Goal: Task Accomplishment & Management: Use online tool/utility

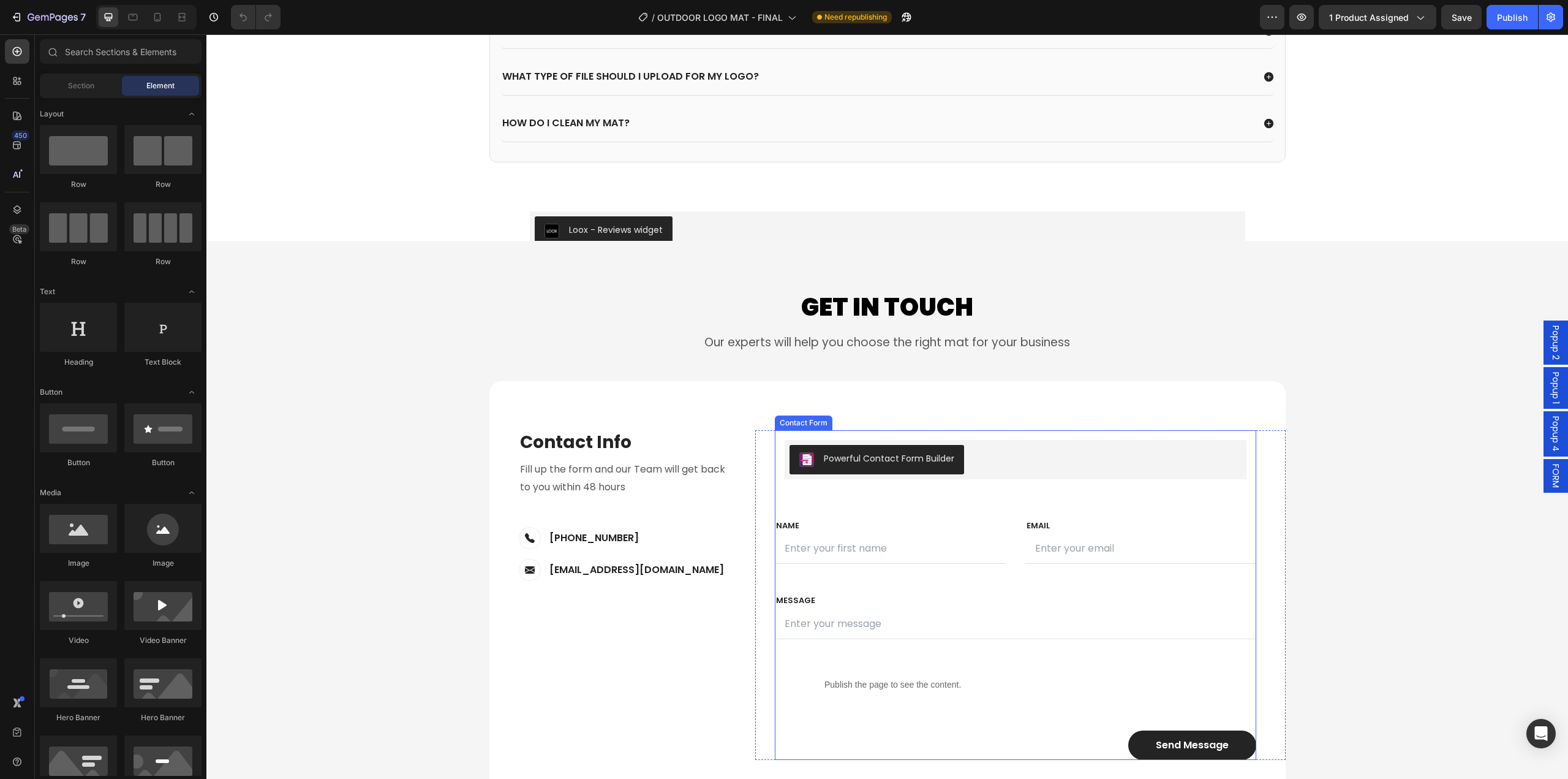
scroll to position [5453, 0]
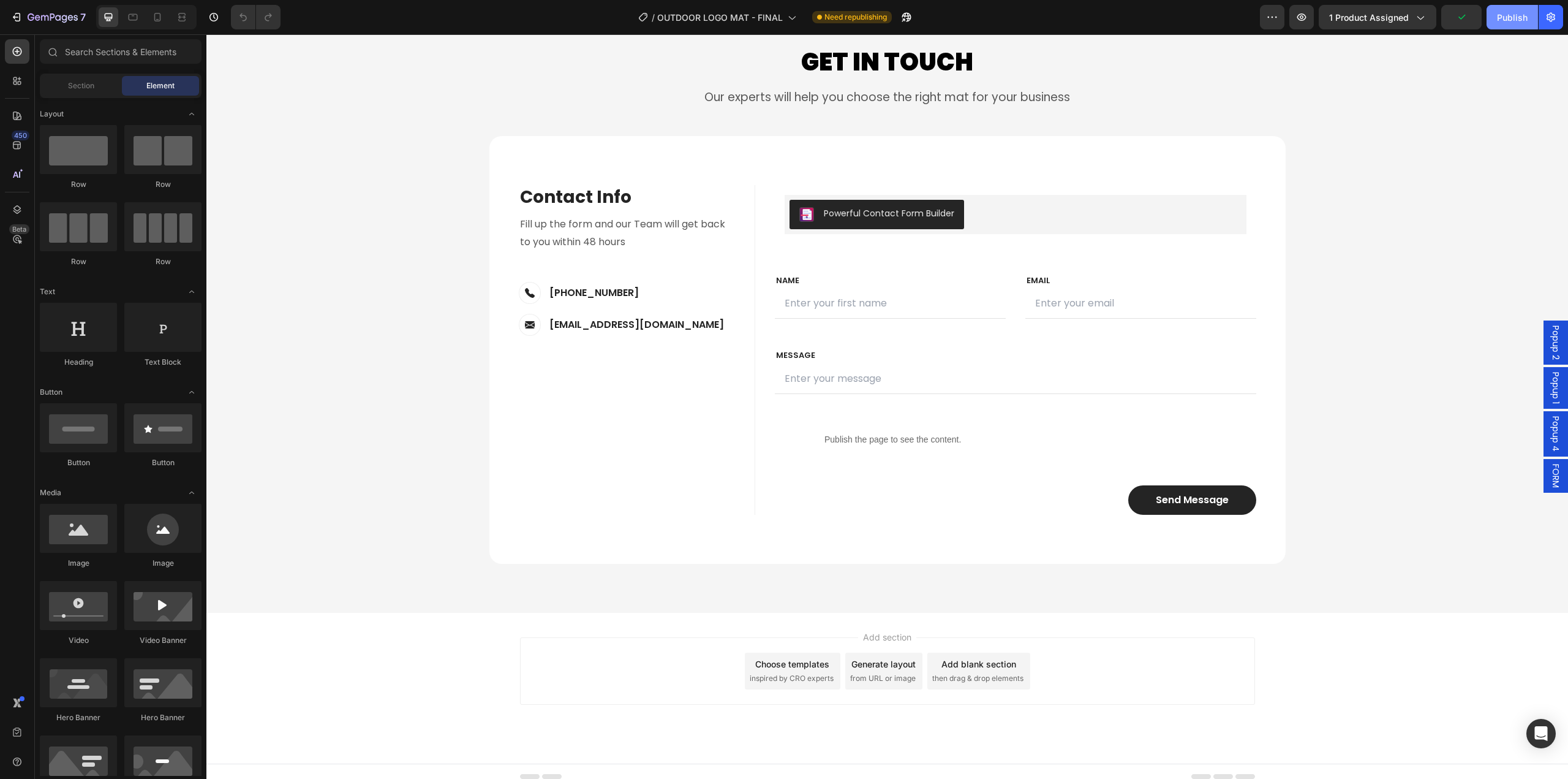
click at [1506, 13] on div "Publish" at bounding box center [1513, 17] width 31 height 13
click at [1541, 747] on div "Open Intercom Messenger" at bounding box center [1542, 733] width 33 height 33
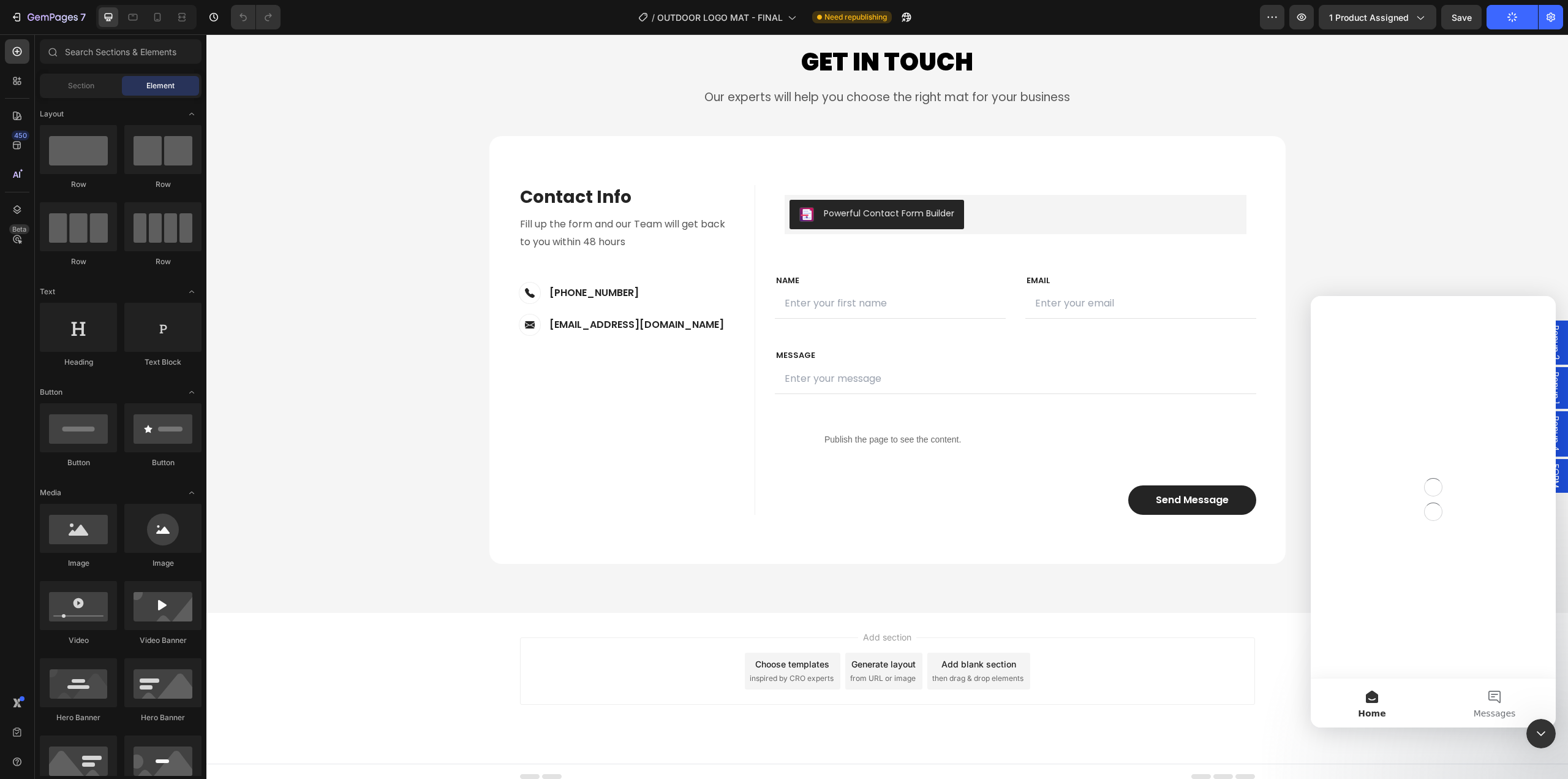
scroll to position [0, 0]
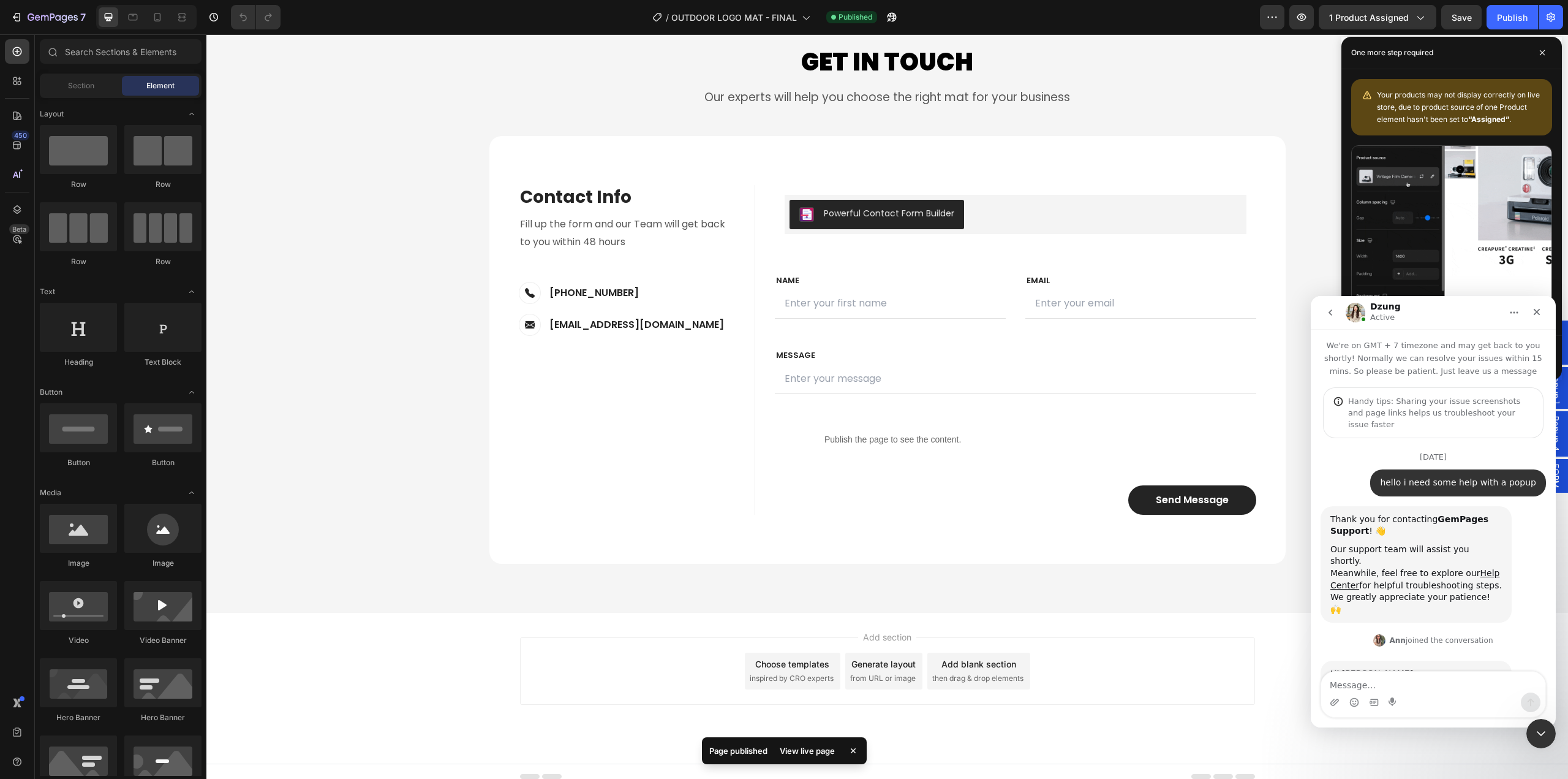
scroll to position [11955, 0]
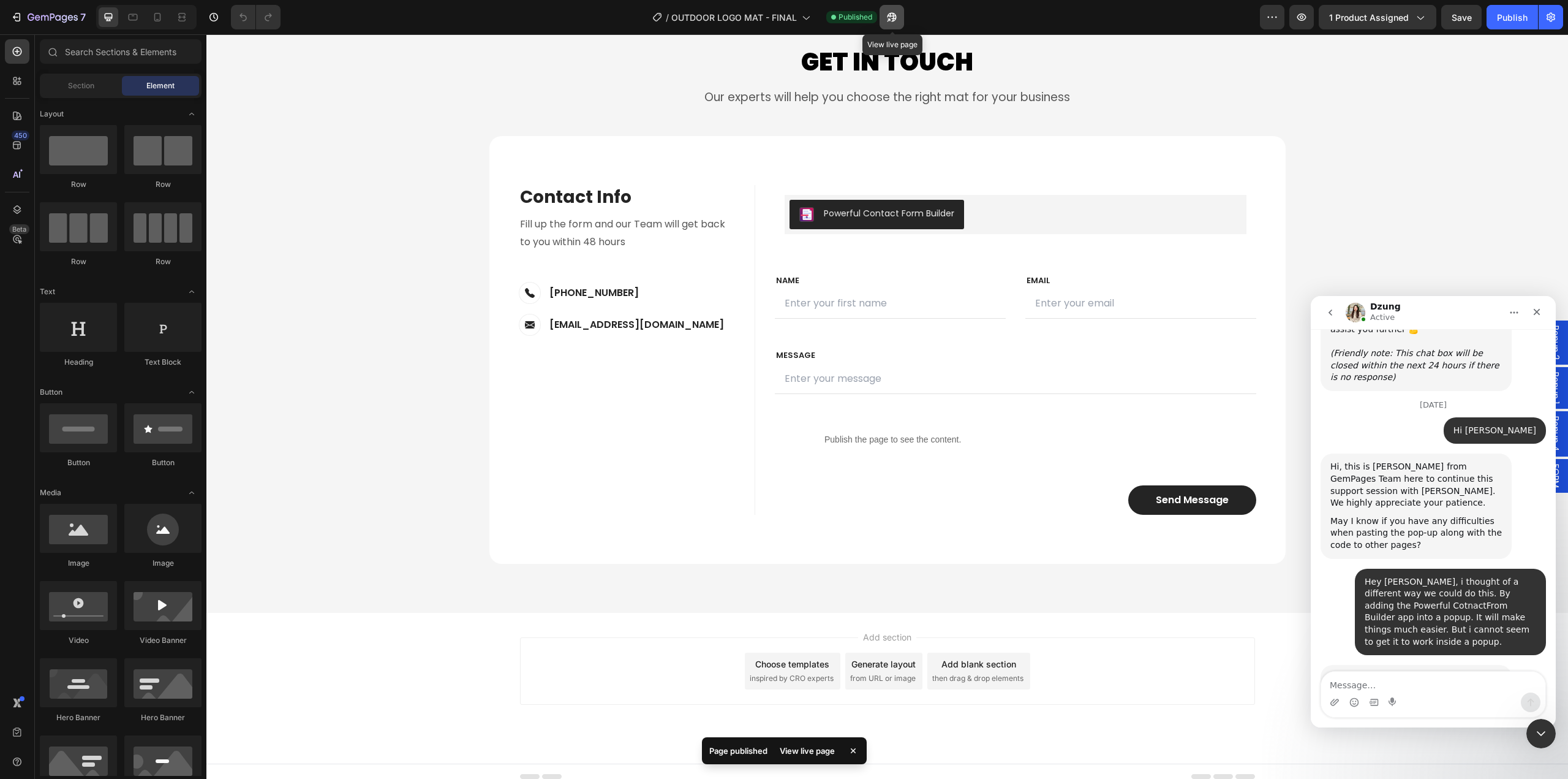
click at [898, 18] on icon "button" at bounding box center [891, 17] width 12 height 12
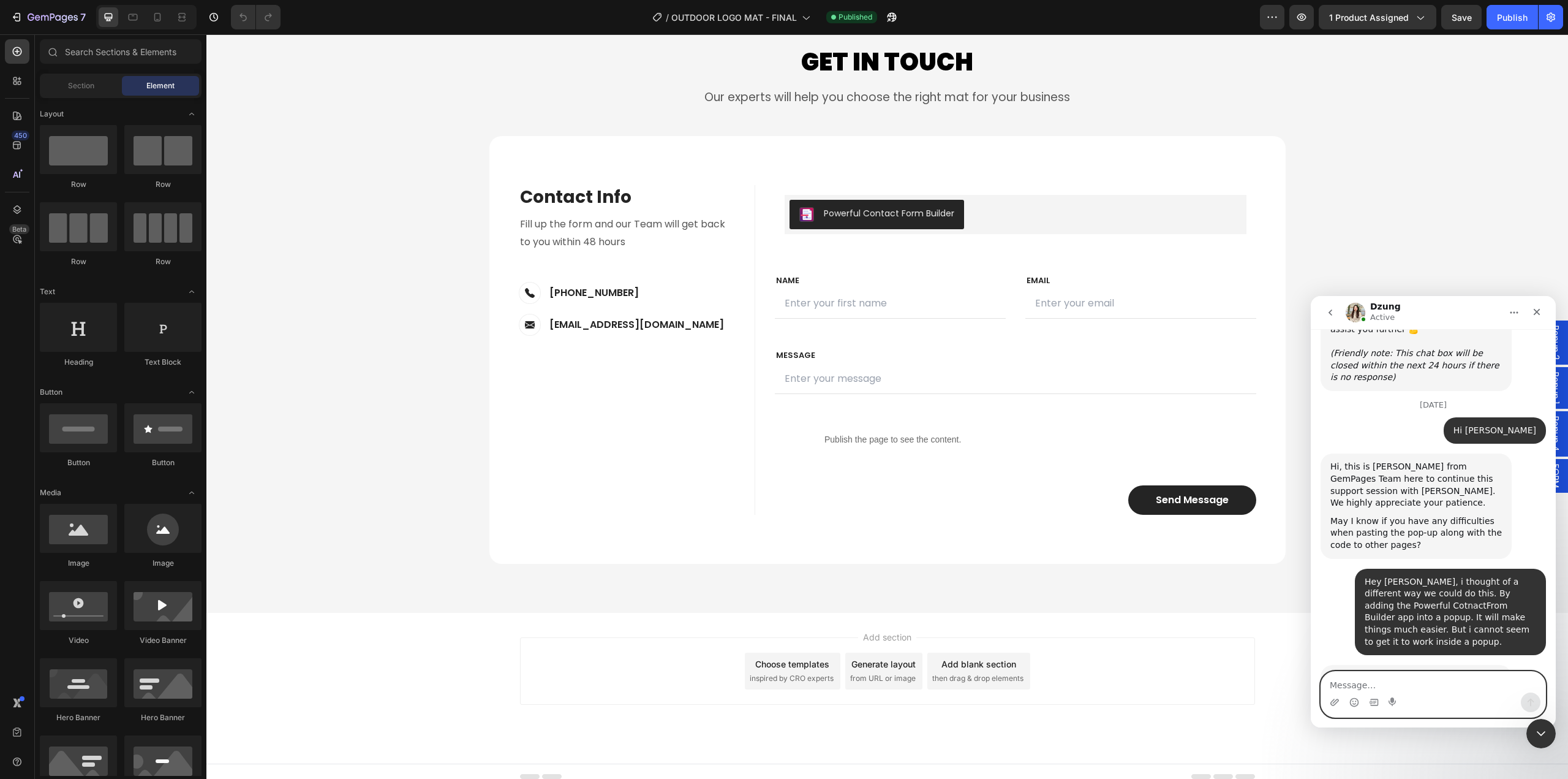
click at [1351, 678] on textarea "Message…" at bounding box center [1433, 682] width 224 height 21
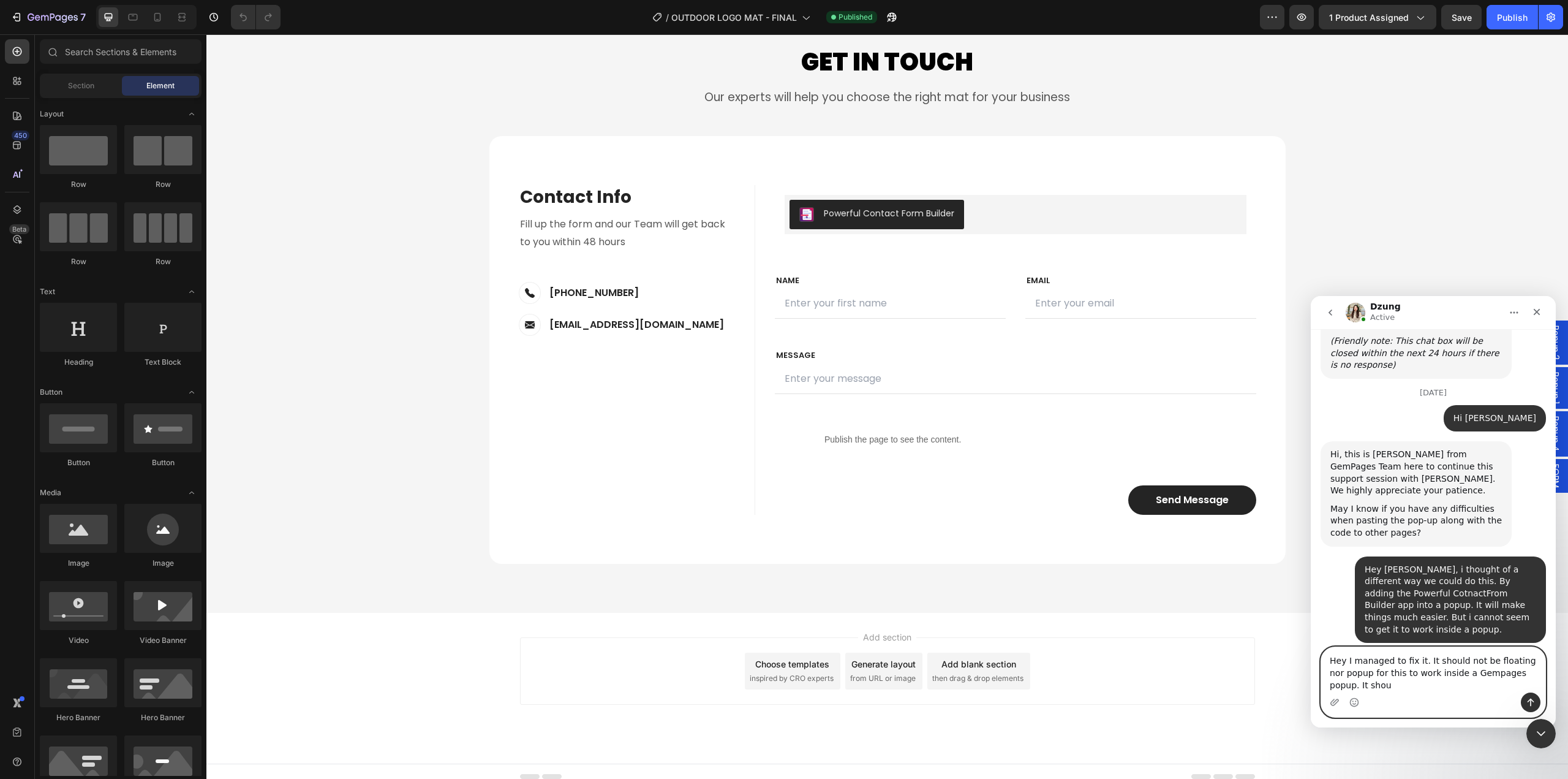
scroll to position [11980, 0]
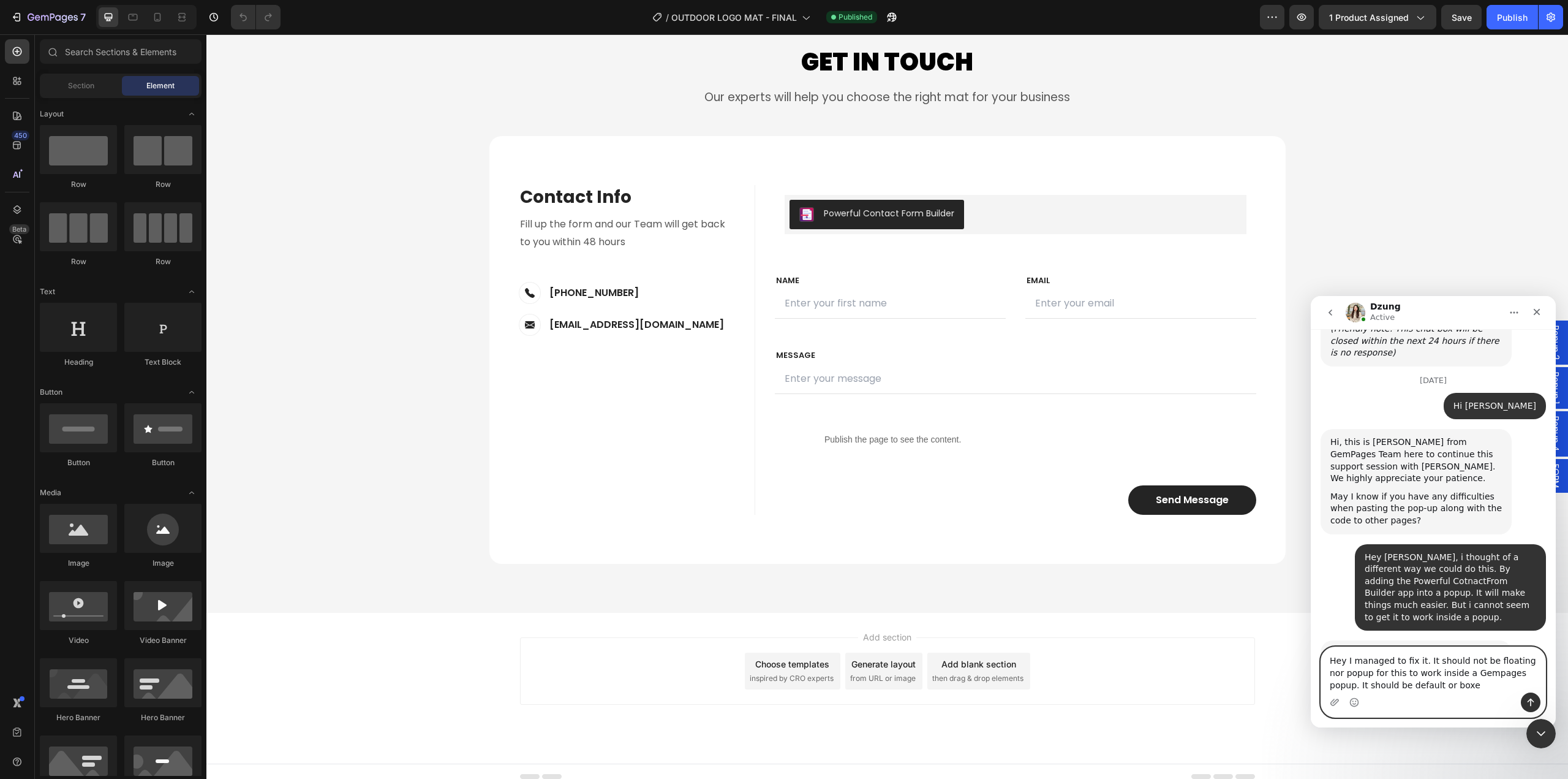
type textarea "Hey I managed to fix it. It should not be floating nor popup for this to work i…"
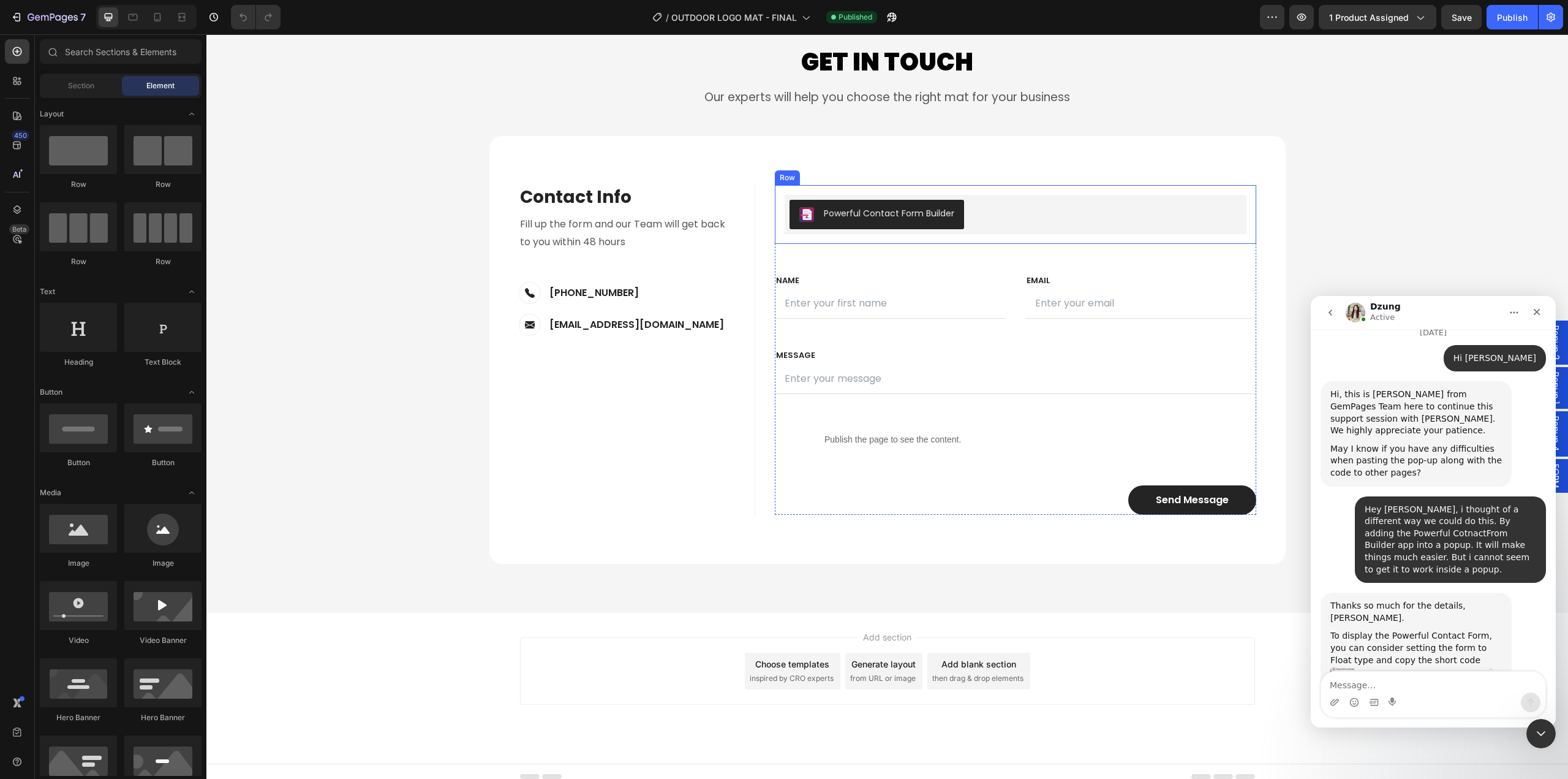
click at [1031, 192] on div "Powerful Contact Form Builder Powerful Contact Form Builder Row" at bounding box center [1015, 215] width 481 height 59
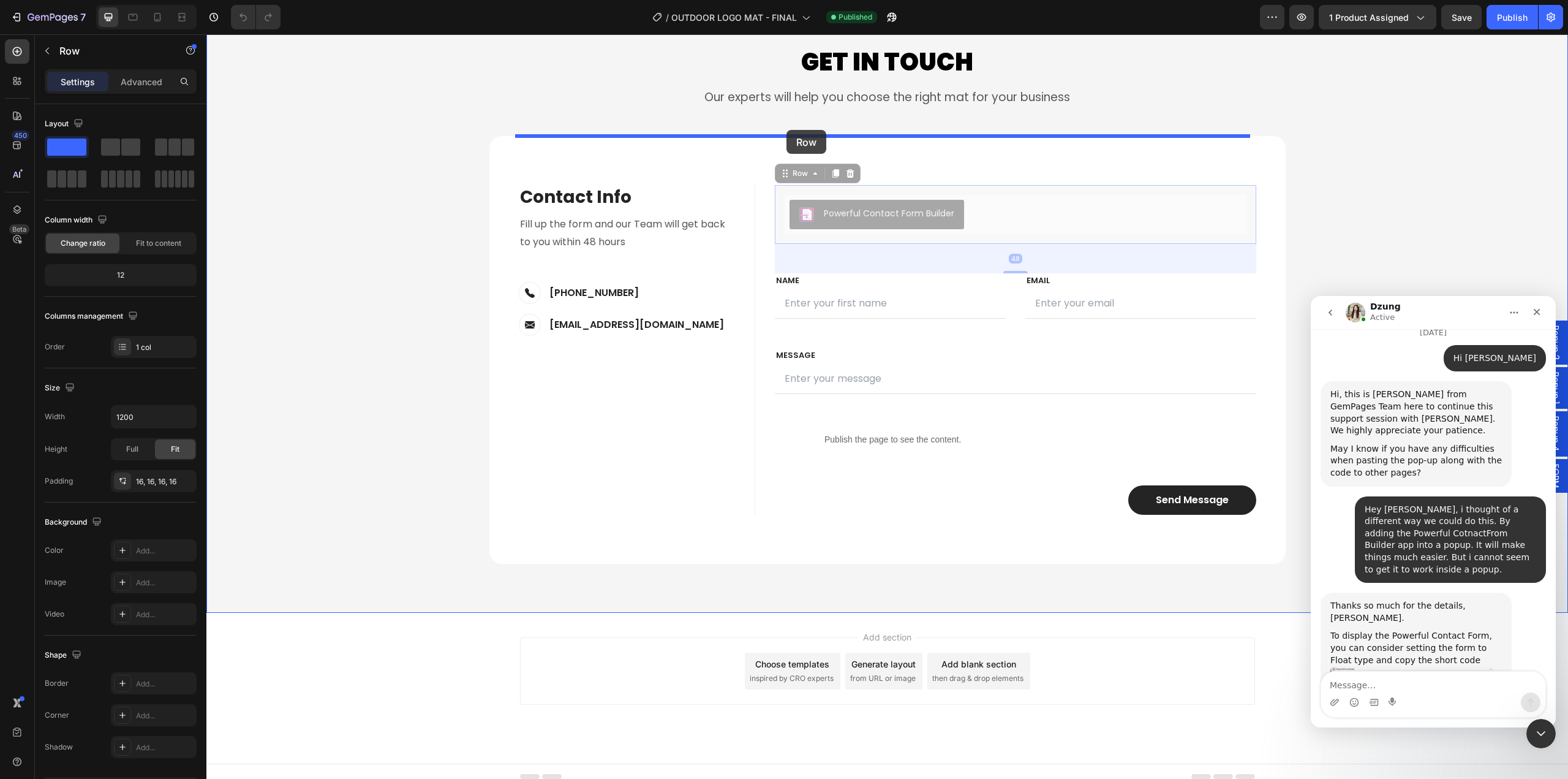
drag, startPoint x: 777, startPoint y: 179, endPoint x: 787, endPoint y: 130, distance: 50.0
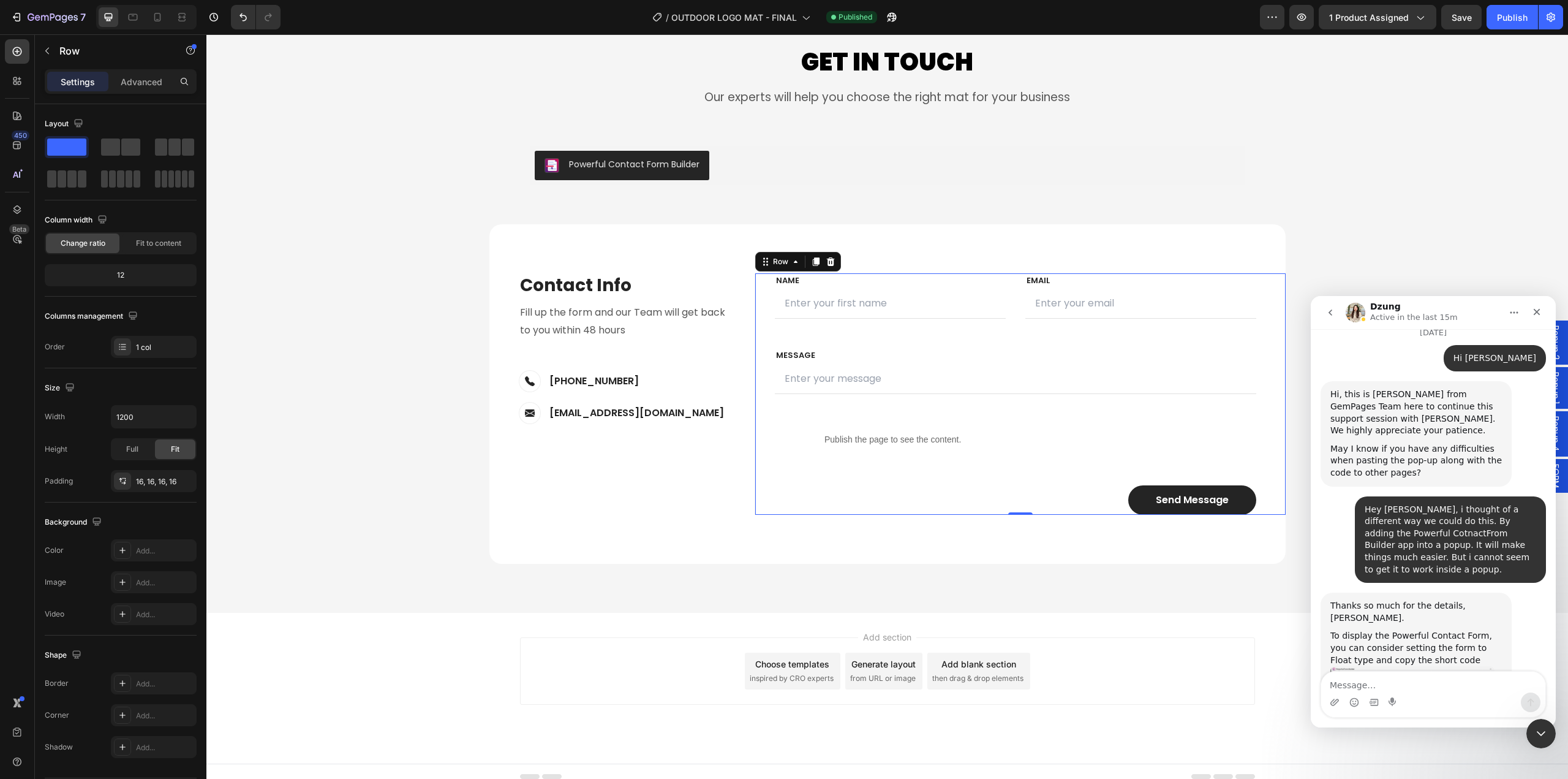
click at [760, 474] on div "FIRST NAME Text block NAME Text block Text Field LAST NAME Text block Email Tex…" at bounding box center [1020, 394] width 531 height 242
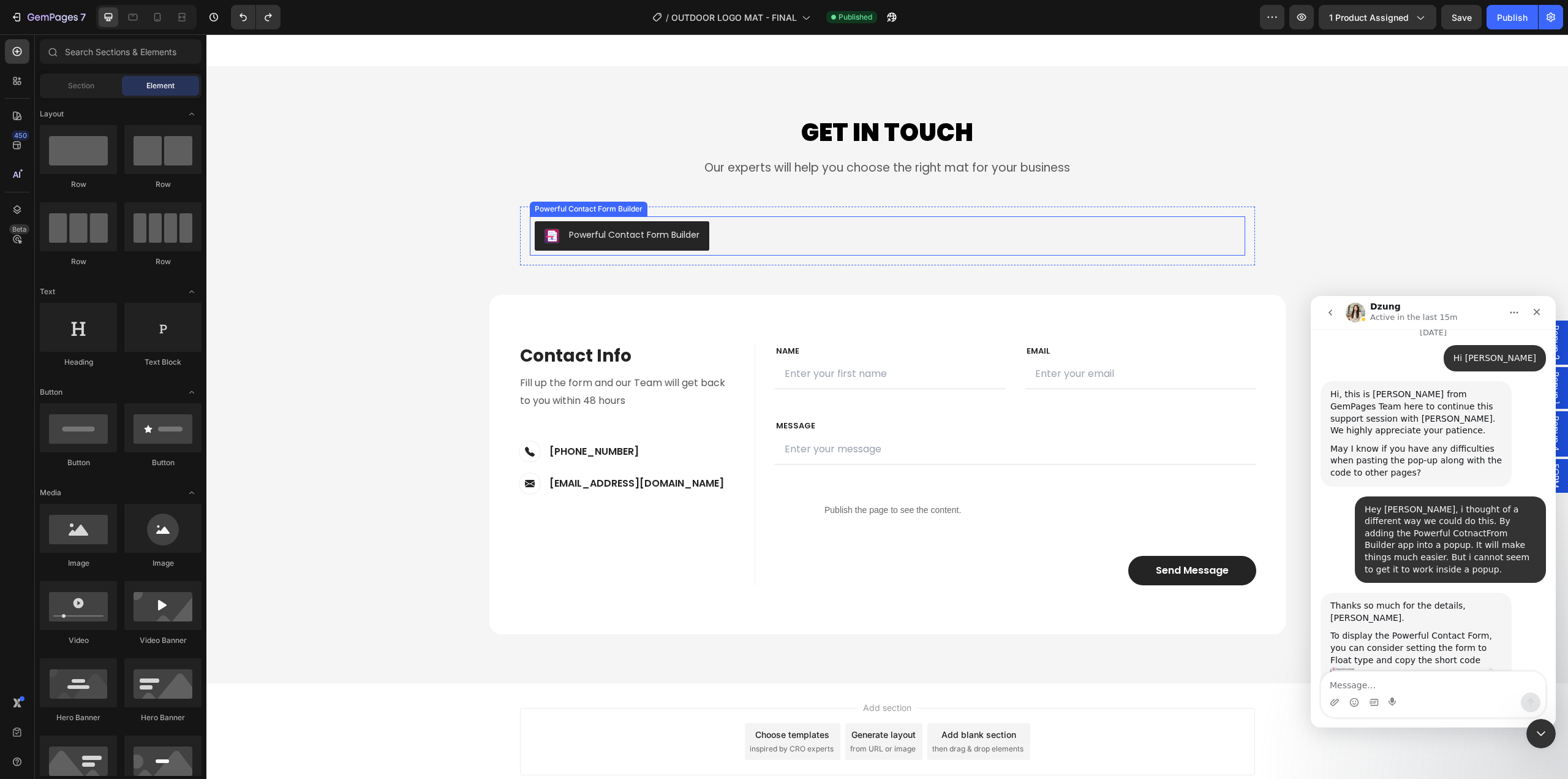
scroll to position [5492, 0]
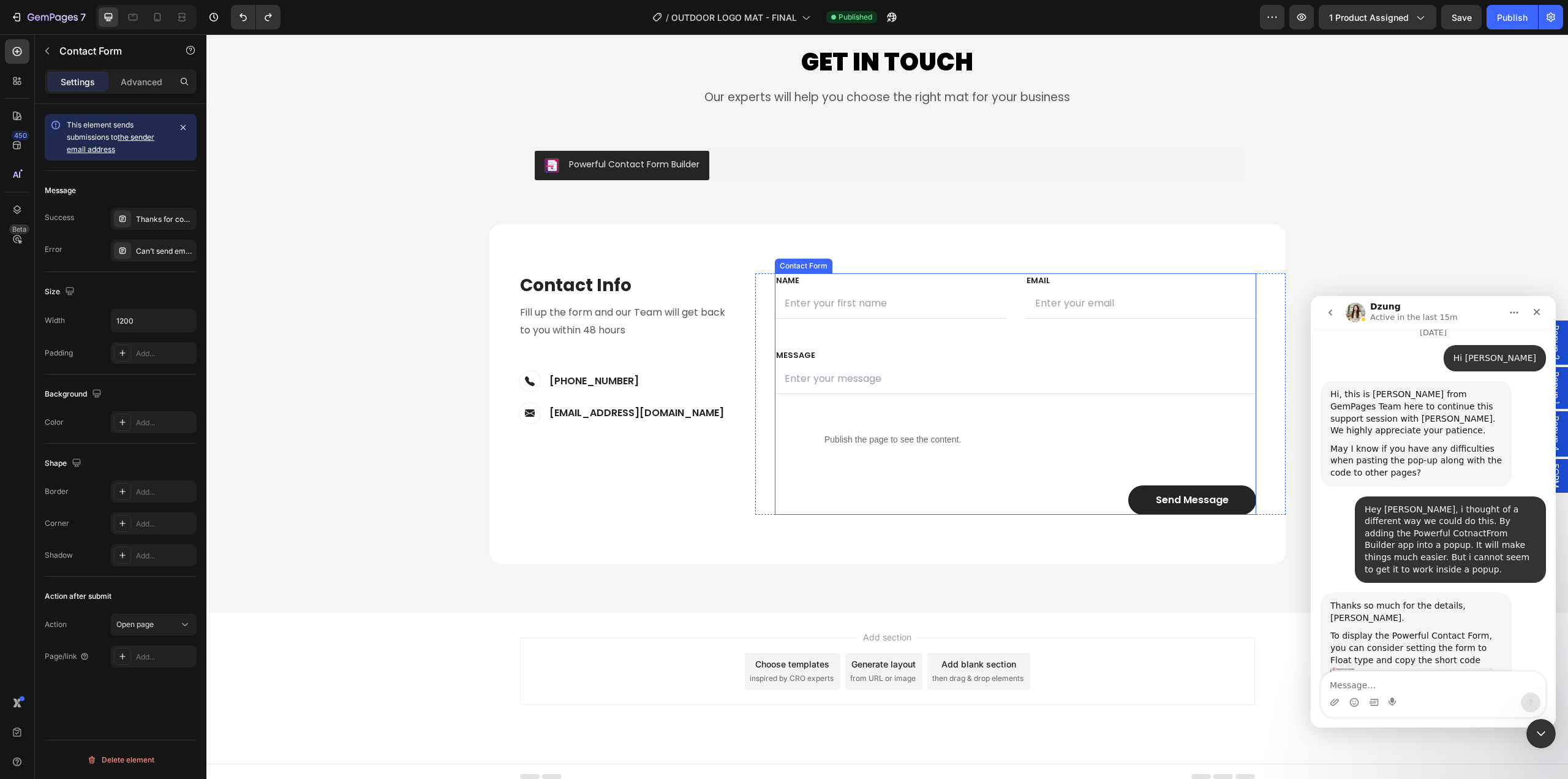
click at [832, 463] on div "FIRST NAME Text block NAME Text block Text Field LAST NAME Text block Email Tex…" at bounding box center [1015, 394] width 481 height 242
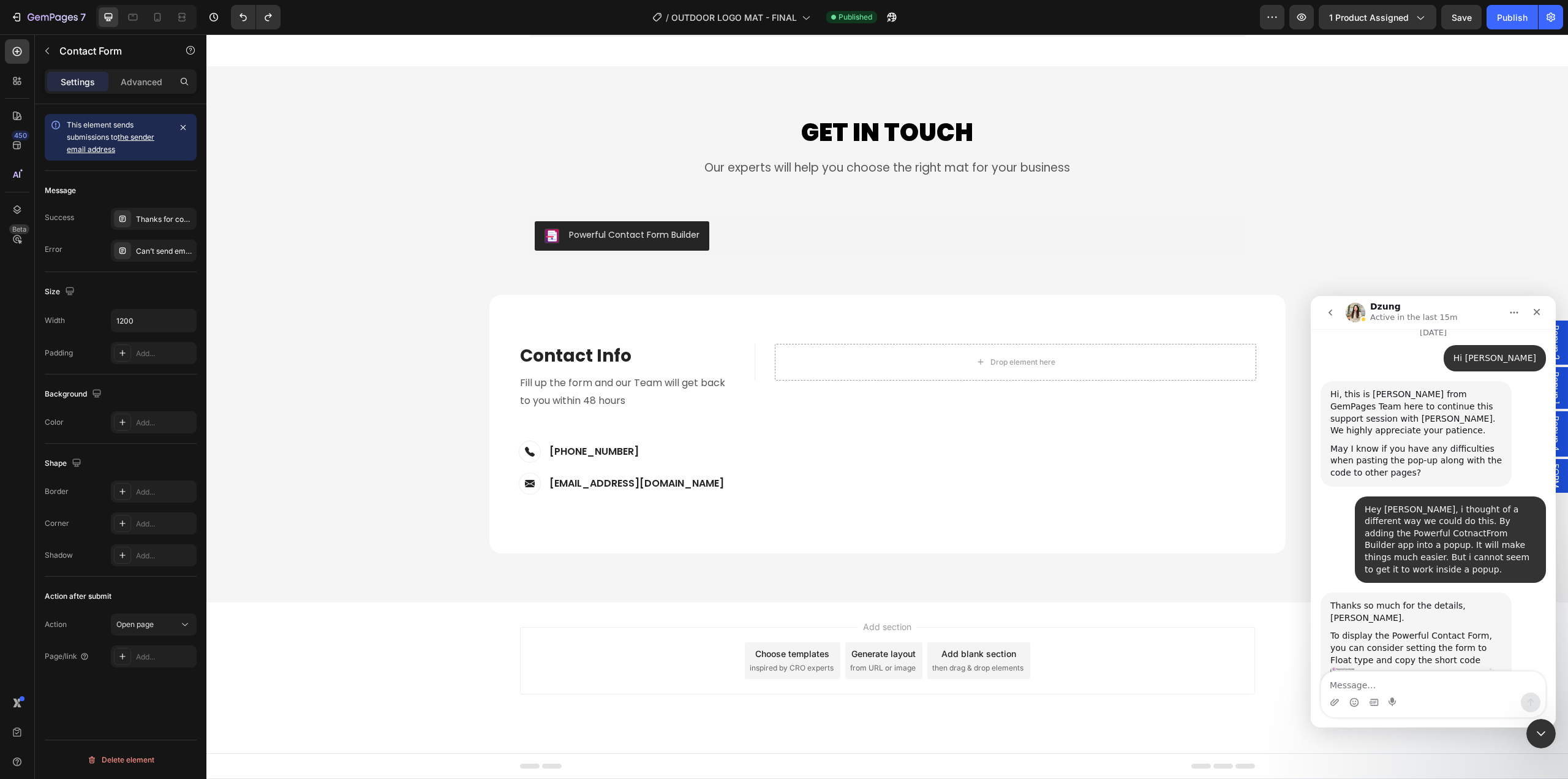
scroll to position [5422, 0]
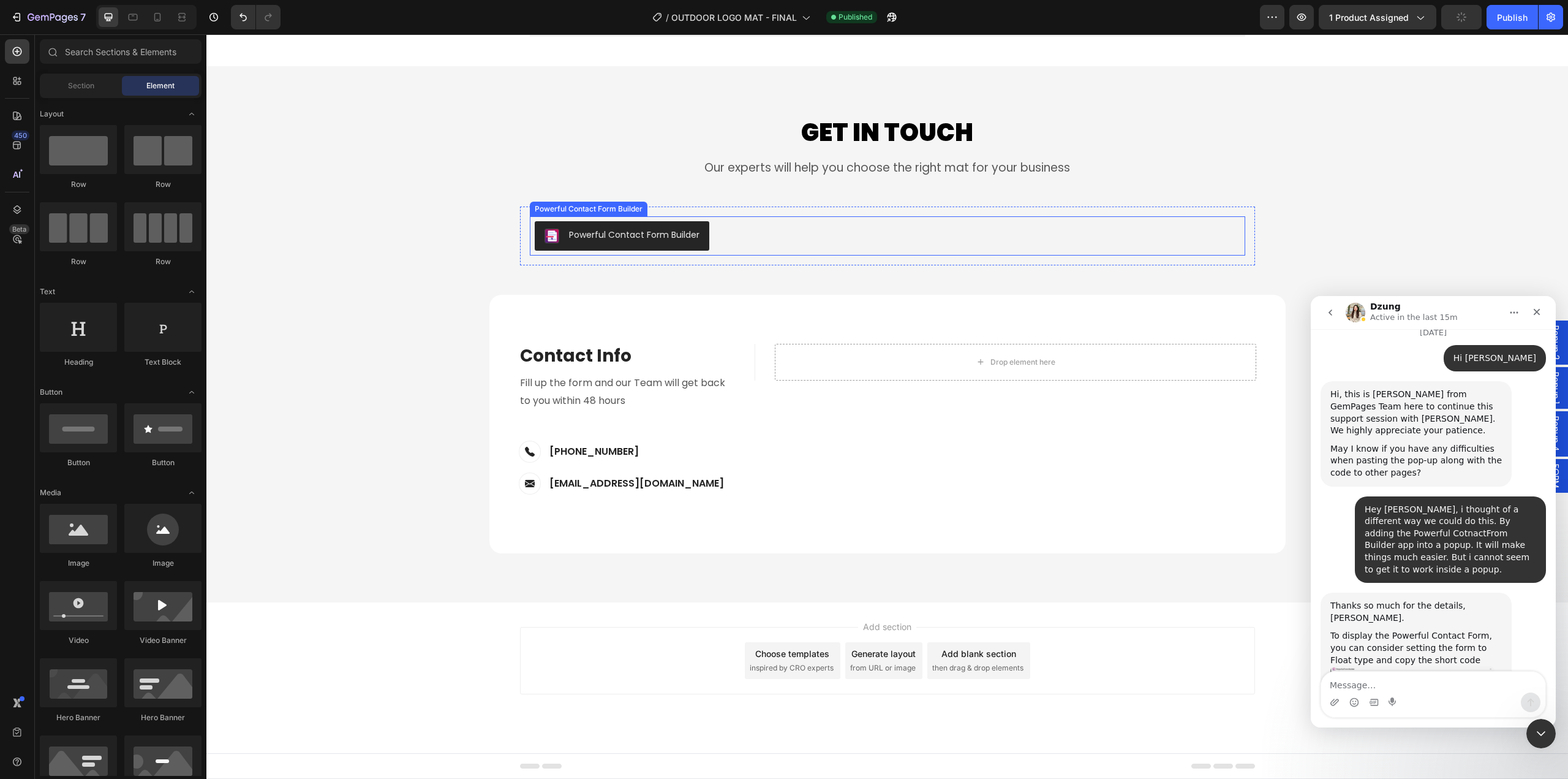
click at [753, 244] on div "Powerful Contact Form Builder" at bounding box center [887, 236] width 706 height 30
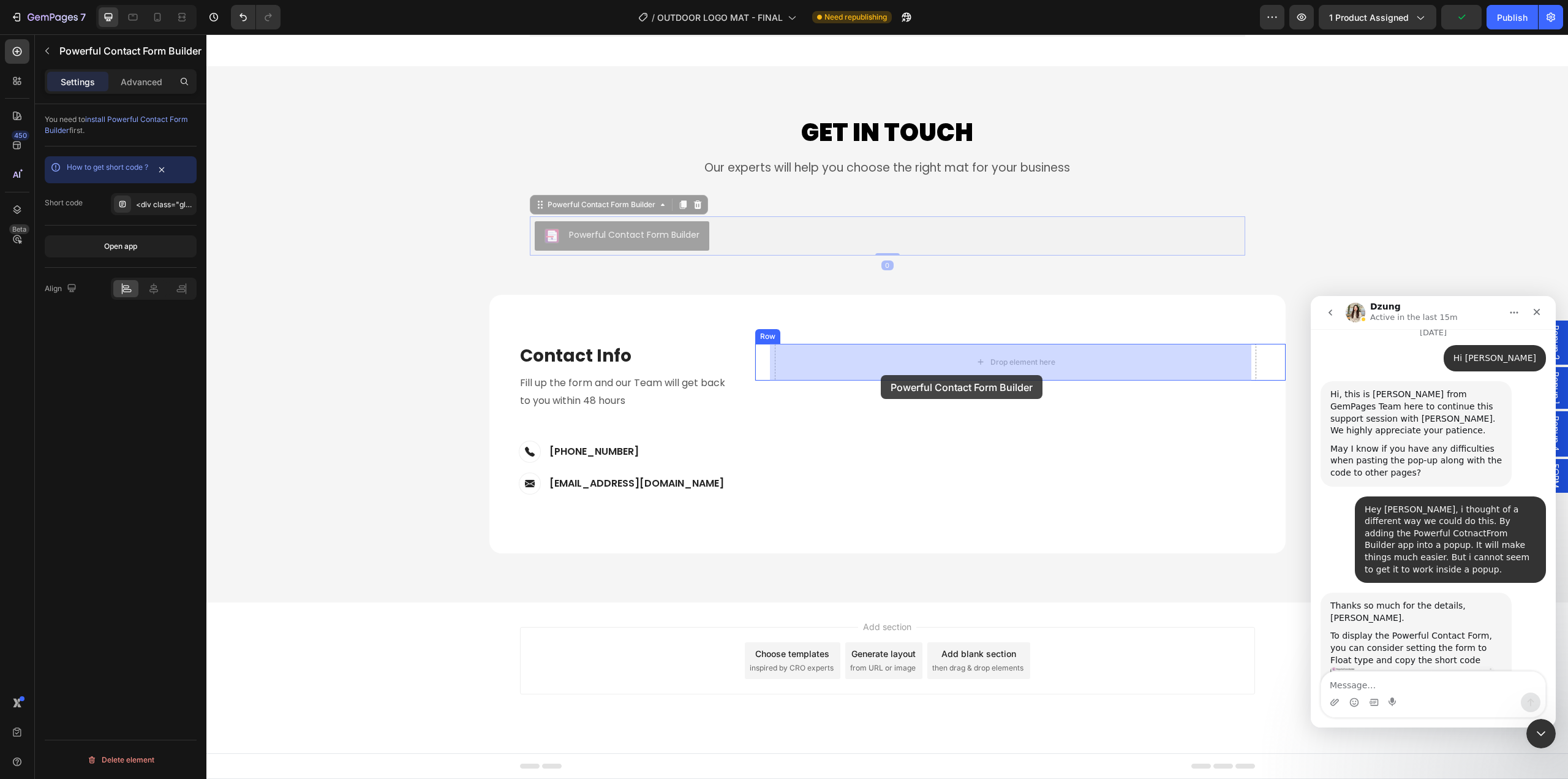
drag, startPoint x: 530, startPoint y: 202, endPoint x: 851, endPoint y: 511, distance: 445.6
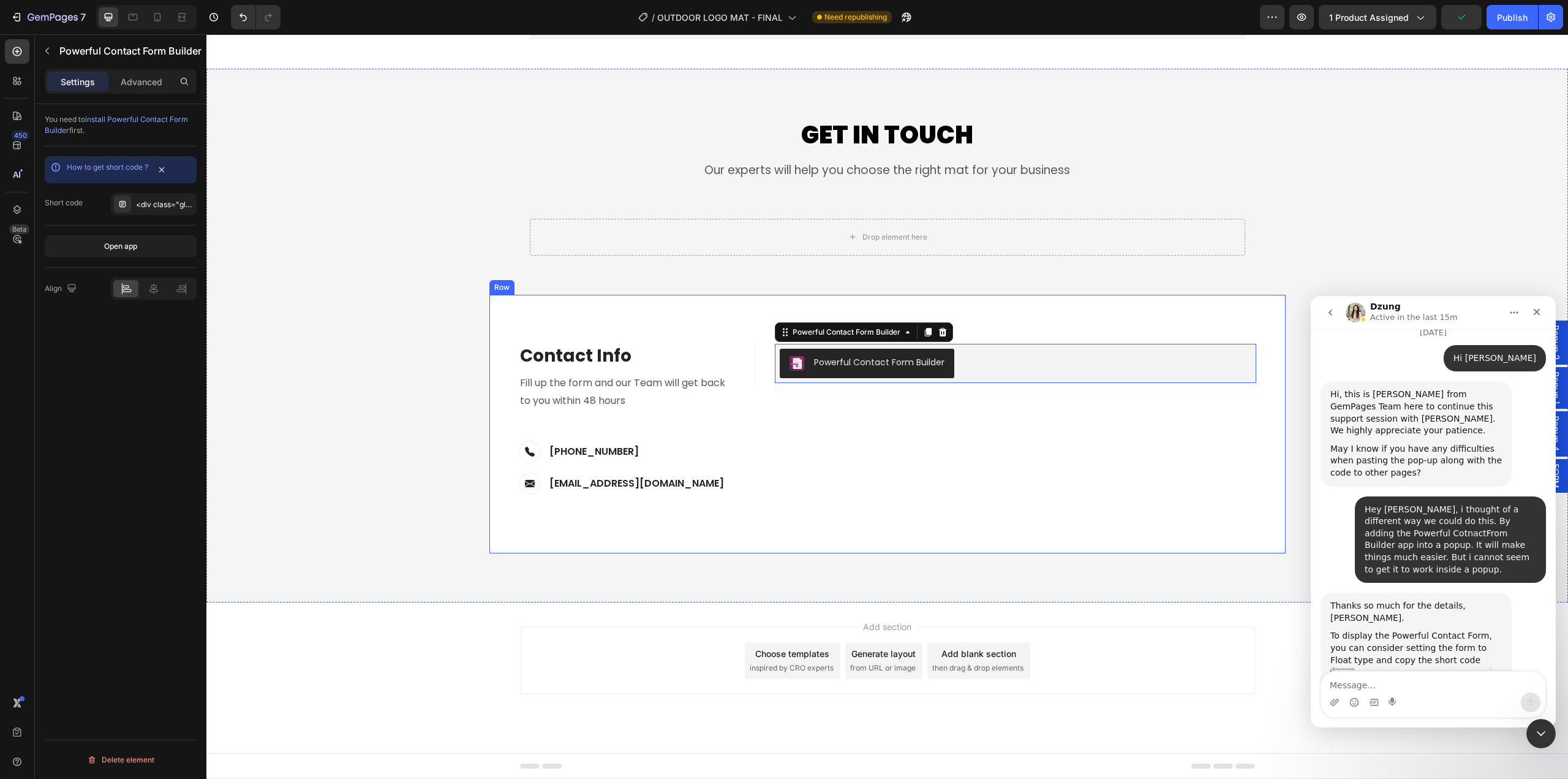
scroll to position [5420, 0]
click at [742, 443] on div "Contact Info Heading Contact Information Heading Fill up the form and our Team …" at bounding box center [622, 424] width 265 height 161
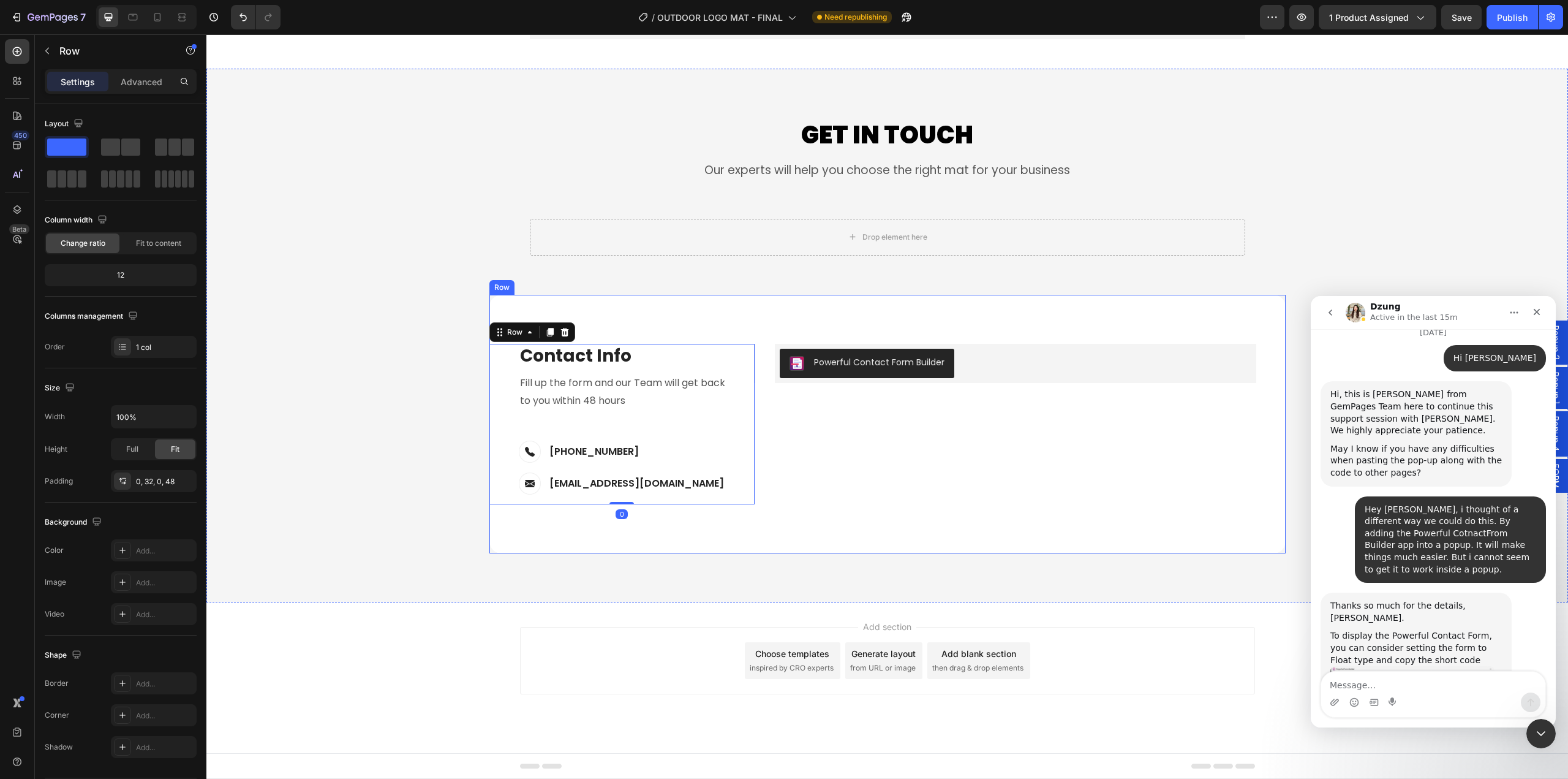
click at [777, 531] on div "Contact Info Heading Contact Information Heading Fill up the form and our Team …" at bounding box center [887, 424] width 796 height 258
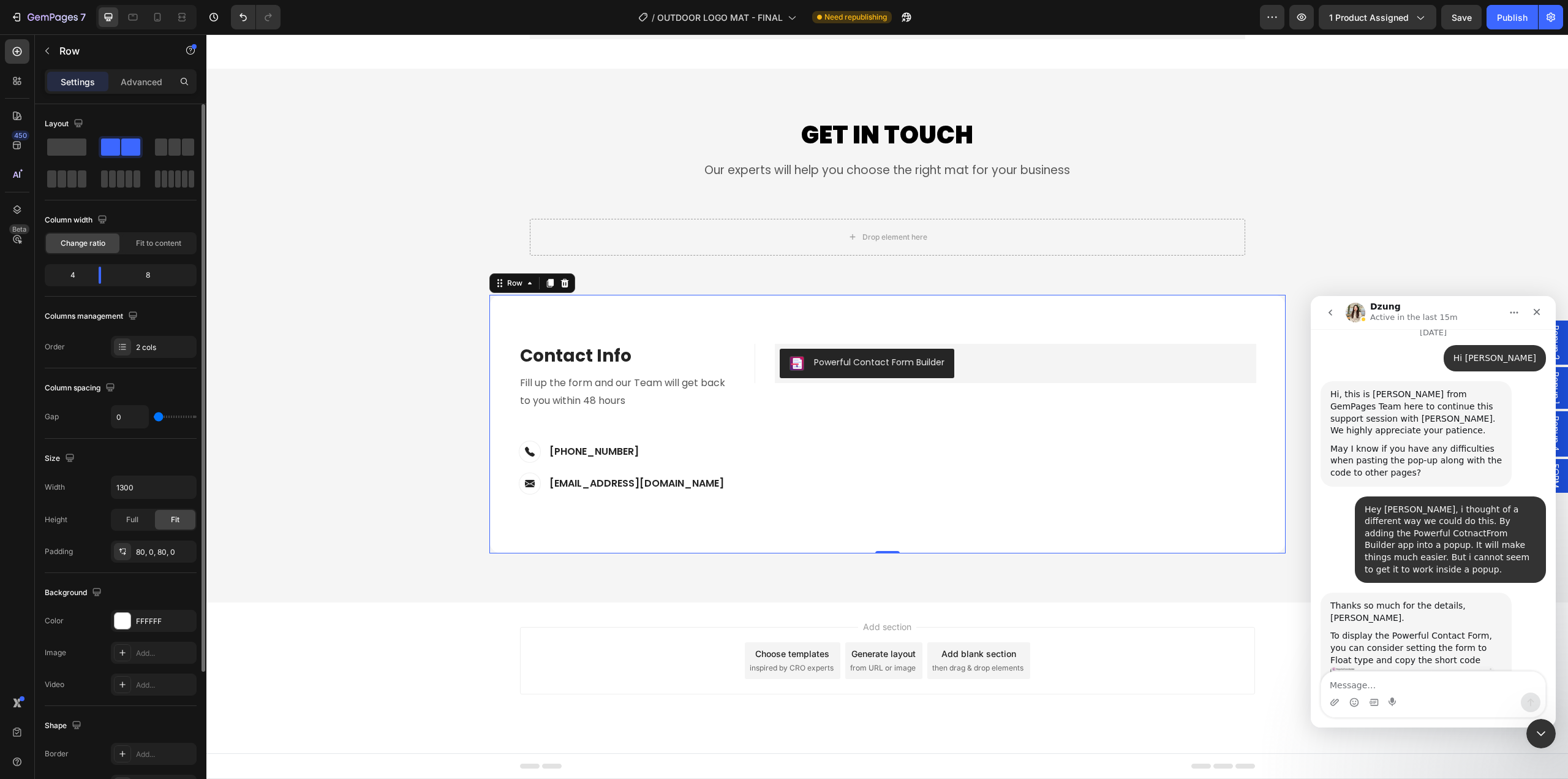
scroll to position [177, 0]
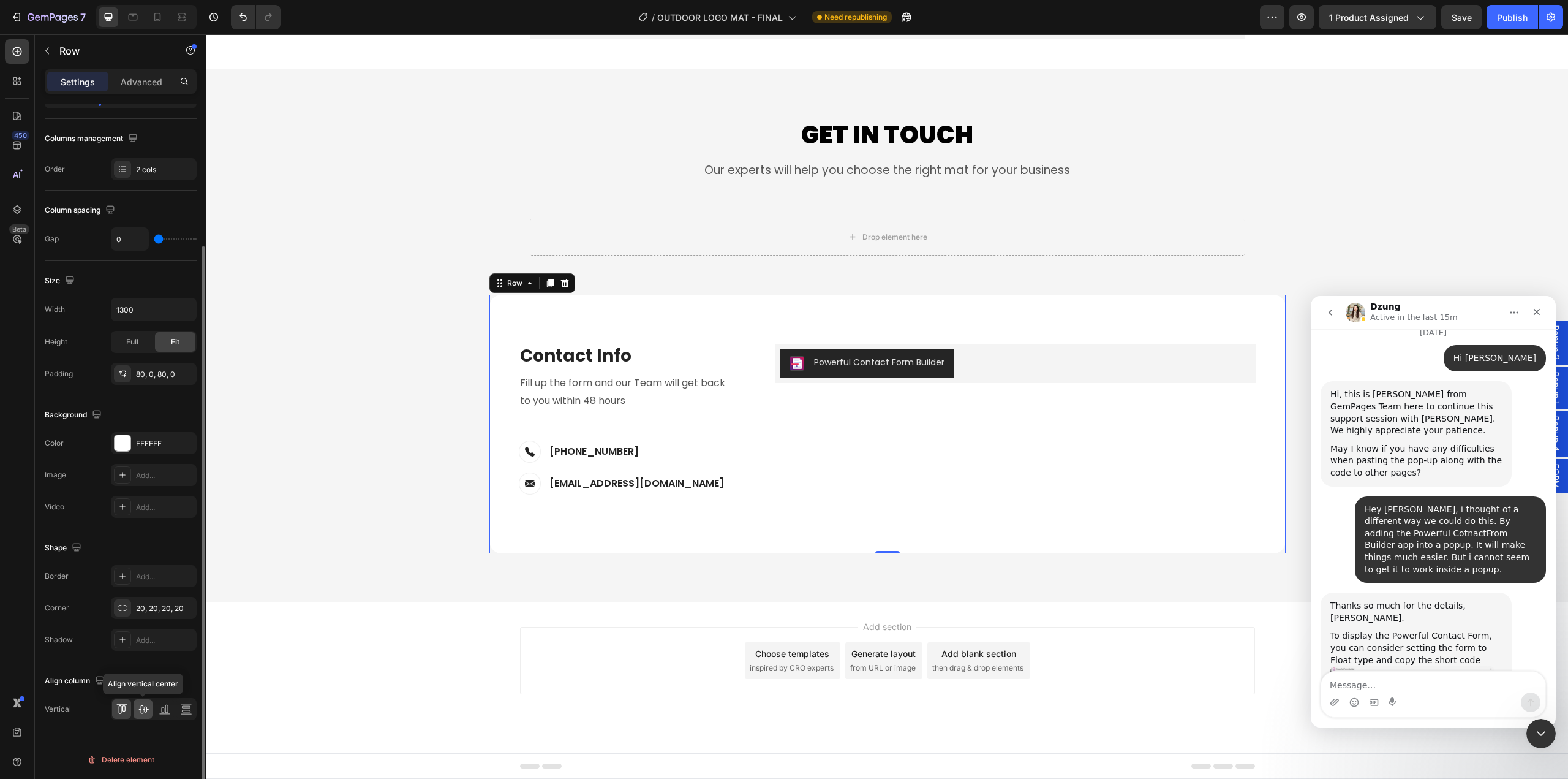
click at [139, 704] on icon at bounding box center [143, 708] width 12 height 12
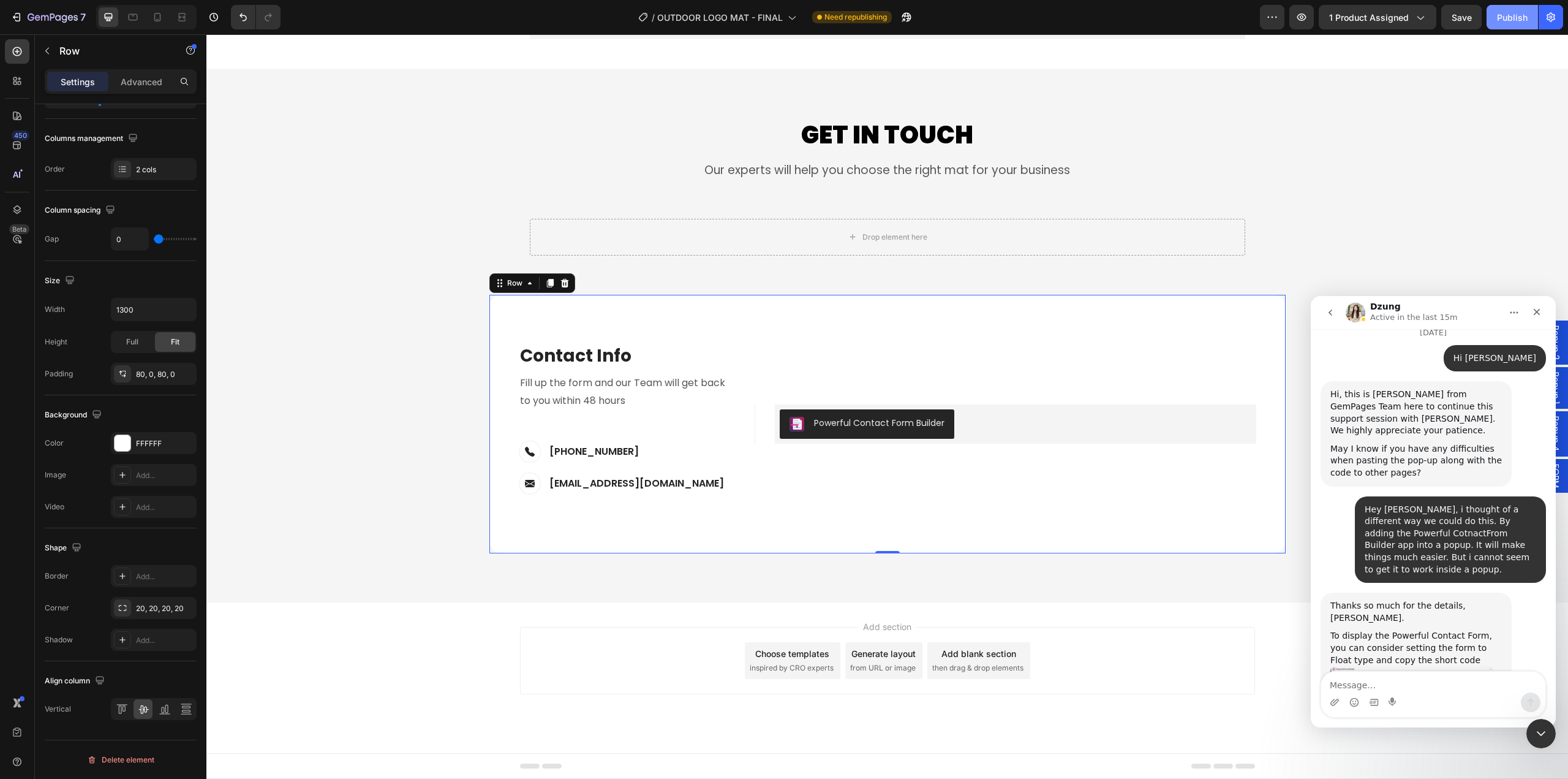
click at [1501, 21] on div "Publish" at bounding box center [1513, 17] width 31 height 13
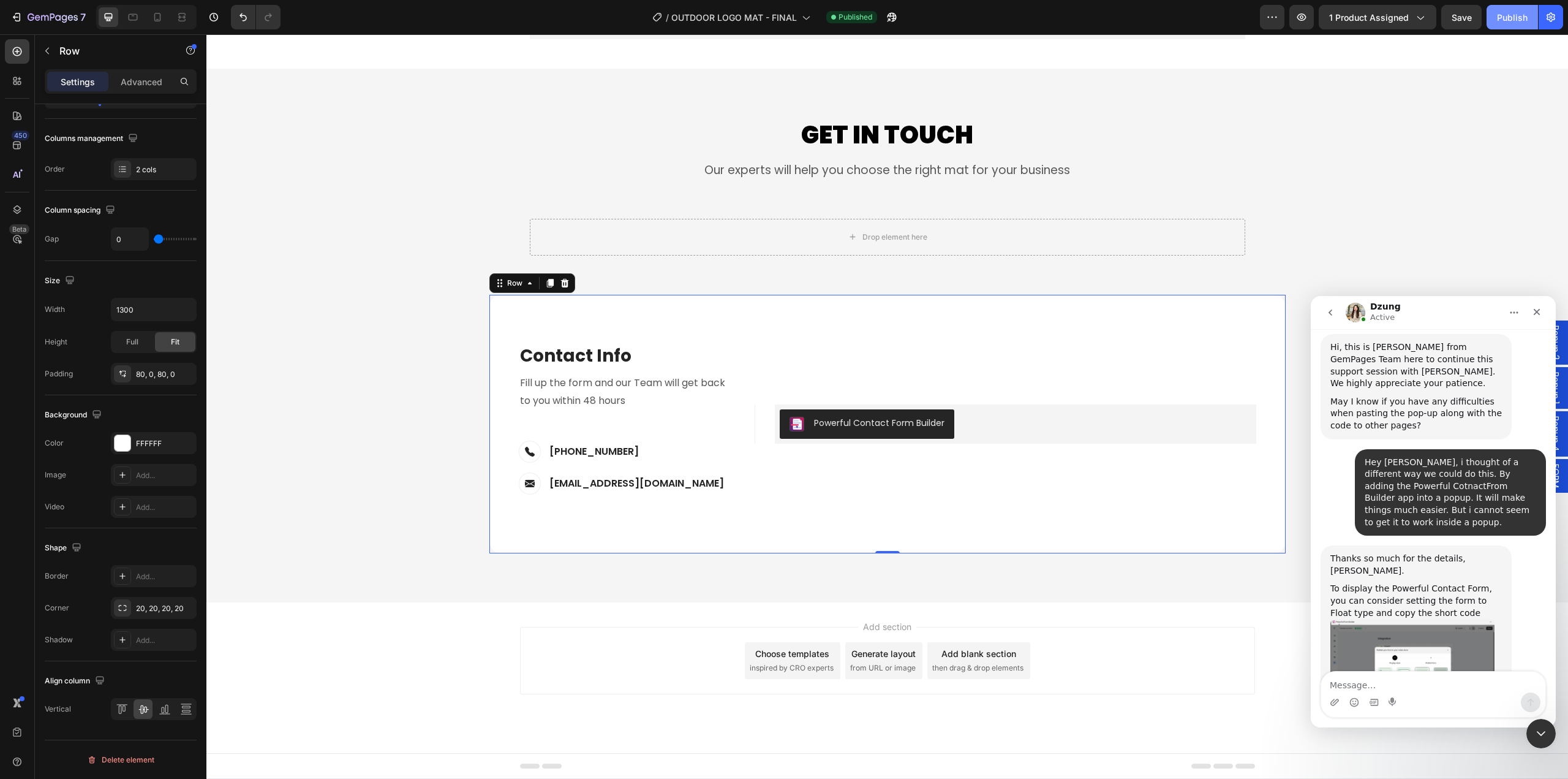
click at [1514, 17] on div "Publish" at bounding box center [1513, 17] width 31 height 13
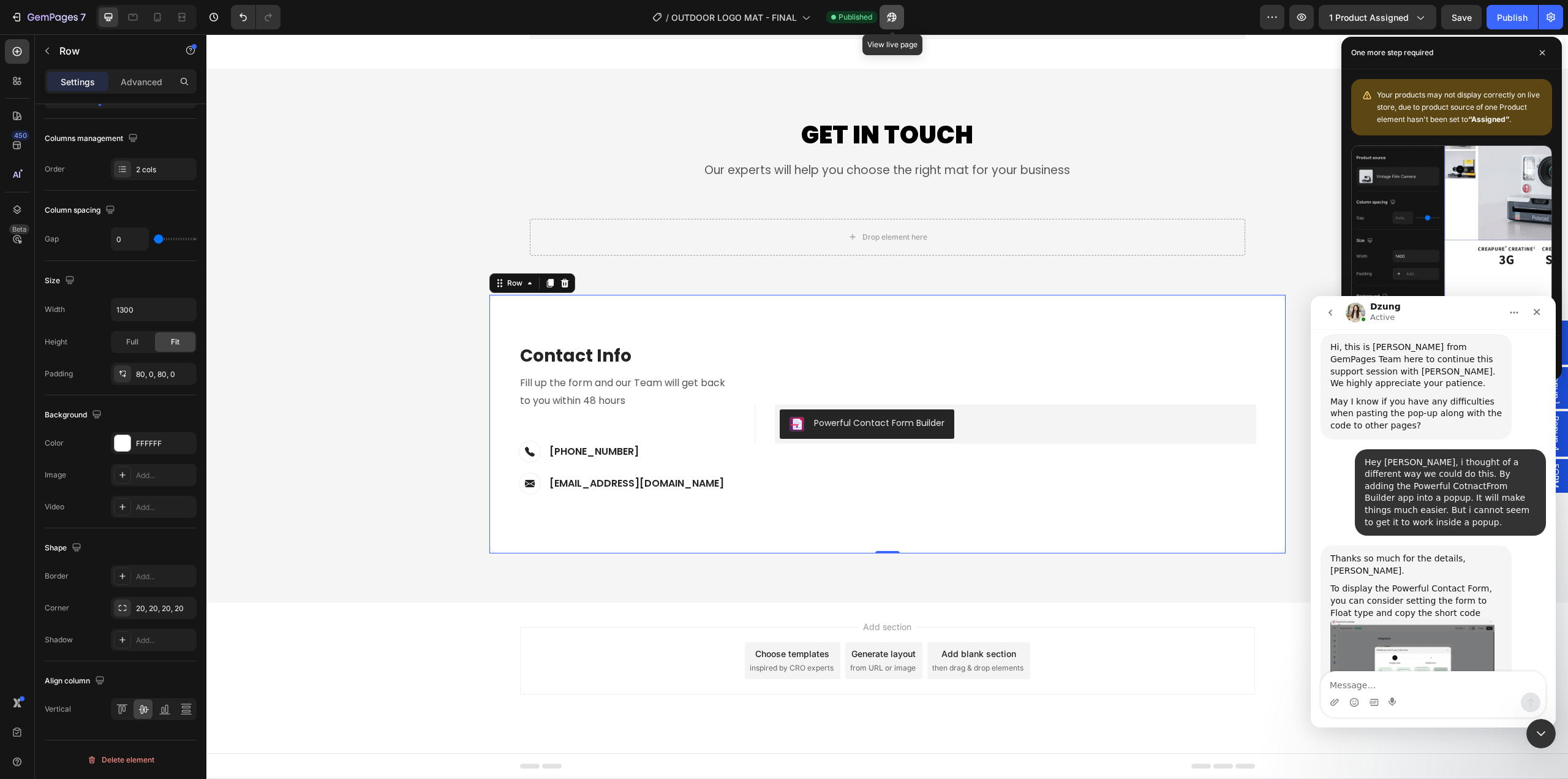
click at [895, 24] on button "button" at bounding box center [892, 17] width 24 height 24
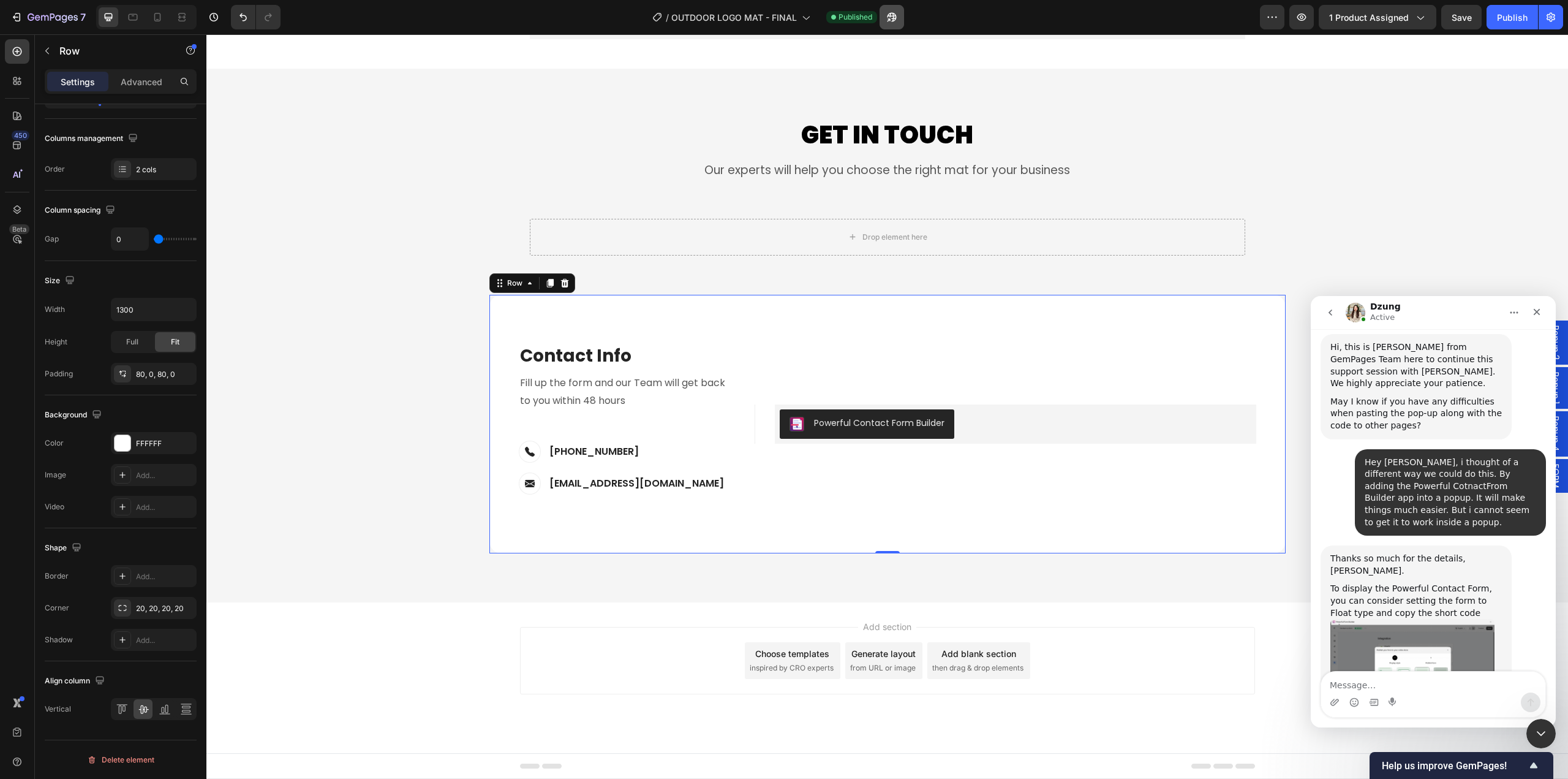
scroll to position [12076, 0]
click at [1397, 678] on textarea "Message…" at bounding box center [1433, 682] width 224 height 21
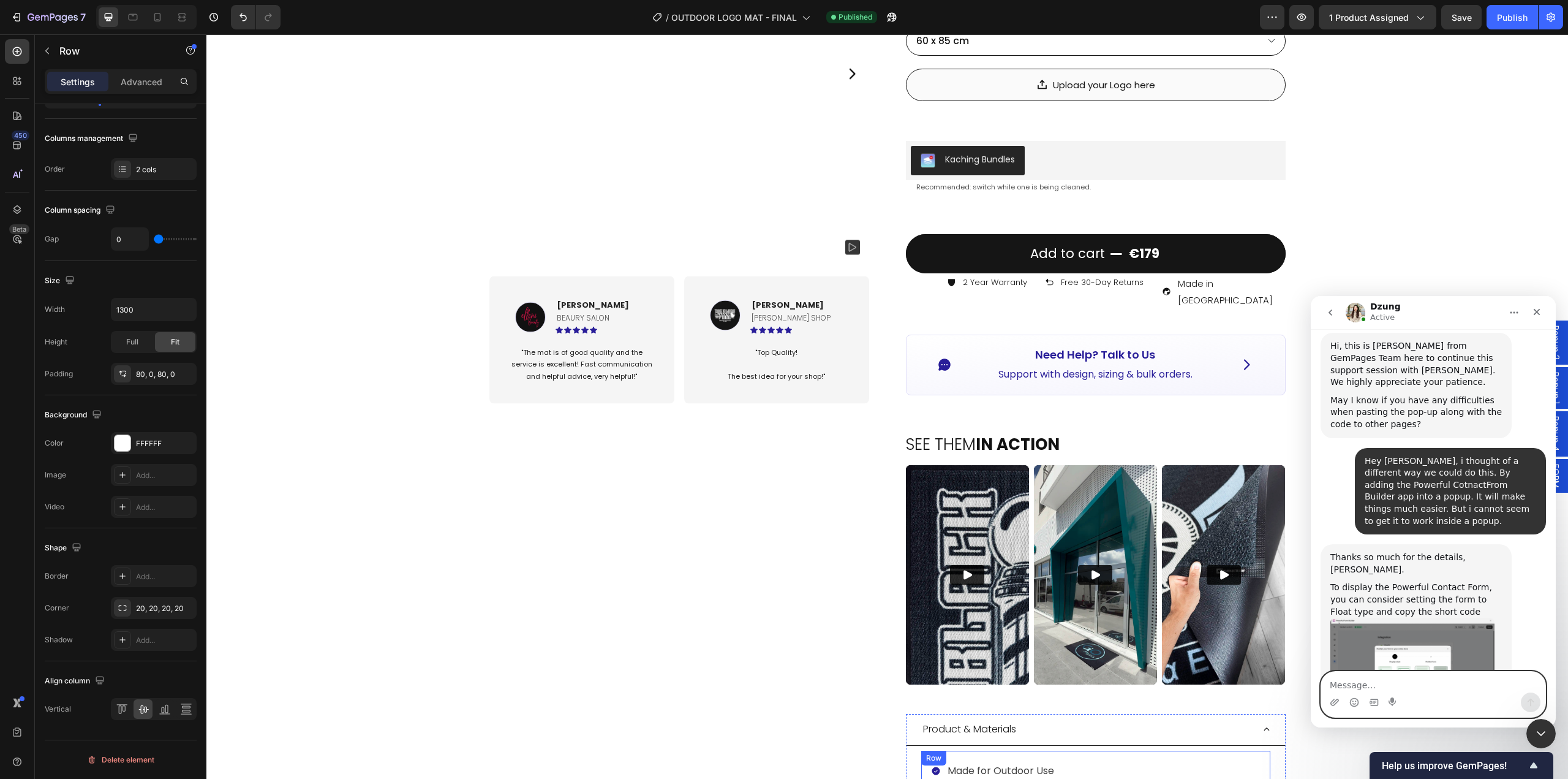
scroll to position [0, 0]
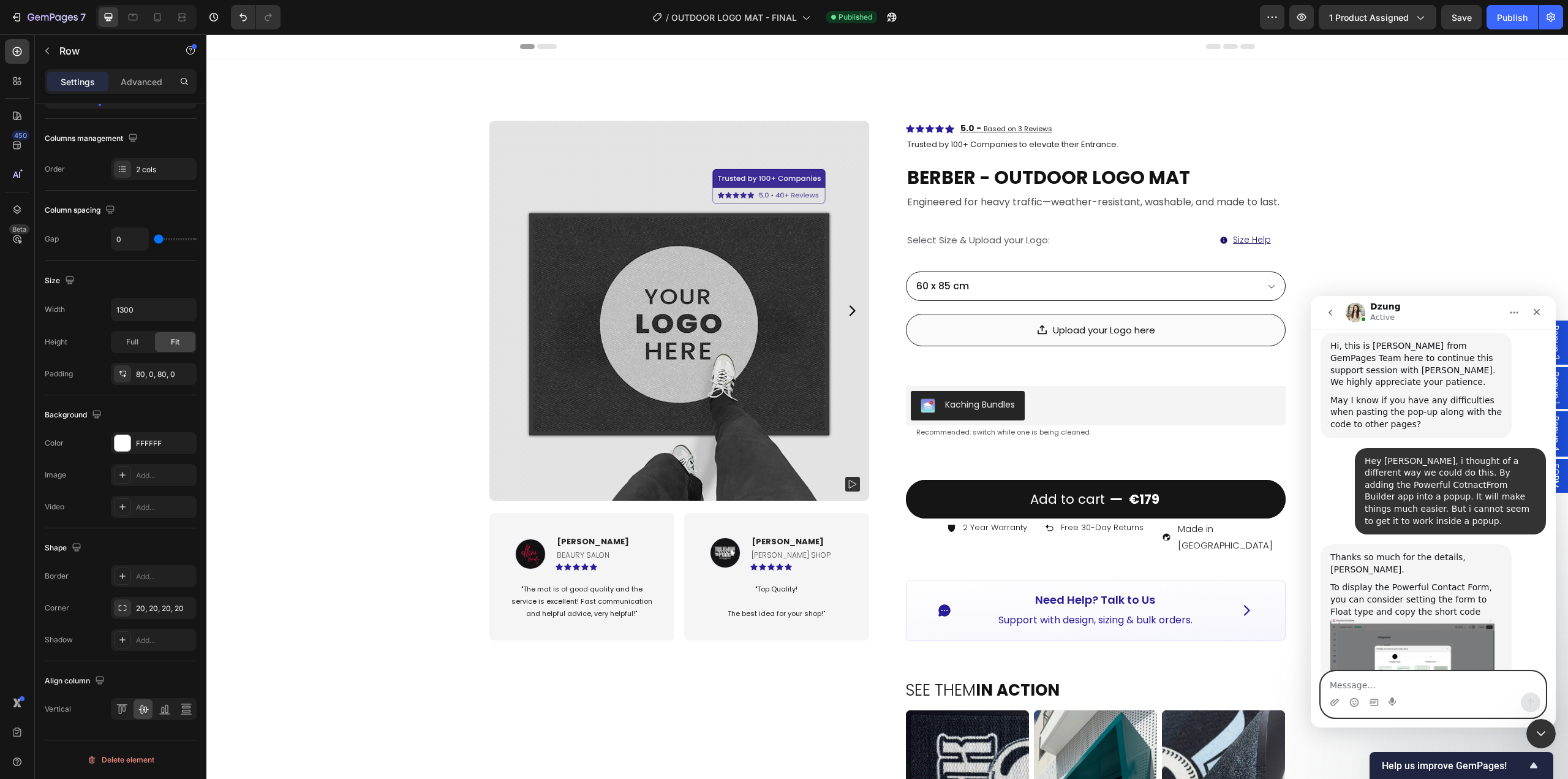
click at [1366, 676] on textarea "Message…" at bounding box center [1433, 682] width 224 height 21
type textarea "I want a little help with another thing also."
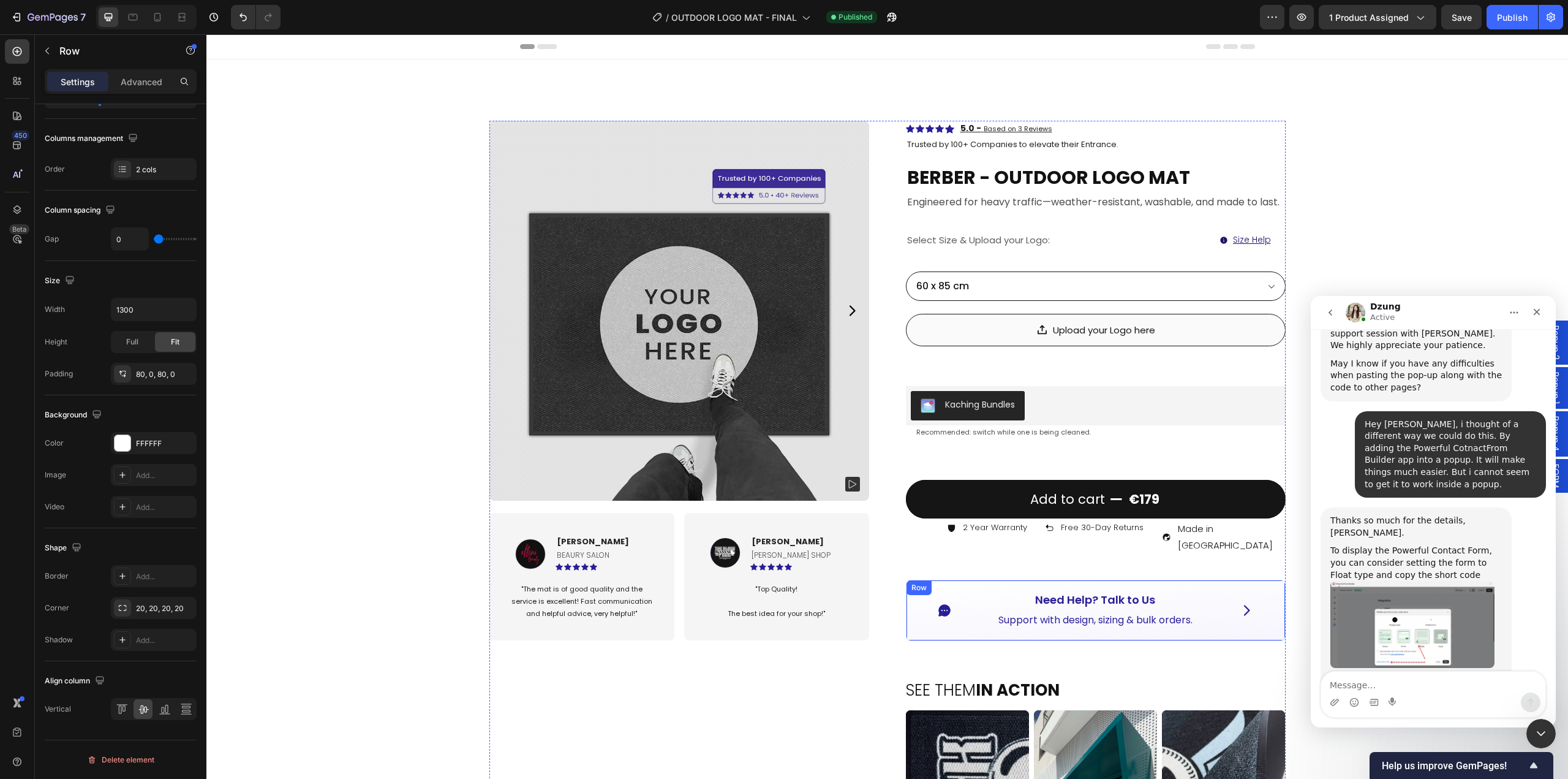
click at [907, 613] on div "Icon Need Help? Talk to Us Button Support with design, sizing & bulk orders. Te…" at bounding box center [1096, 610] width 380 height 60
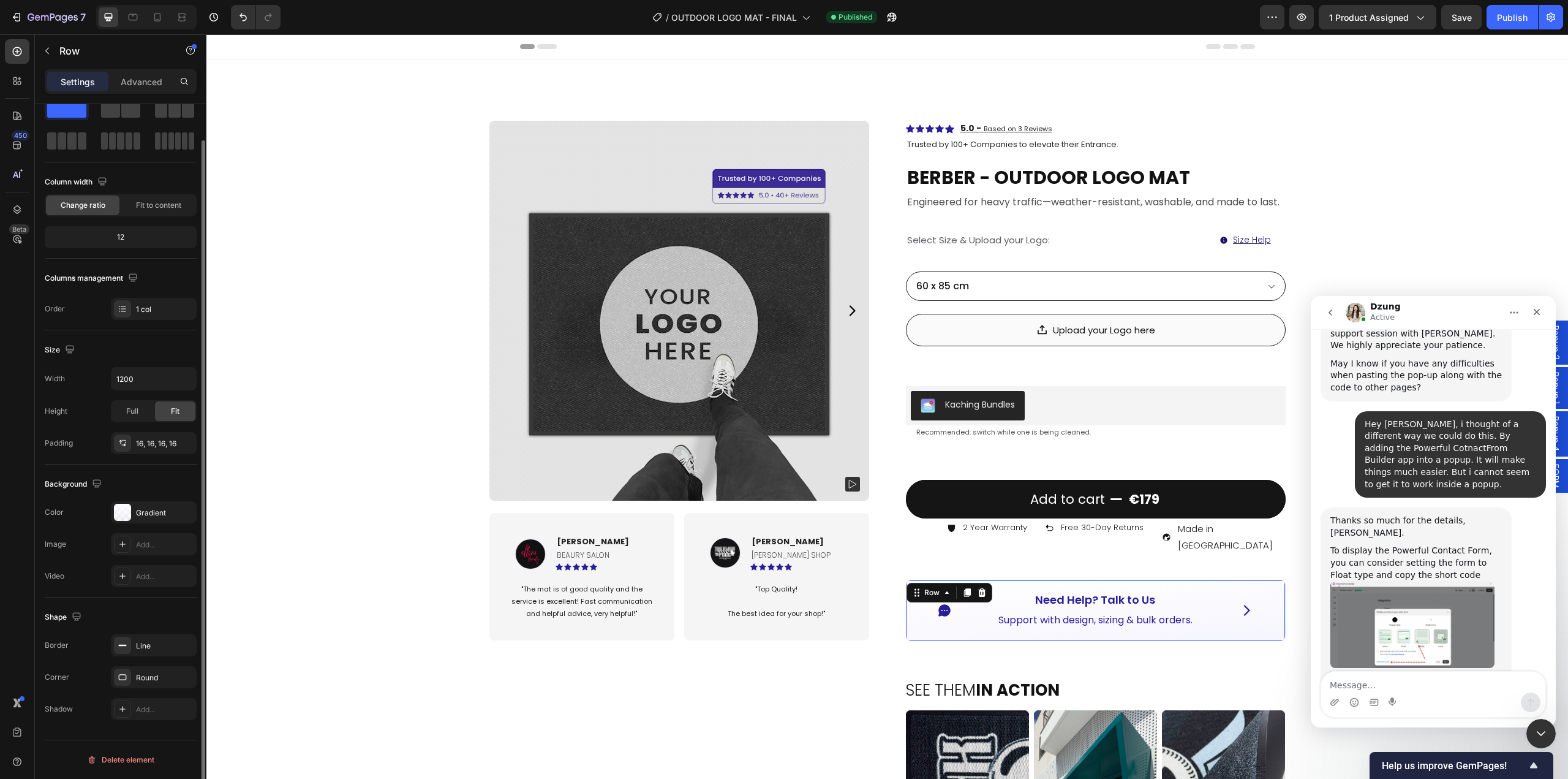
scroll to position [38, 0]
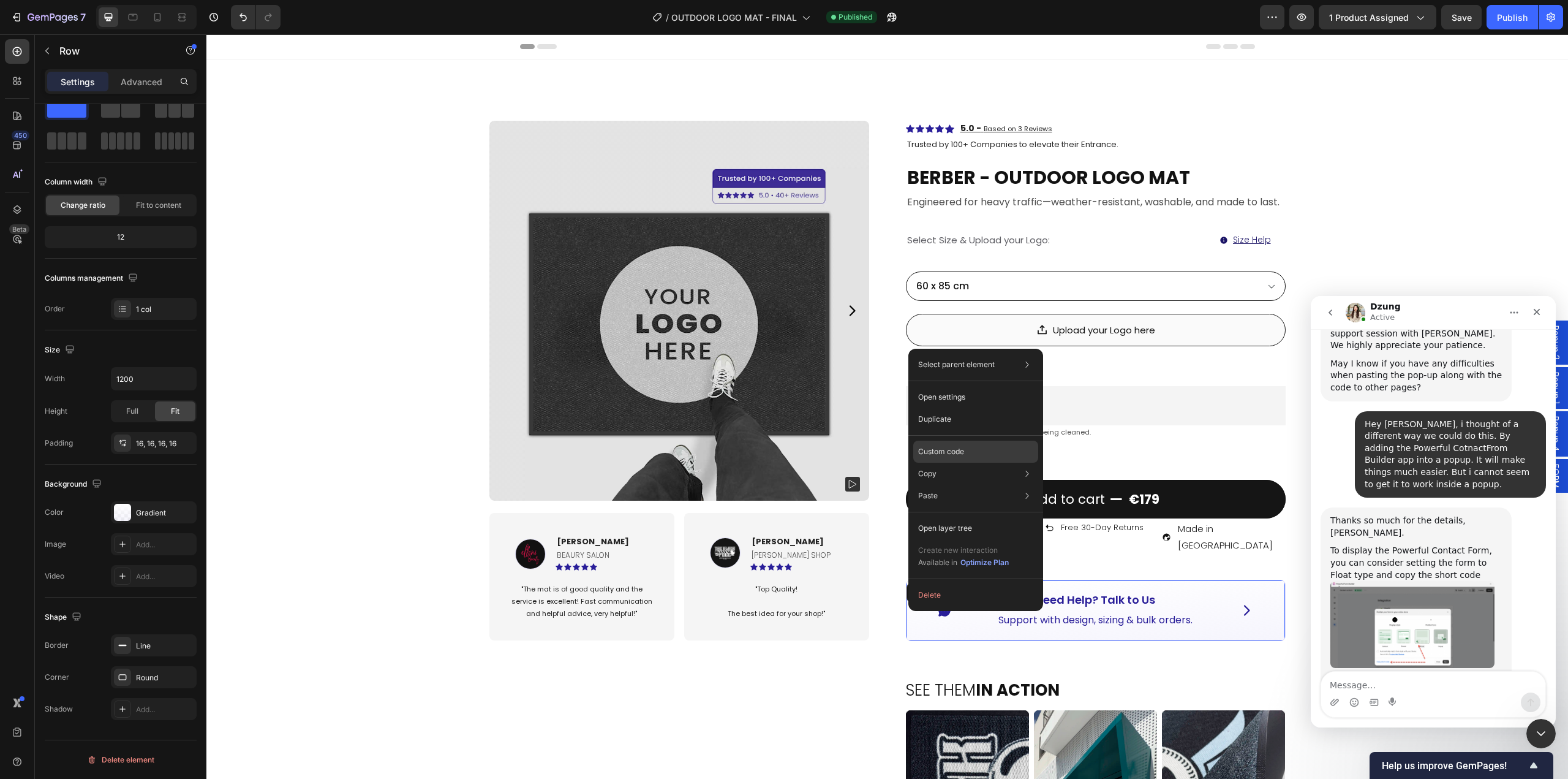
click at [952, 456] on p "Custom code" at bounding box center [941, 451] width 46 height 11
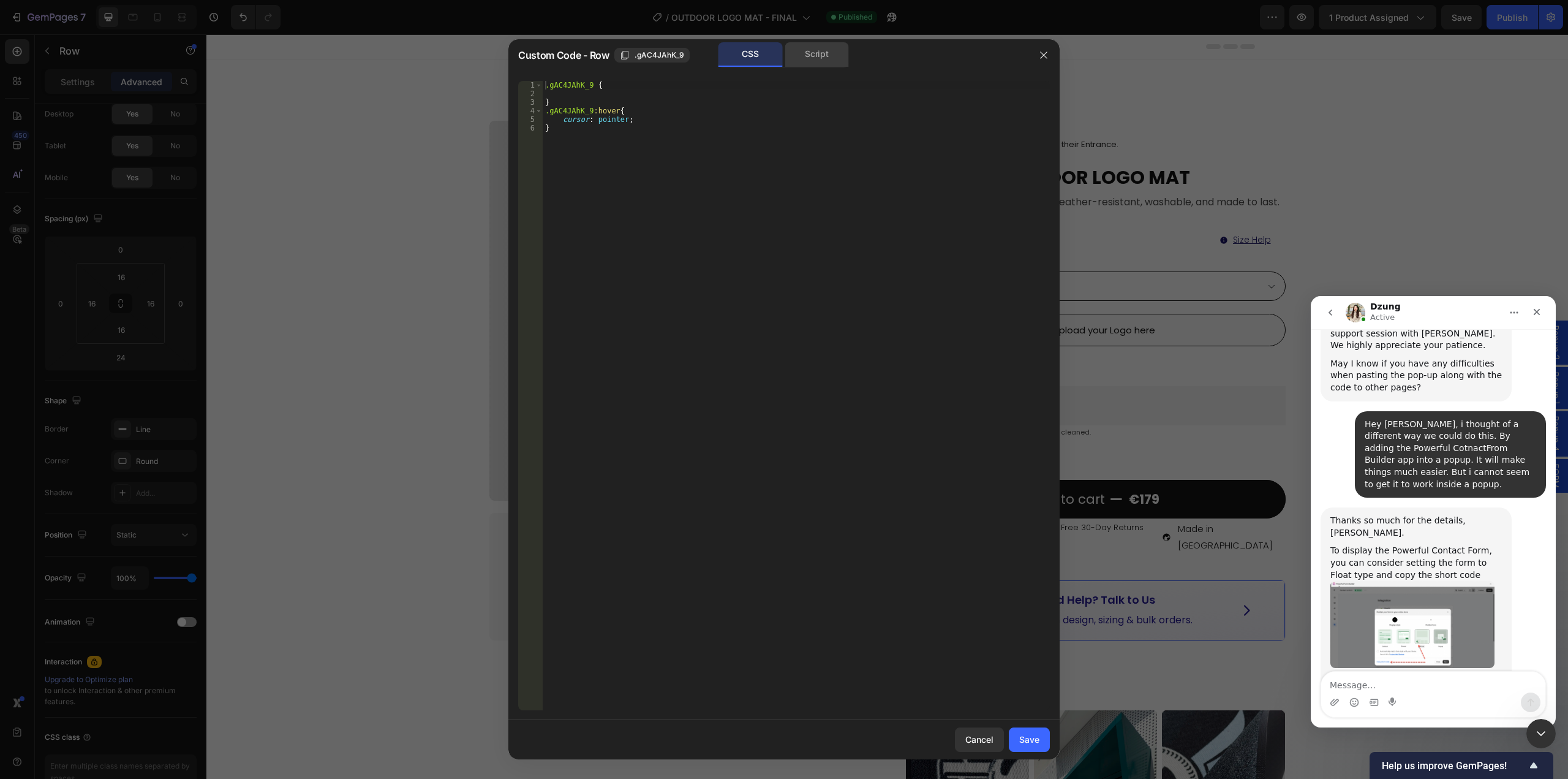
click at [813, 60] on div "Script" at bounding box center [817, 55] width 64 height 24
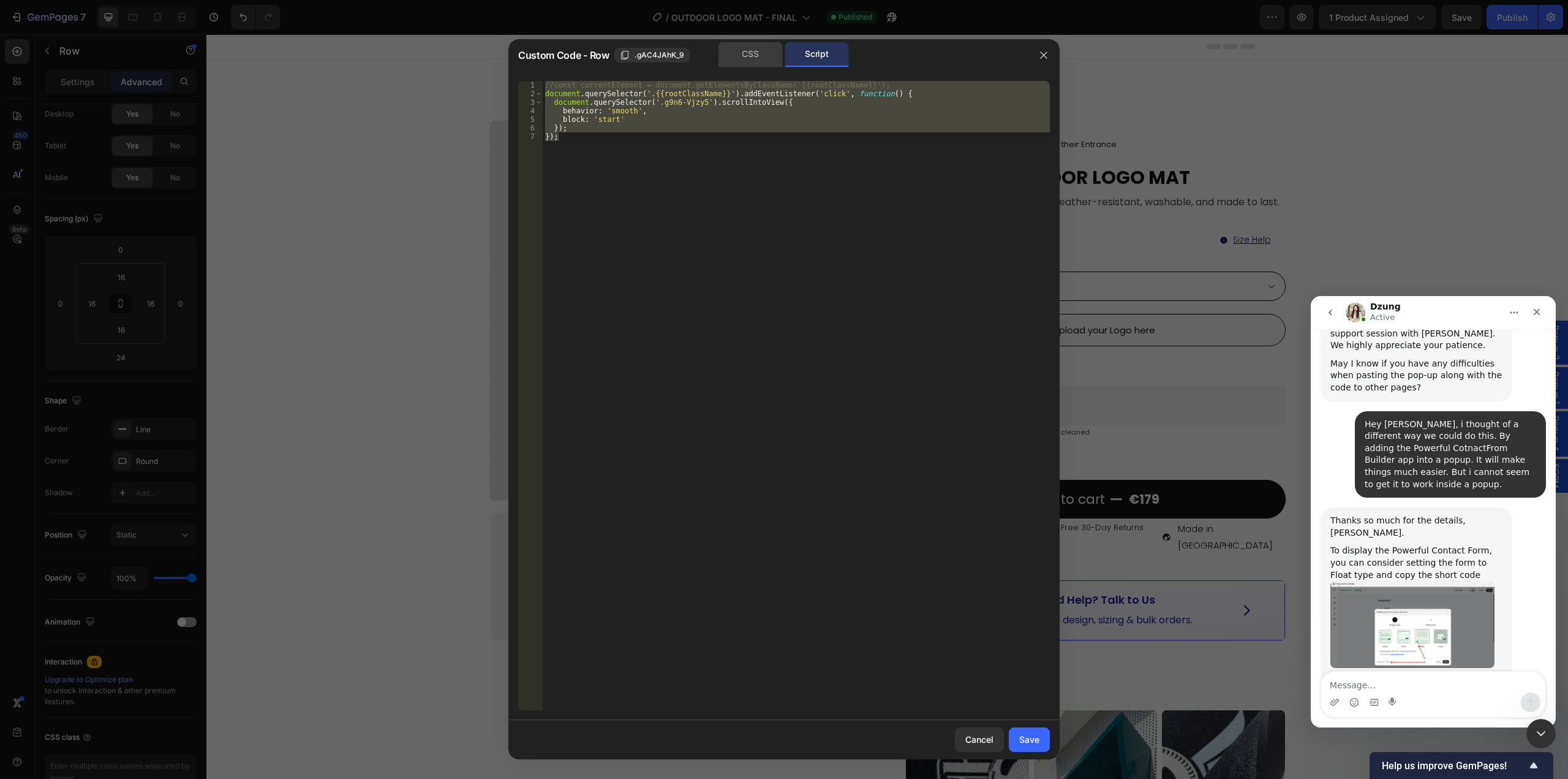
click at [744, 50] on div "CSS" at bounding box center [751, 55] width 64 height 24
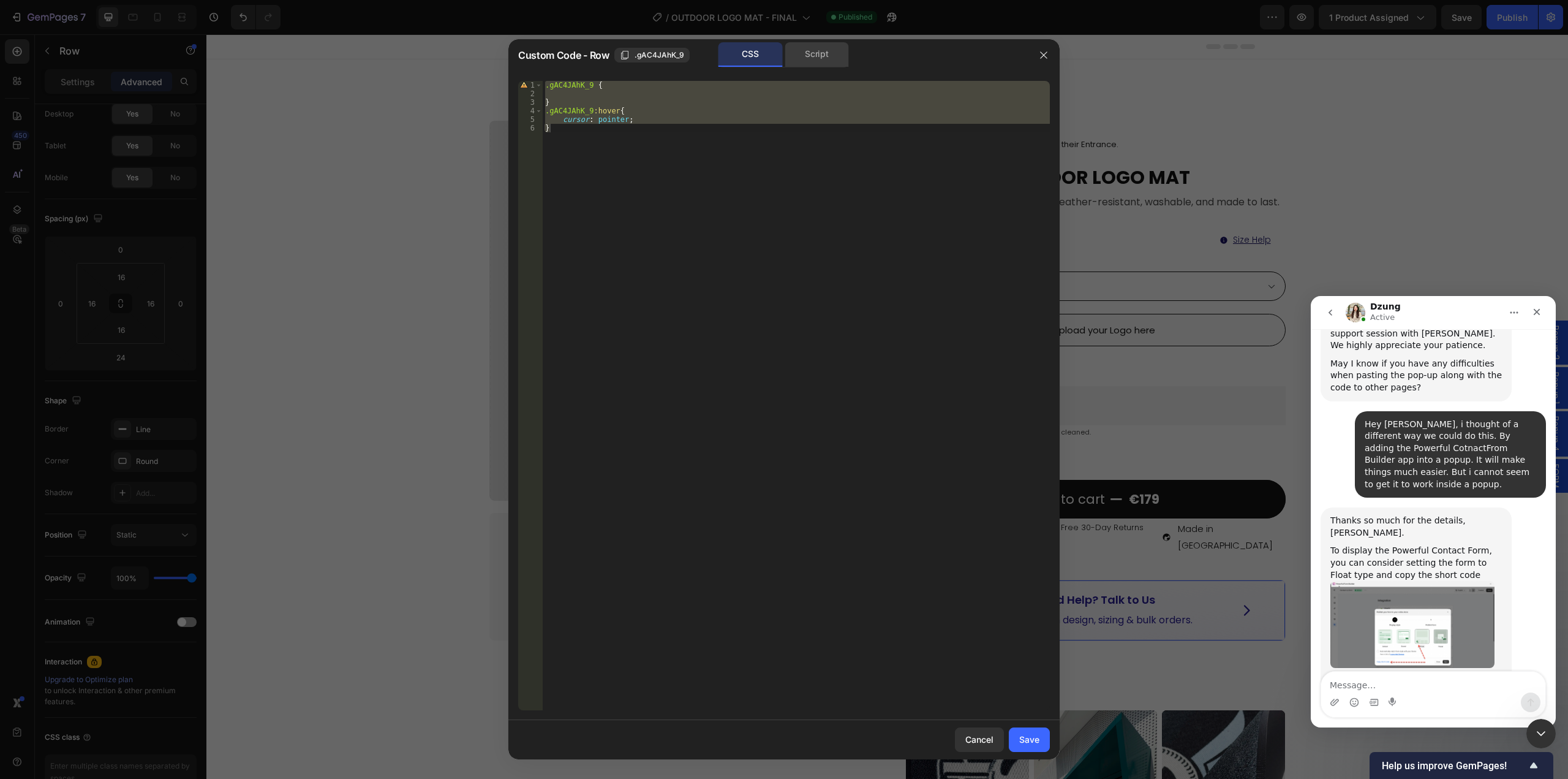
click at [806, 52] on div "Script" at bounding box center [817, 55] width 64 height 24
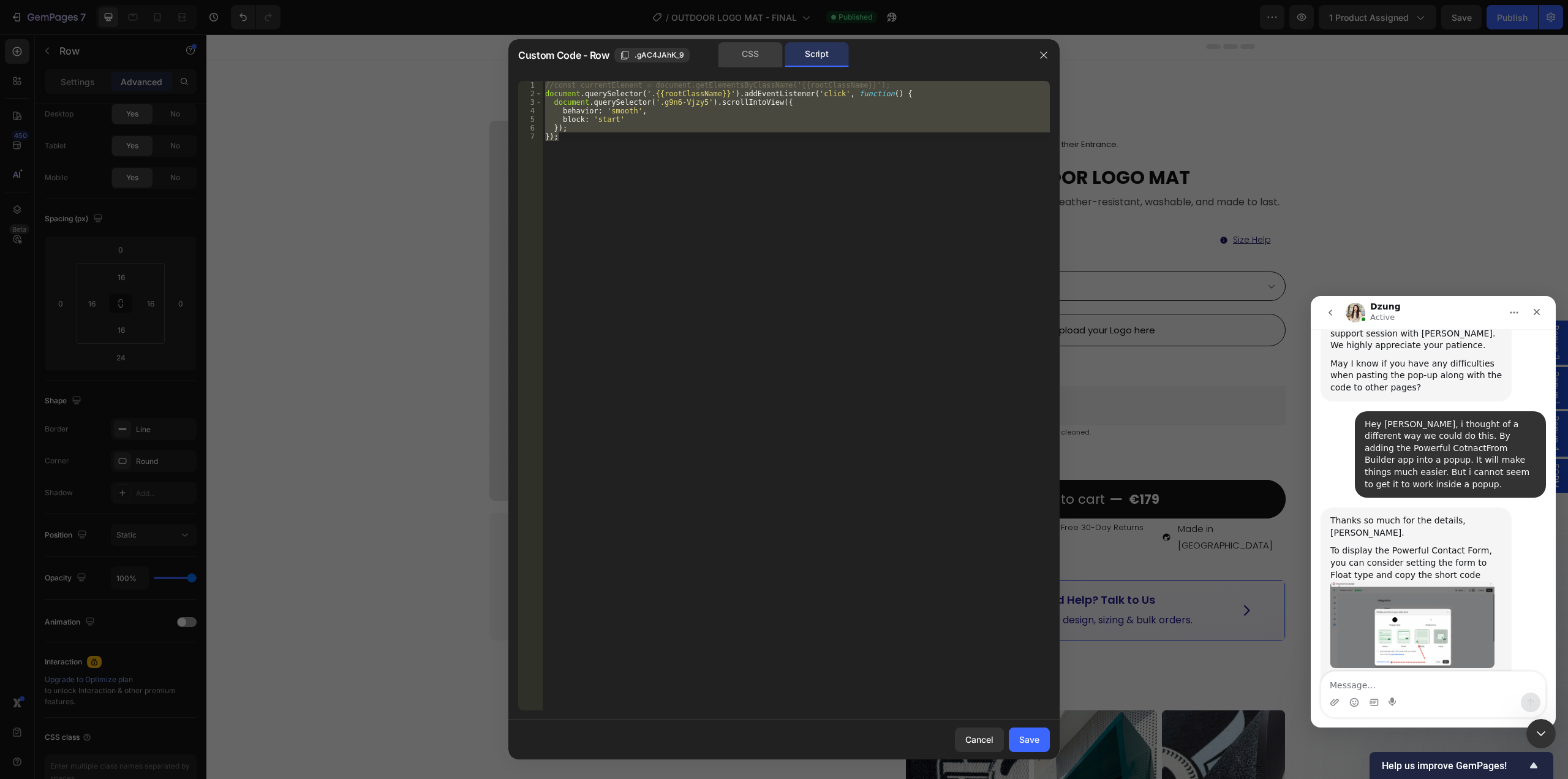
click at [741, 51] on div "CSS" at bounding box center [751, 55] width 64 height 24
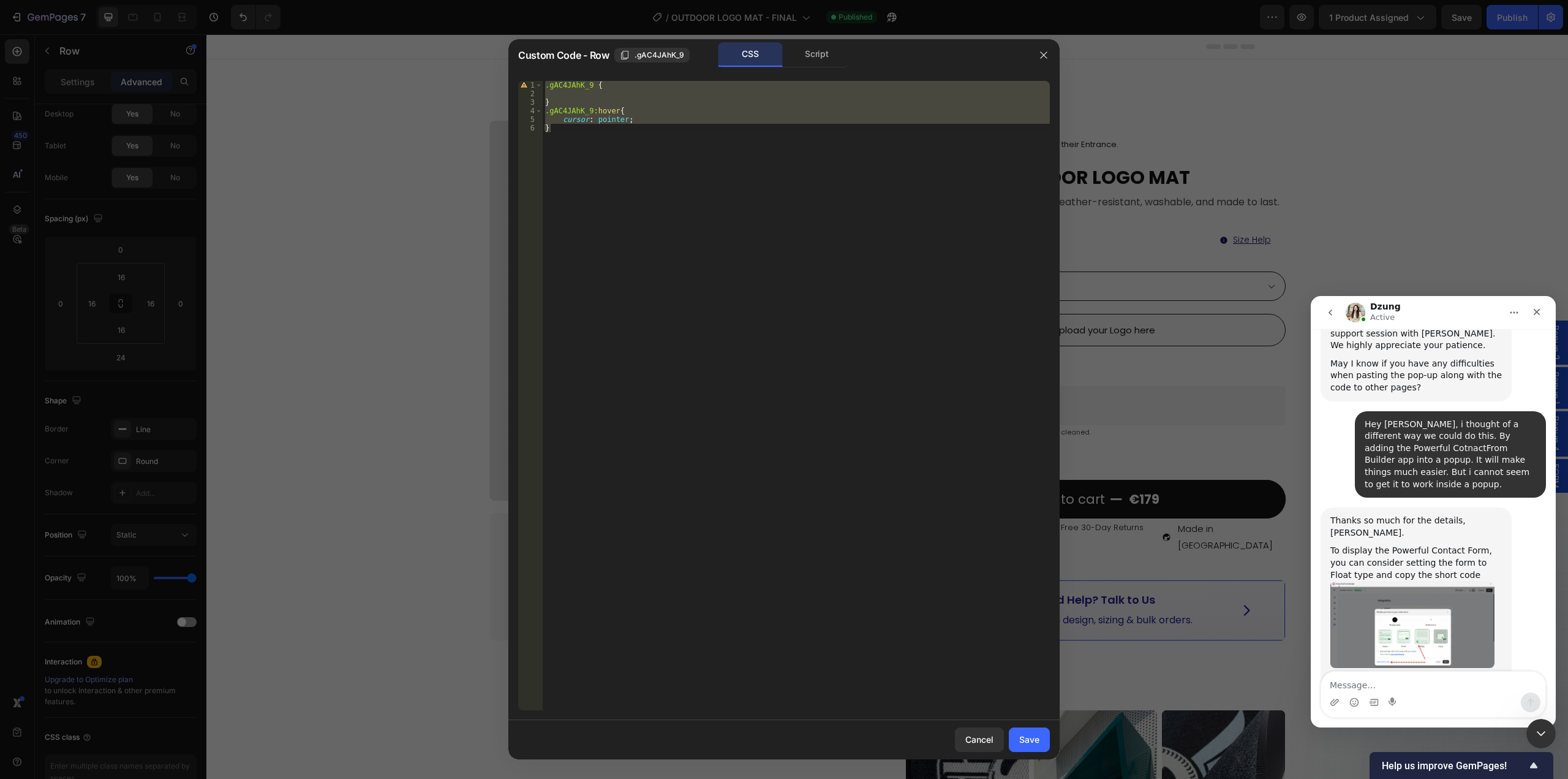
click at [1238, 178] on div at bounding box center [784, 390] width 1568 height 779
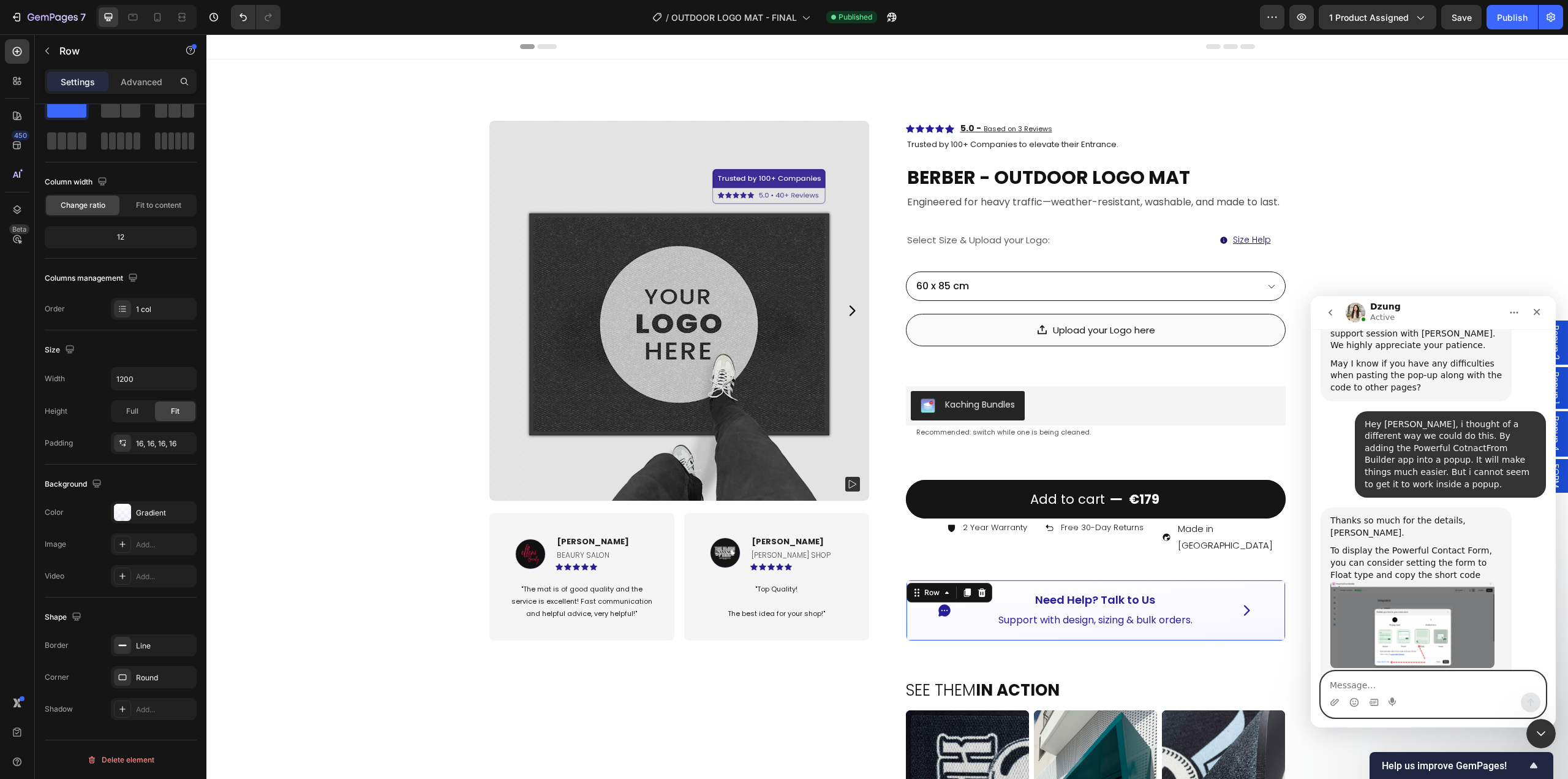
click at [1370, 684] on textarea "Message…" at bounding box center [1433, 682] width 224 height 21
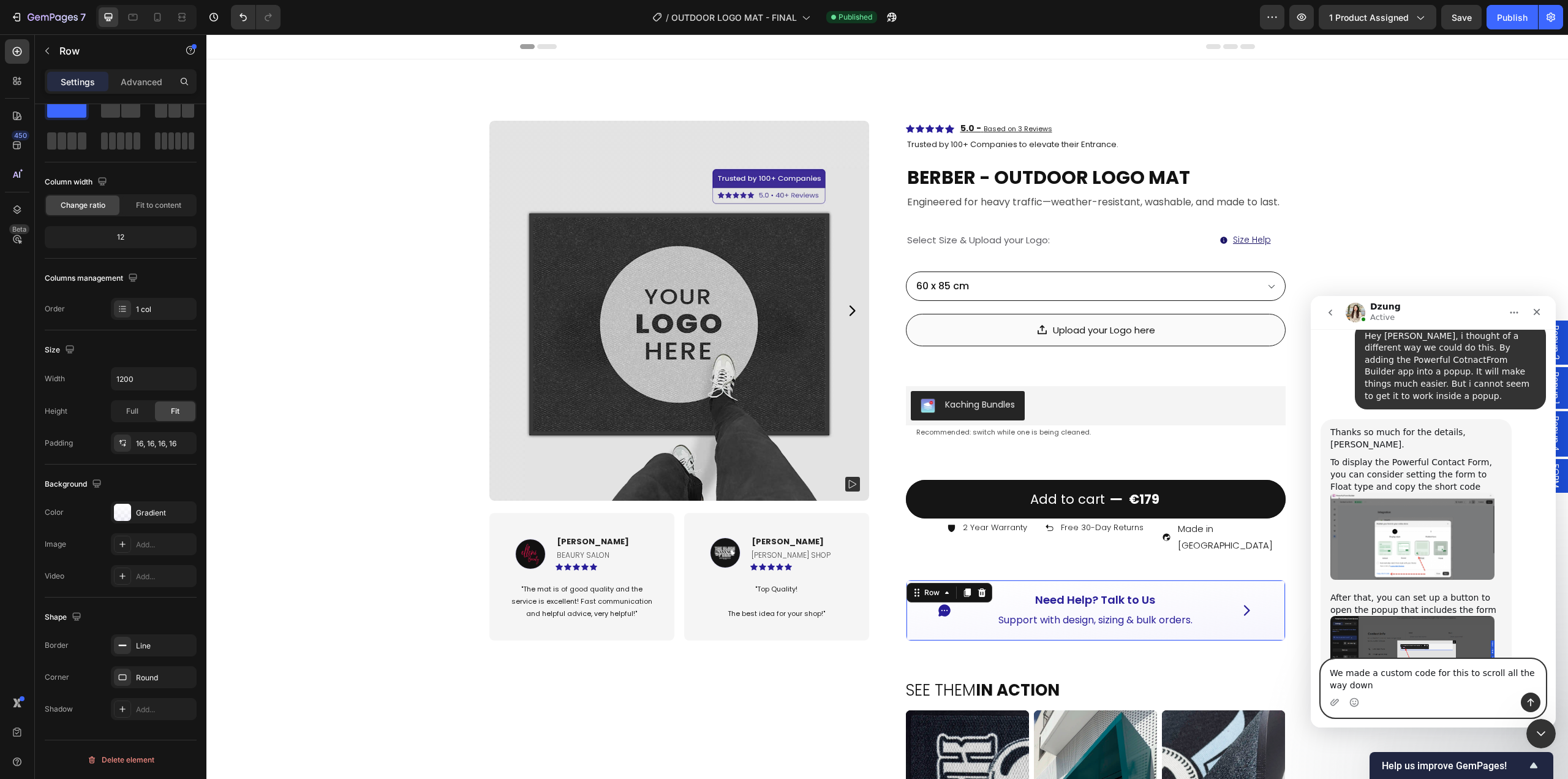
scroll to position [12213, 0]
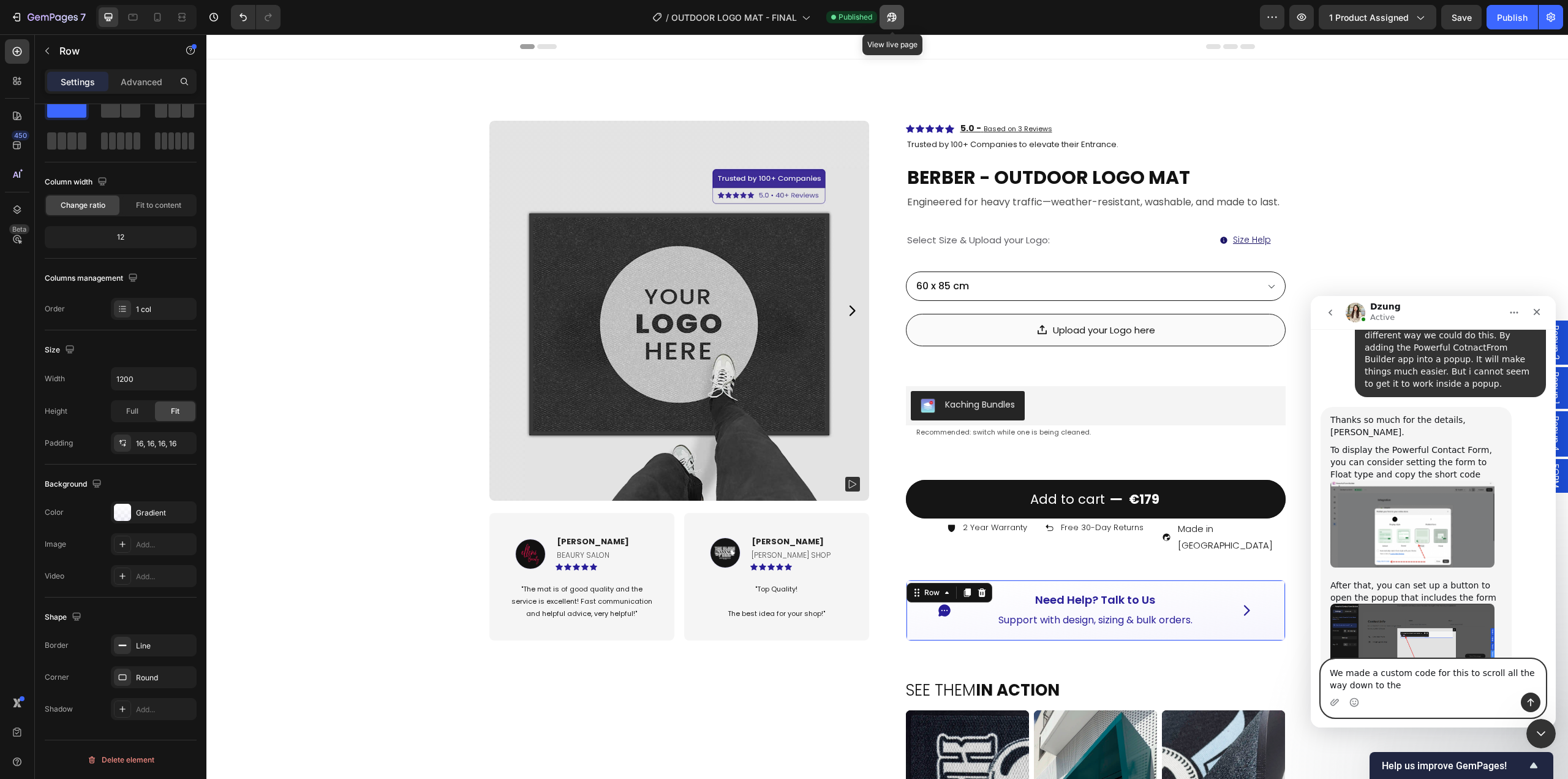
click at [896, 19] on icon "button" at bounding box center [892, 17] width 9 height 9
click at [1395, 685] on textarea "We made a custom code for this to scroll all the way down to the" at bounding box center [1433, 676] width 224 height 33
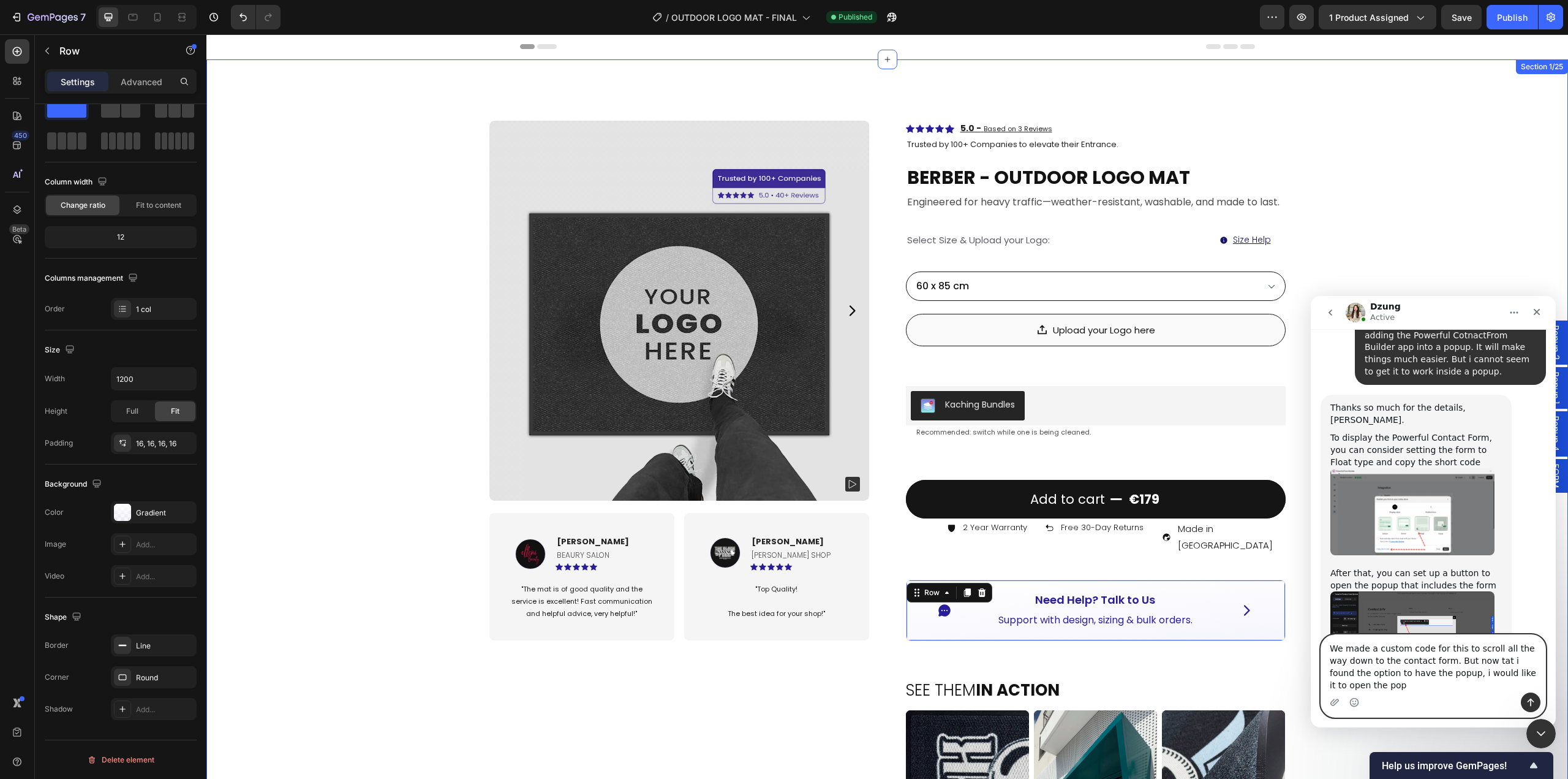
scroll to position [12238, 0]
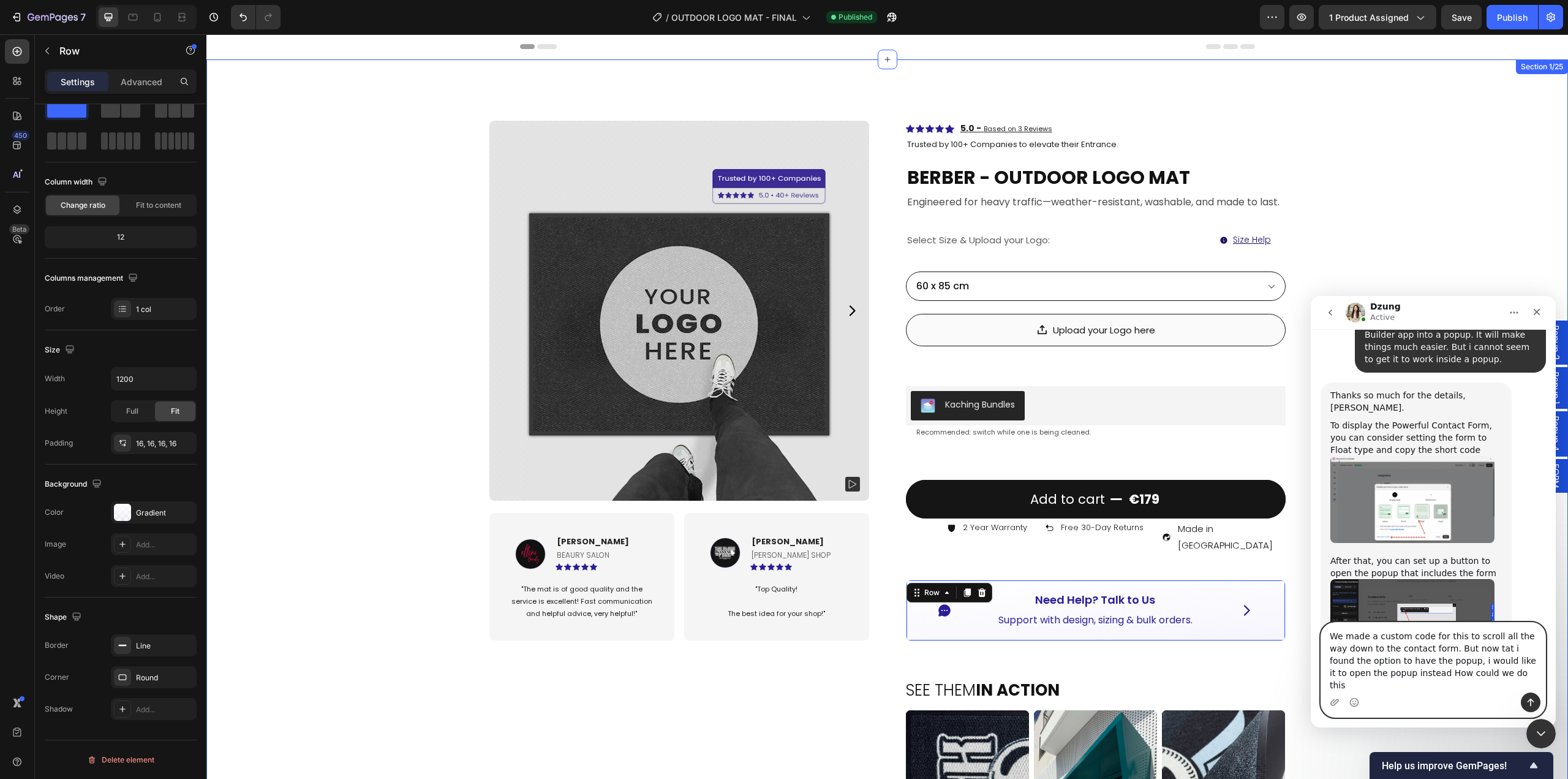
type textarea "We made a custom code for this to scroll all the way down to the contact form. …"
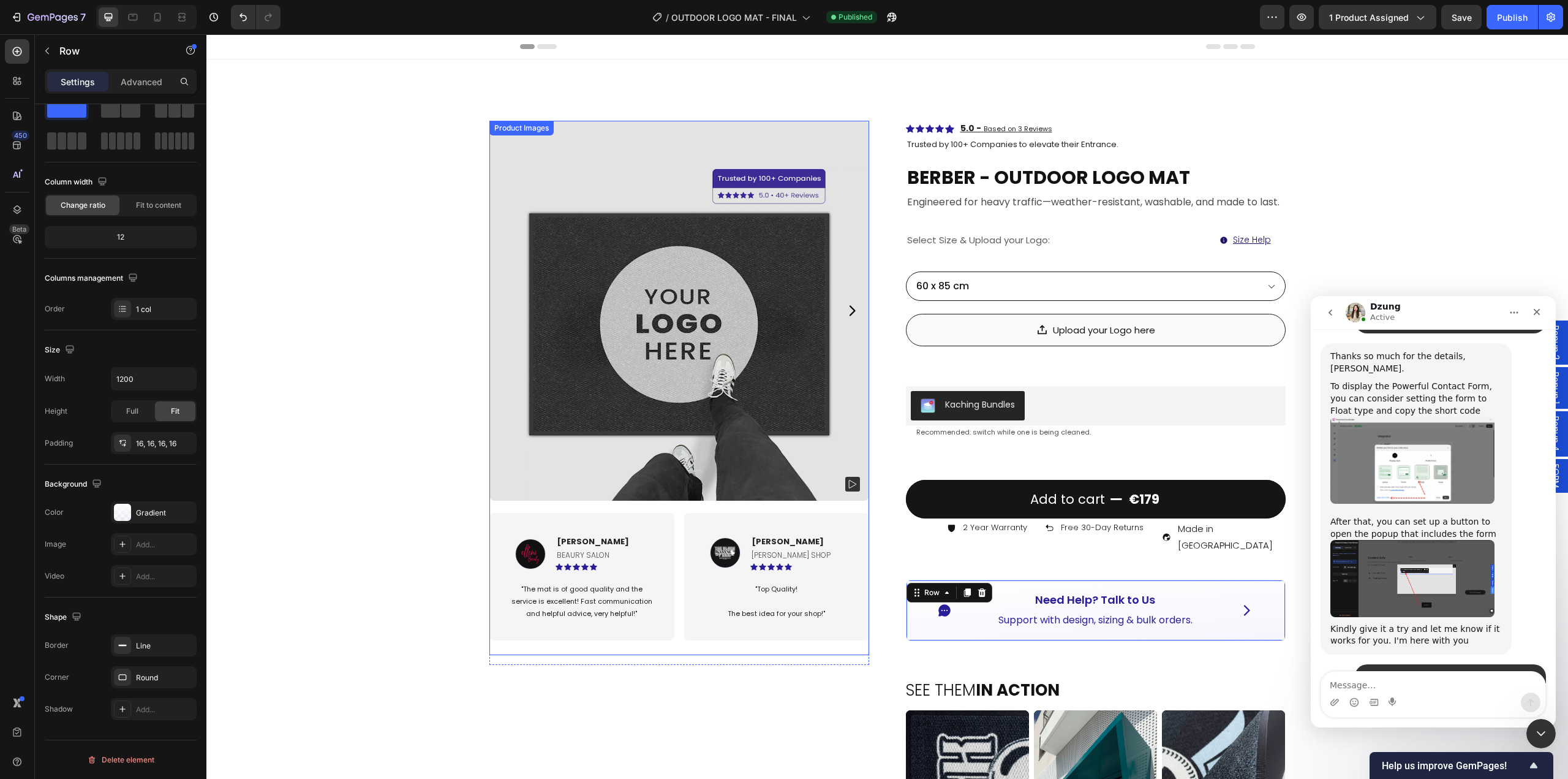
click at [566, 361] on img at bounding box center [679, 310] width 380 height 380
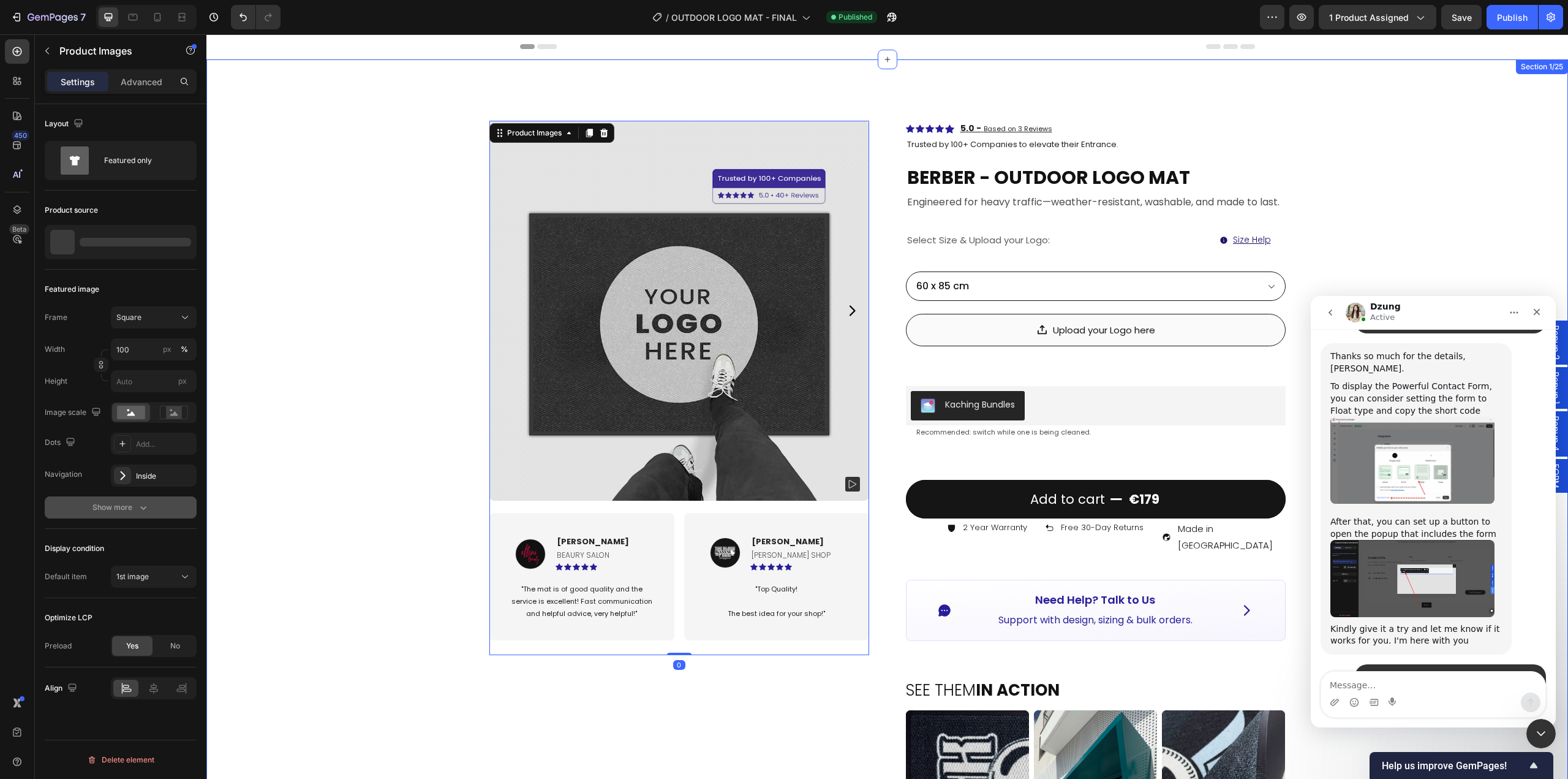
scroll to position [0, 0]
click at [123, 508] on div "Show more" at bounding box center [121, 507] width 57 height 12
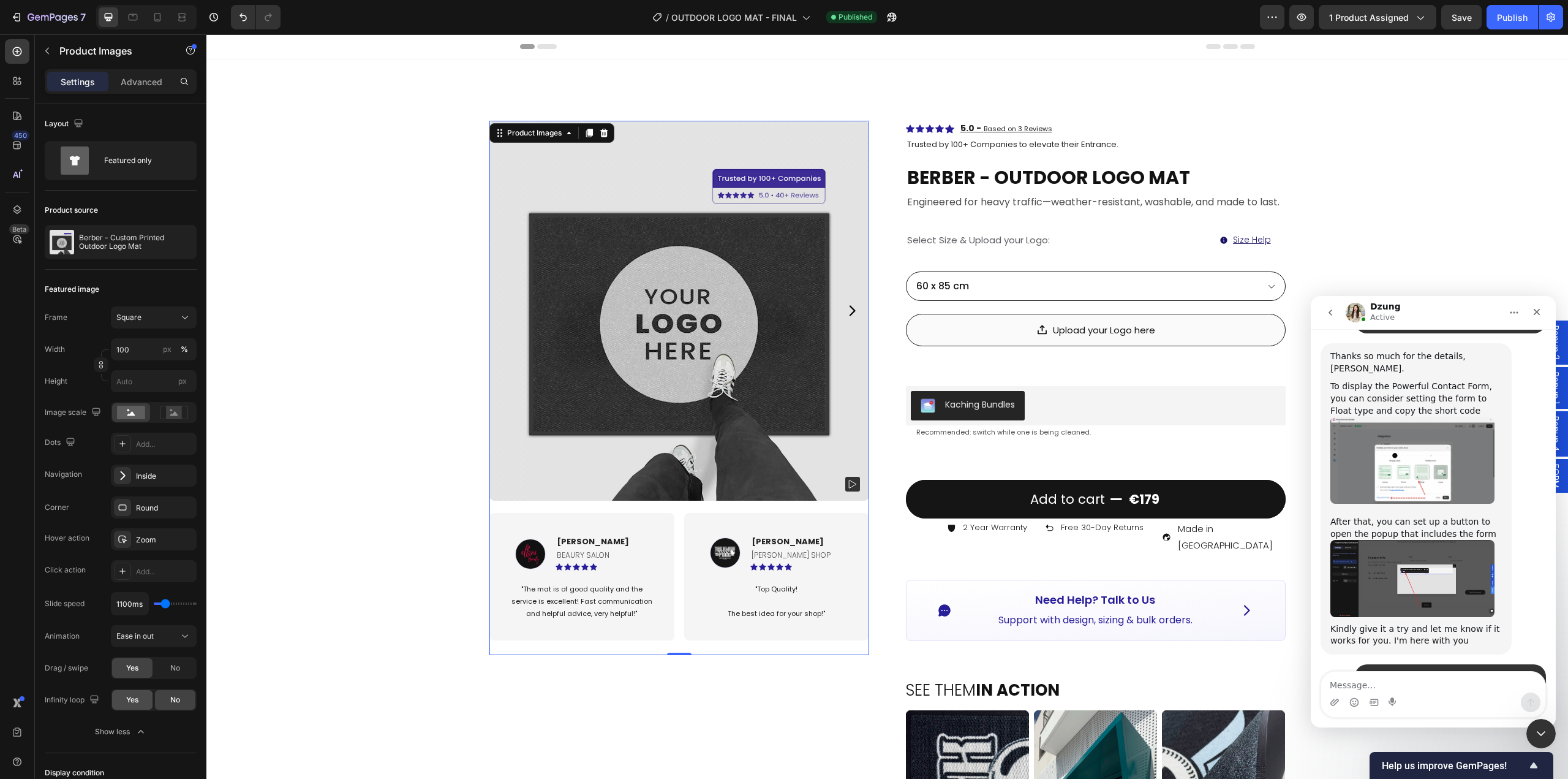
scroll to position [184, 0]
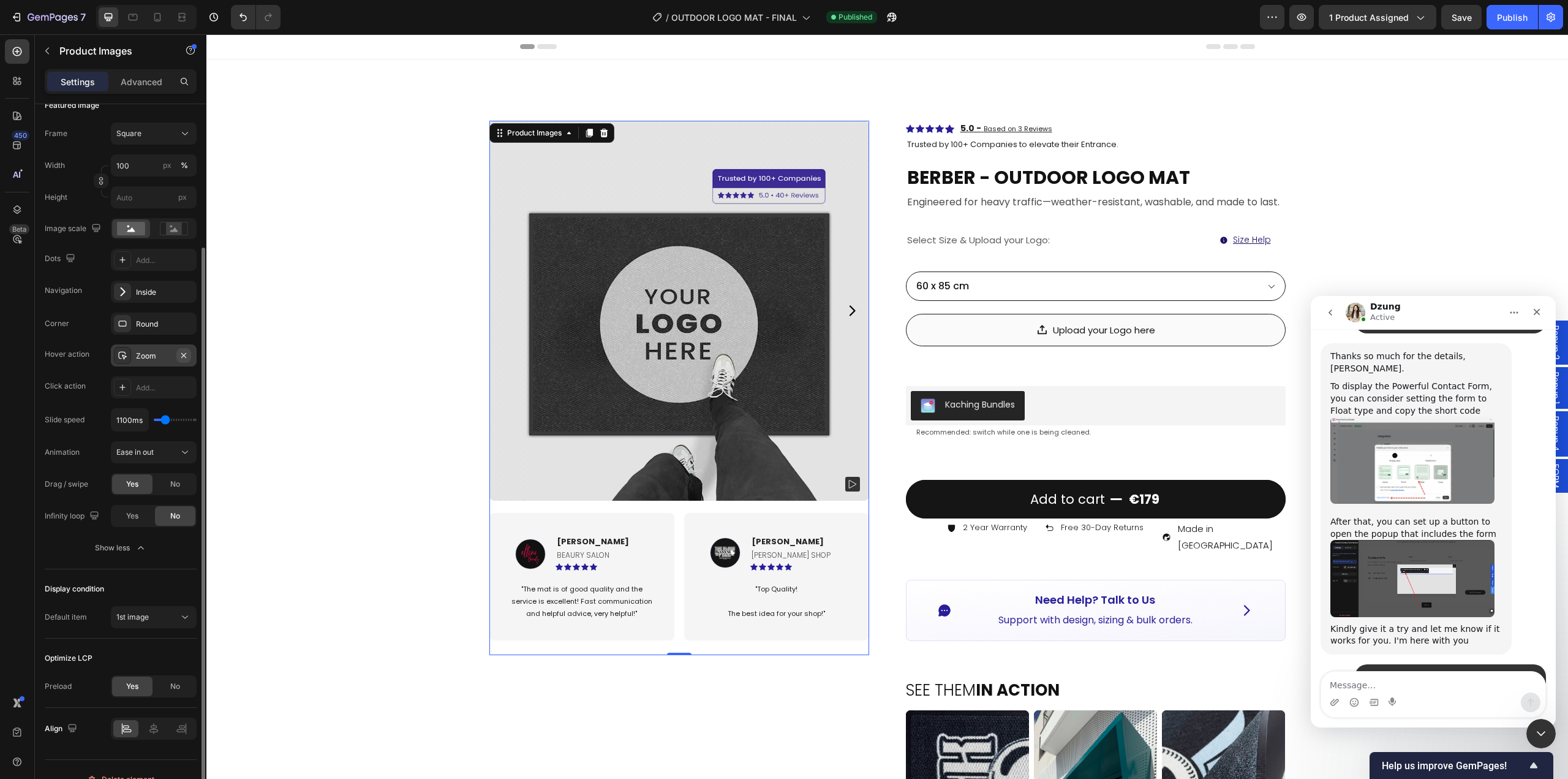
click at [187, 357] on icon "button" at bounding box center [183, 355] width 10 height 10
click at [151, 386] on div "Add..." at bounding box center [165, 388] width 58 height 11
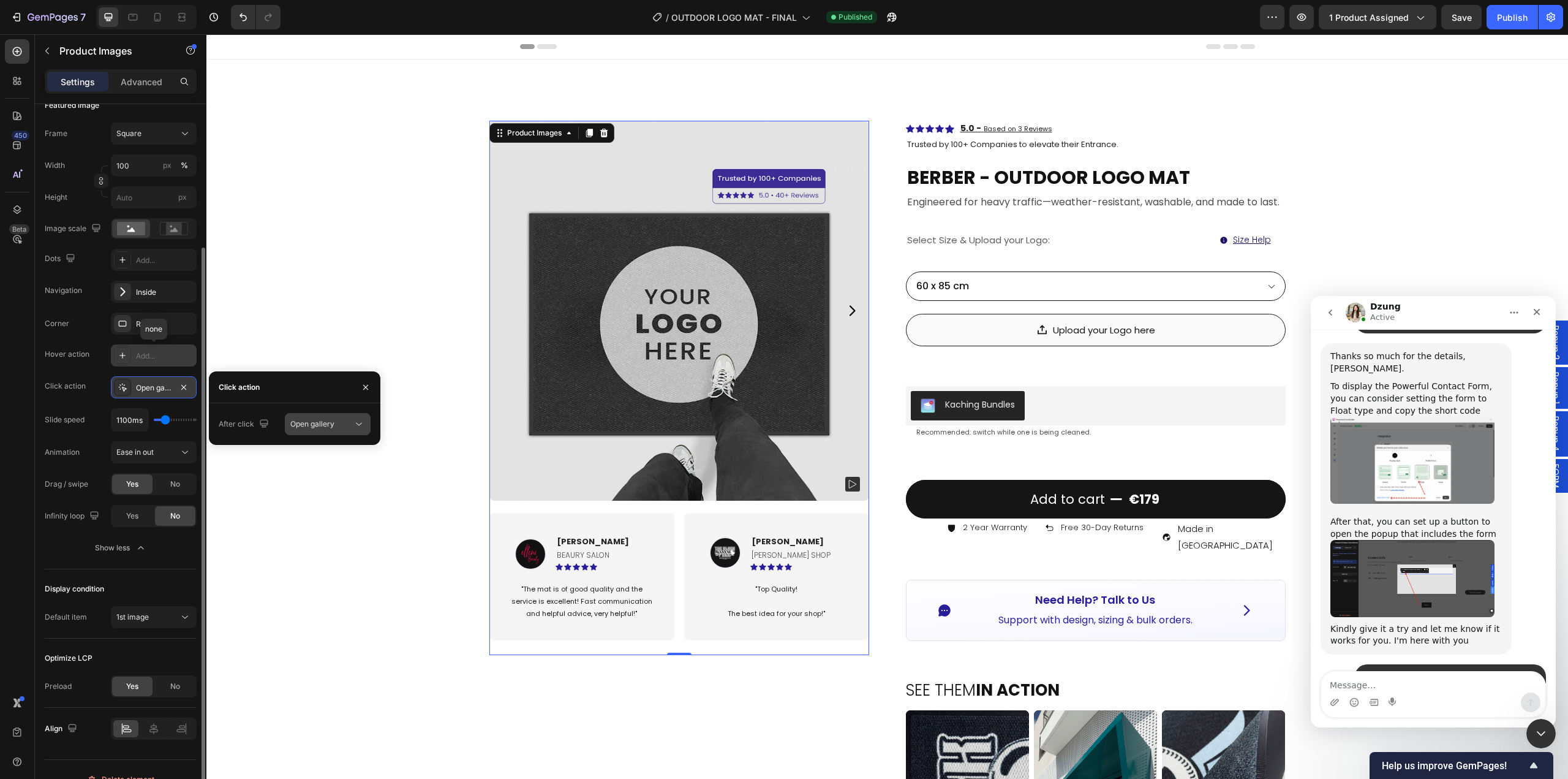
click at [308, 422] on span "Open gallery" at bounding box center [312, 424] width 44 height 9
click at [309, 422] on span "Open gallery" at bounding box center [312, 424] width 44 height 9
click at [186, 388] on icon "button" at bounding box center [183, 387] width 10 height 10
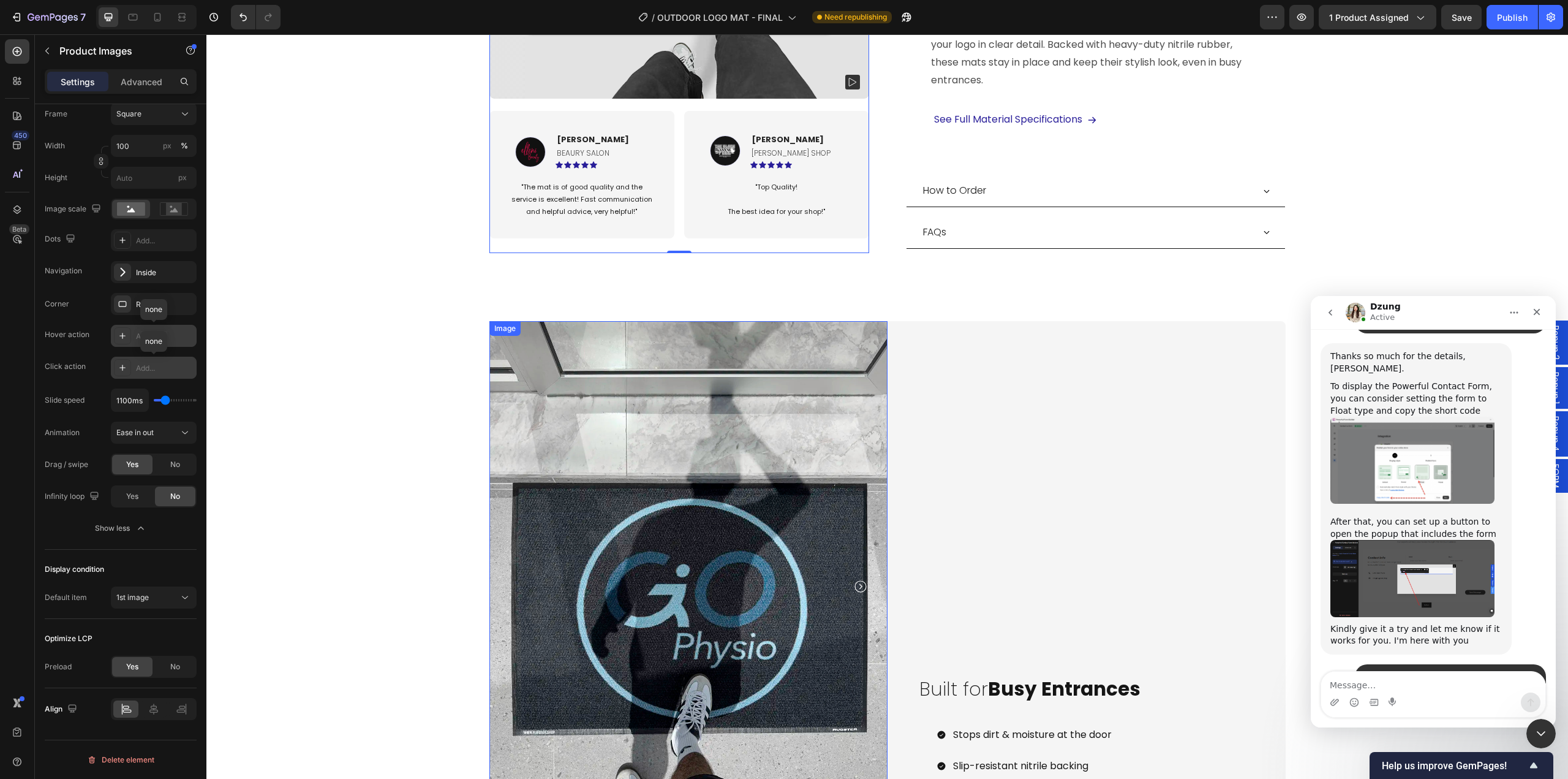
scroll to position [1287, 0]
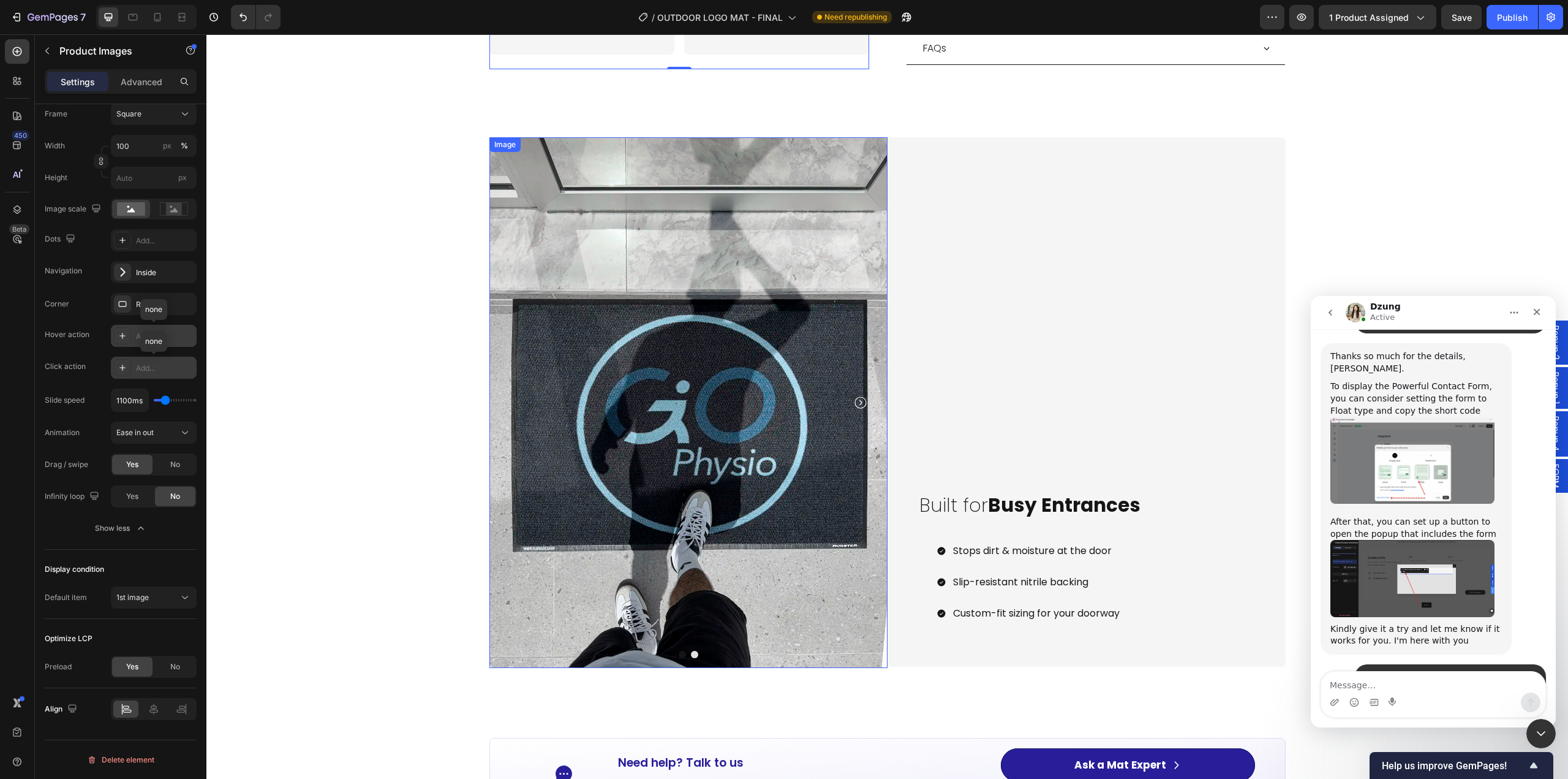
click at [649, 226] on img at bounding box center [689, 403] width 398 height 531
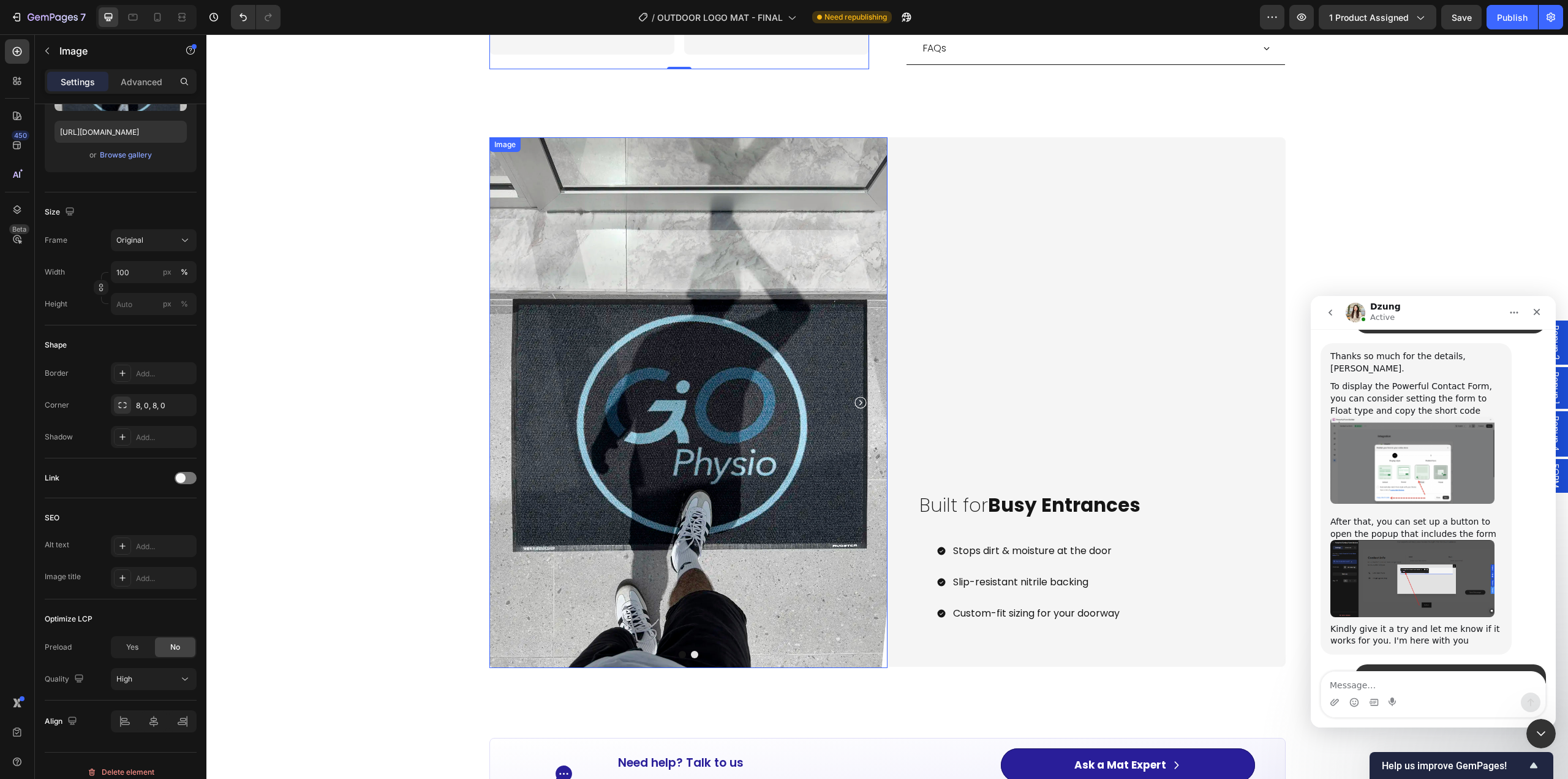
scroll to position [0, 0]
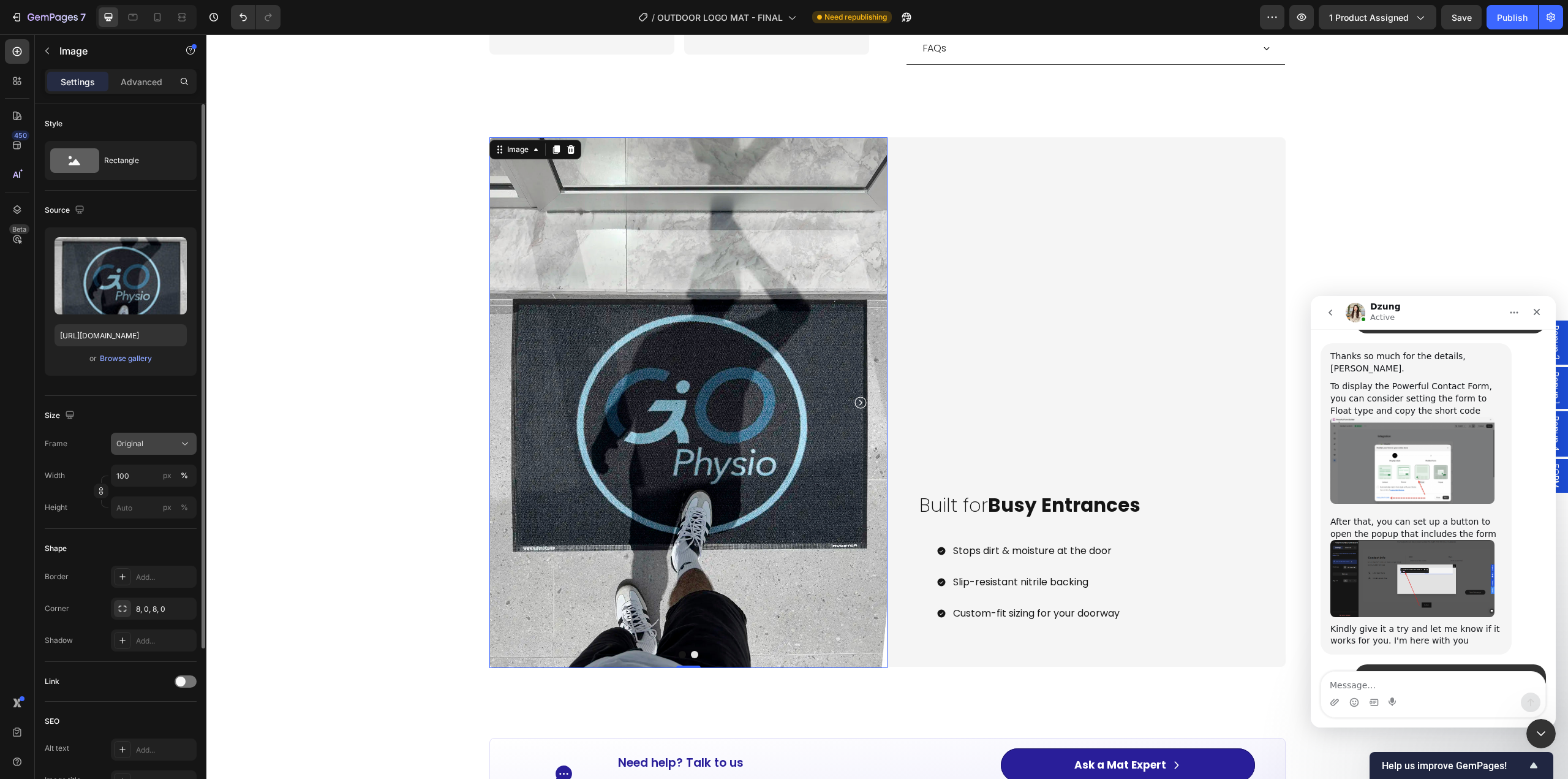
click at [163, 440] on div "Original" at bounding box center [146, 443] width 60 height 11
click at [141, 562] on span "Custom" at bounding box center [129, 564] width 27 height 11
click at [138, 540] on input "px %" at bounding box center [154, 538] width 85 height 22
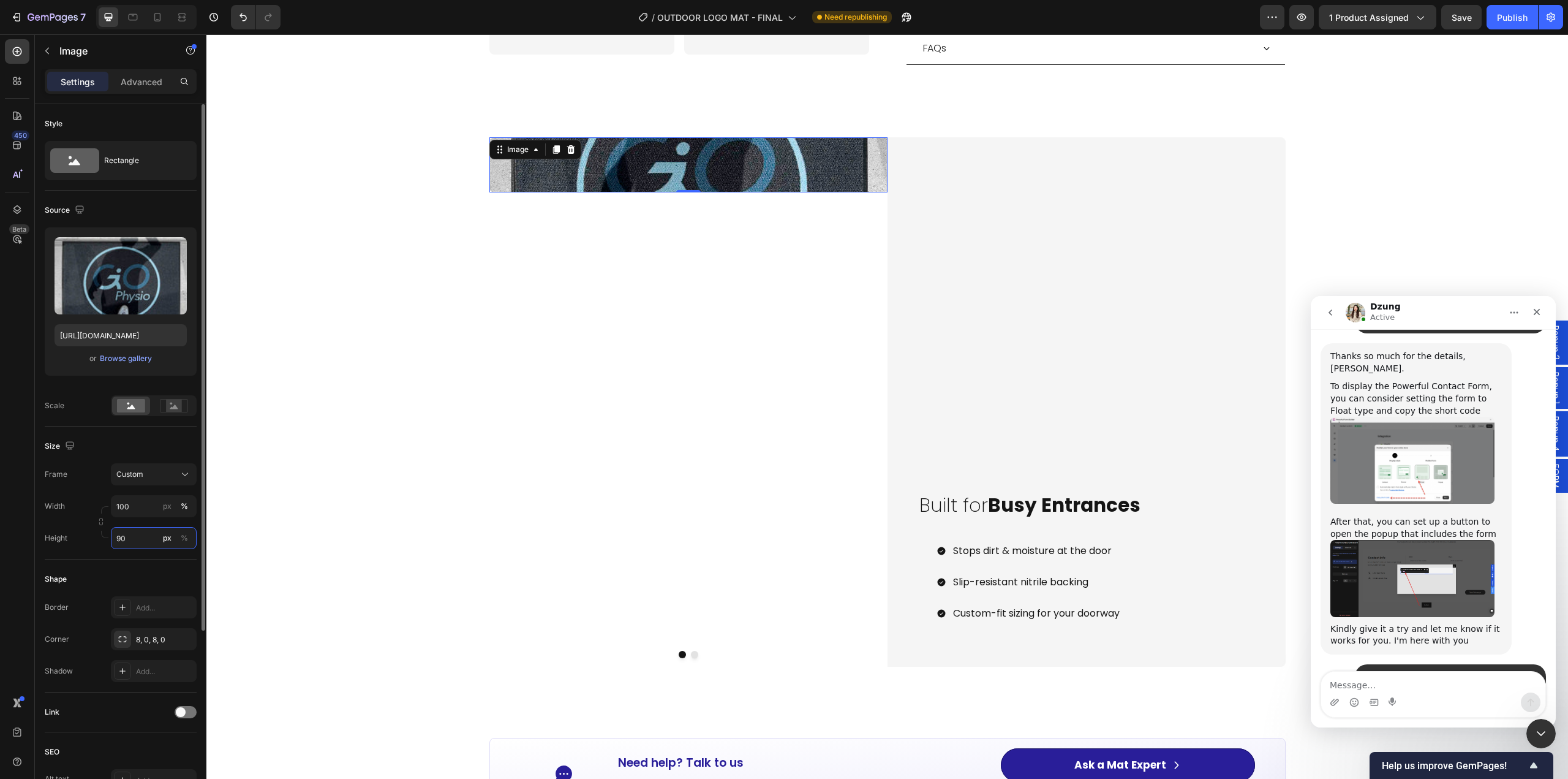
type input "90"
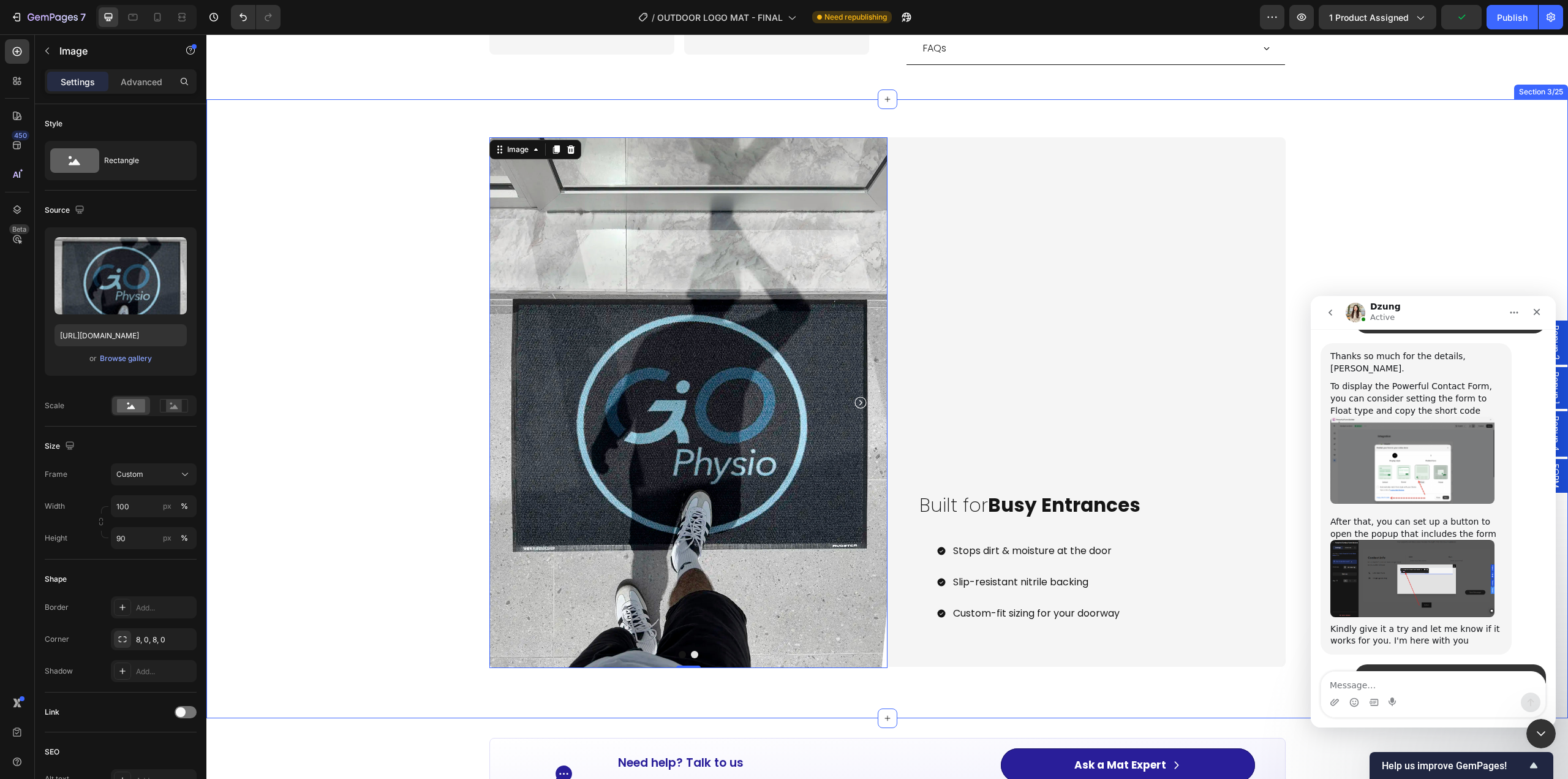
click at [338, 424] on div "Image 0 Image Carousel Carousel Built for Busy Entrances Heading Stops dirt & m…" at bounding box center [887, 409] width 1362 height 580
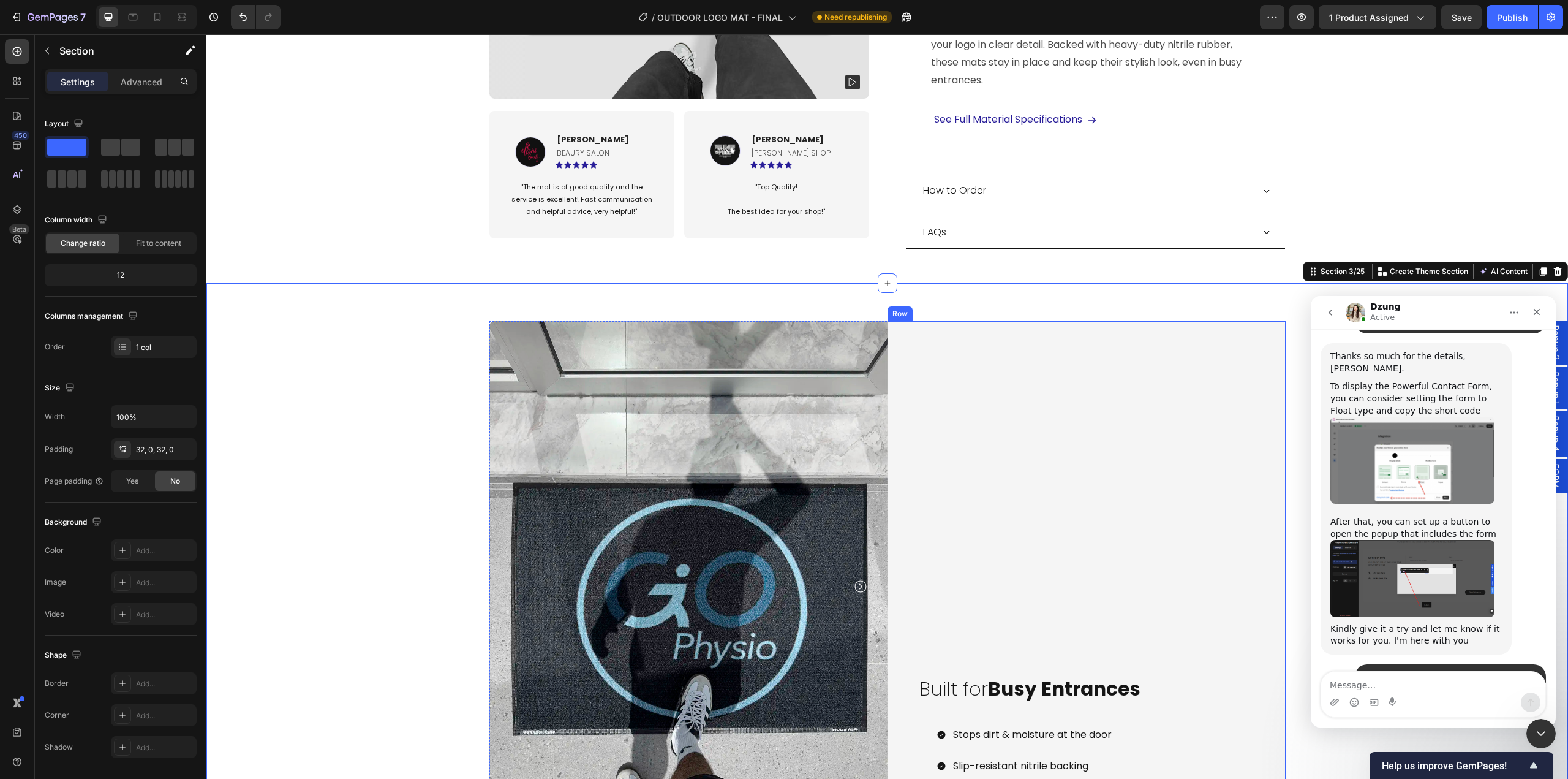
scroll to position [1287, 0]
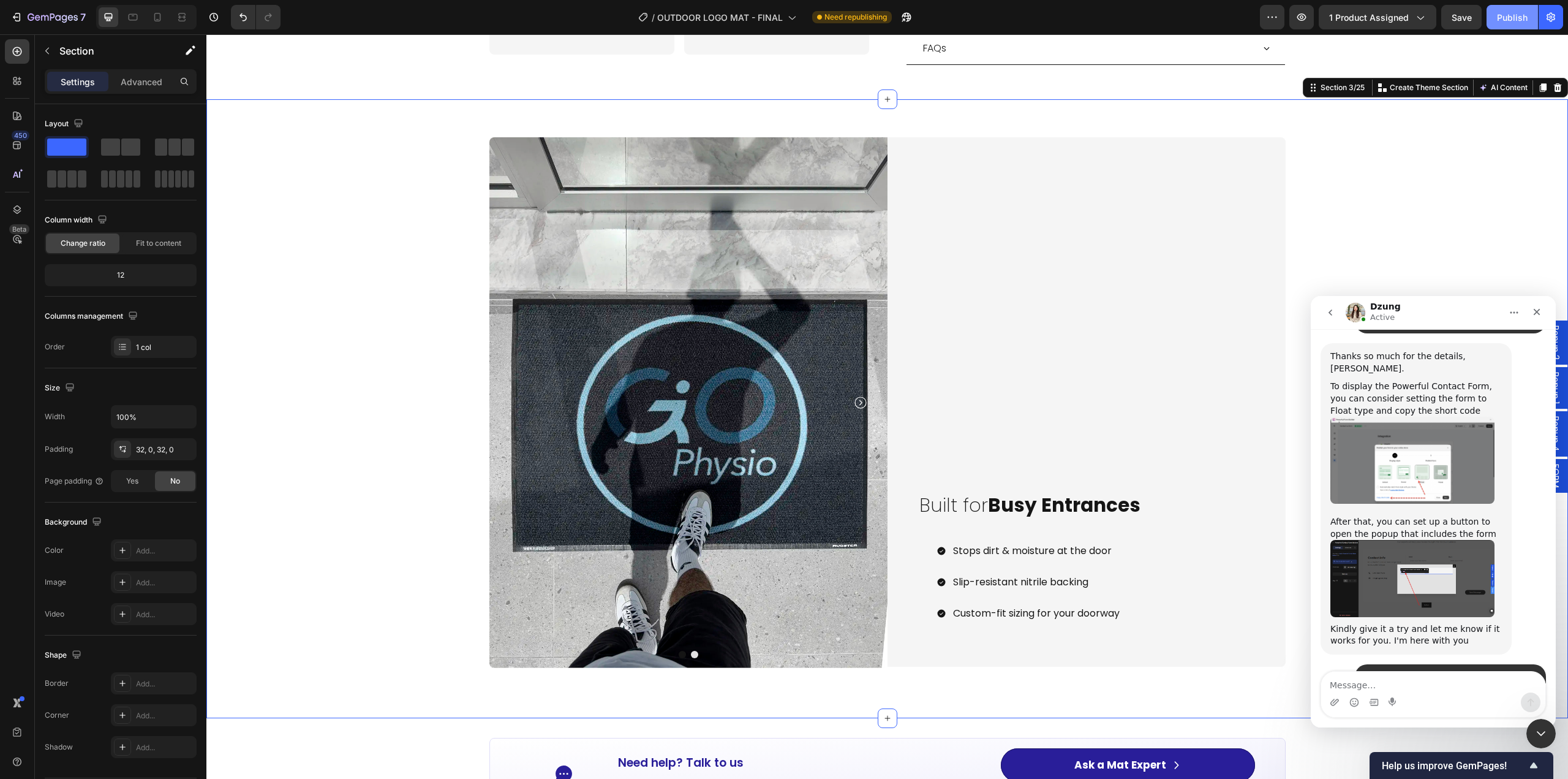
click at [1503, 24] on button "Publish" at bounding box center [1513, 17] width 51 height 24
click at [886, 667] on div "Image Image Carousel Carousel Built for Busy Entrances Heading Stops dirt & moi…" at bounding box center [887, 409] width 1362 height 580
click at [897, 535] on div "Built for Busy Entrances Heading Stops dirt & moisture at the door Slip-resista…" at bounding box center [1087, 402] width 398 height 530
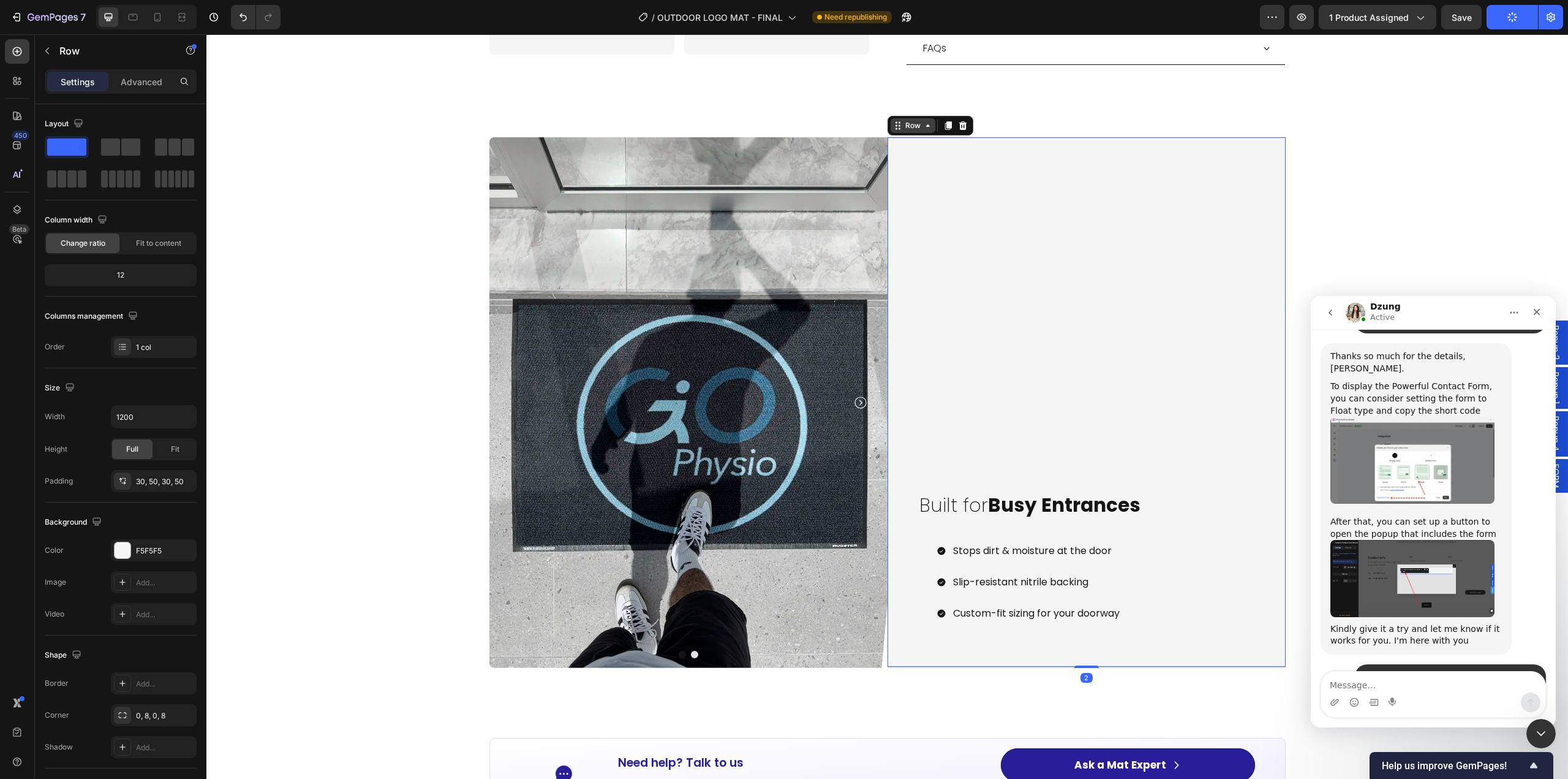
click at [913, 120] on div "Row" at bounding box center [913, 125] width 20 height 11
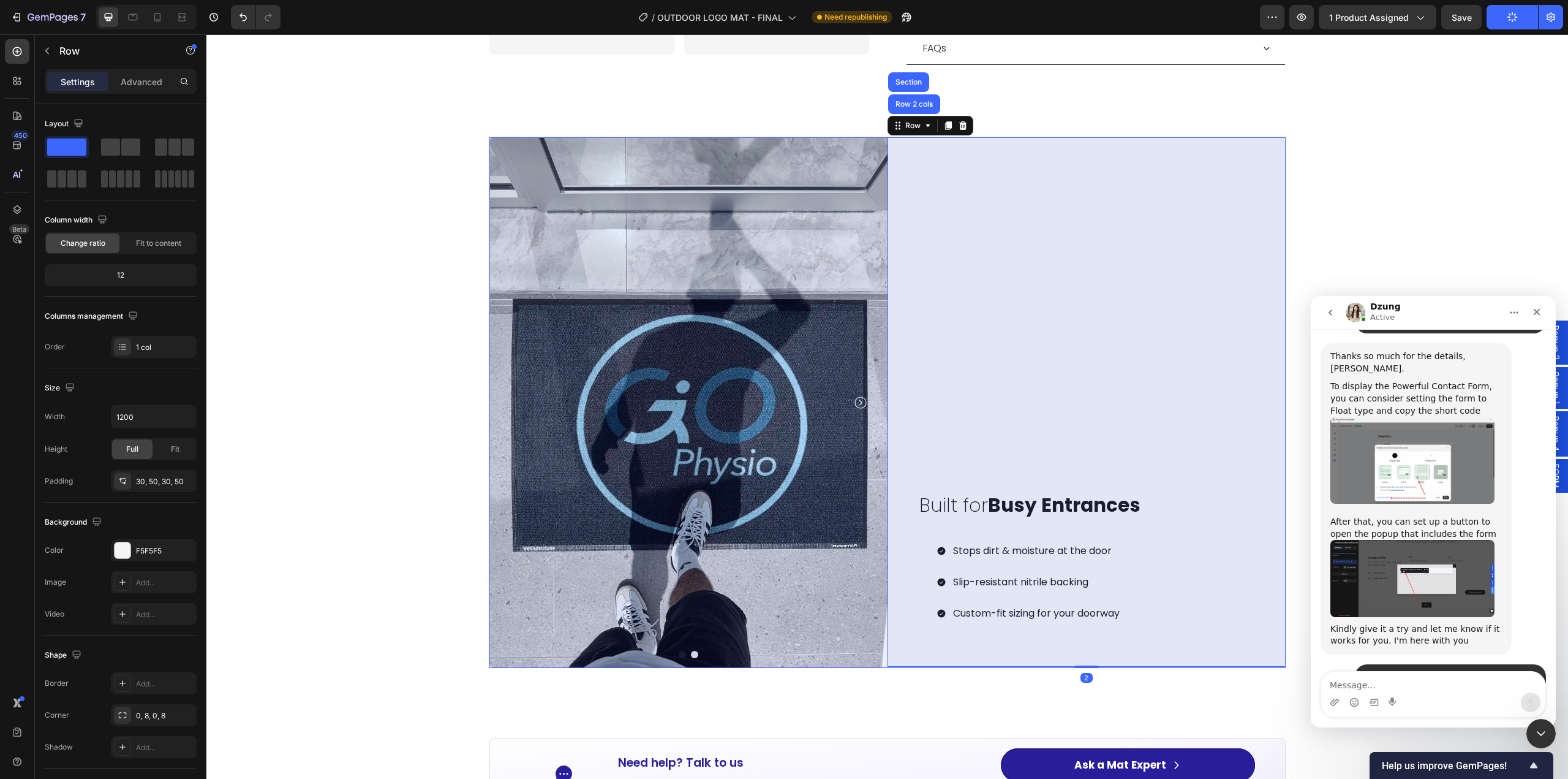
click at [914, 94] on div "Row 2 cols" at bounding box center [914, 104] width 52 height 20
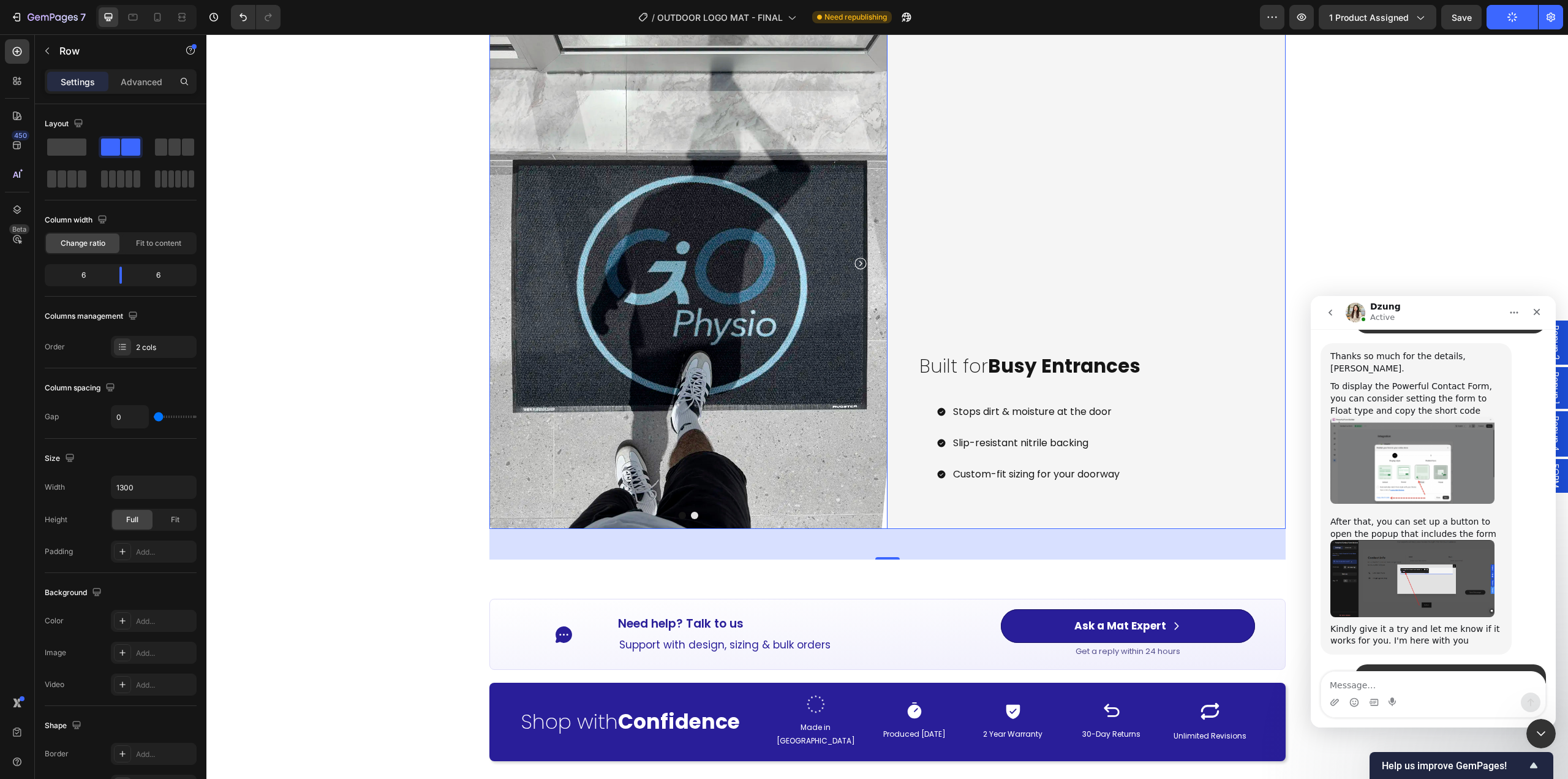
scroll to position [1532, 0]
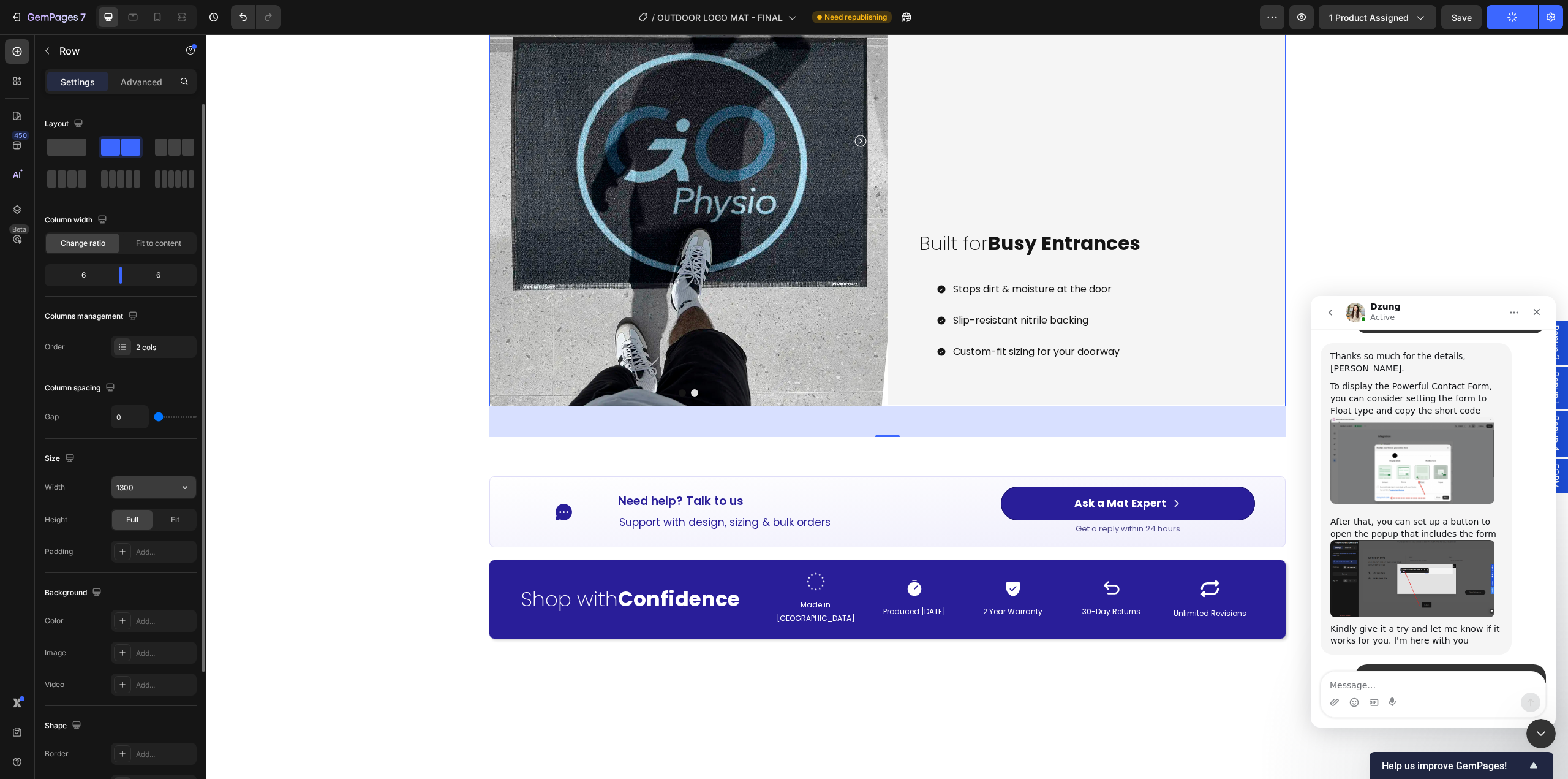
click at [145, 481] on input "1300" at bounding box center [154, 487] width 85 height 22
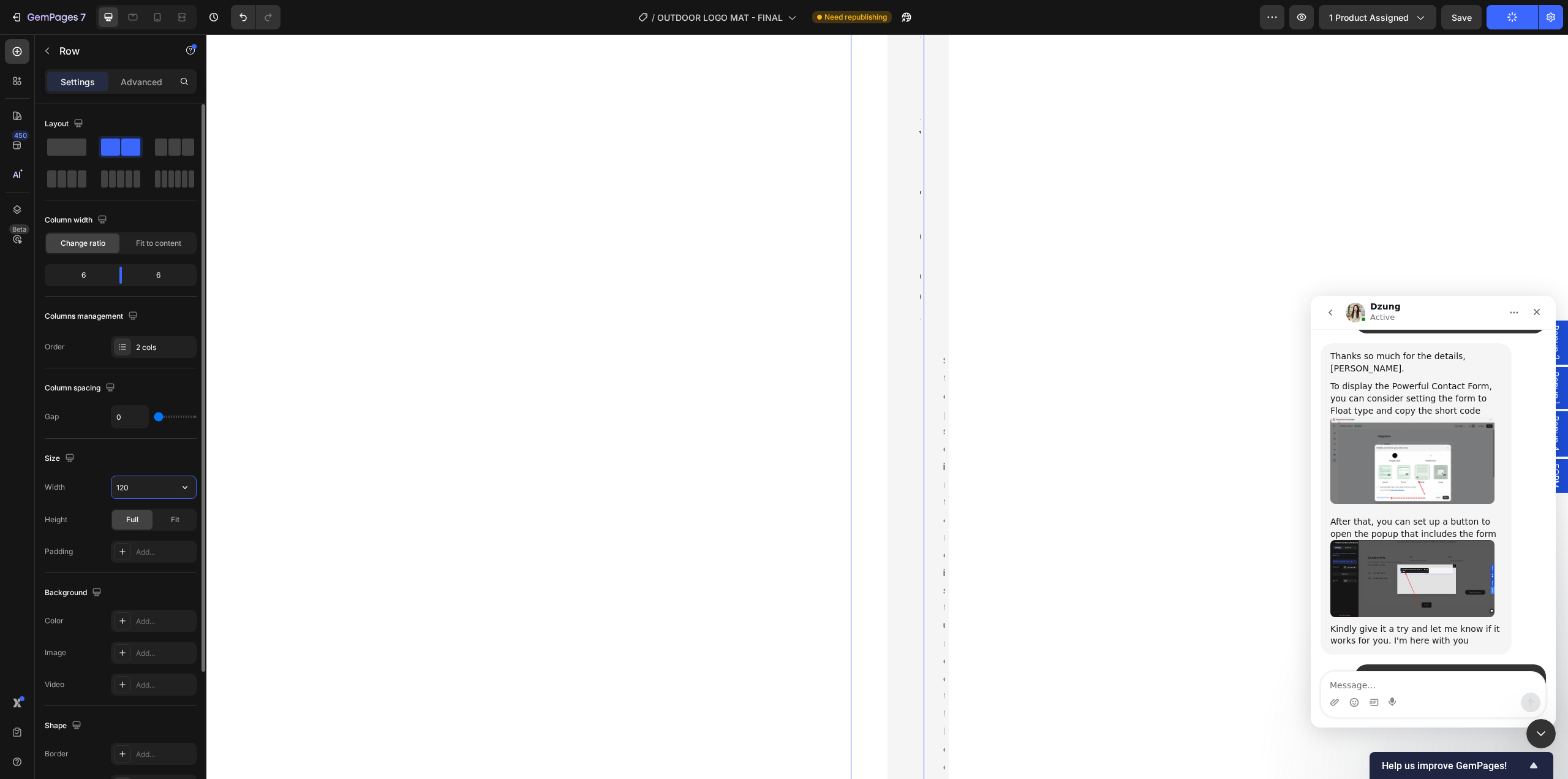
type input "1200"
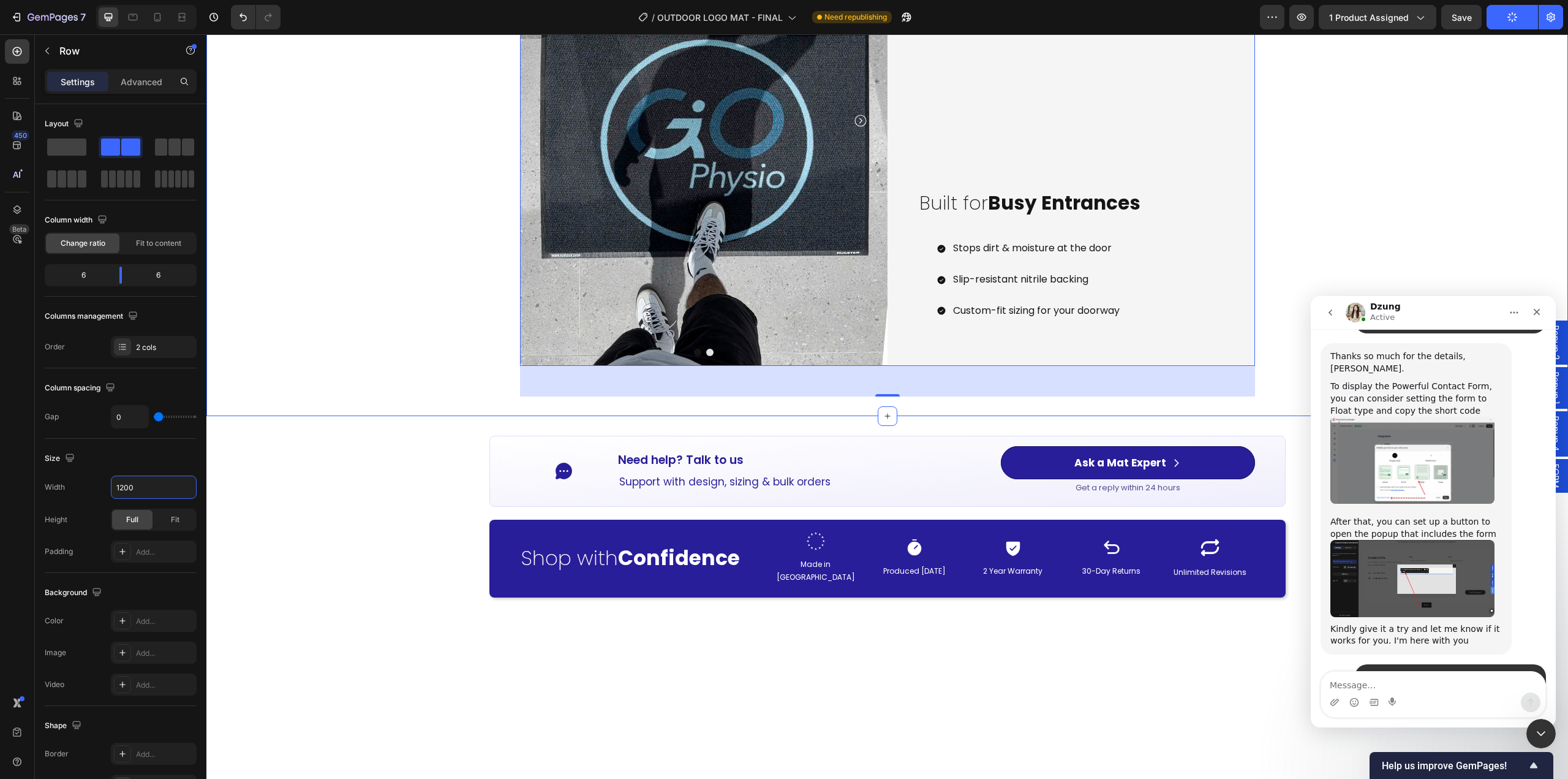
click at [363, 384] on div "Image Image Carousel Carousel Built for Busy Entrances Heading Stops dirt & moi…" at bounding box center [887, 127] width 1362 height 539
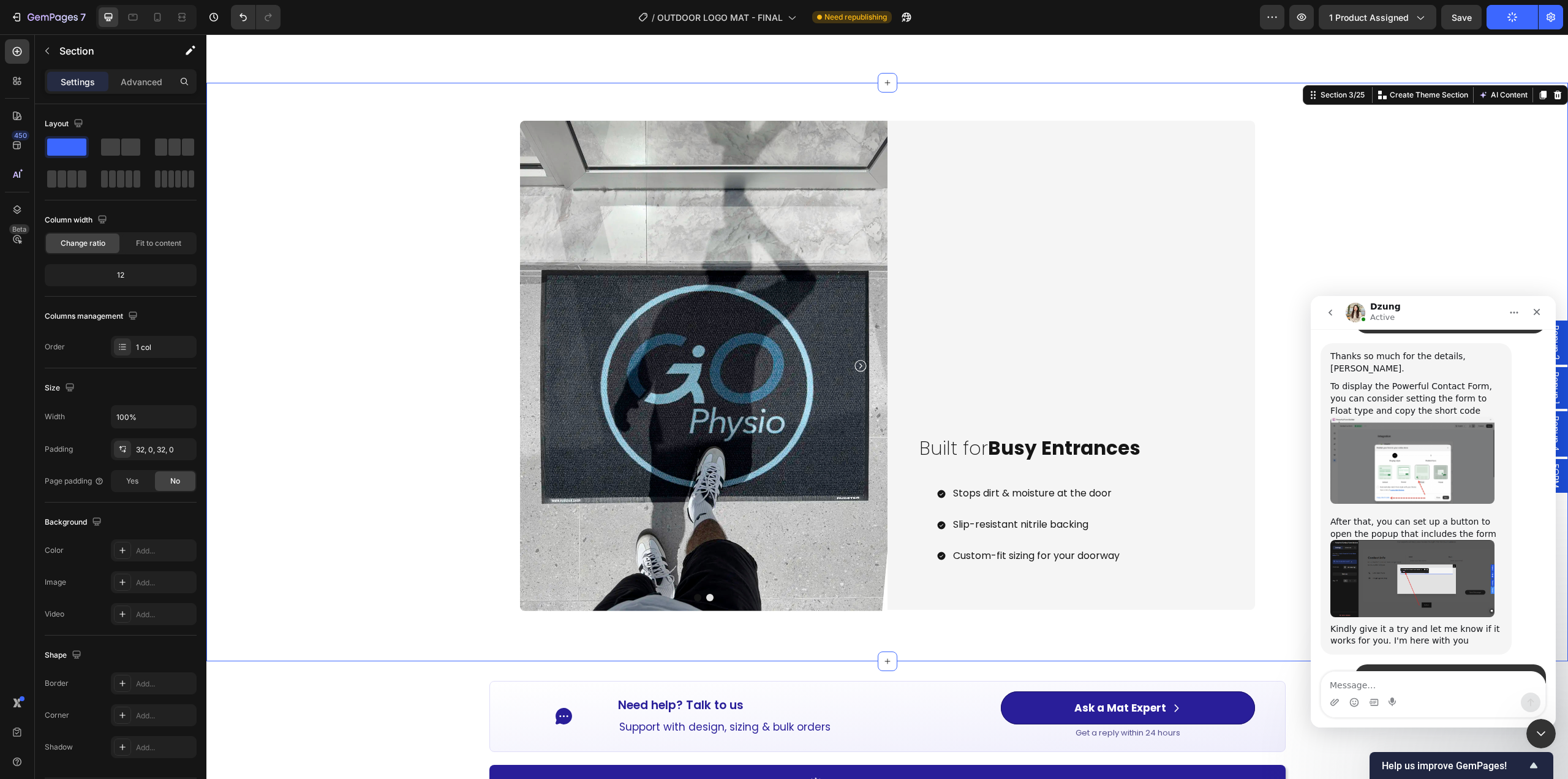
scroll to position [1654, 0]
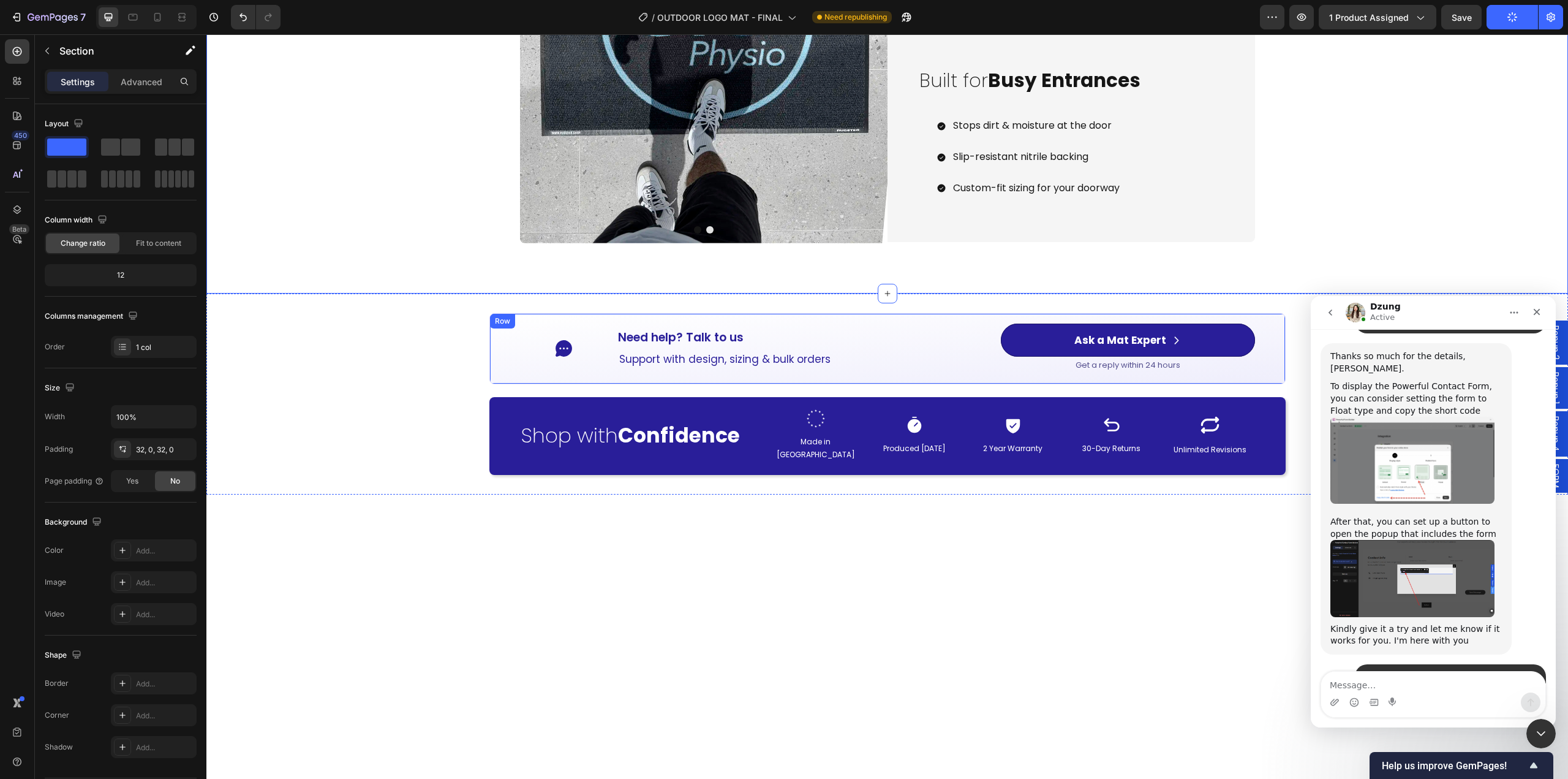
click at [879, 313] on div "Icon Need help? Talk to us Button Support with design, sizing & bulk orders Tex…" at bounding box center [887, 348] width 796 height 71
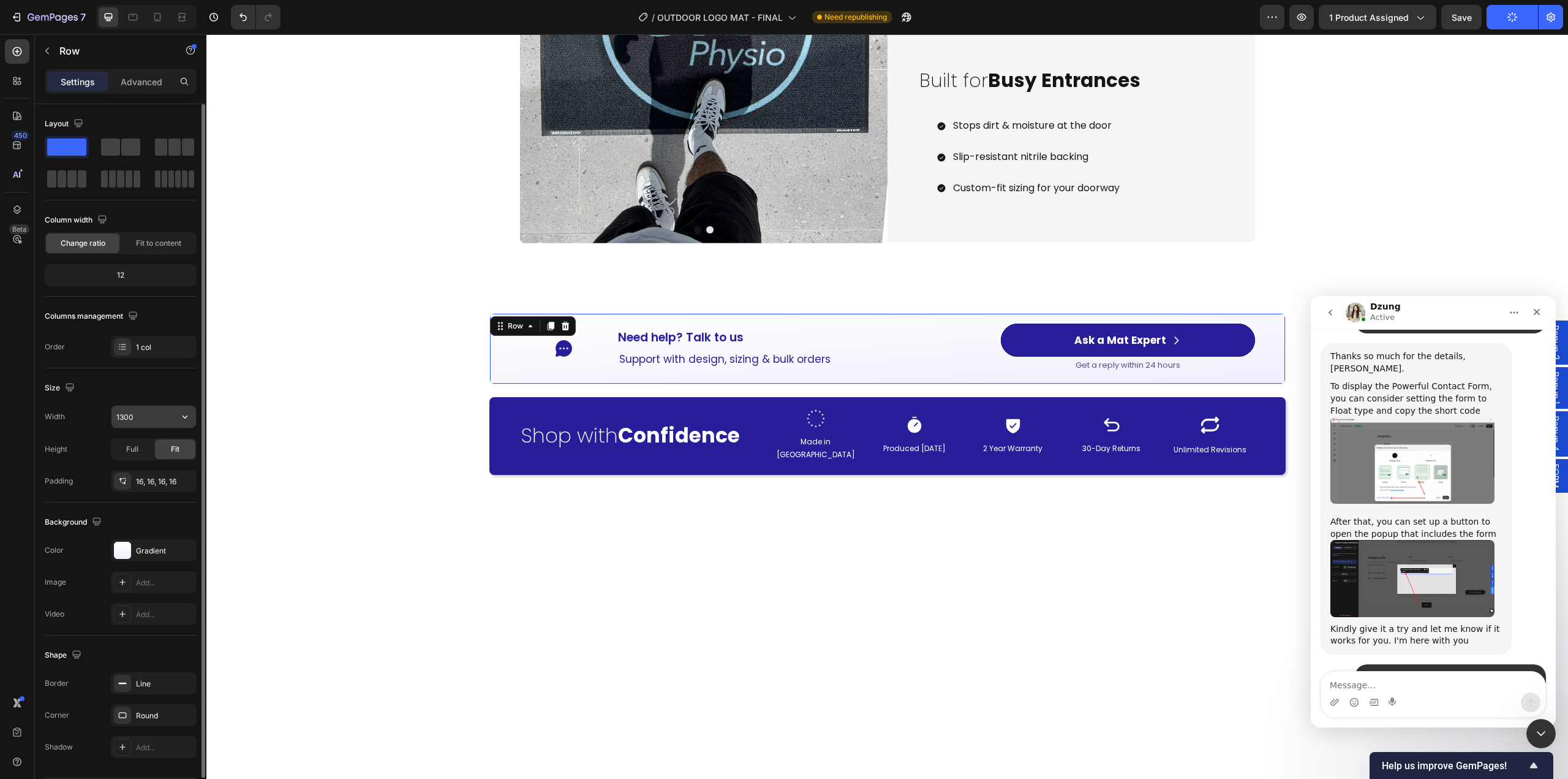
click at [149, 414] on input "1300" at bounding box center [154, 416] width 85 height 22
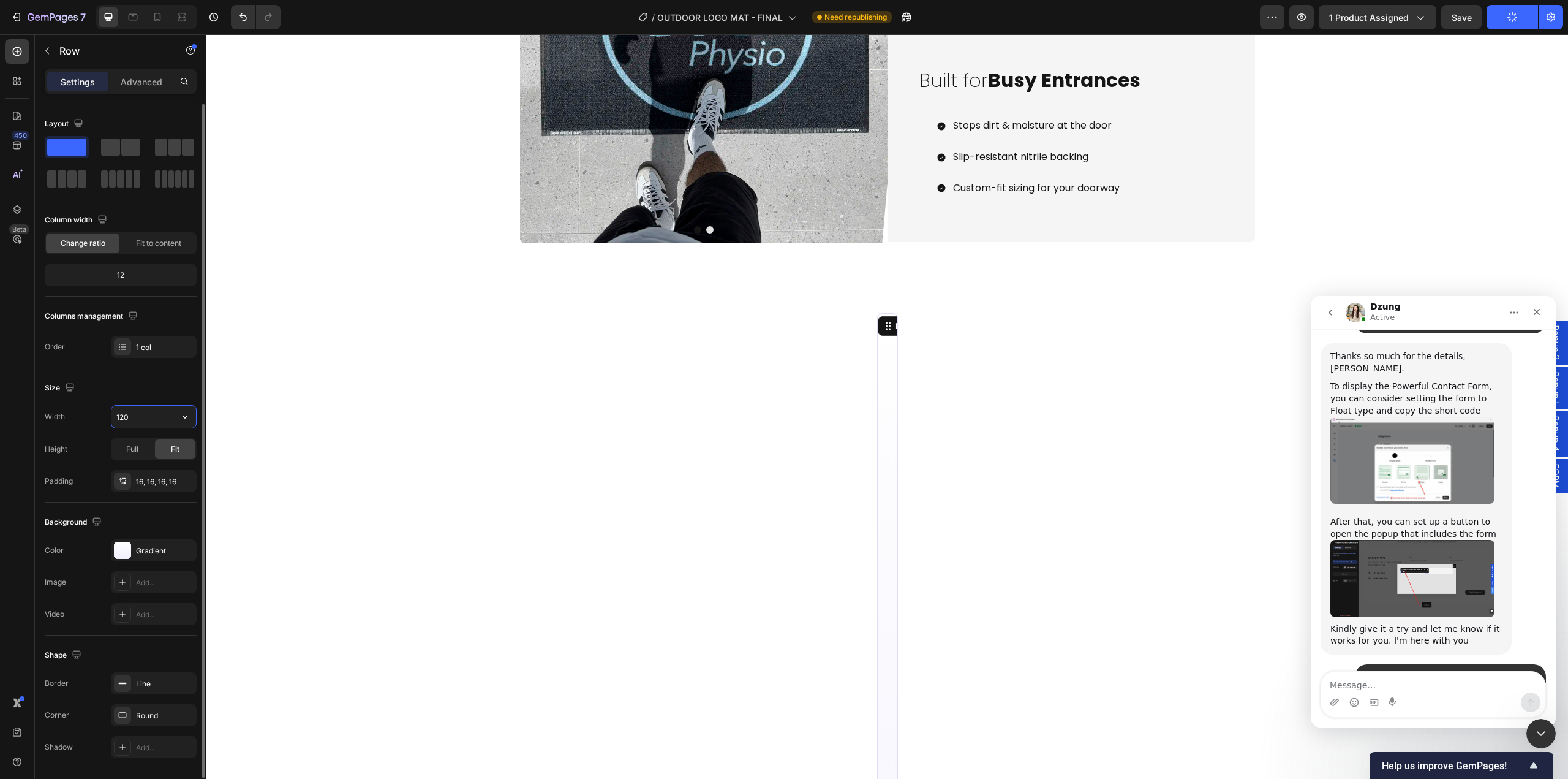
type input "1200"
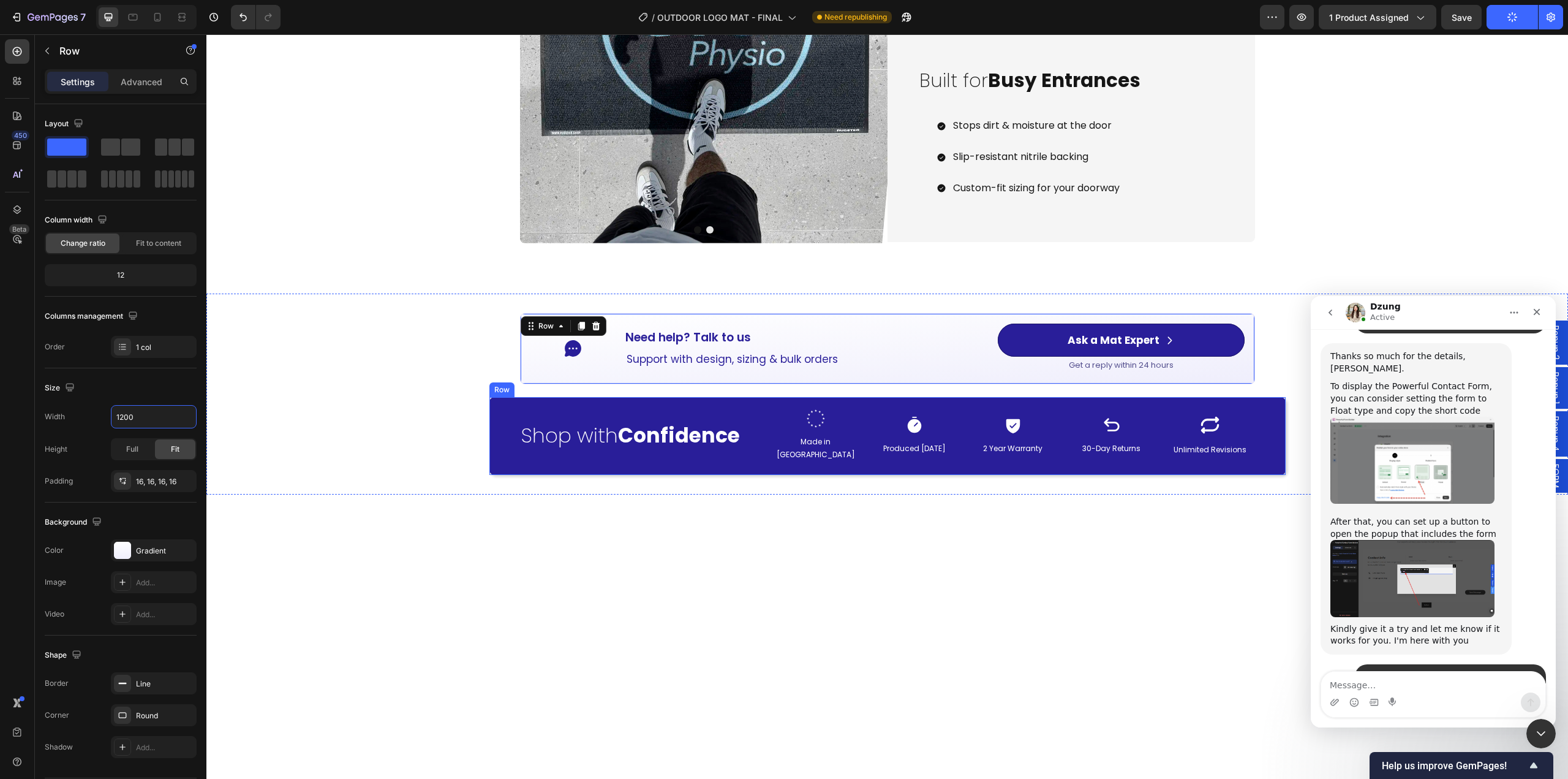
click at [855, 405] on div "Shop with Confidence Heading Image Made in [GEOGRAPHIC_DATA] Text Block Icon Pr…" at bounding box center [887, 436] width 796 height 78
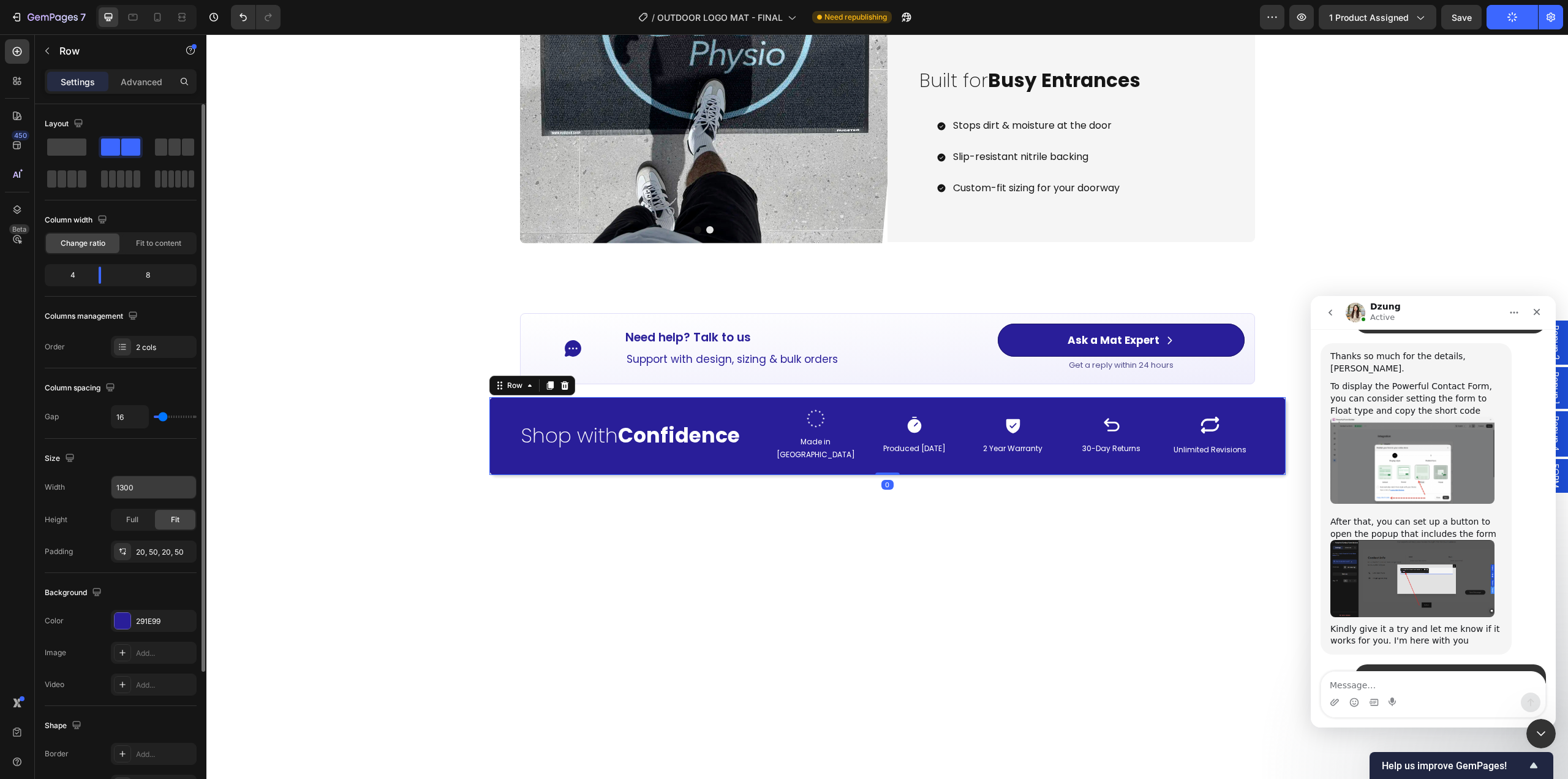
click at [141, 492] on input "1300" at bounding box center [154, 487] width 85 height 22
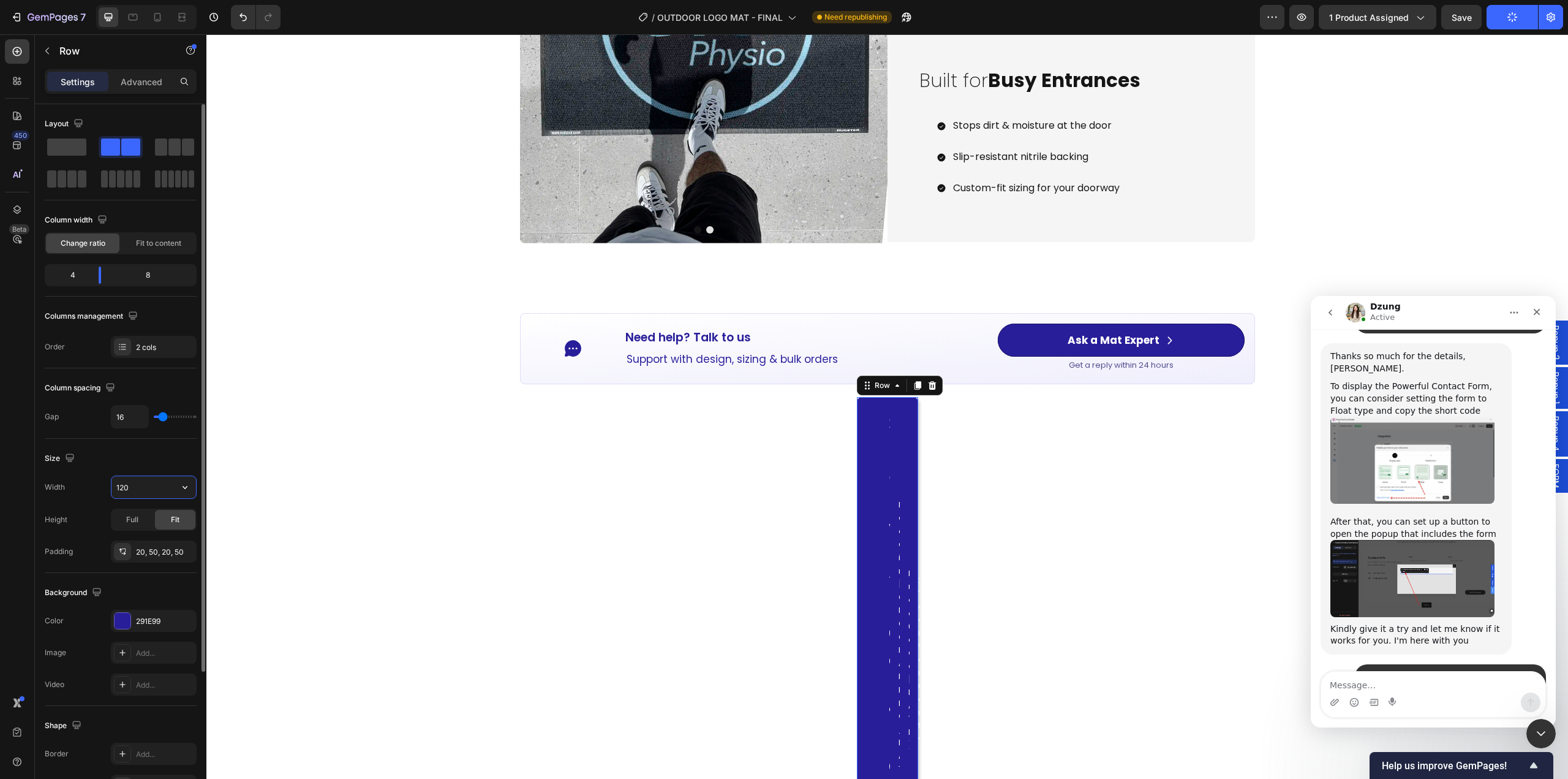
type input "1200"
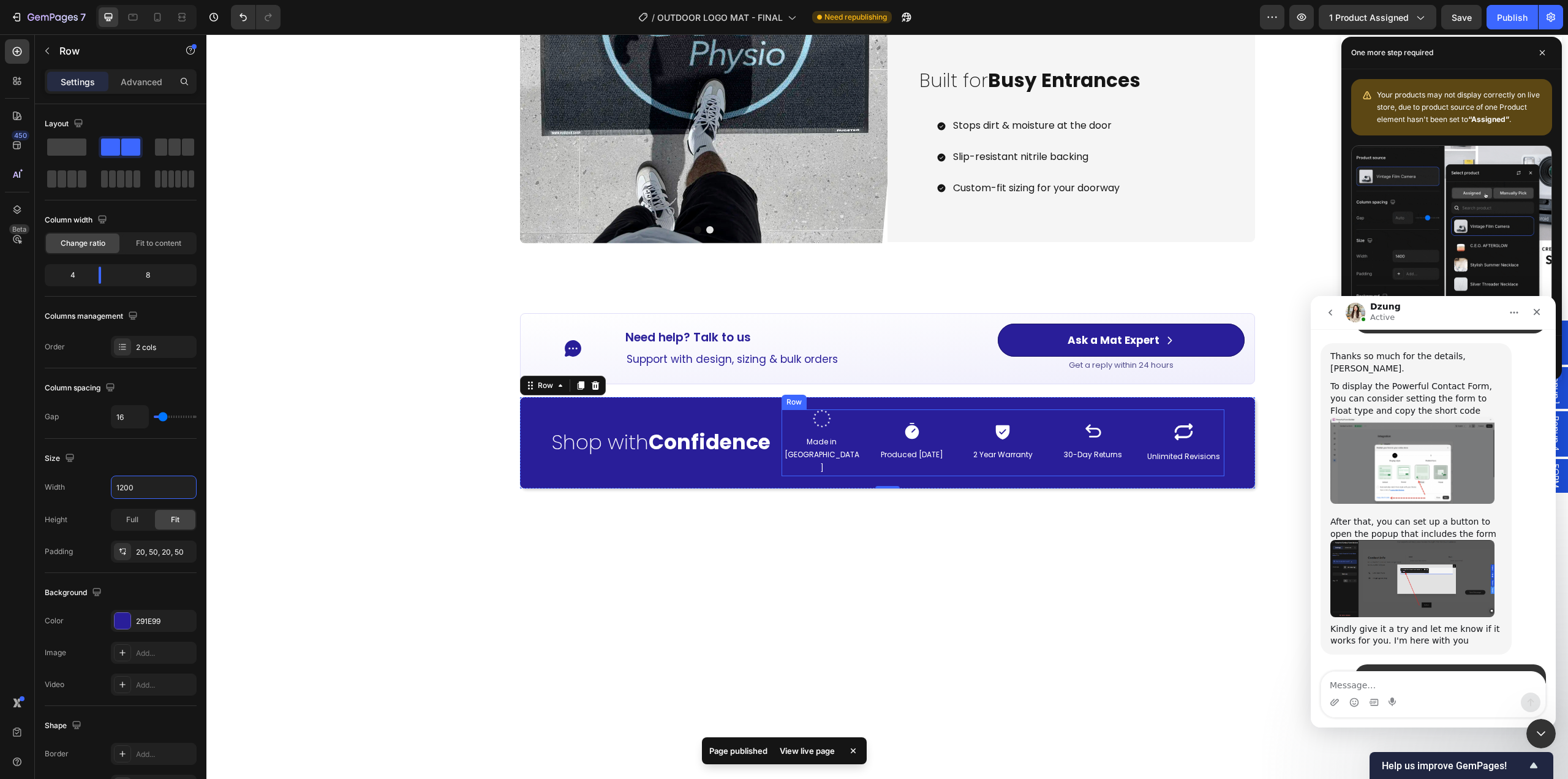
click at [781, 463] on div "Image Made in [GEOGRAPHIC_DATA] Text Block" at bounding box center [822, 443] width 81 height 67
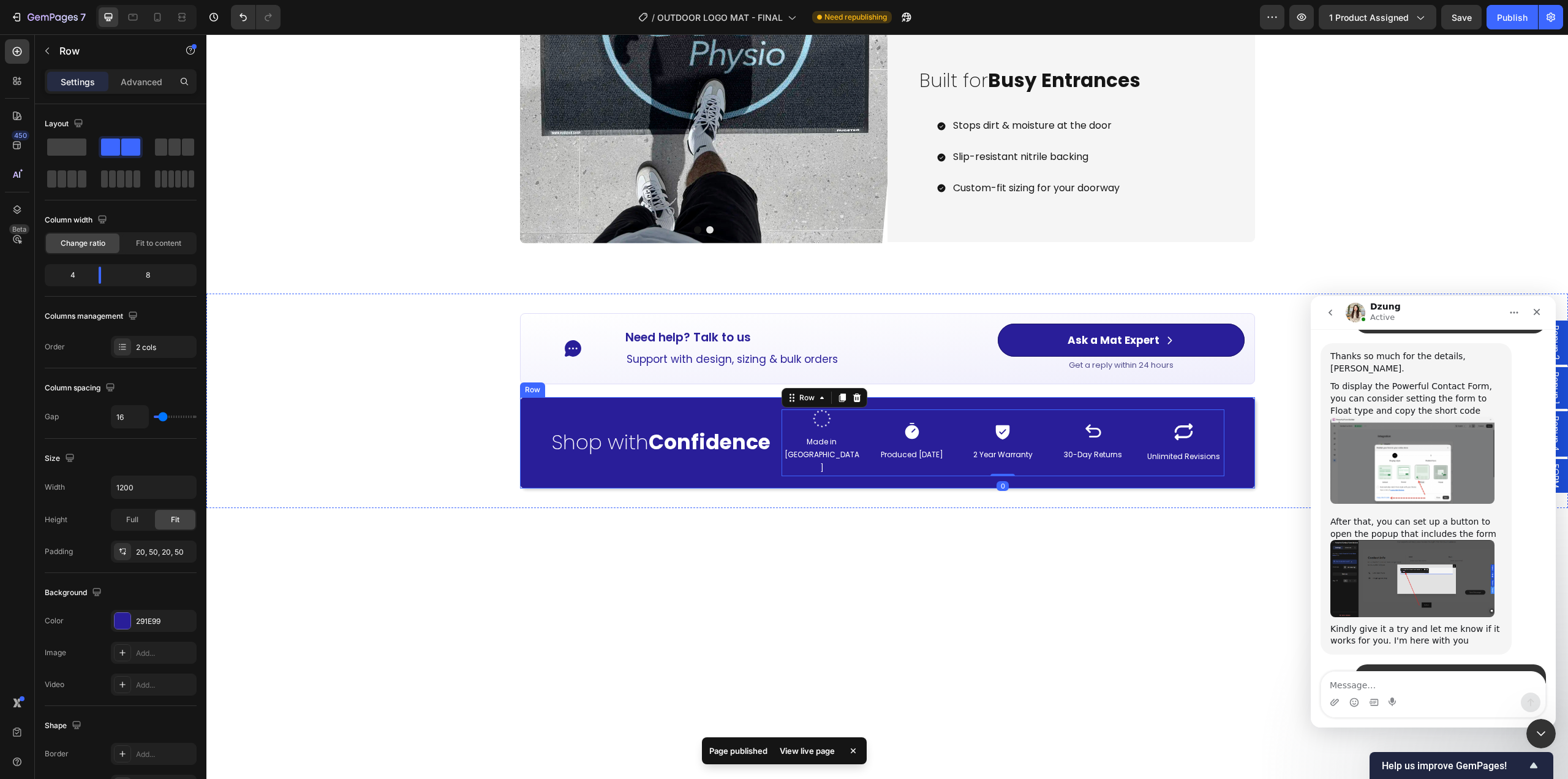
click at [778, 466] on div "Shop with Confidence Heading Image Made in [GEOGRAPHIC_DATA] Text Block Icon Pr…" at bounding box center [887, 443] width 735 height 91
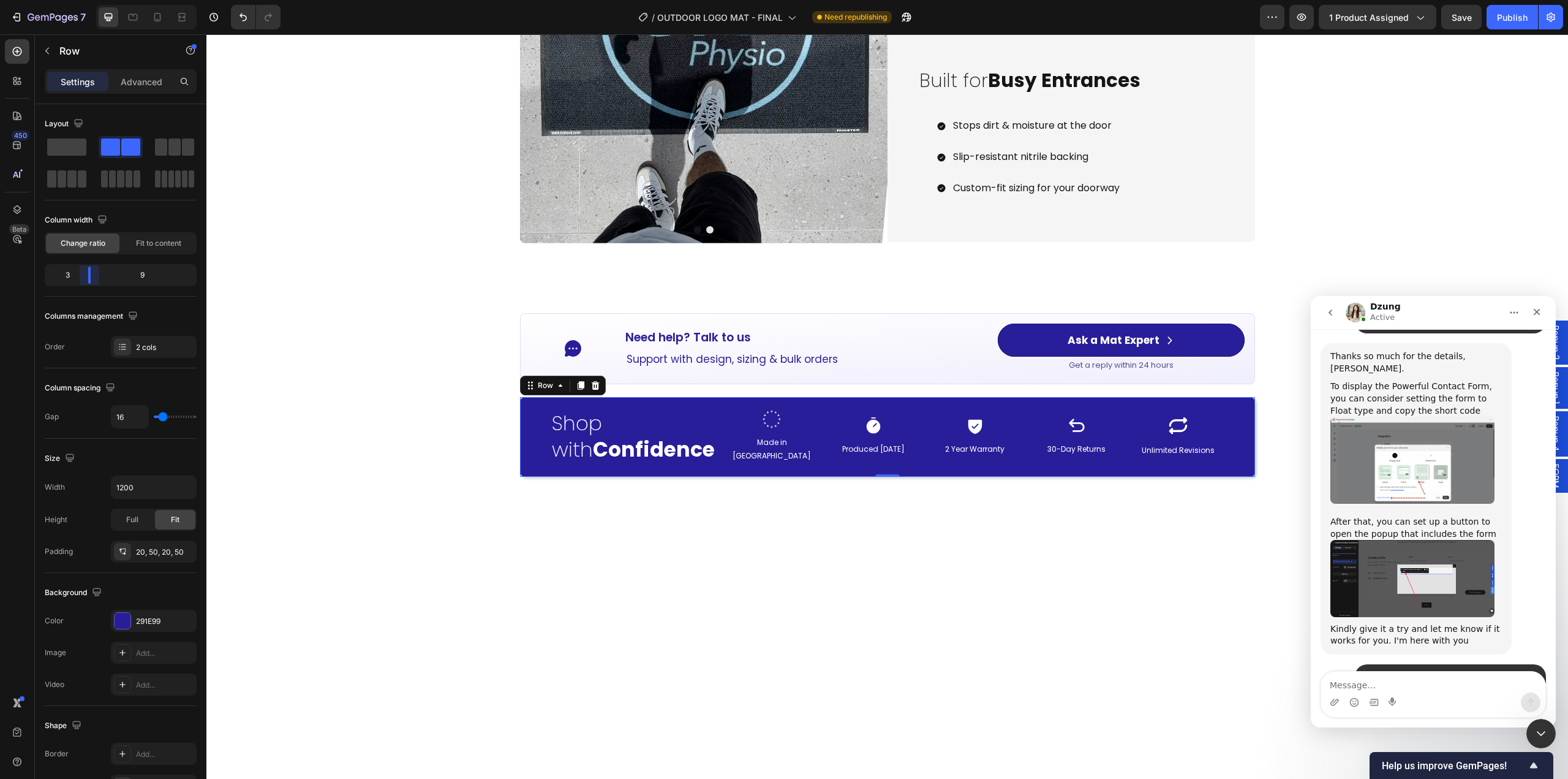
drag, startPoint x: 103, startPoint y: 276, endPoint x: 85, endPoint y: 274, distance: 18.1
click at [85, 0] on body "7 Version history / OUTDOOR LOGO MAT - FINAL Need republishing Preview 1 produc…" at bounding box center [784, 0] width 1568 height 0
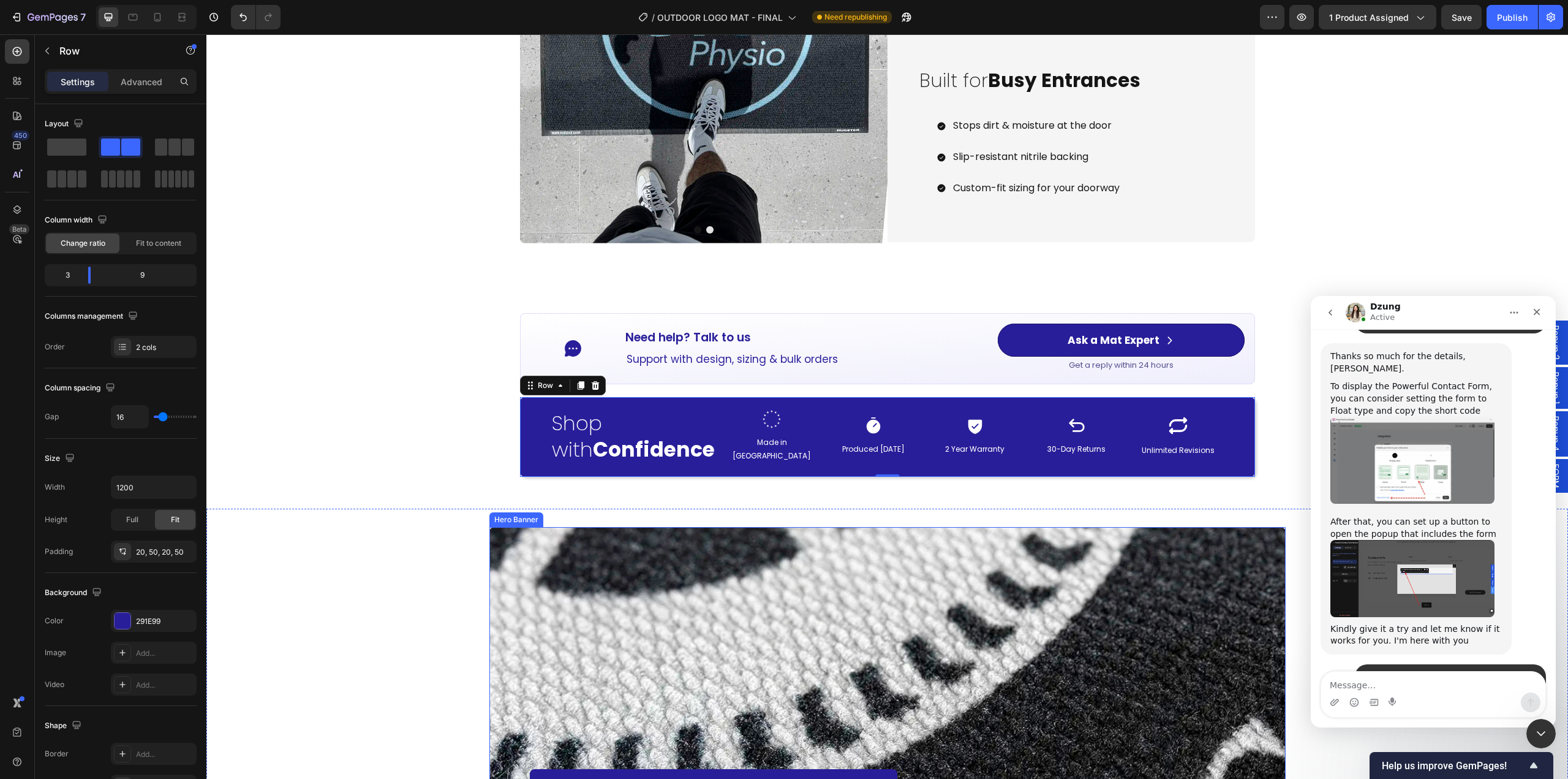
scroll to position [1715, 0]
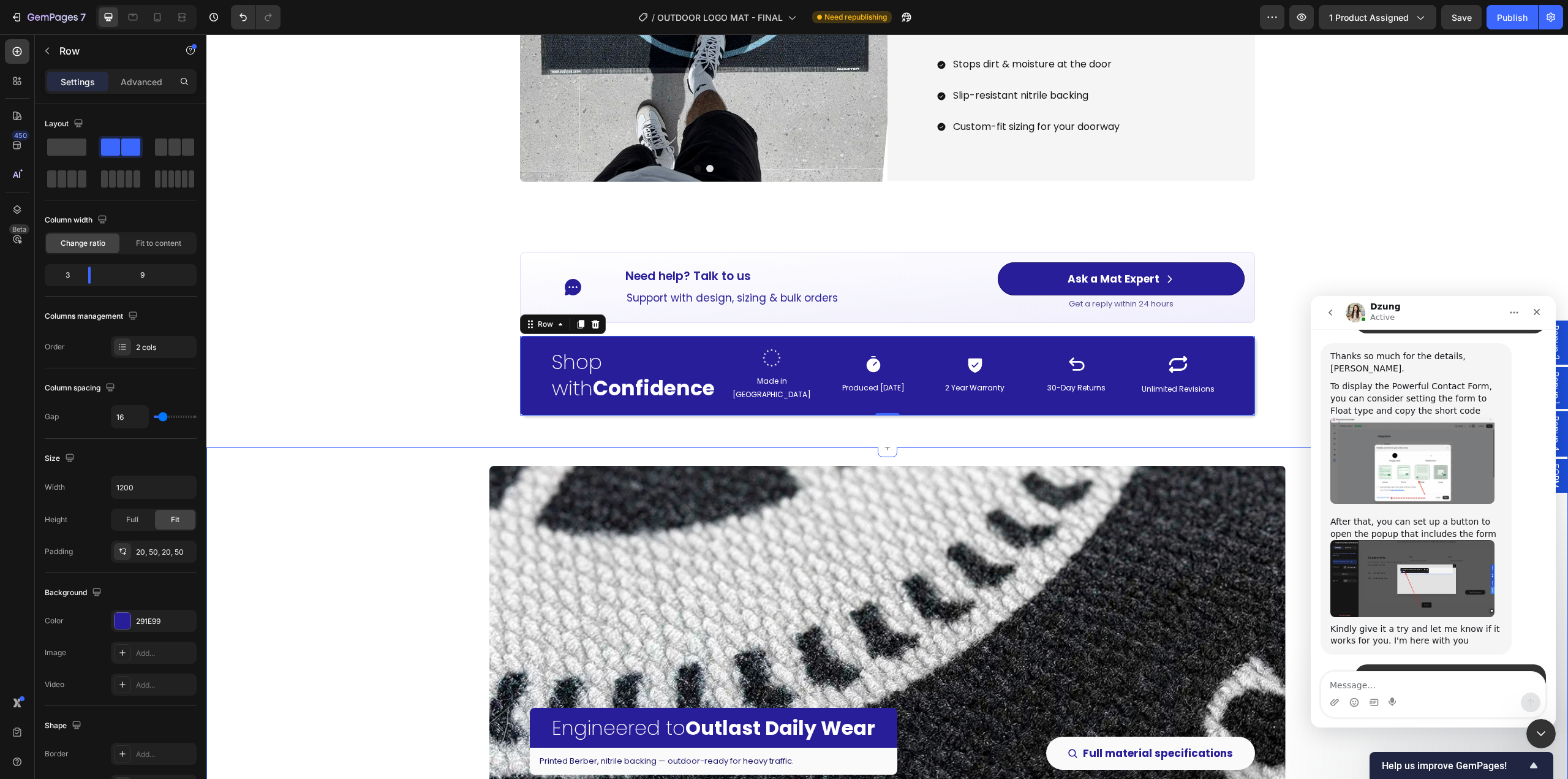
click at [428, 475] on div "Engineered to Outlast Daily Wear Heading Printed Berber, nitrile backing — outd…" at bounding box center [887, 697] width 1362 height 499
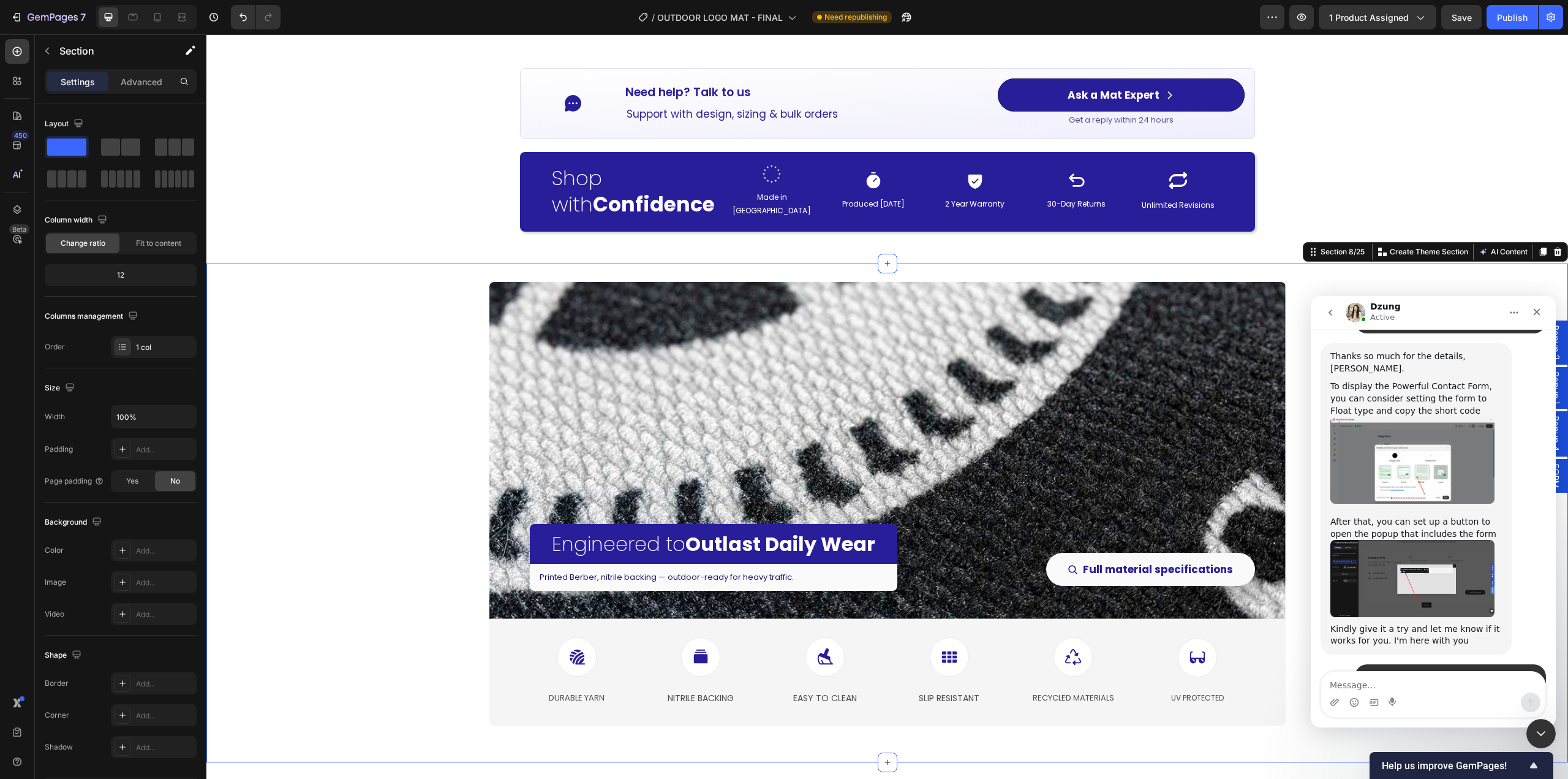
scroll to position [1961, 0]
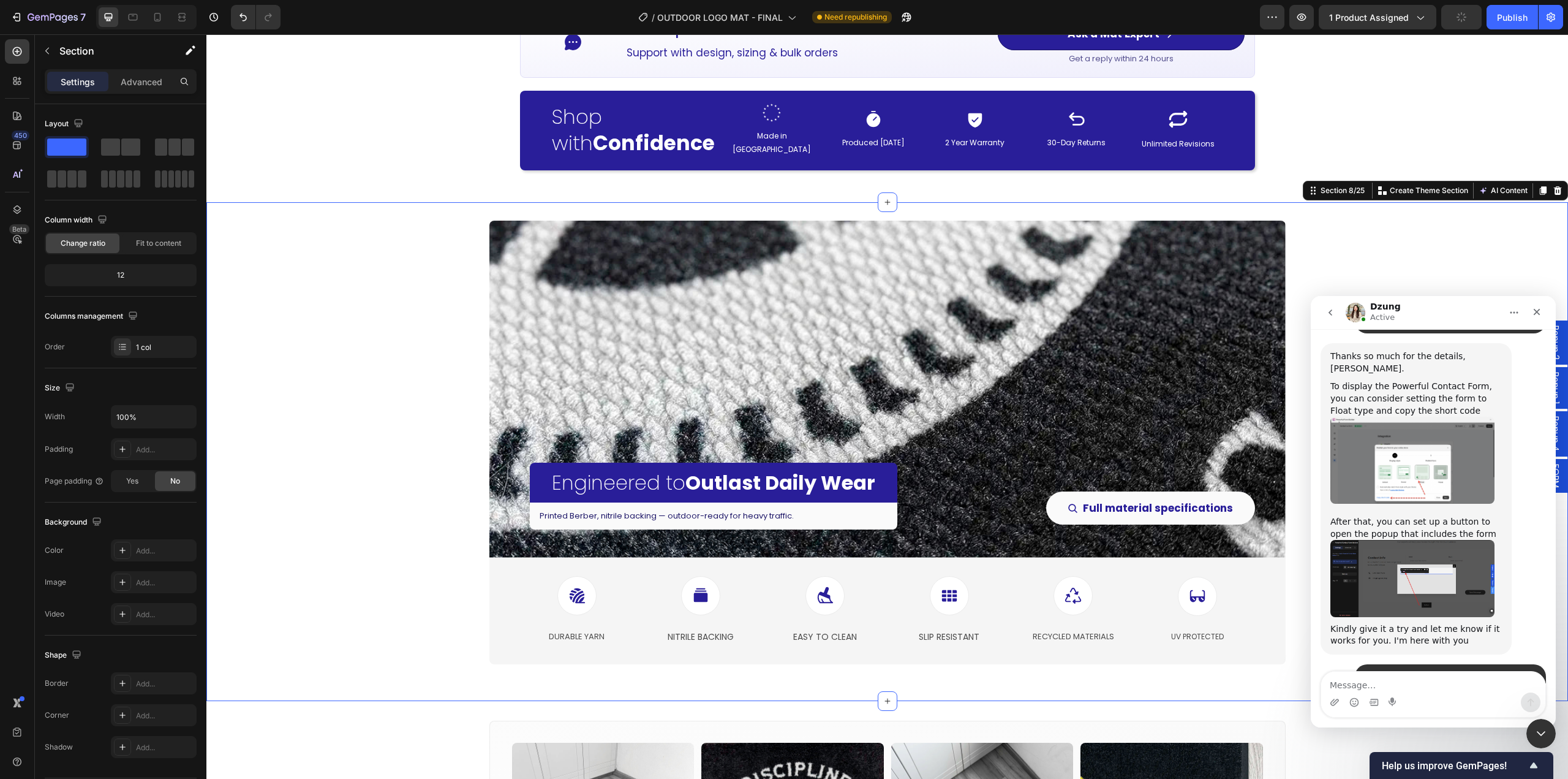
click at [447, 503] on div "Engineered to Outlast Daily Wear Heading Printed Berber, nitrile backing — outd…" at bounding box center [887, 452] width 1362 height 499
click at [628, 357] on div "Overlay" at bounding box center [887, 389] width 796 height 337
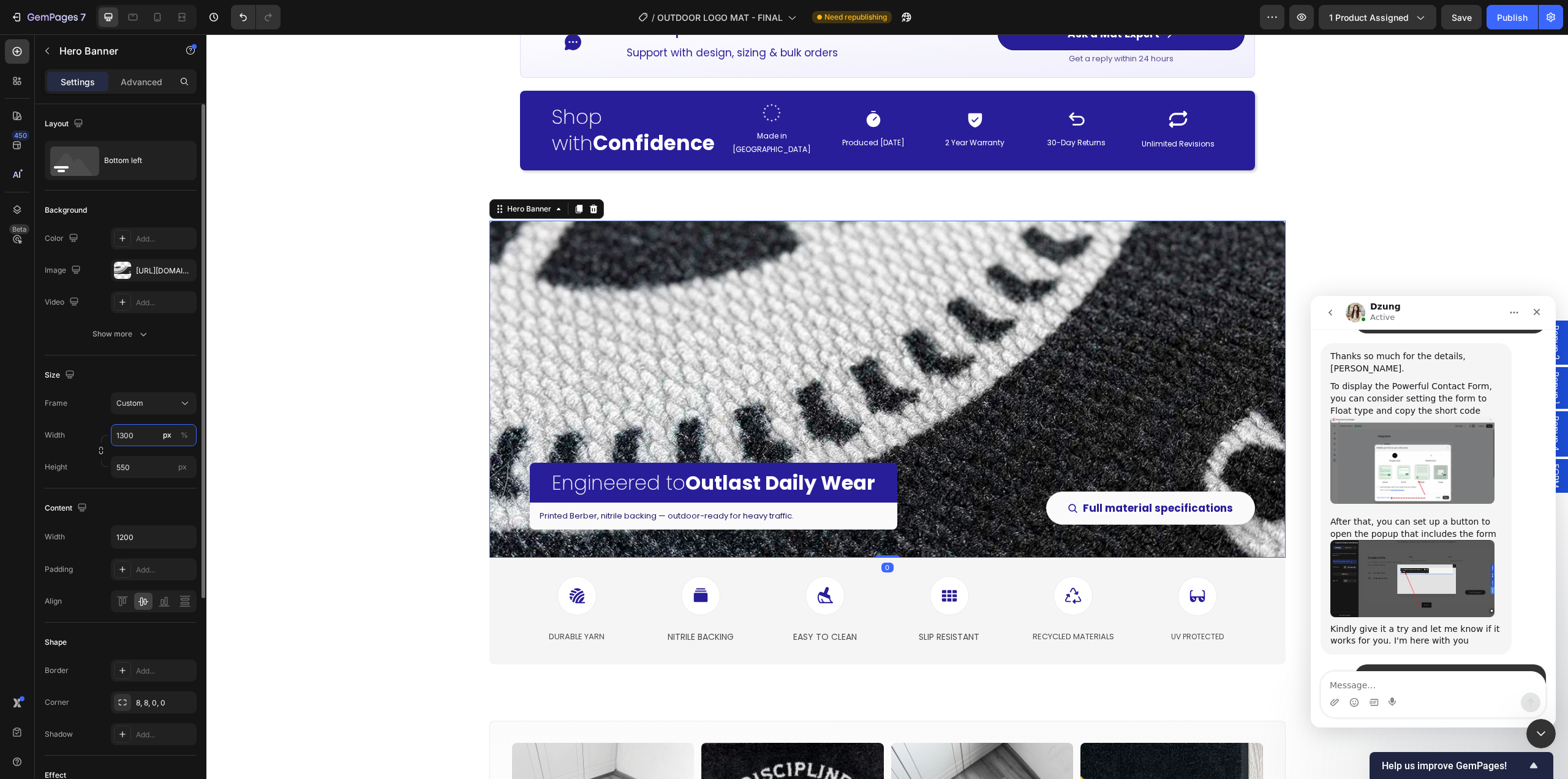
click at [141, 433] on input "1300" at bounding box center [154, 435] width 85 height 22
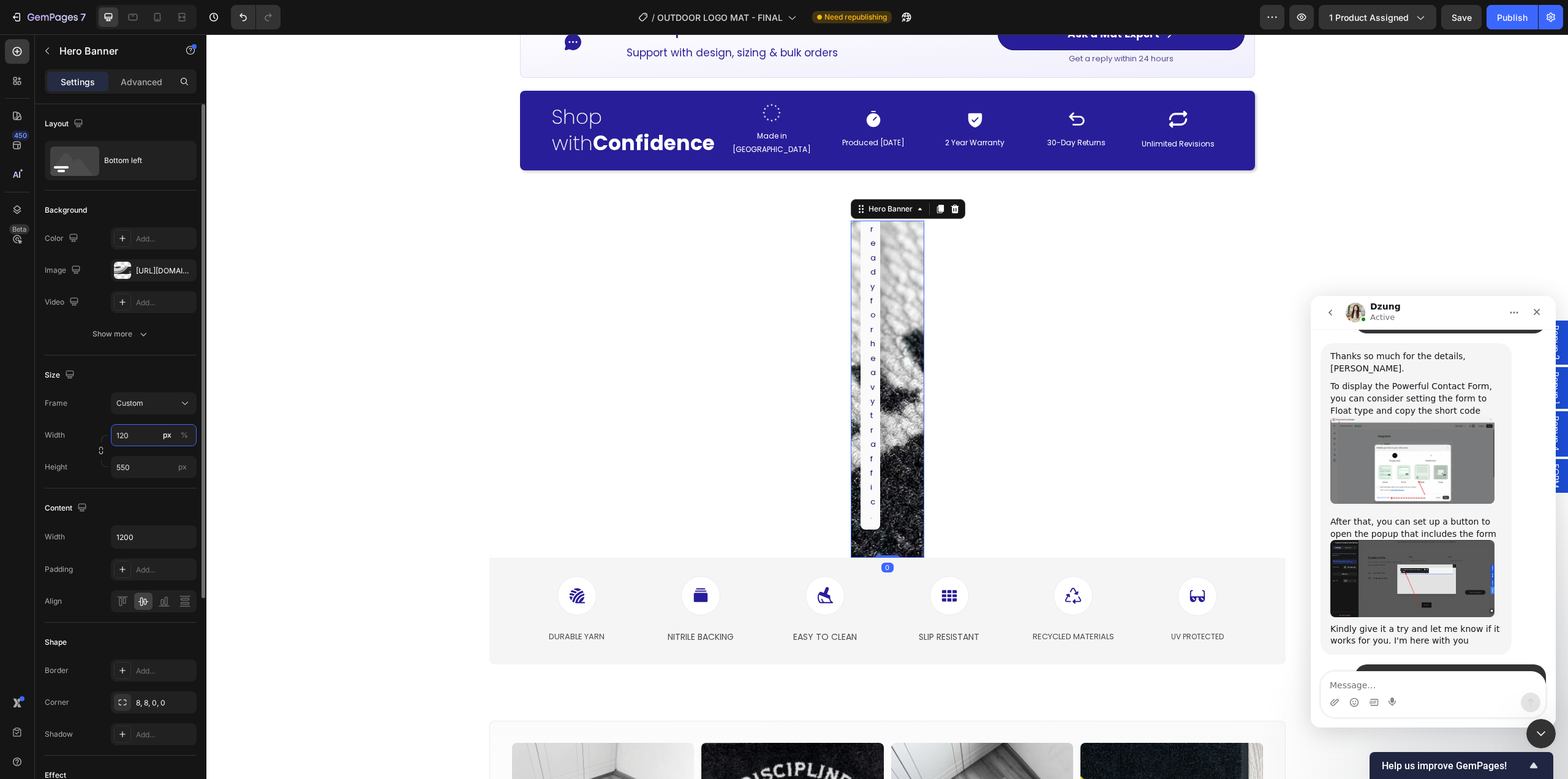
type input "1200"
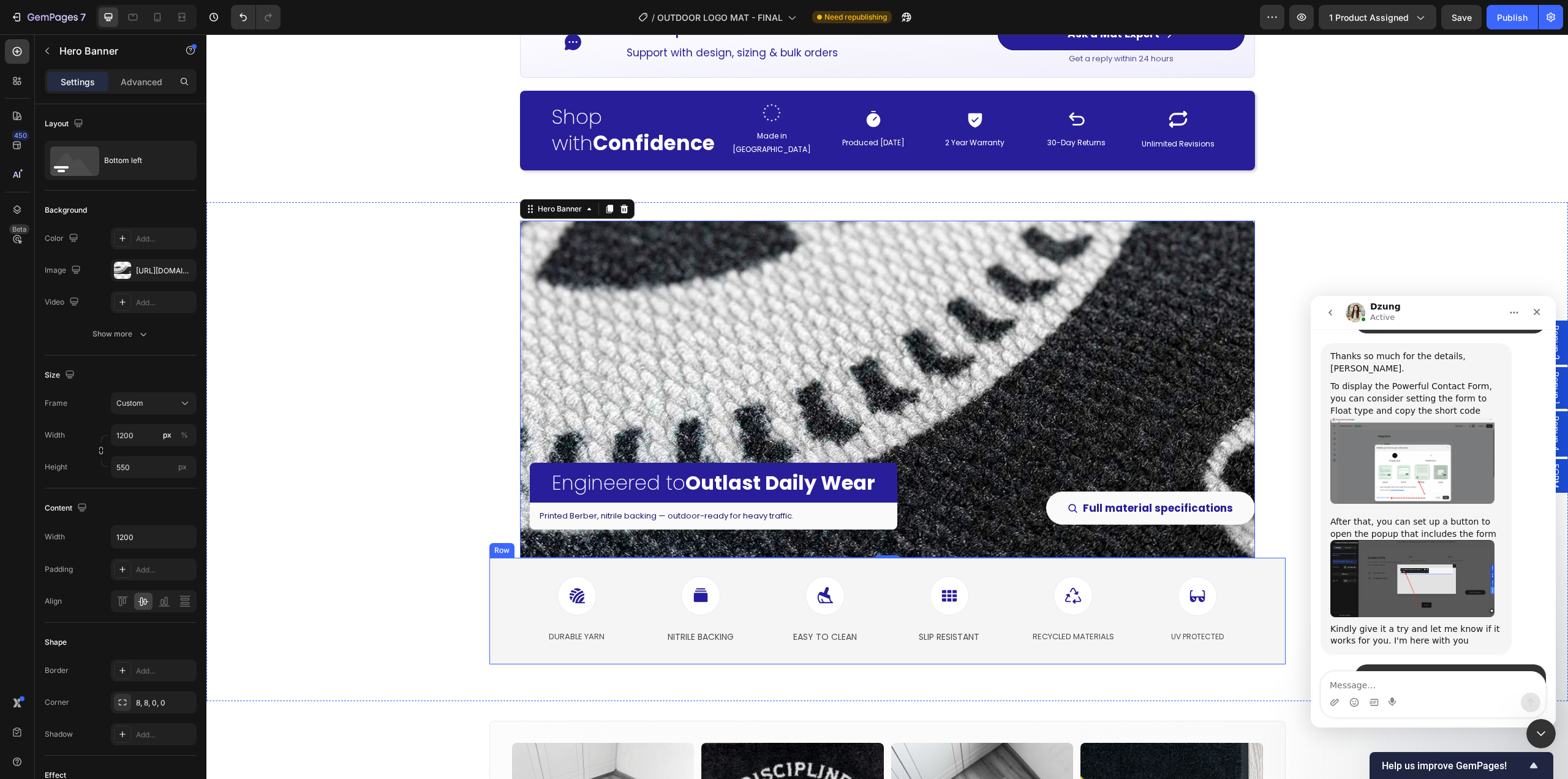
click at [499, 652] on div "Icon DURABLE YARN Text Block Icon NITRILE BACKING Text Block Icon EASY TO CLEAN…" at bounding box center [887, 611] width 796 height 107
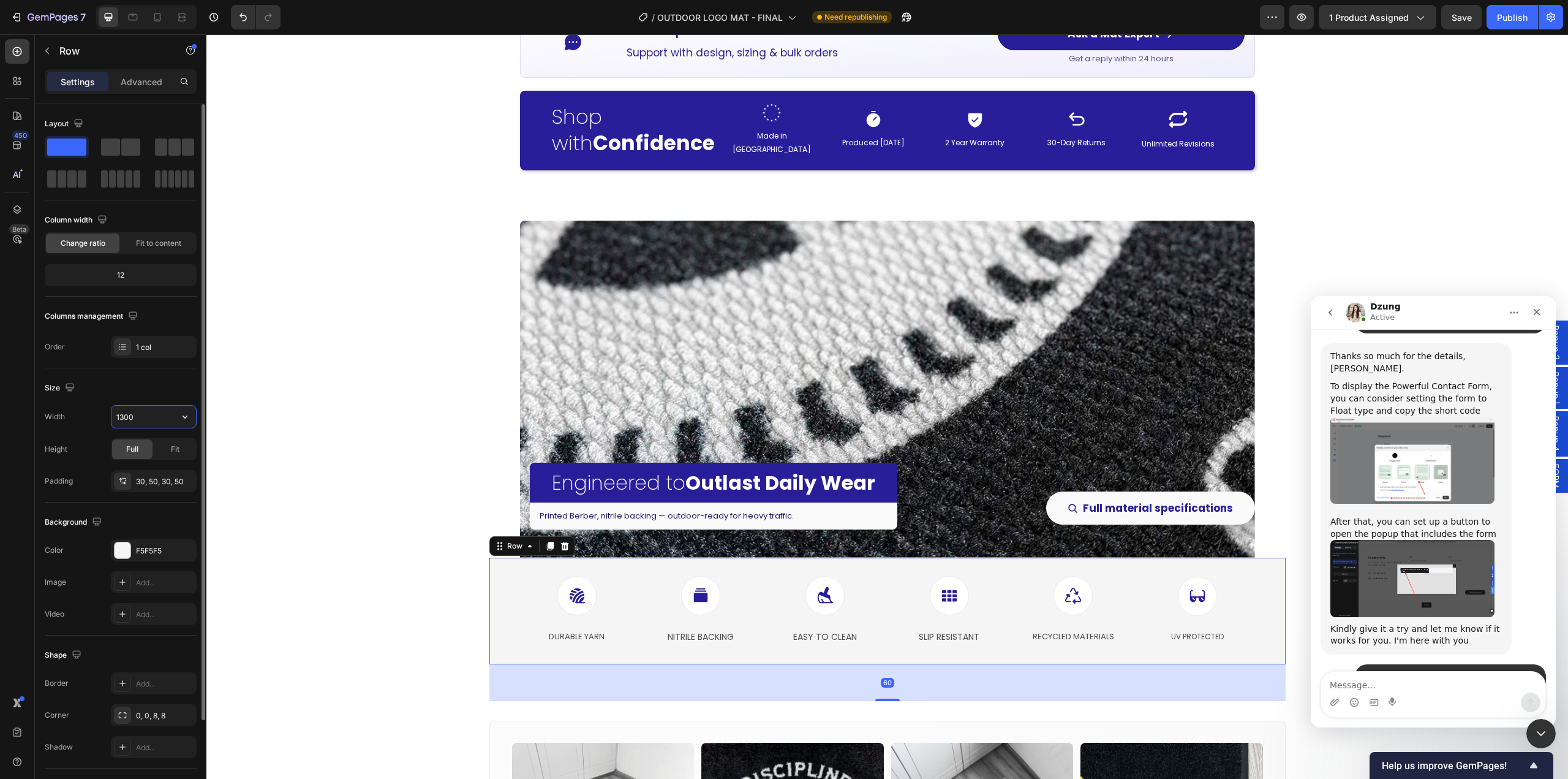
click at [150, 420] on input "1300" at bounding box center [154, 416] width 85 height 22
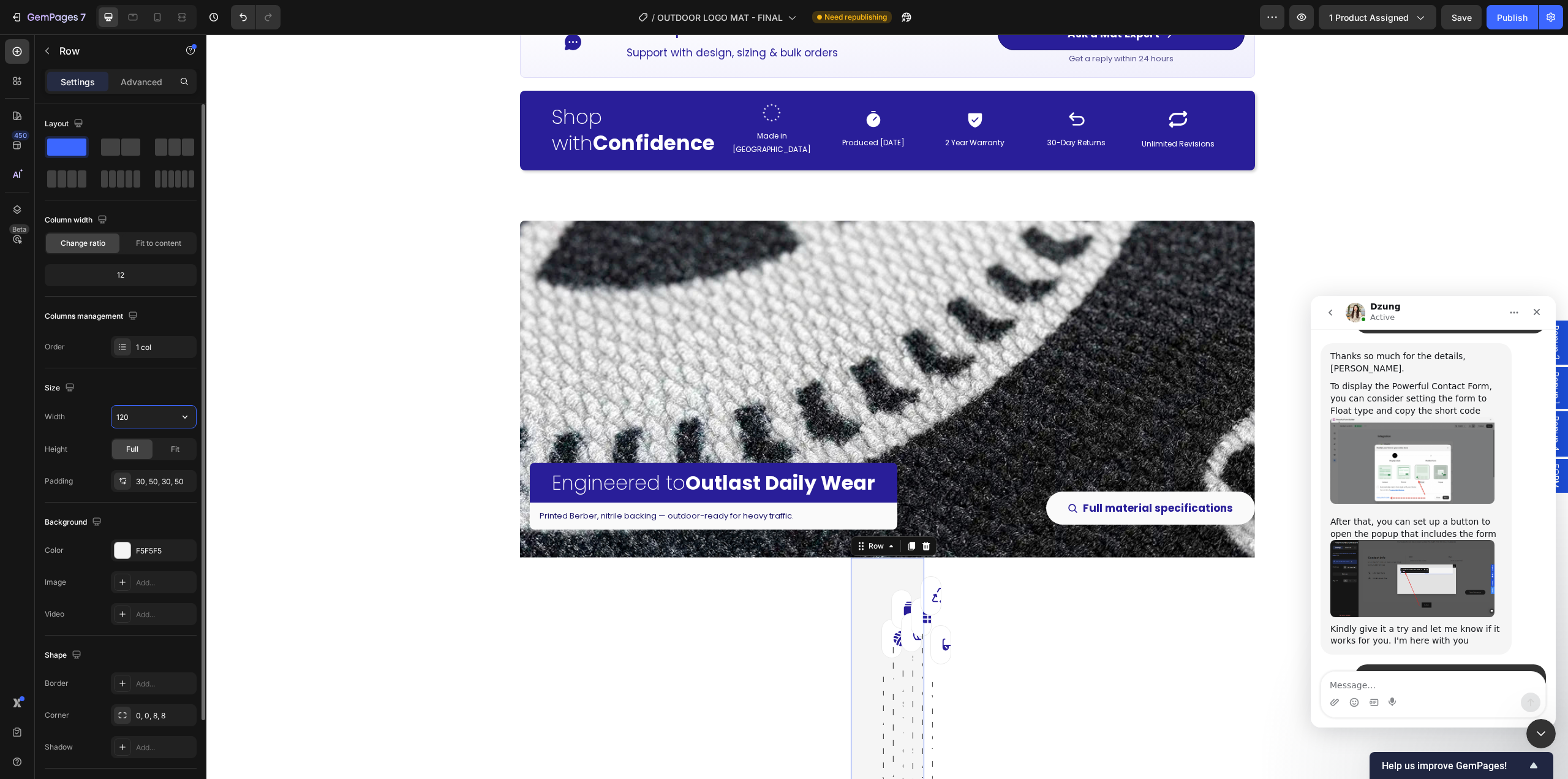
type input "1200"
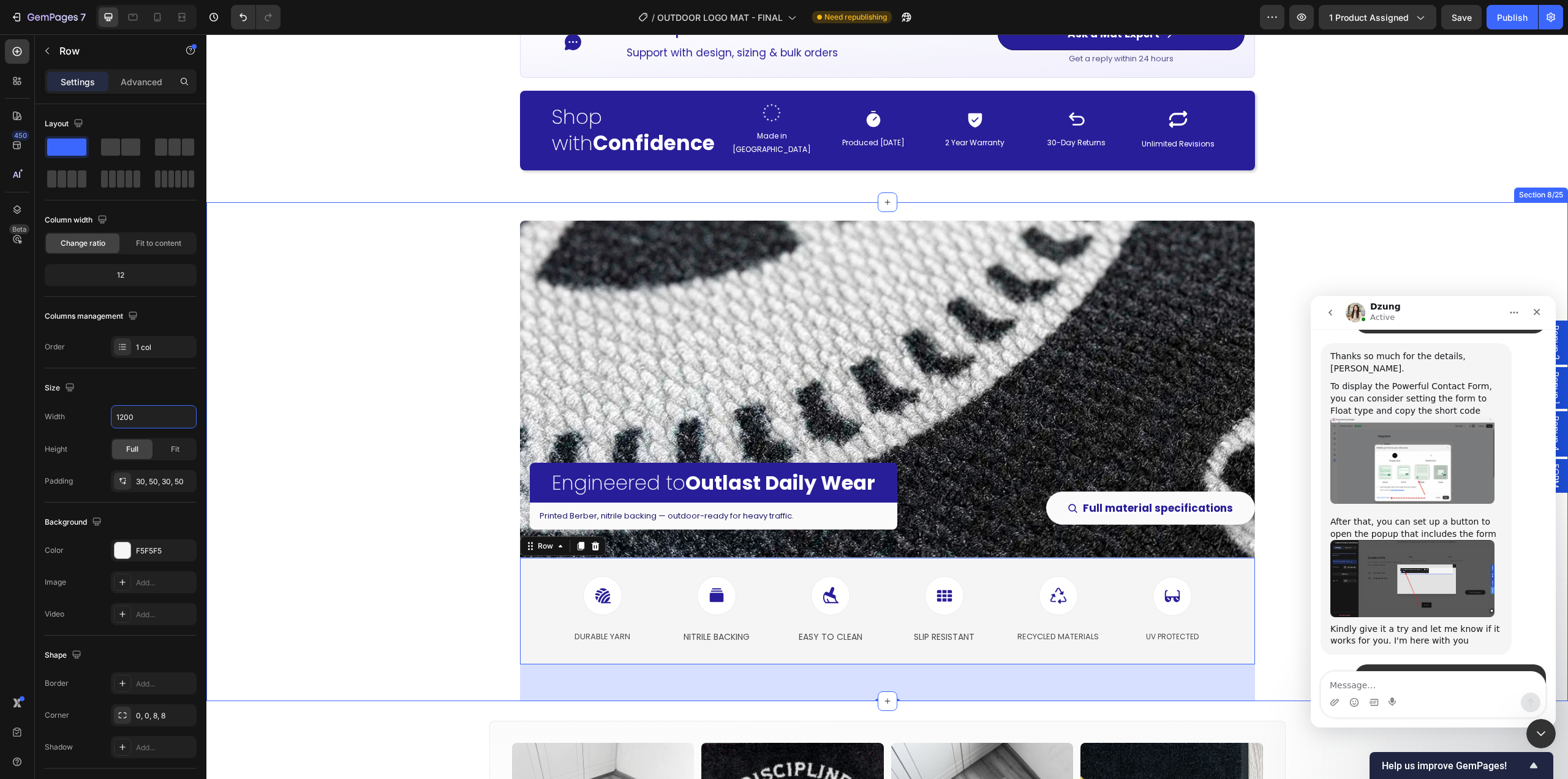
click at [380, 528] on div "Engineered to Outlast Daily Wear Heading Printed Berber, nitrile backing — outd…" at bounding box center [887, 452] width 1362 height 499
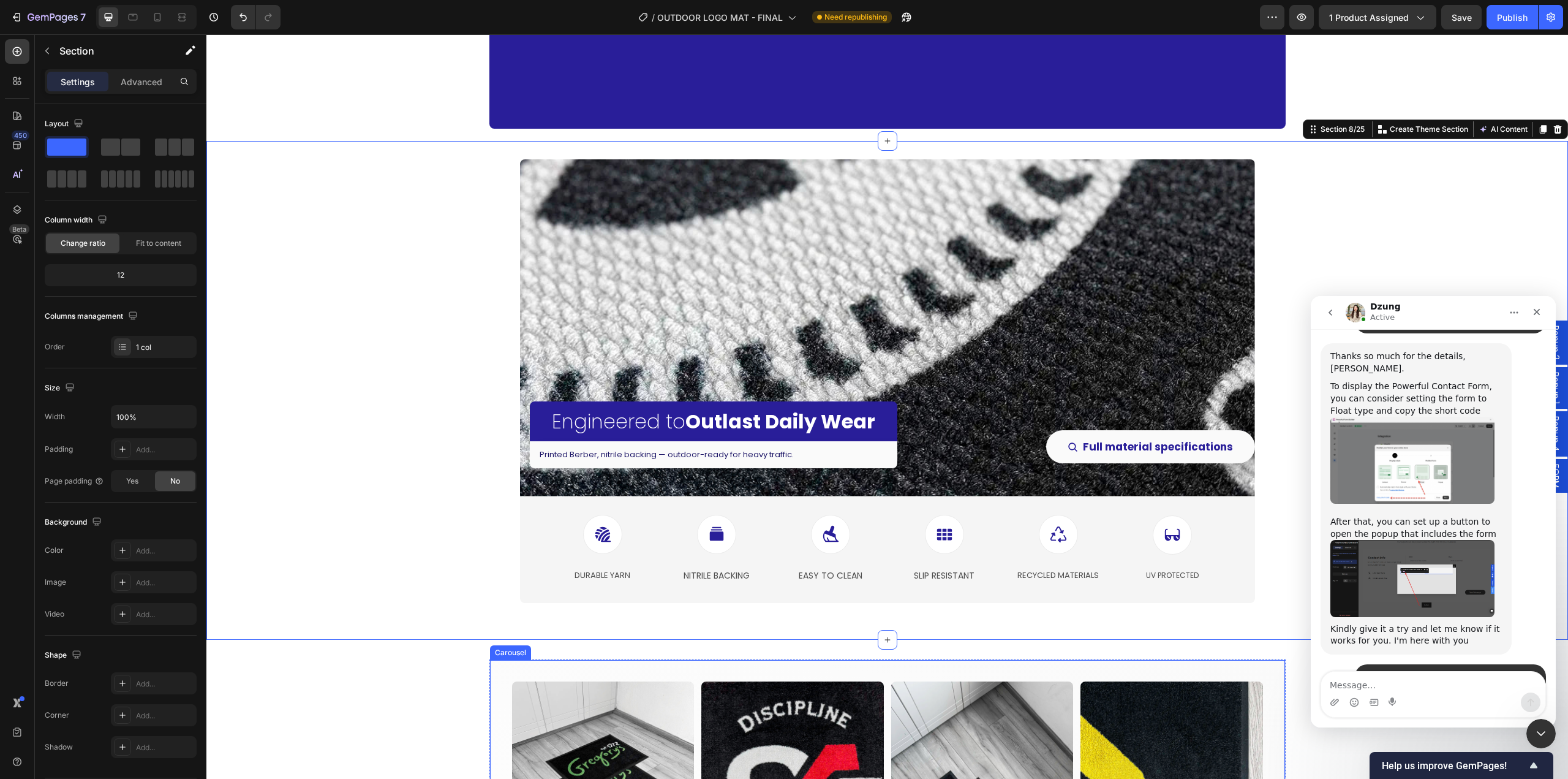
scroll to position [2574, 0]
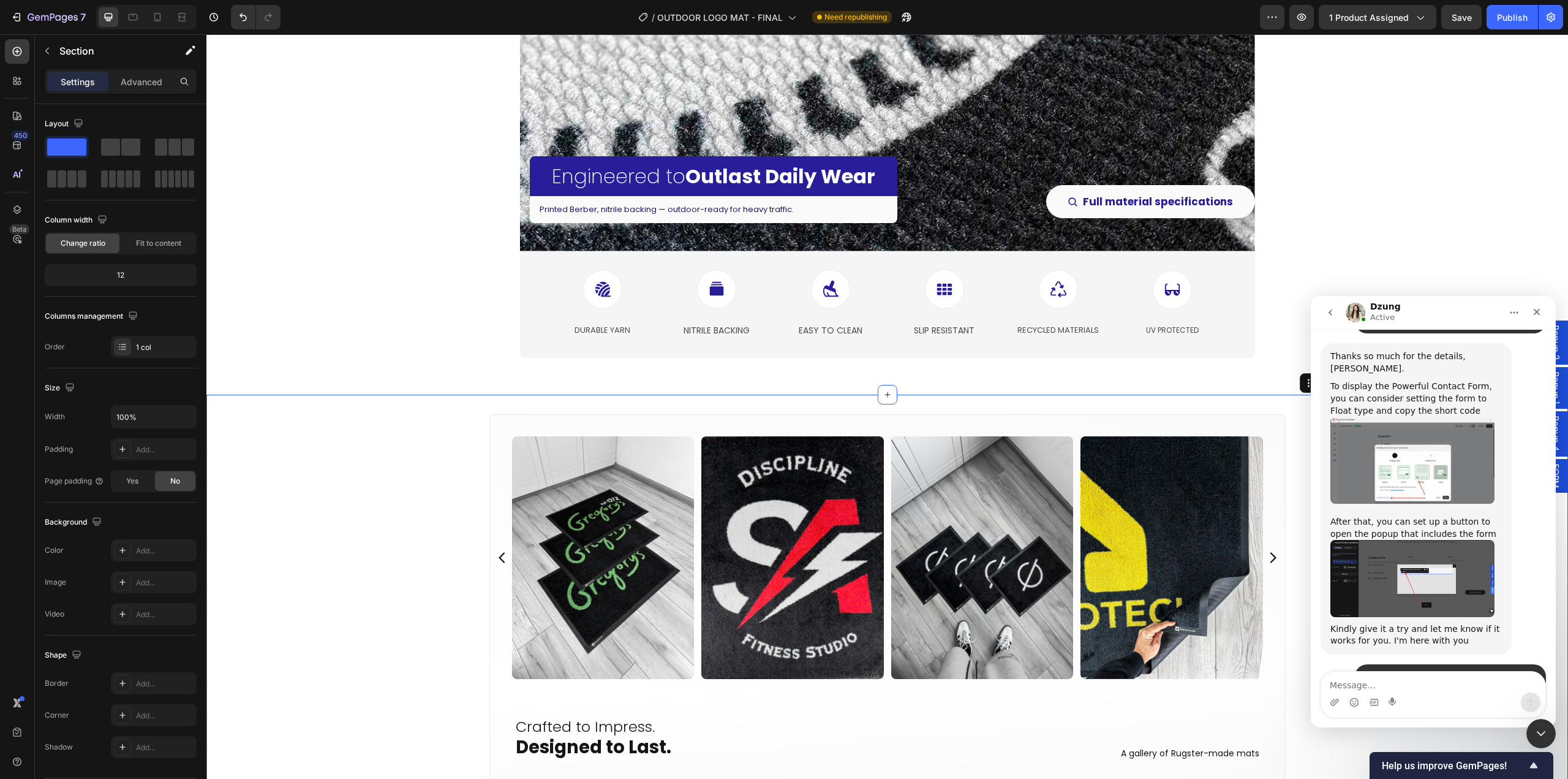
click at [409, 447] on div "Image Image Image Image Image Image Image Image Image Image Image Image Image I…" at bounding box center [887, 619] width 1362 height 411
click at [507, 427] on div "Image Image Image Image Image Image Image Image Image Image Image Image Image I…" at bounding box center [887, 555] width 796 height 283
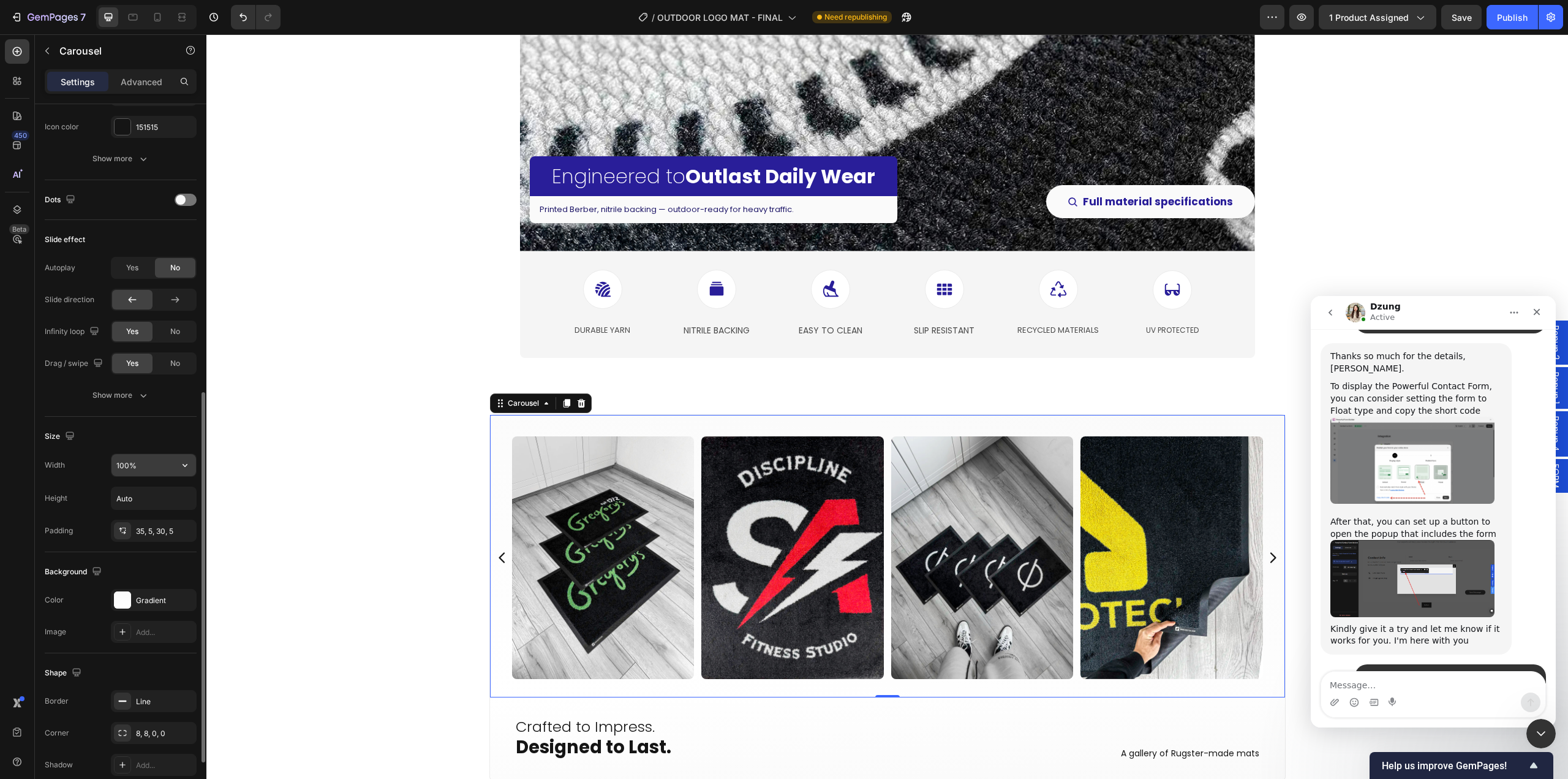
scroll to position [613, 0]
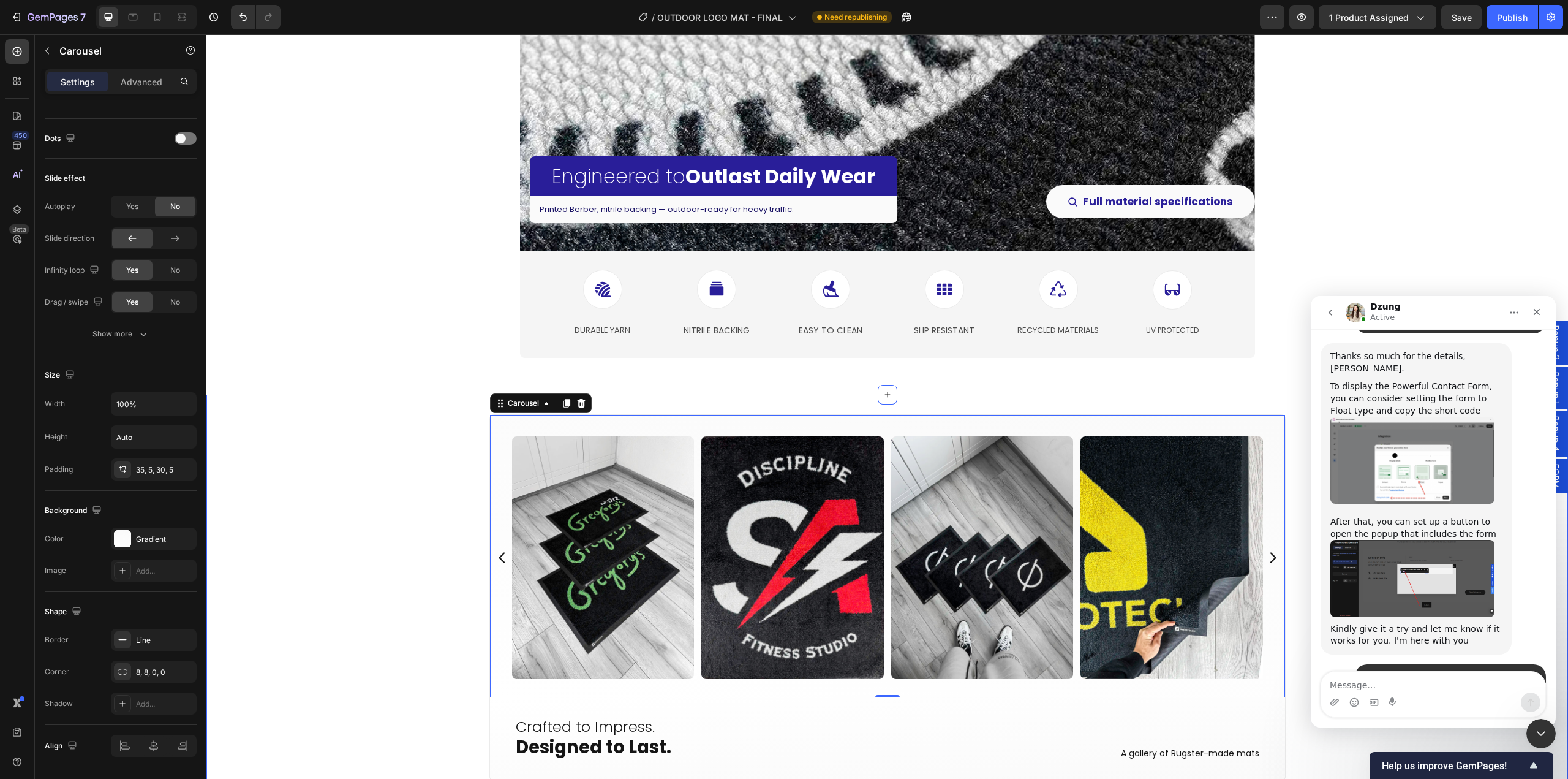
click at [387, 440] on div "Image Image Image Image Image Image Image Image Image Image Image Image Image I…" at bounding box center [887, 619] width 1362 height 411
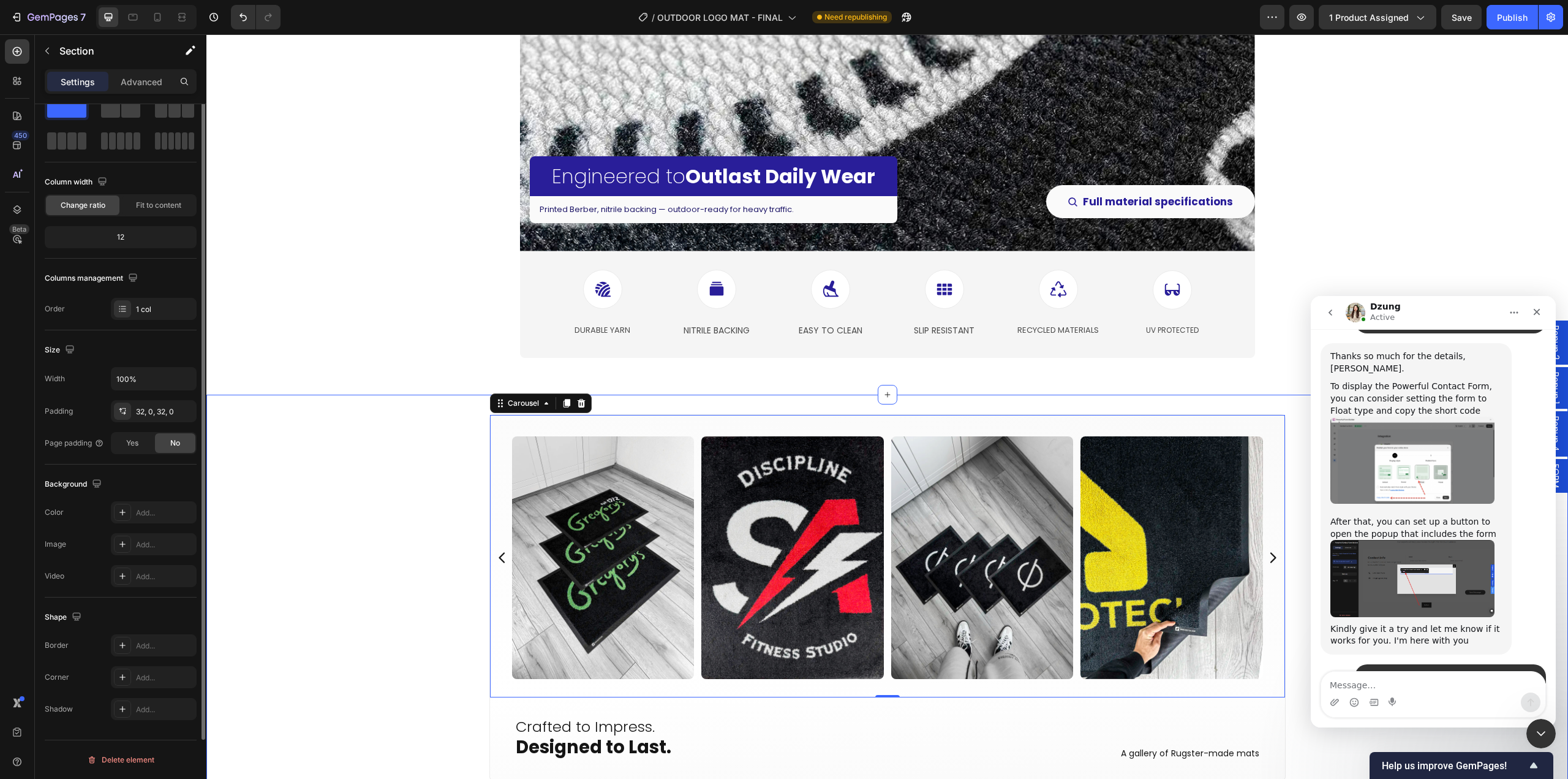
scroll to position [0, 0]
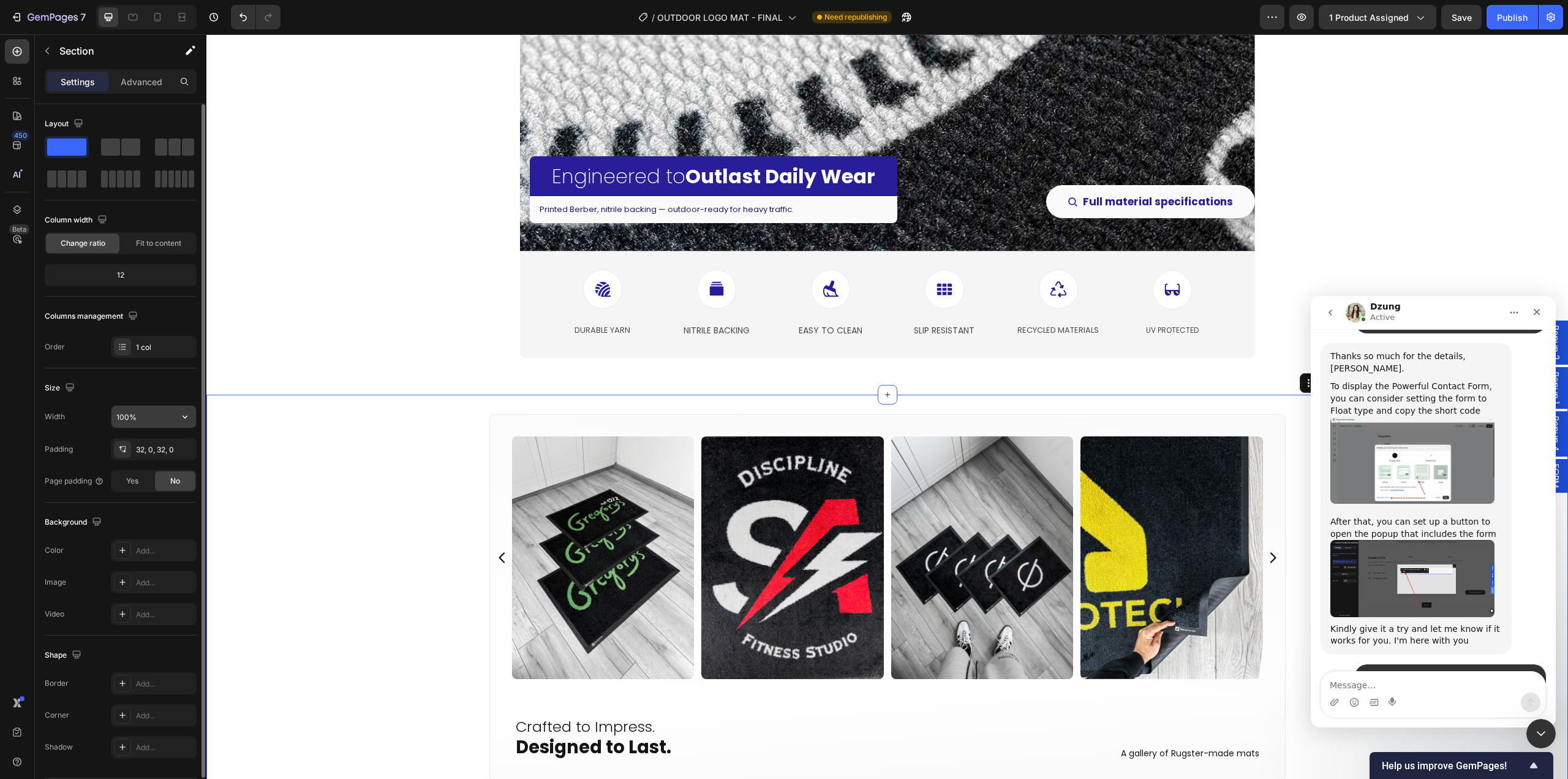
click at [145, 420] on input "100%" at bounding box center [154, 416] width 85 height 22
type input "1200"
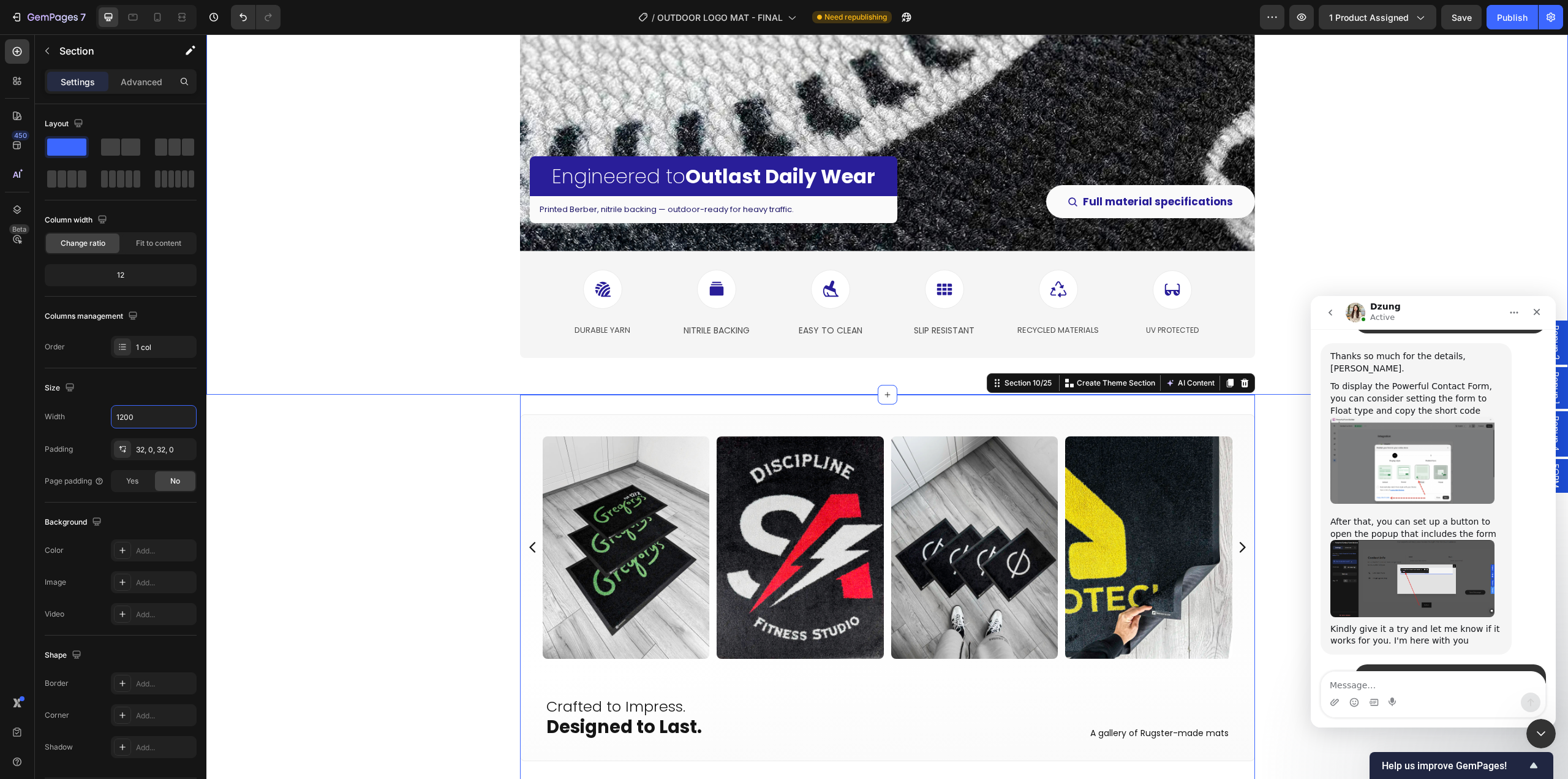
click at [361, 464] on div "Product Images Icon Icon Icon Icon Icon Icon List Hoz 5.0 - 33 Reviews Text blo…" at bounding box center [887, 436] width 1362 height 5900
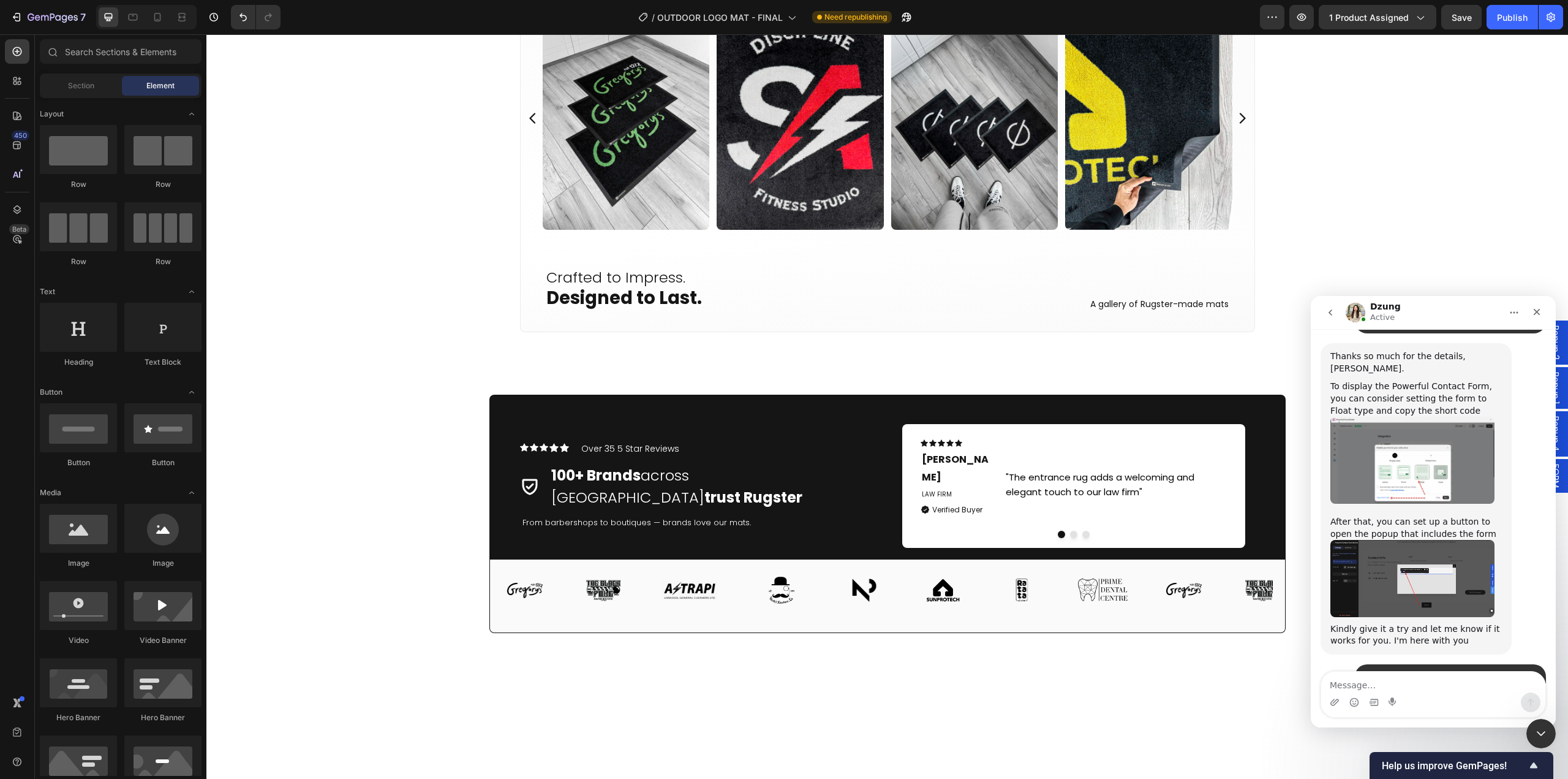
scroll to position [3063, 0]
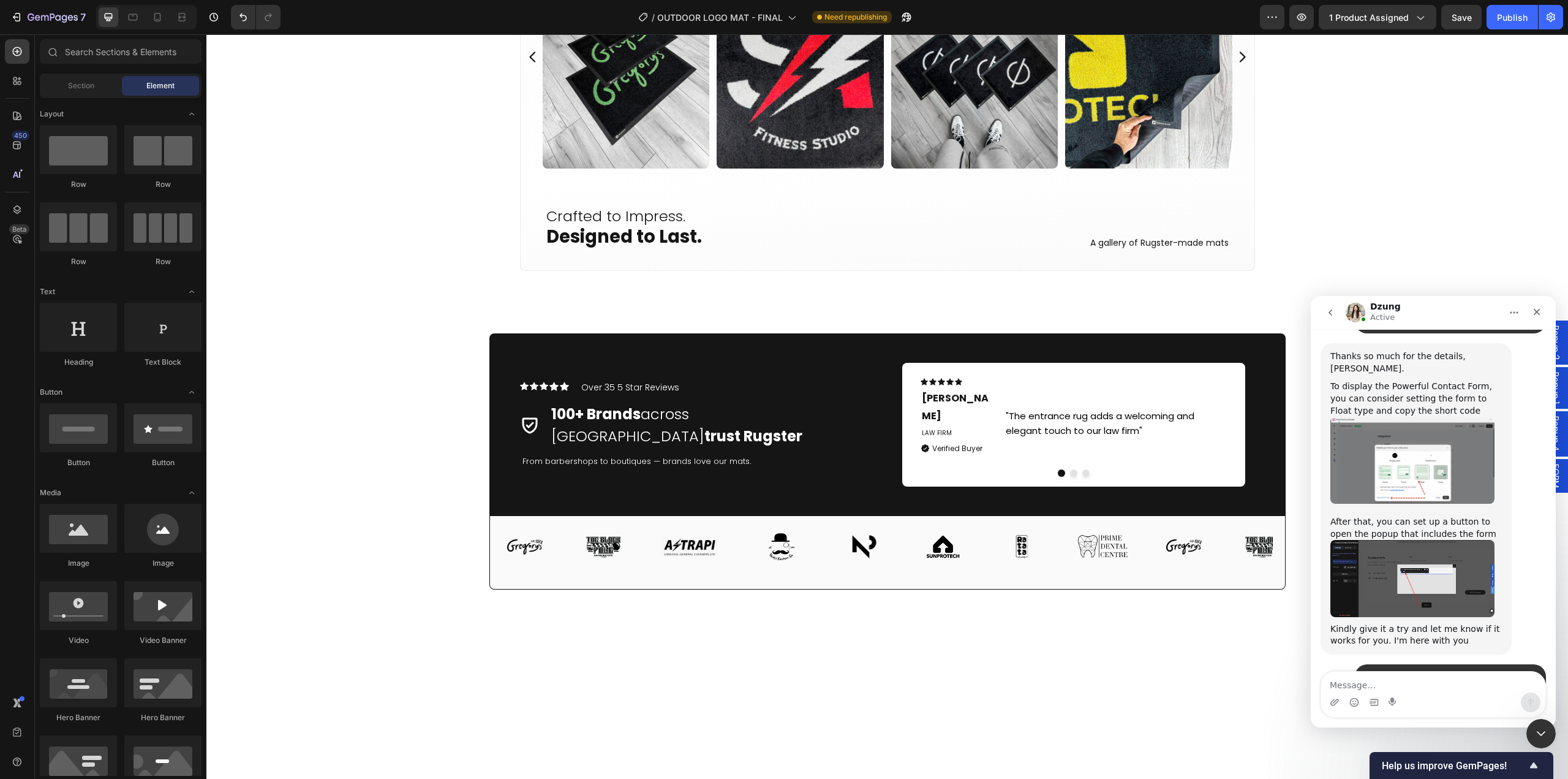
click at [454, 520] on div "Image Image Image Image Image Image Image Image Image Image Image Image Image I…" at bounding box center [887, 574] width 1362 height 116
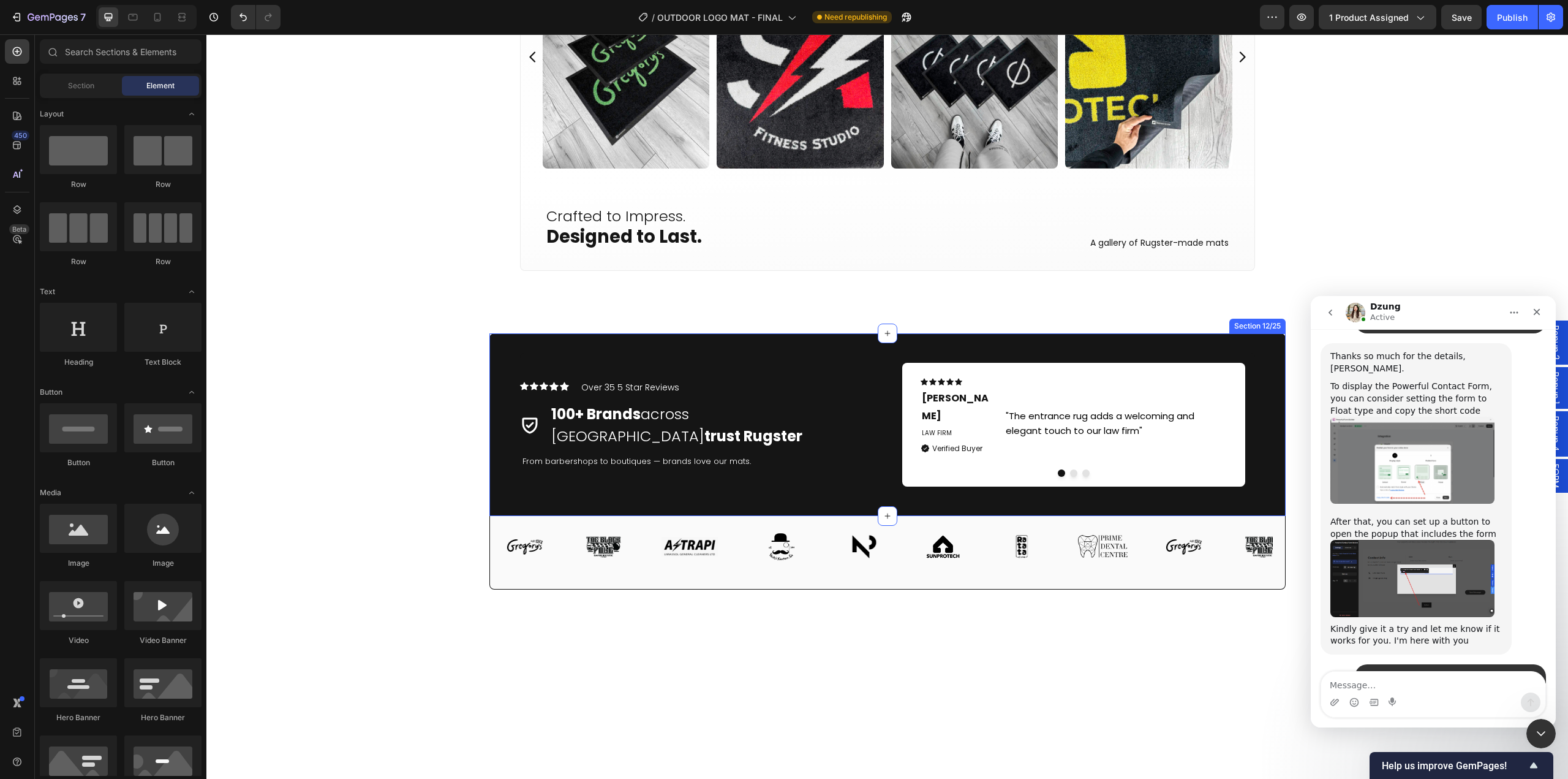
click at [492, 455] on div "Icon Icon Icon Icon Icon Icon List Hoz Over 35 5 Star Reviews Text block Row Ic…" at bounding box center [887, 424] width 796 height 143
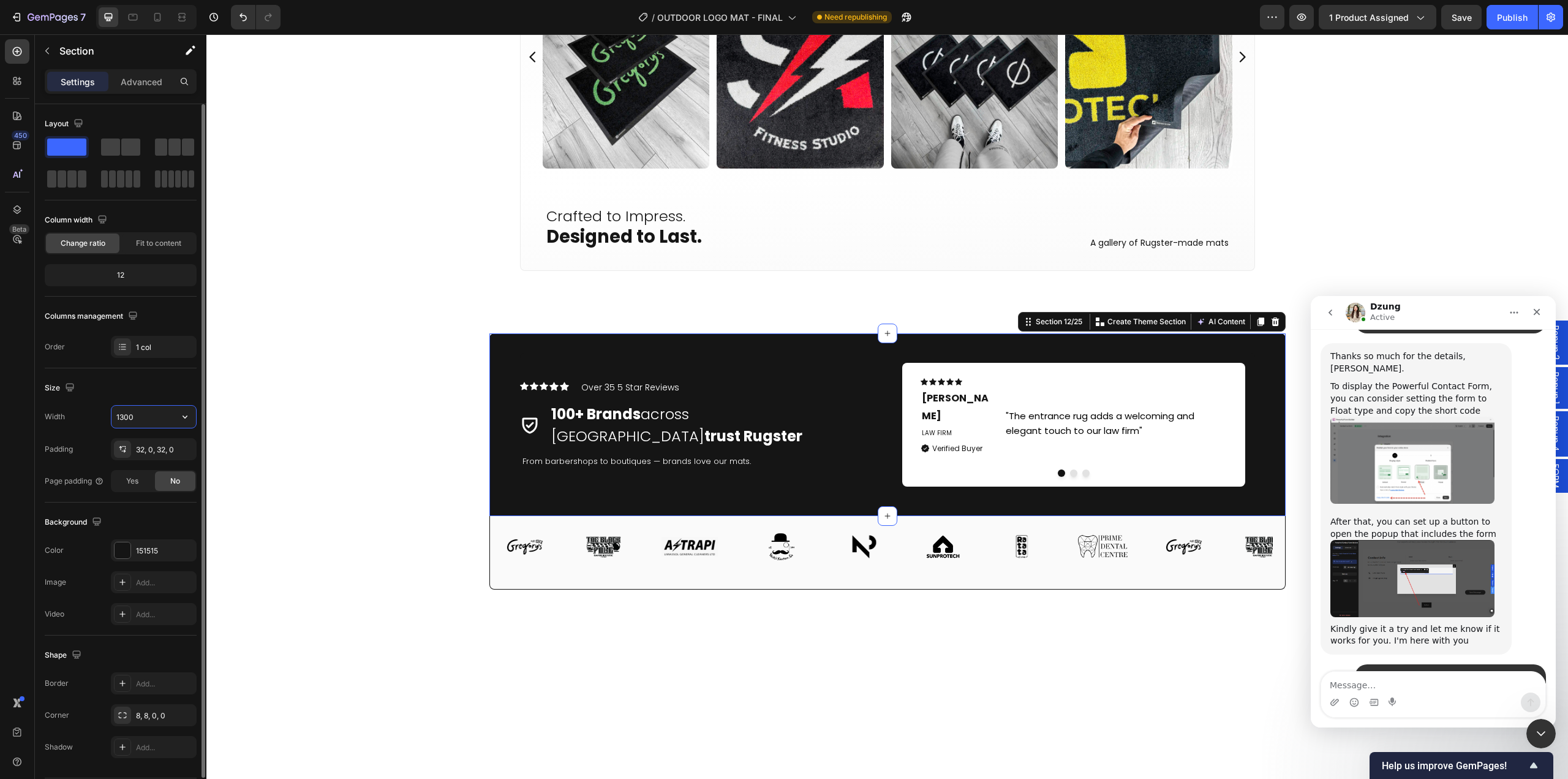
click at [145, 413] on input "1300" at bounding box center [154, 416] width 85 height 22
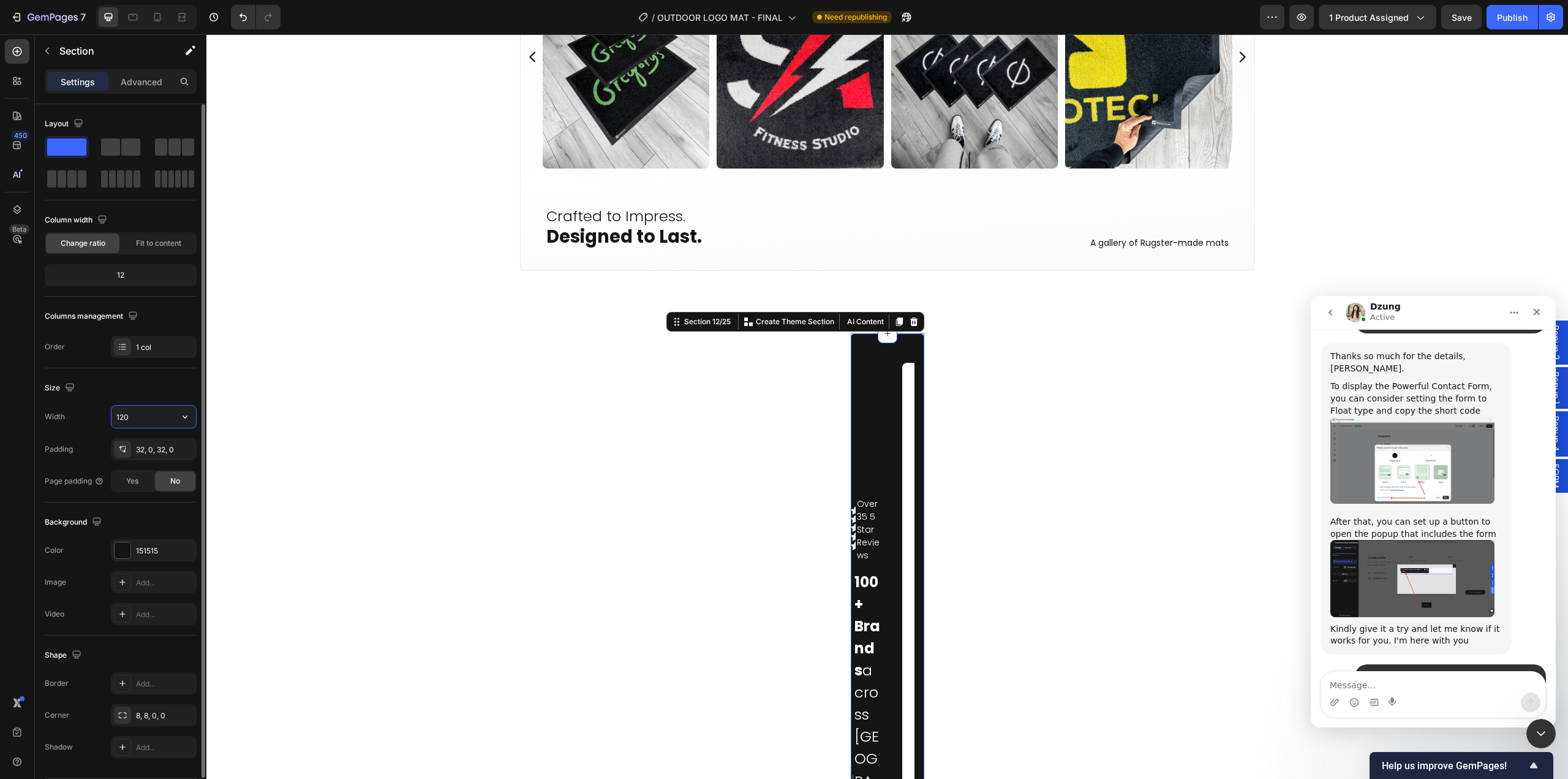
type input "1200"
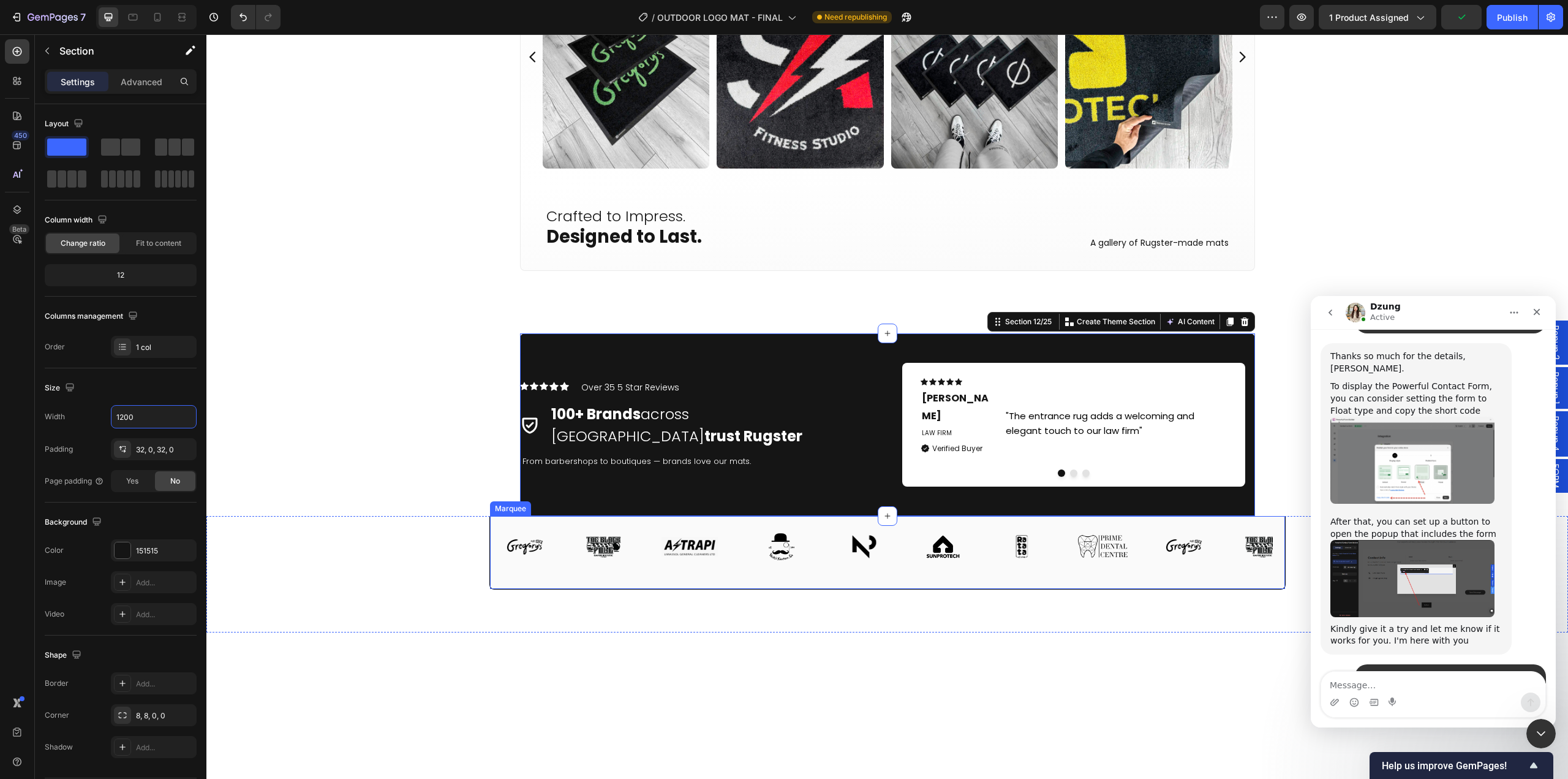
click at [495, 557] on div "Image Image Image Image Image Image Image Image Image Image Image Image Image I…" at bounding box center [887, 553] width 796 height 73
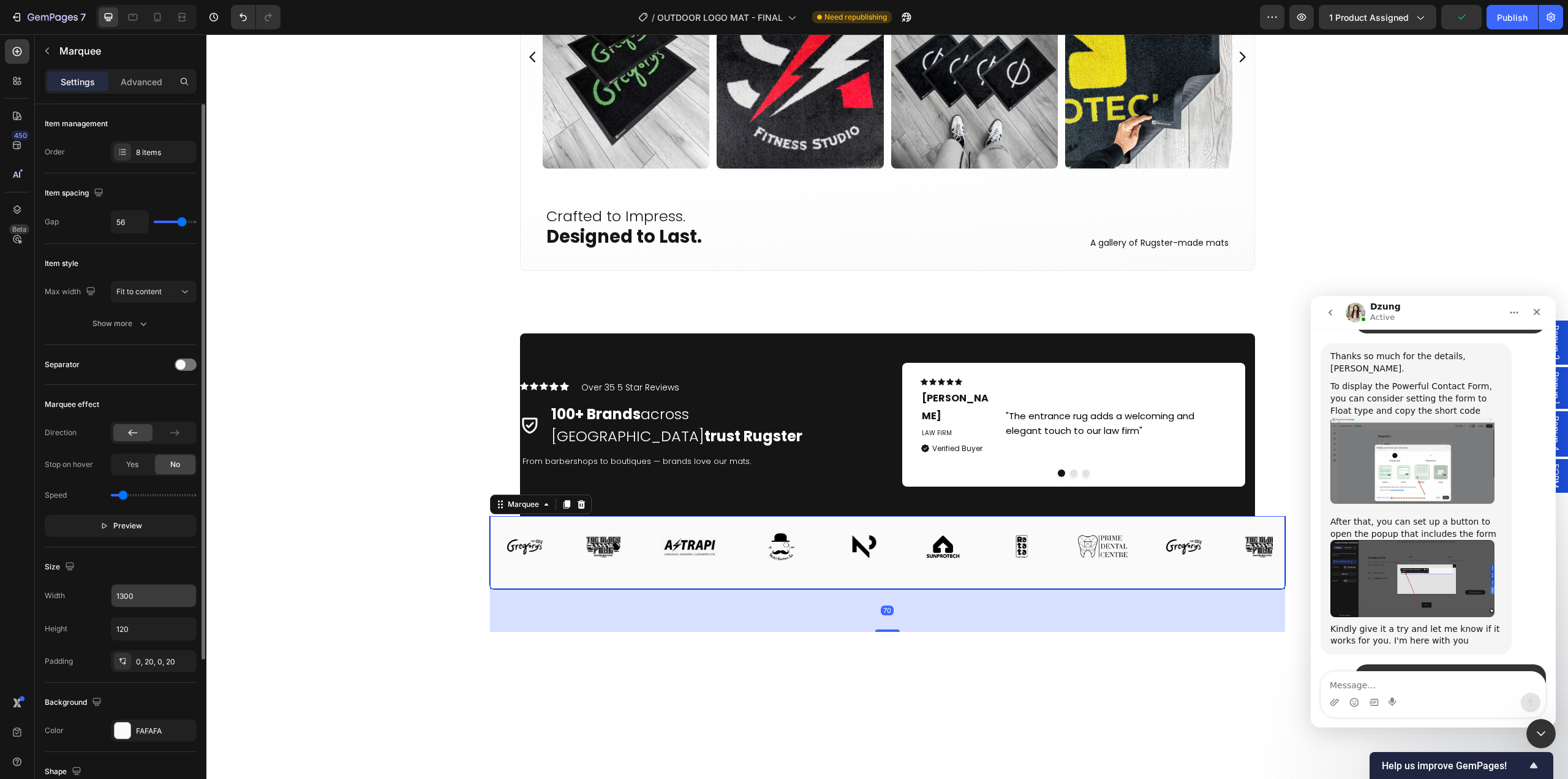
click at [141, 602] on input "1300" at bounding box center [154, 595] width 85 height 22
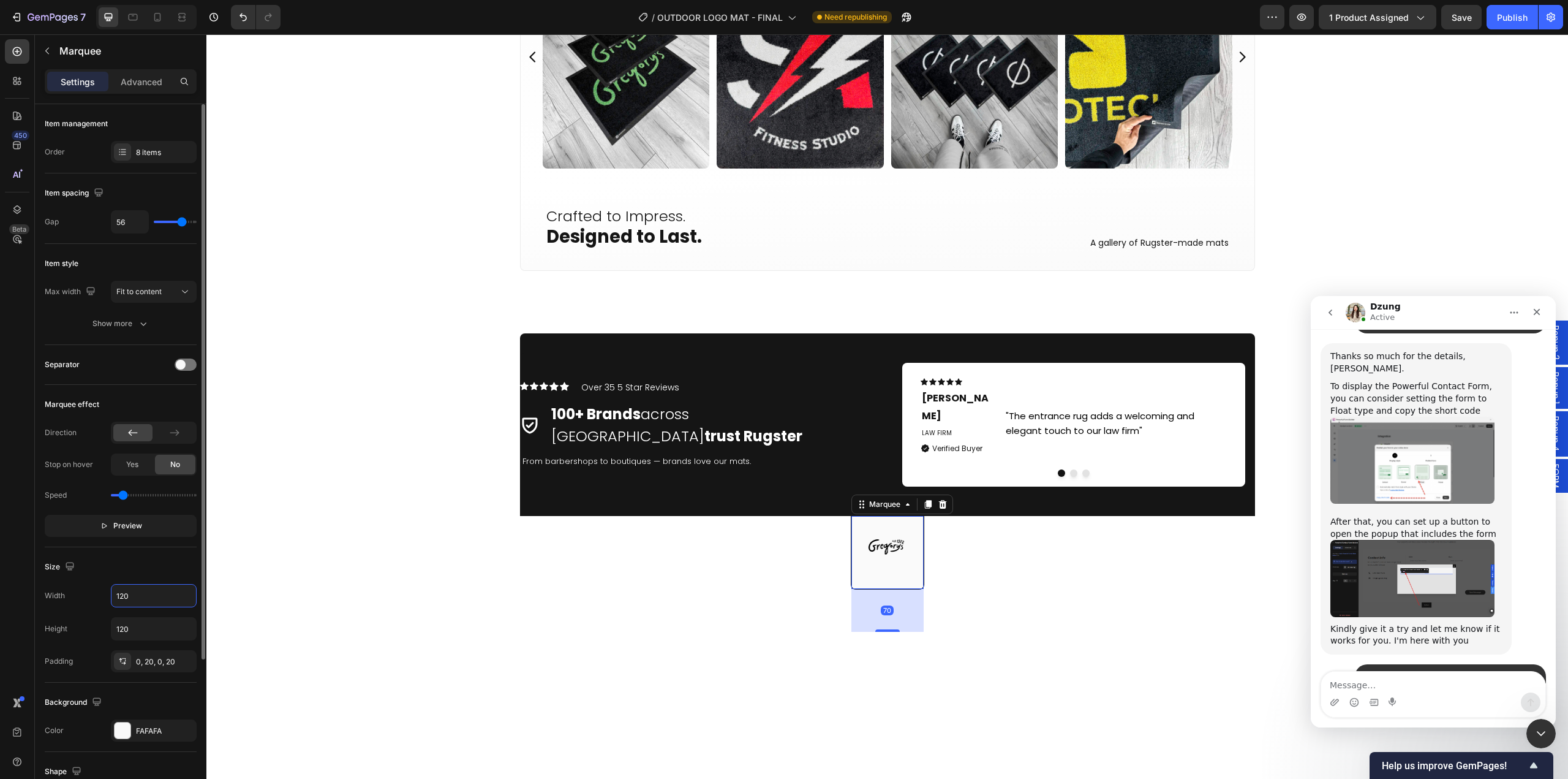
type input "1200"
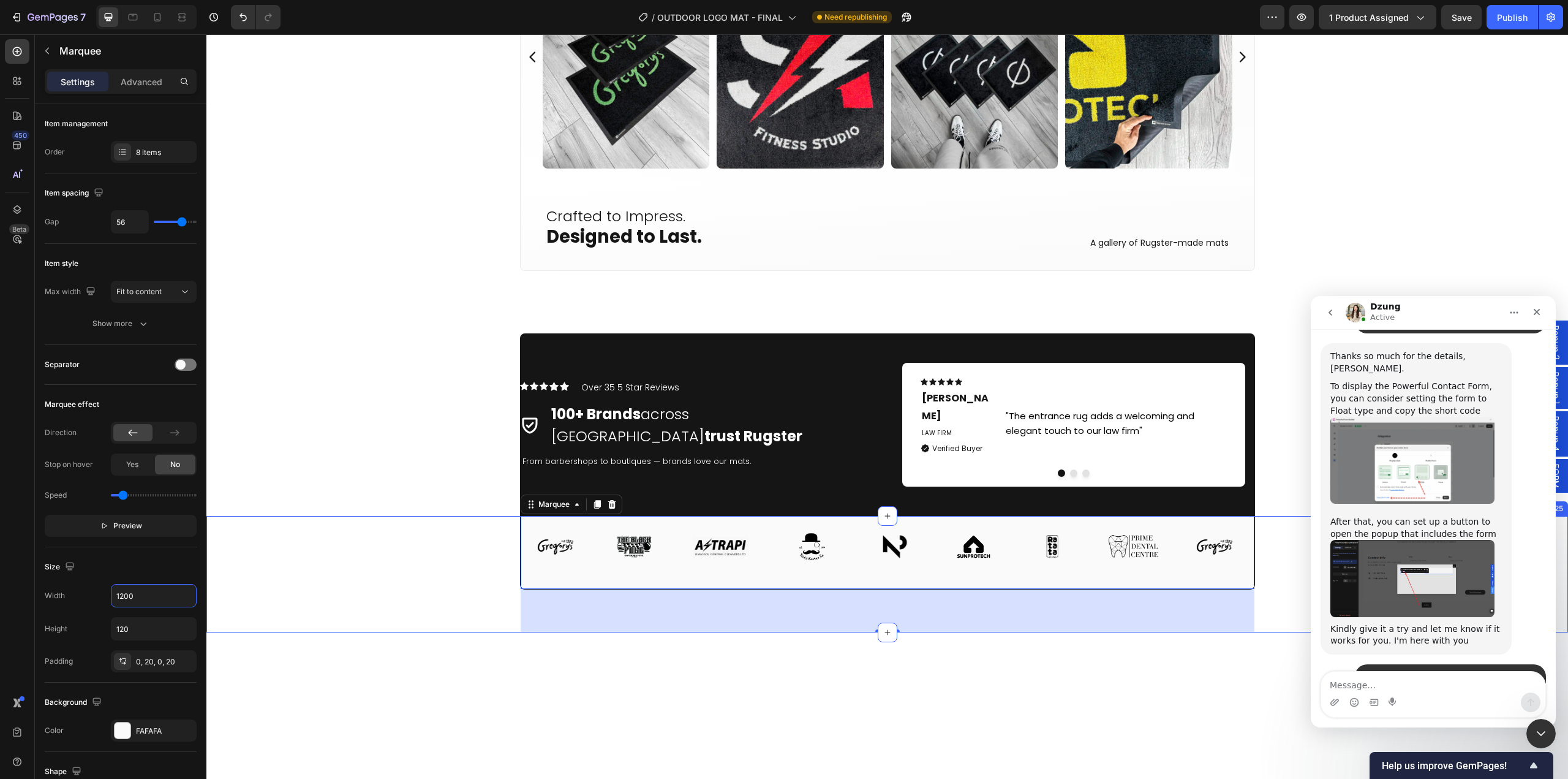
click at [429, 554] on div "Image Image Image Image Image Image Image Image Image Image Image Image Image I…" at bounding box center [887, 574] width 1362 height 116
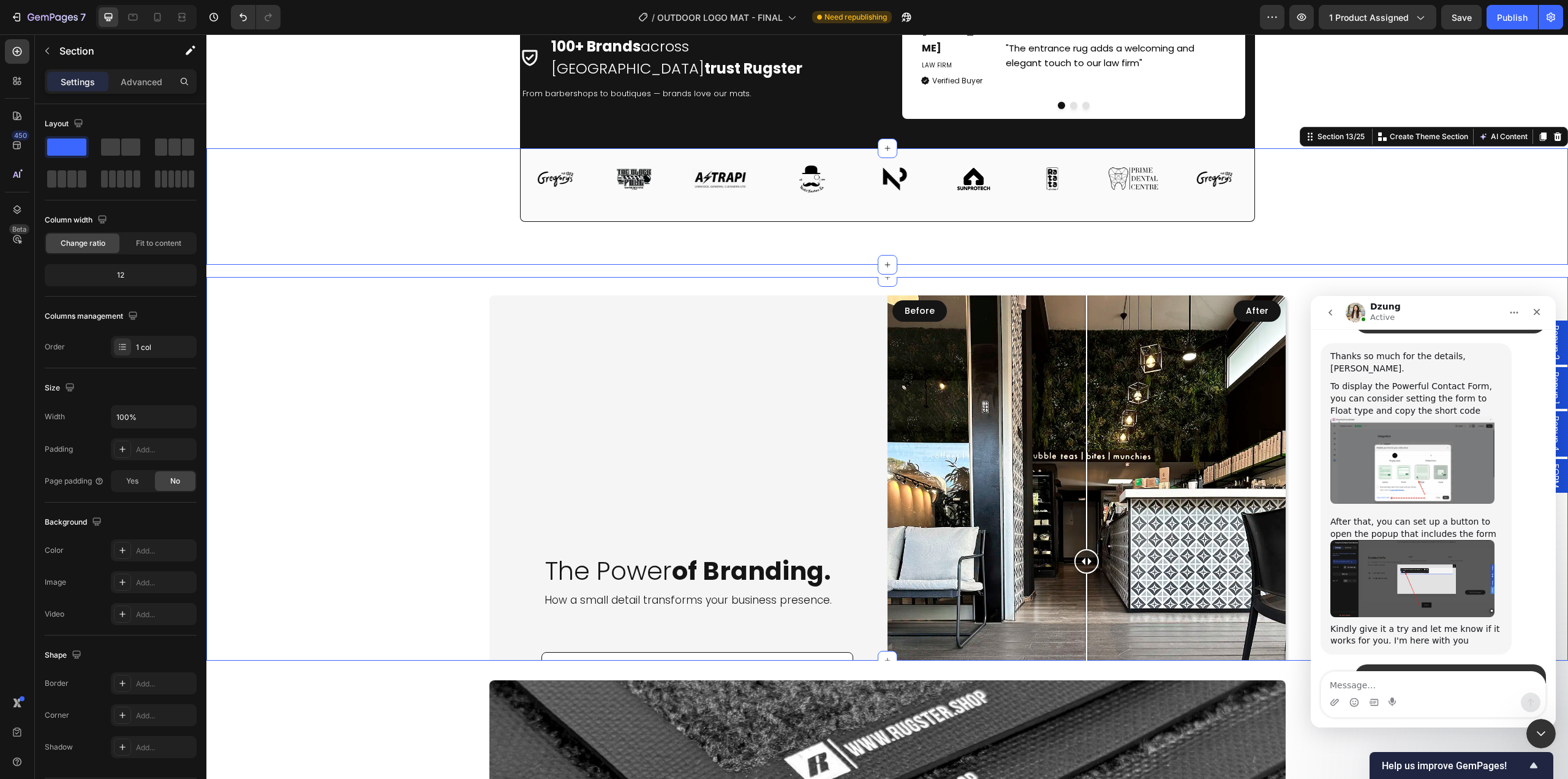
scroll to position [3493, 0]
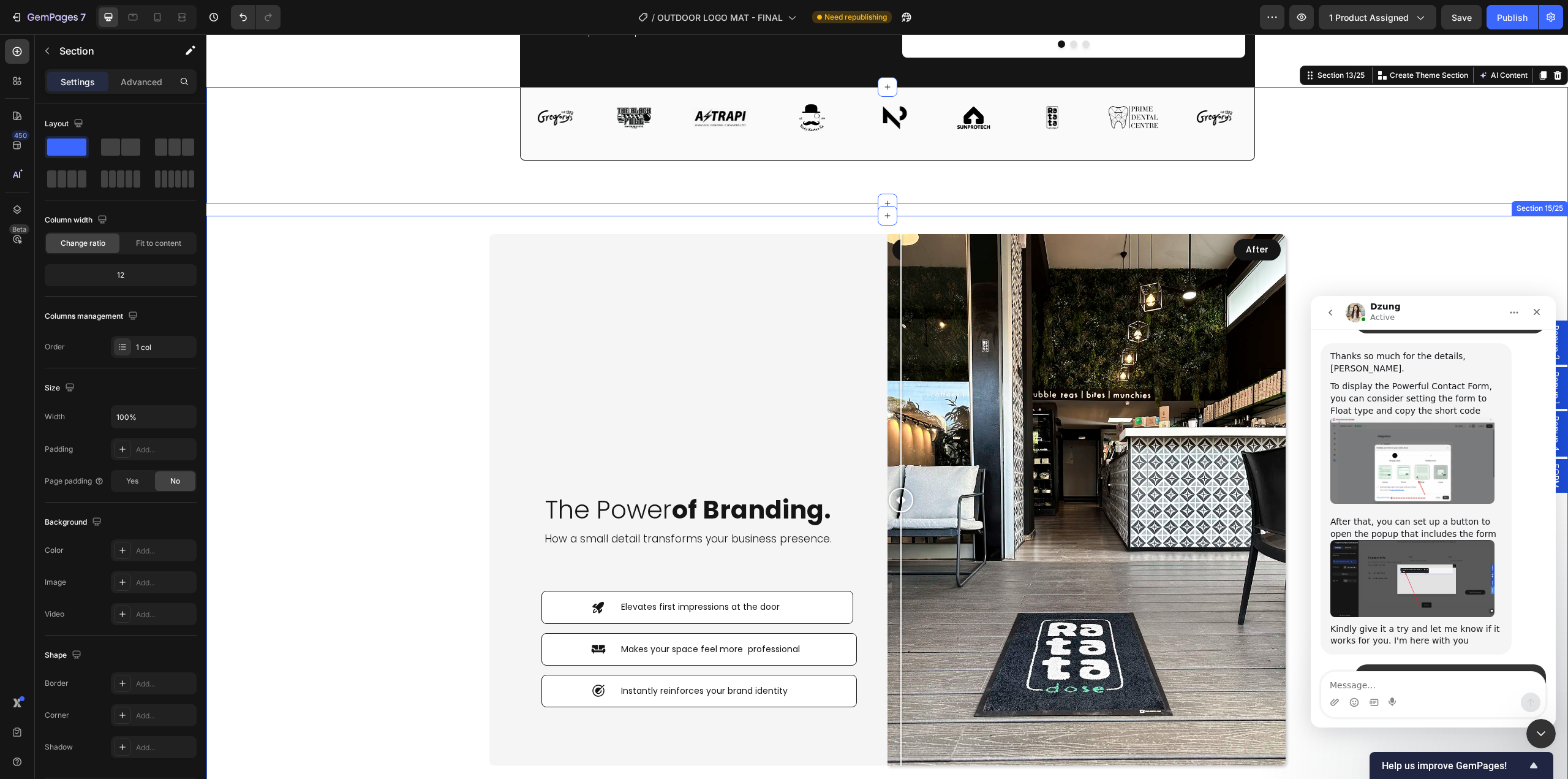
click at [425, 280] on div "The Power of Branding. Heading How a small detail transforms your business pres…" at bounding box center [887, 521] width 1362 height 611
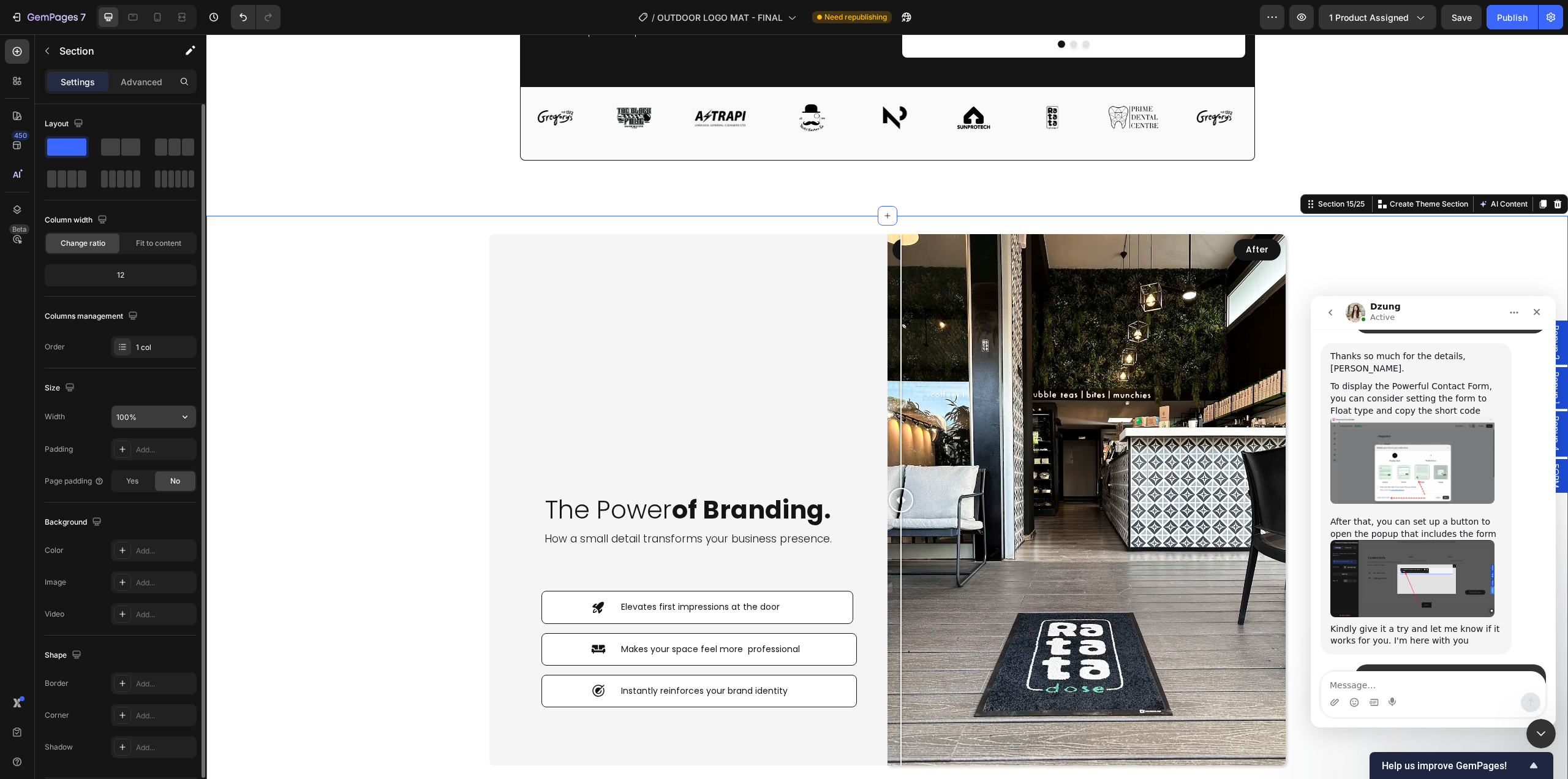
click at [145, 420] on input "100%" at bounding box center [154, 416] width 85 height 22
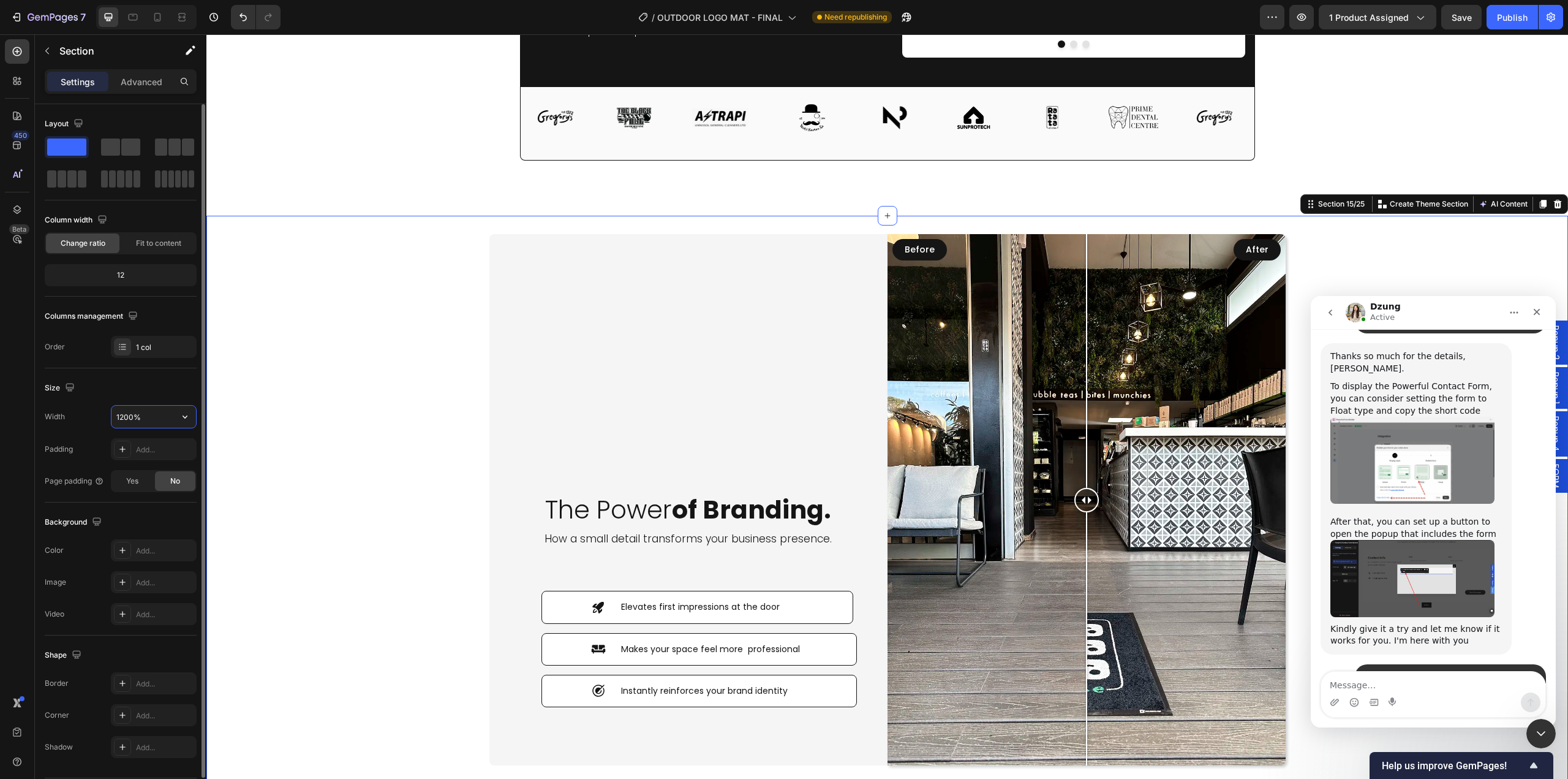
type input "1200"
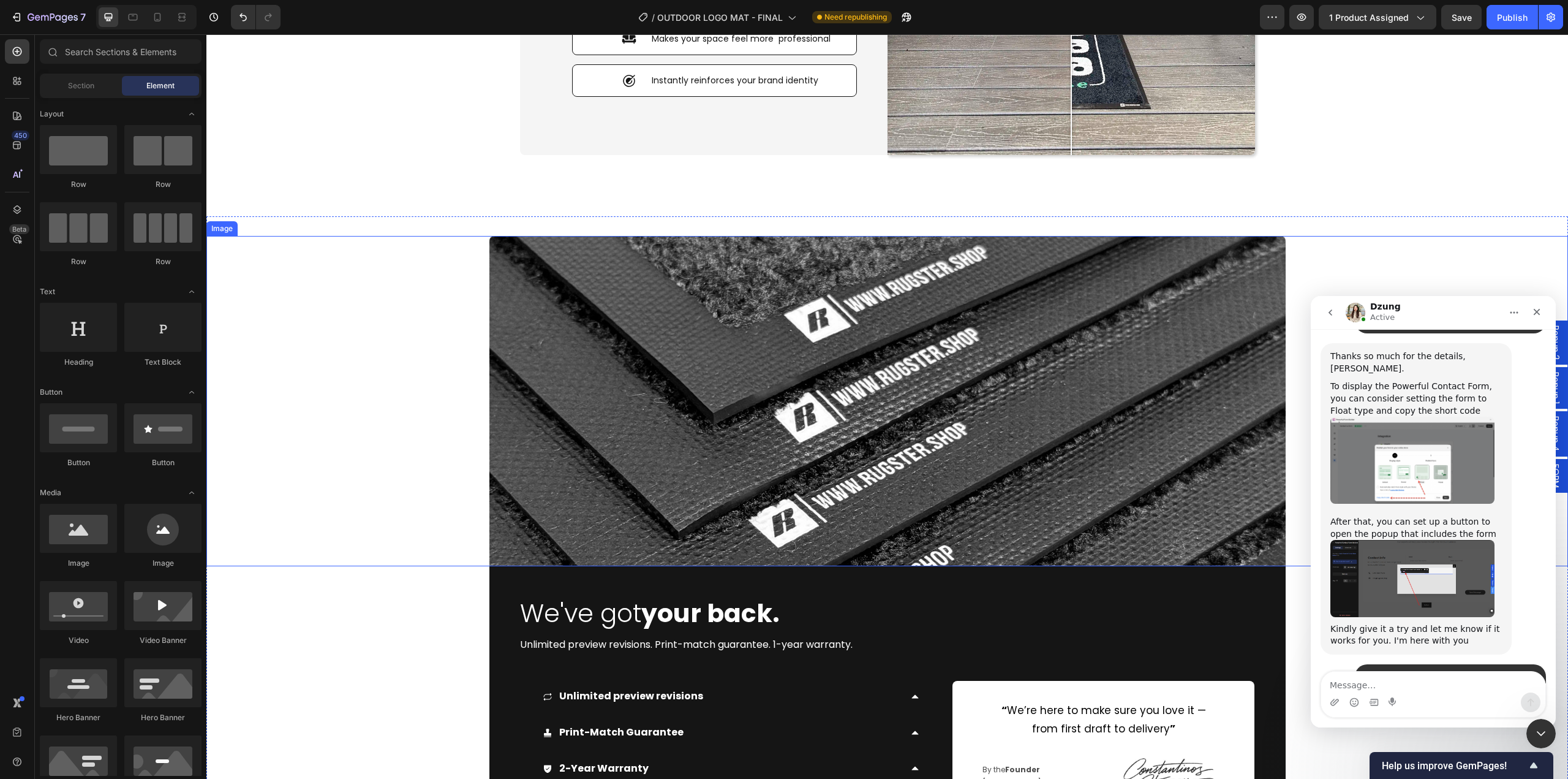
scroll to position [4412, 0]
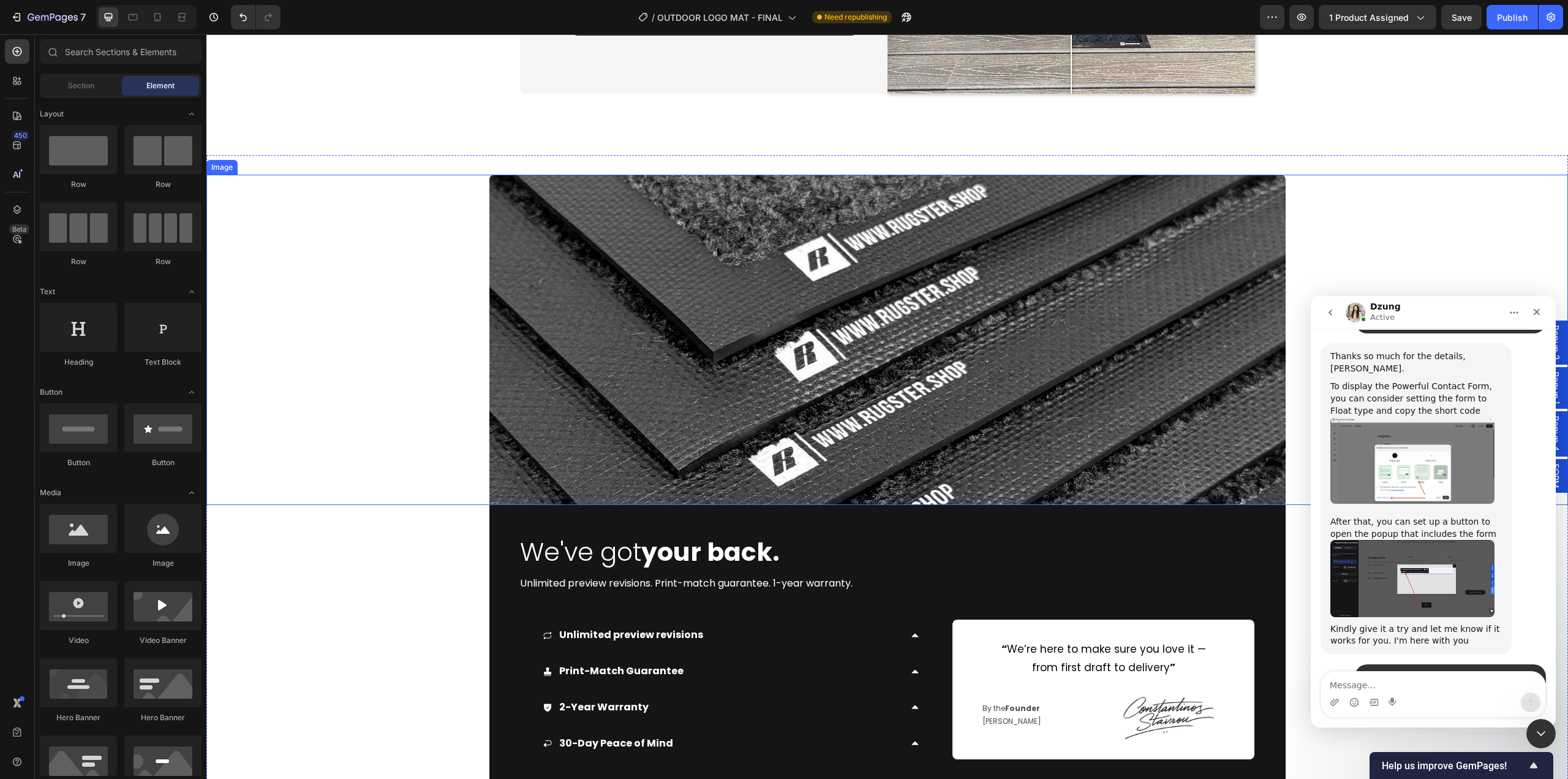
click at [429, 458] on div at bounding box center [887, 340] width 1362 height 330
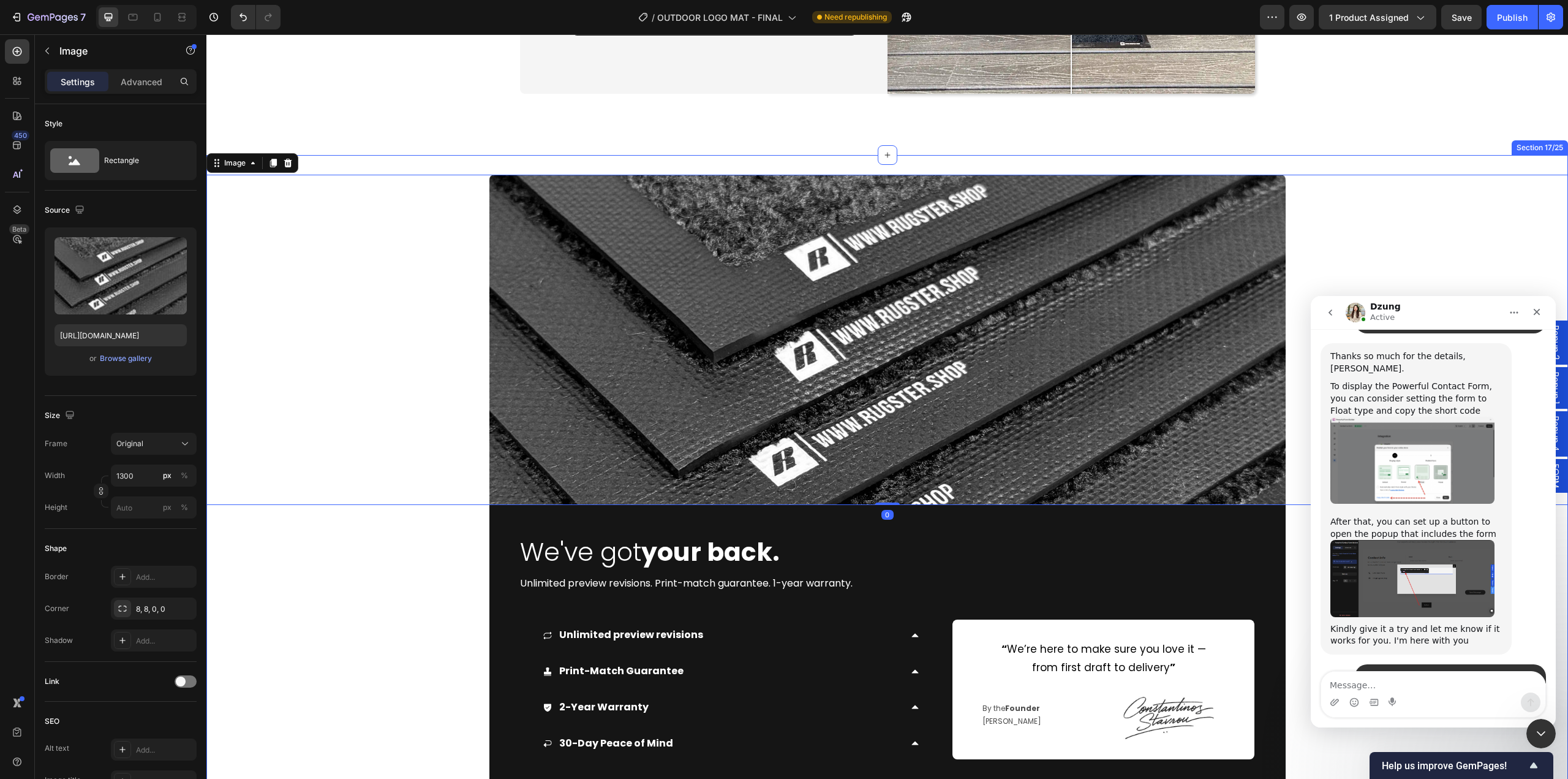
click at [517, 169] on div "Image 0 We've got your back. Heading Unlimited preview revisions. Print-match g…" at bounding box center [887, 481] width 1362 height 654
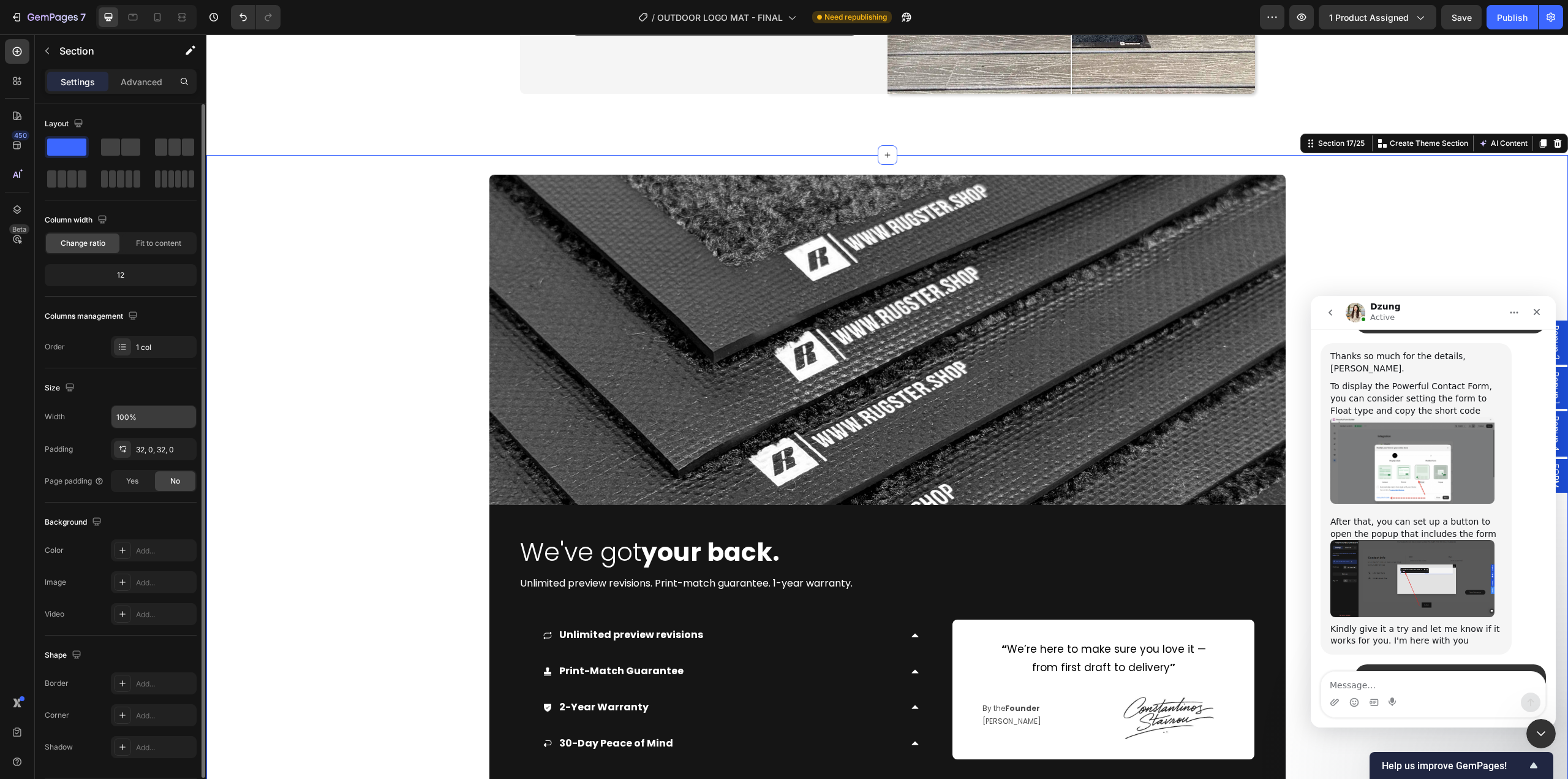
click at [146, 428] on div "Width 100% Padding 32, 0, 32, 0 Page padding Yes No" at bounding box center [121, 448] width 152 height 87
drag, startPoint x: 150, startPoint y: 422, endPoint x: 70, endPoint y: 403, distance: 82.2
click at [79, 407] on div "Width 100%" at bounding box center [121, 416] width 152 height 23
drag, startPoint x: 145, startPoint y: 418, endPoint x: 111, endPoint y: 416, distance: 34.1
click at [112, 416] on input "100%" at bounding box center [154, 416] width 85 height 22
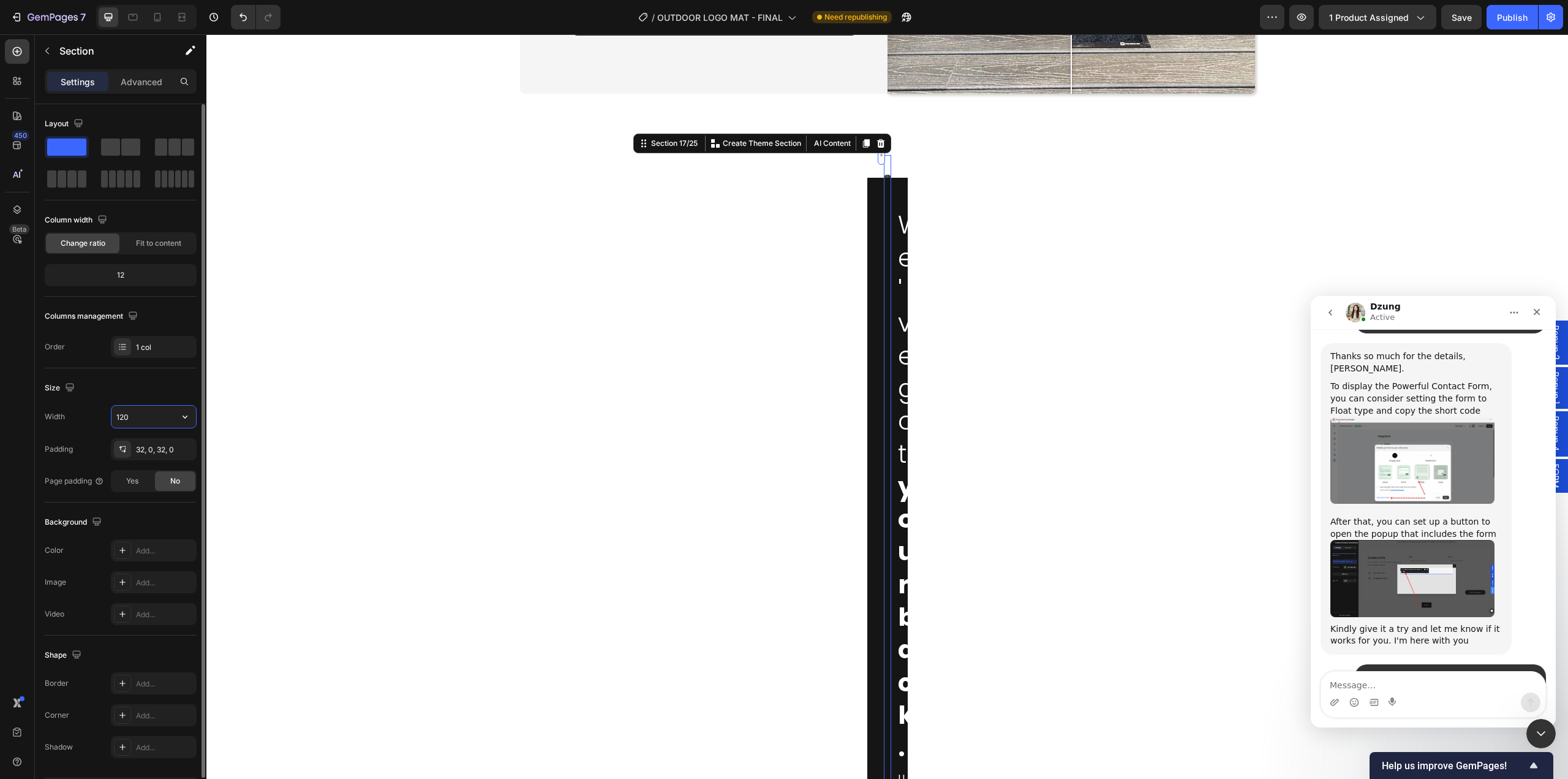
type input "1200"
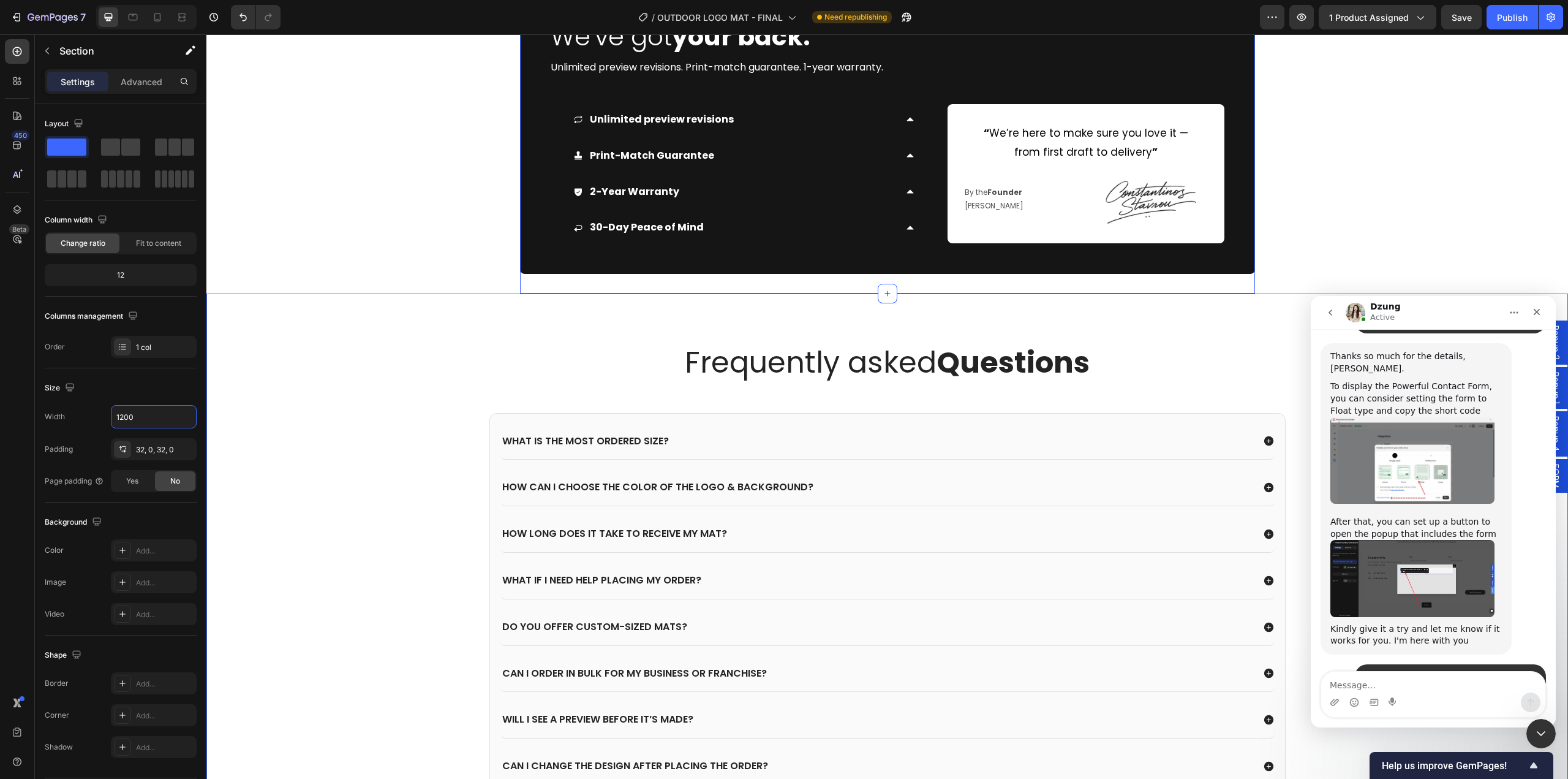
scroll to position [5024, 0]
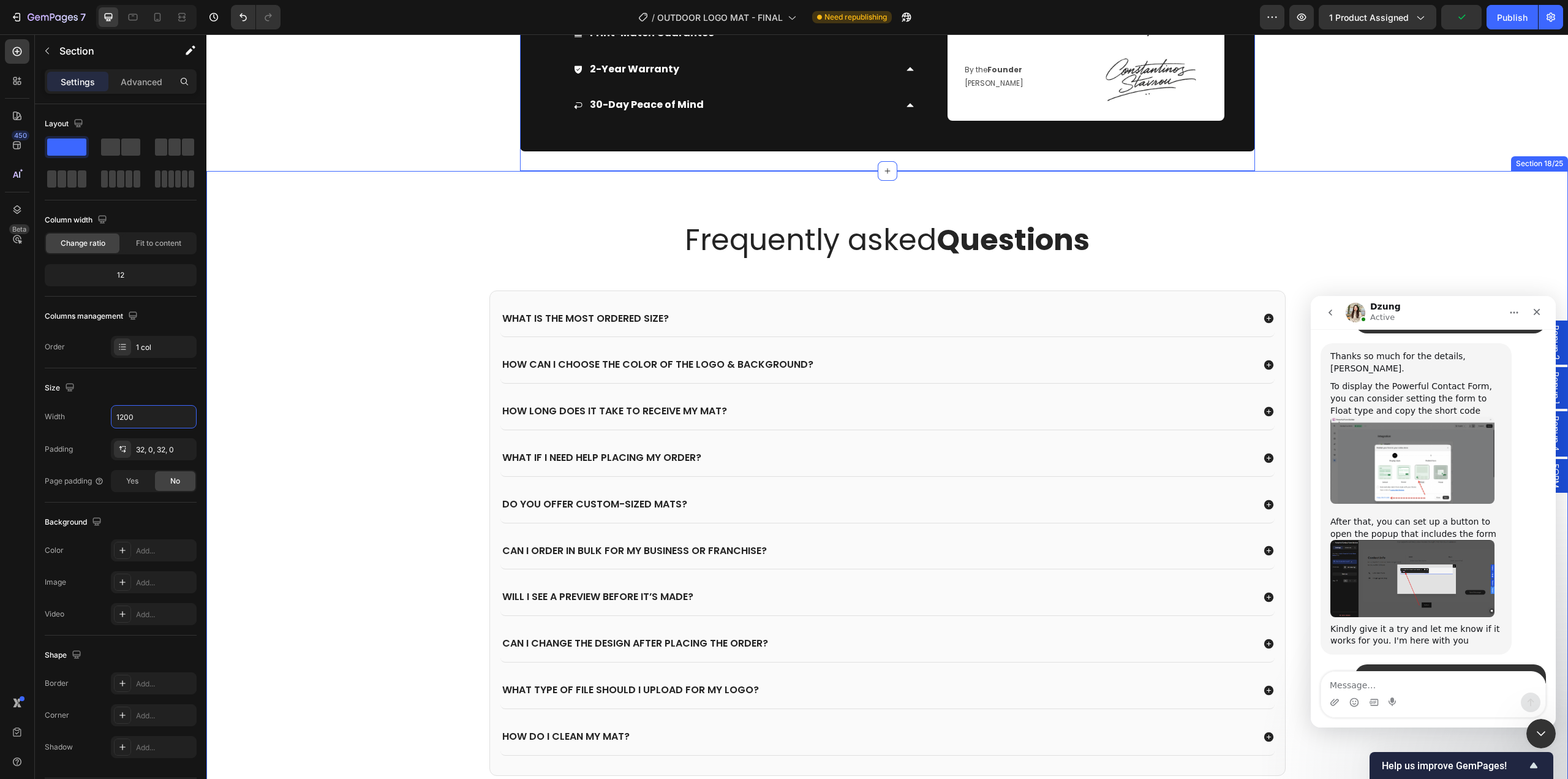
click at [447, 206] on div "Frequently asked Questions Heading What is the most ordered size? How can I cho…" at bounding box center [887, 483] width 1362 height 623
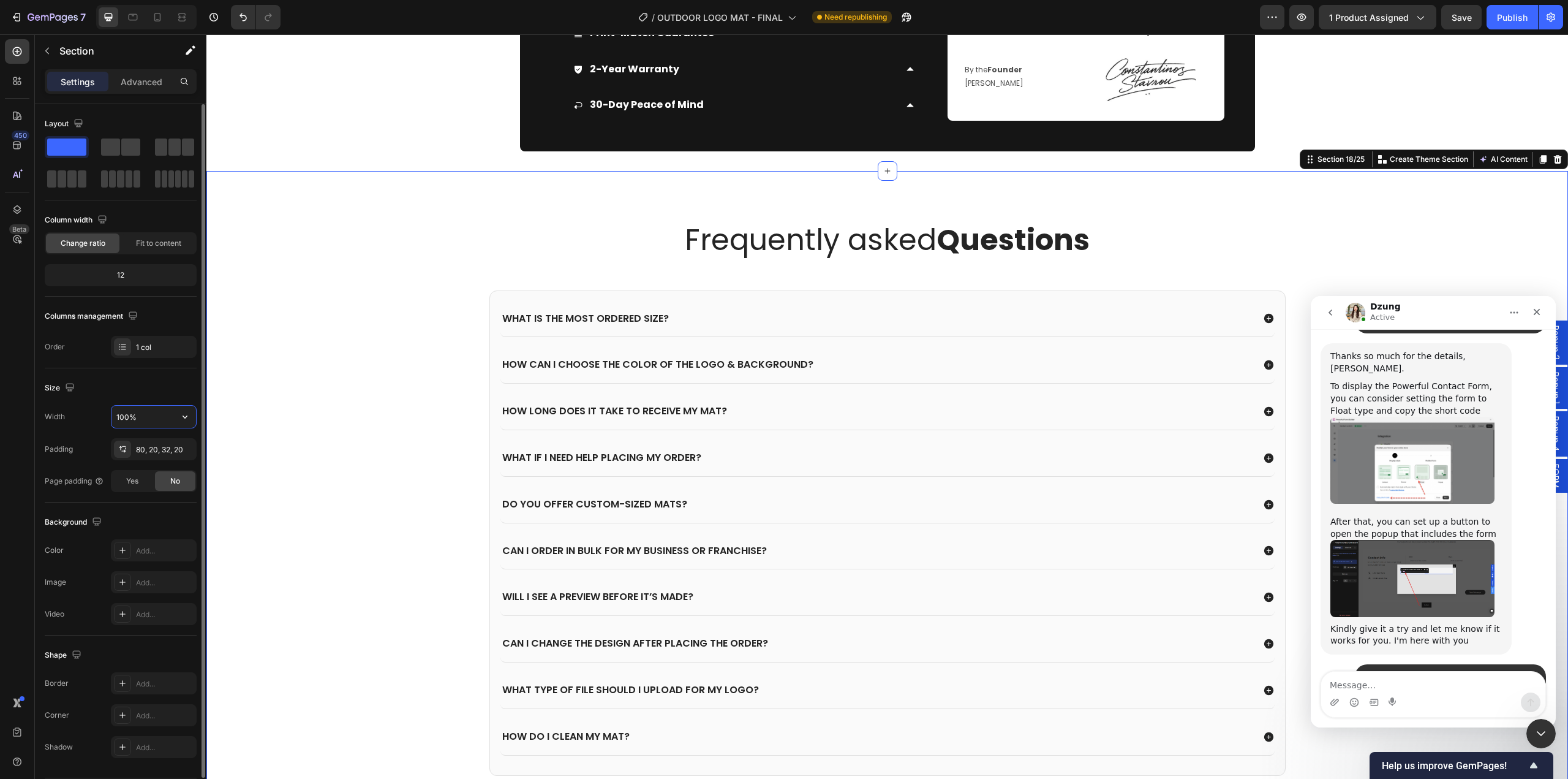
drag, startPoint x: 146, startPoint y: 420, endPoint x: 74, endPoint y: 416, distance: 72.1
click at [114, 418] on input "100%" at bounding box center [154, 416] width 85 height 22
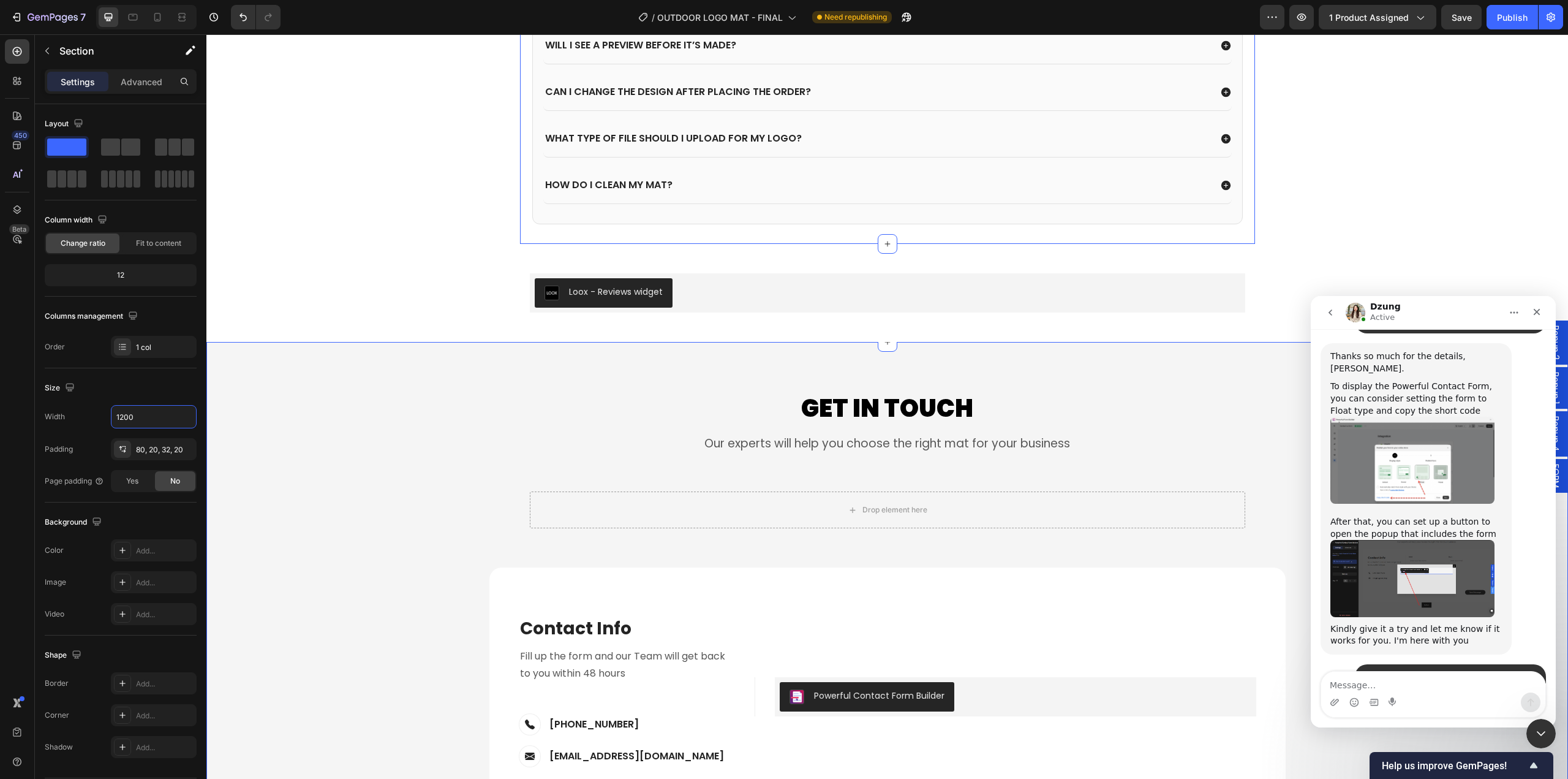
scroll to position [5699, 0]
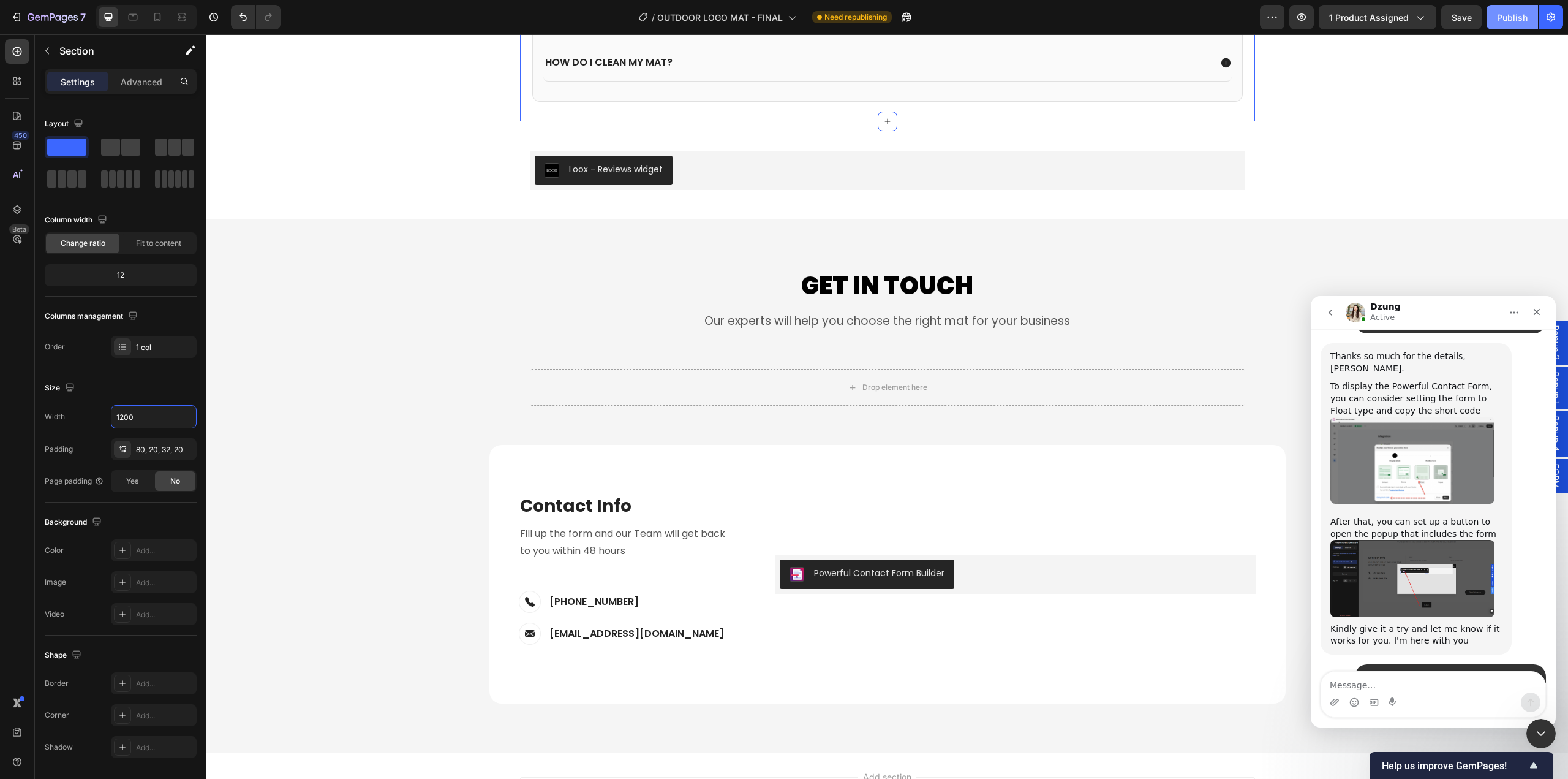
type input "1200"
click at [1508, 13] on div "Publish" at bounding box center [1513, 17] width 31 height 13
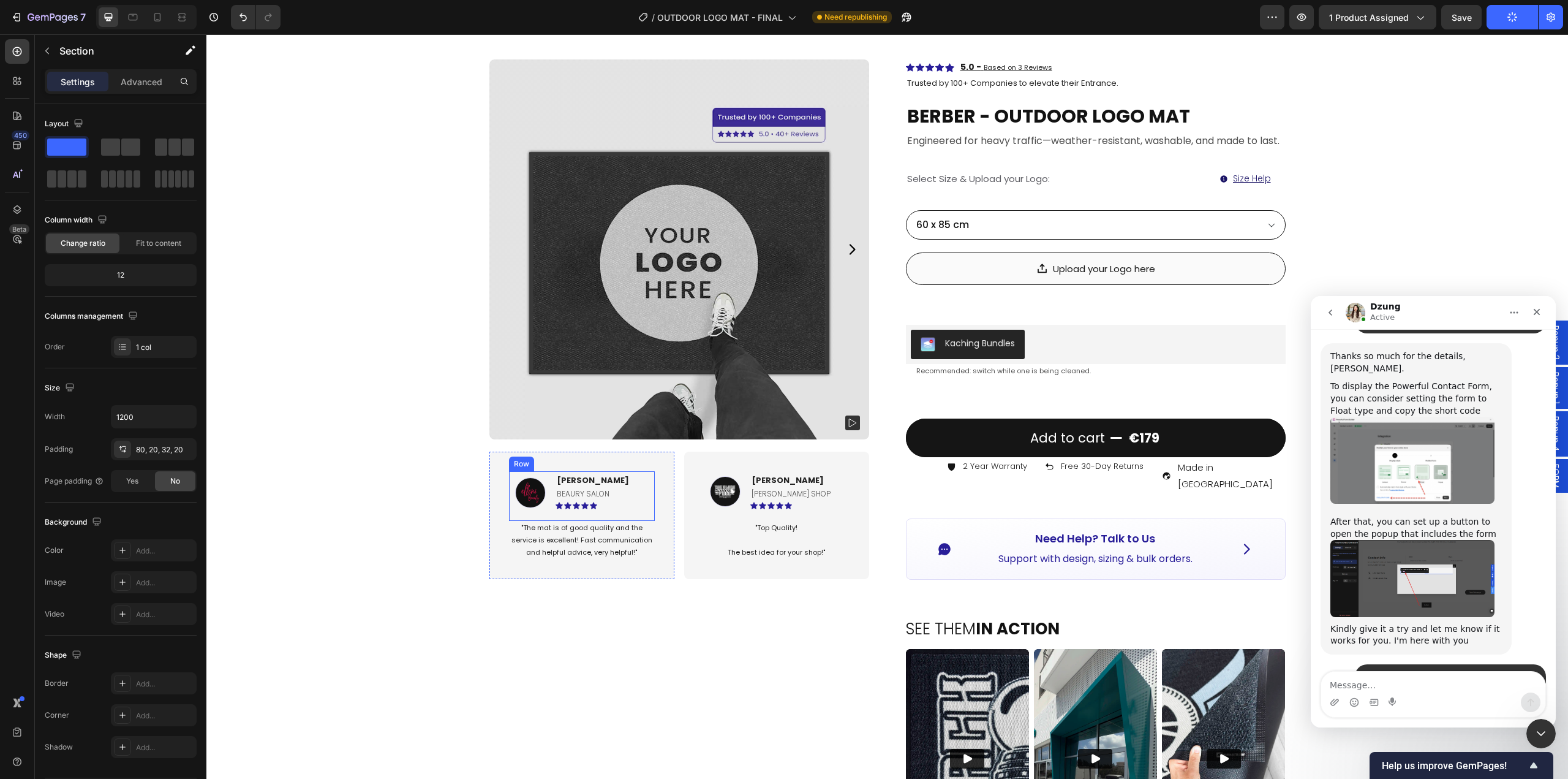
scroll to position [0, 0]
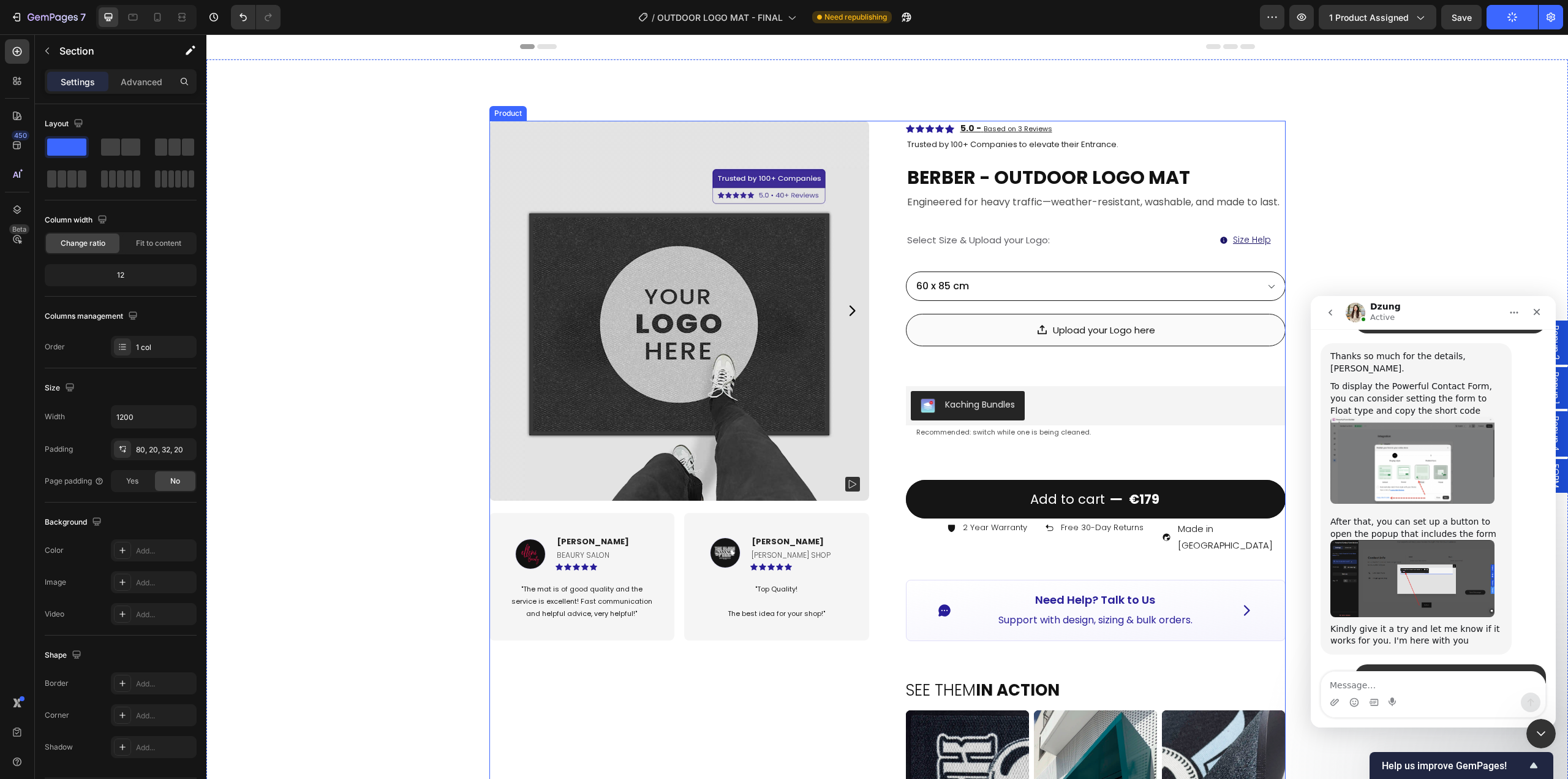
click at [877, 296] on div "Product Images Image [PERSON_NAME] Text block BEAURY SALON Text Block Icon Icon…" at bounding box center [887, 744] width 796 height 1246
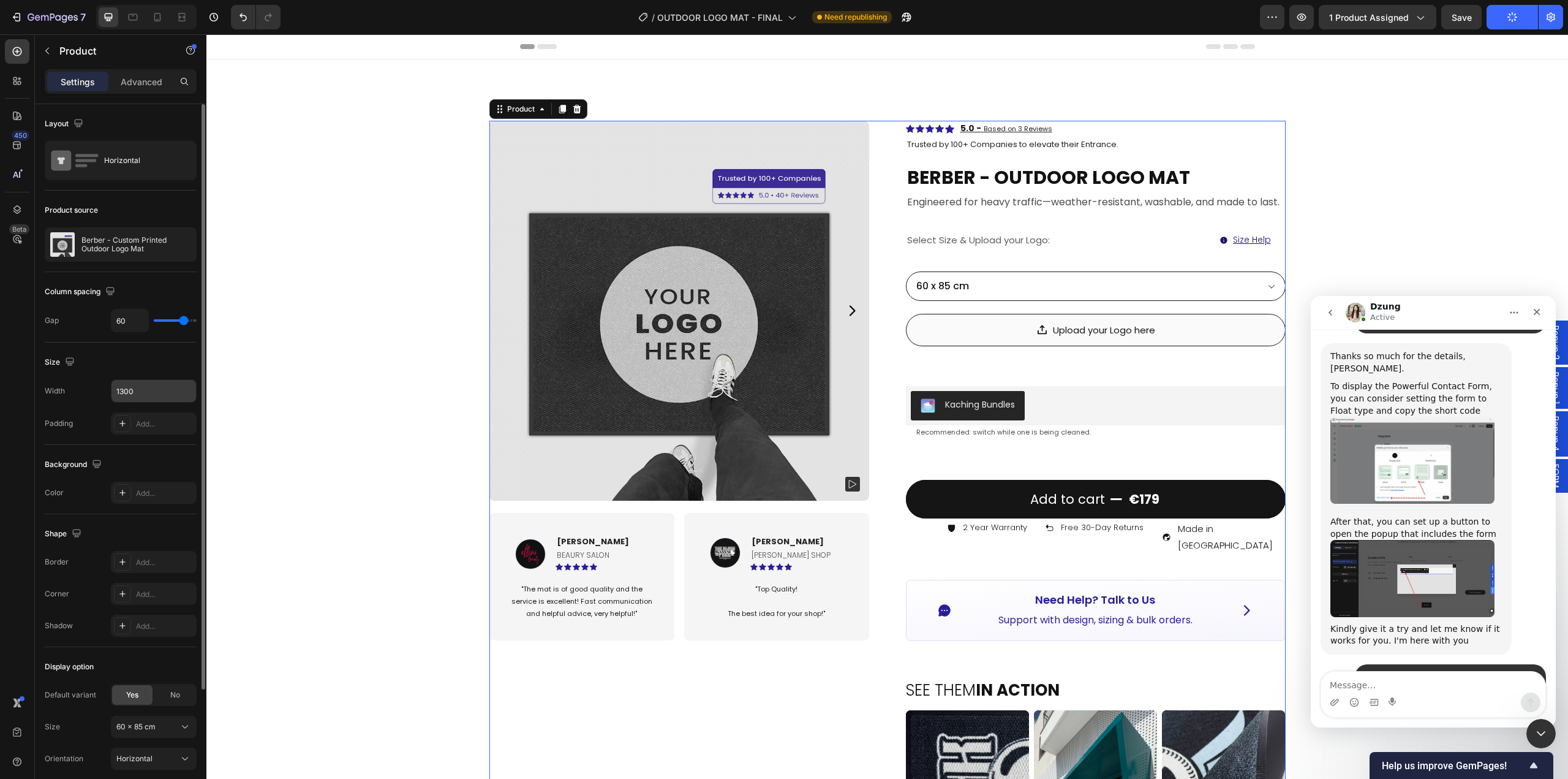
click at [150, 399] on input "1300" at bounding box center [154, 391] width 85 height 22
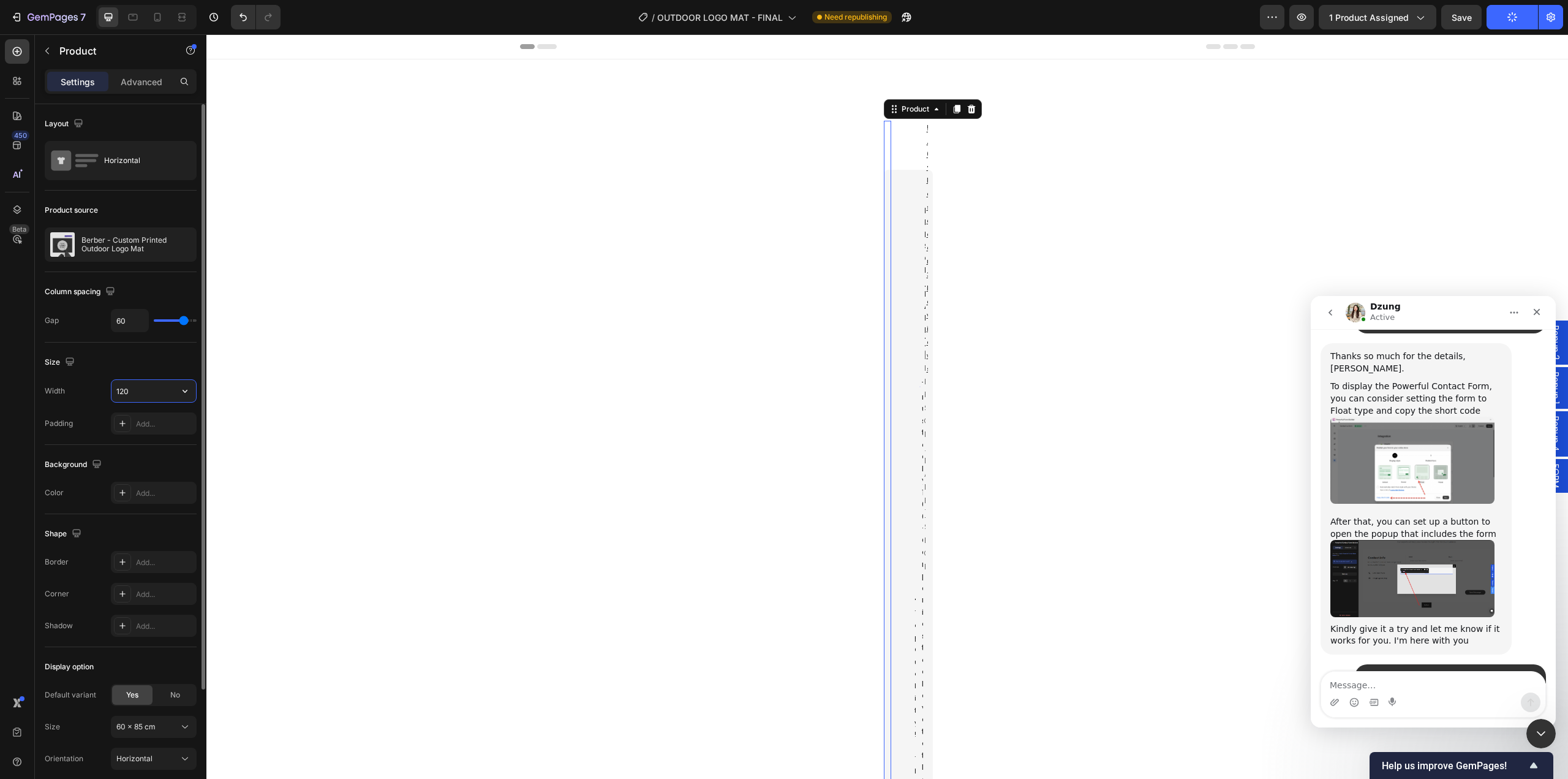
type input "1200"
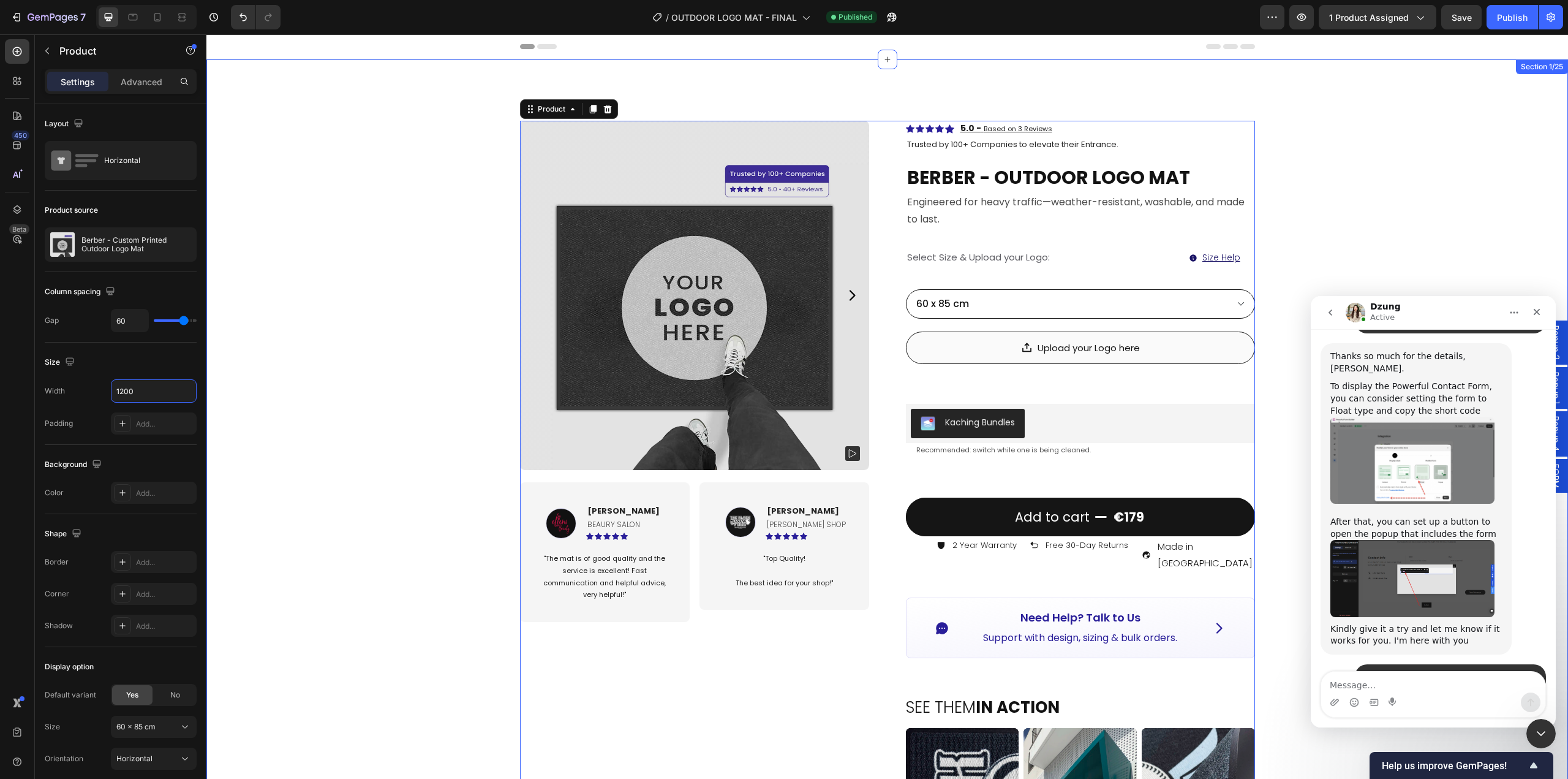
click at [301, 407] on div "Product Images Image [PERSON_NAME] Text block BEAURY SALON Text Block Icon Icon…" at bounding box center [887, 722] width 1362 height 1326
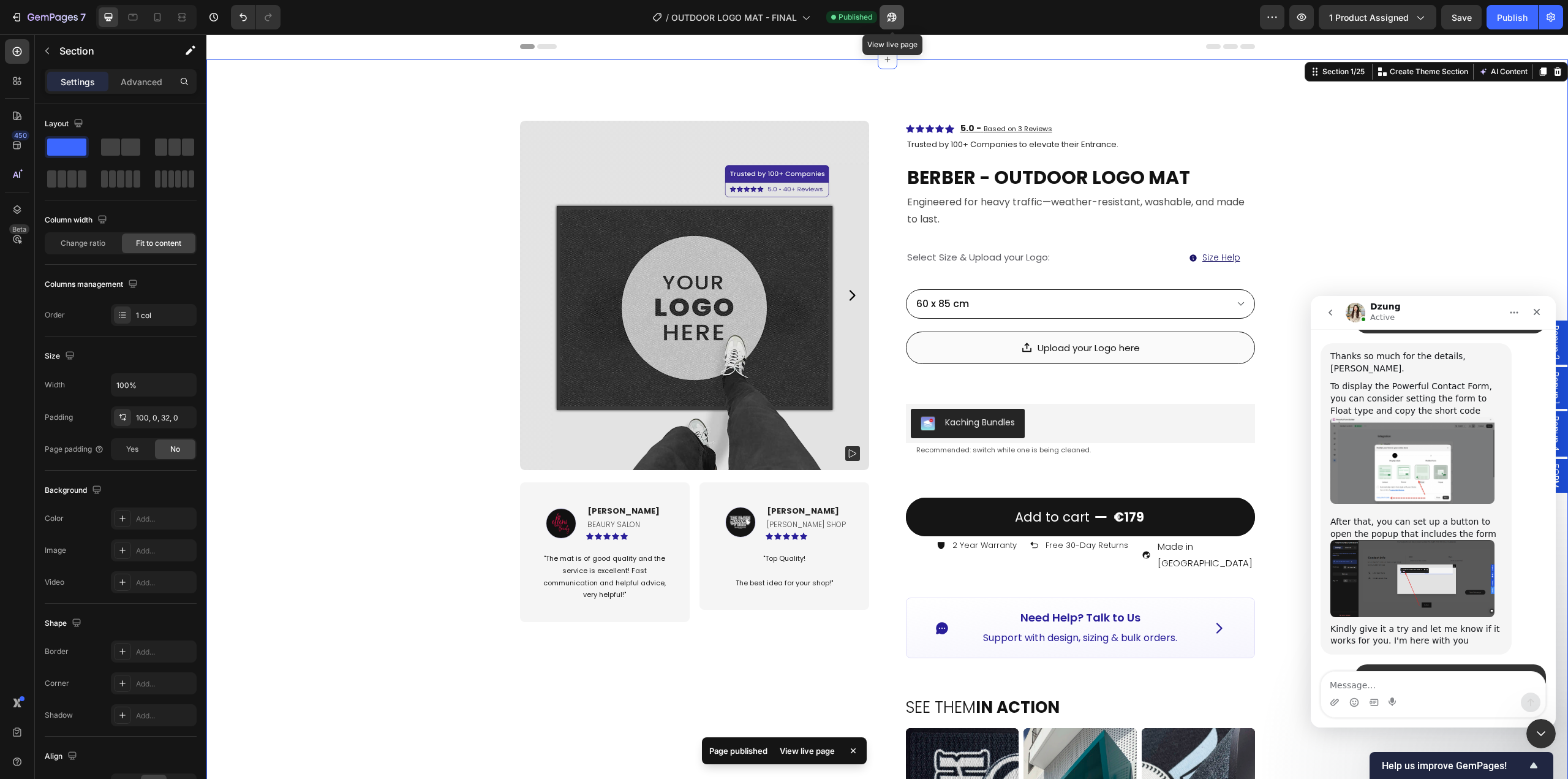
click at [893, 23] on button "button" at bounding box center [892, 17] width 24 height 24
click at [1504, 19] on div "Publish" at bounding box center [1513, 17] width 31 height 13
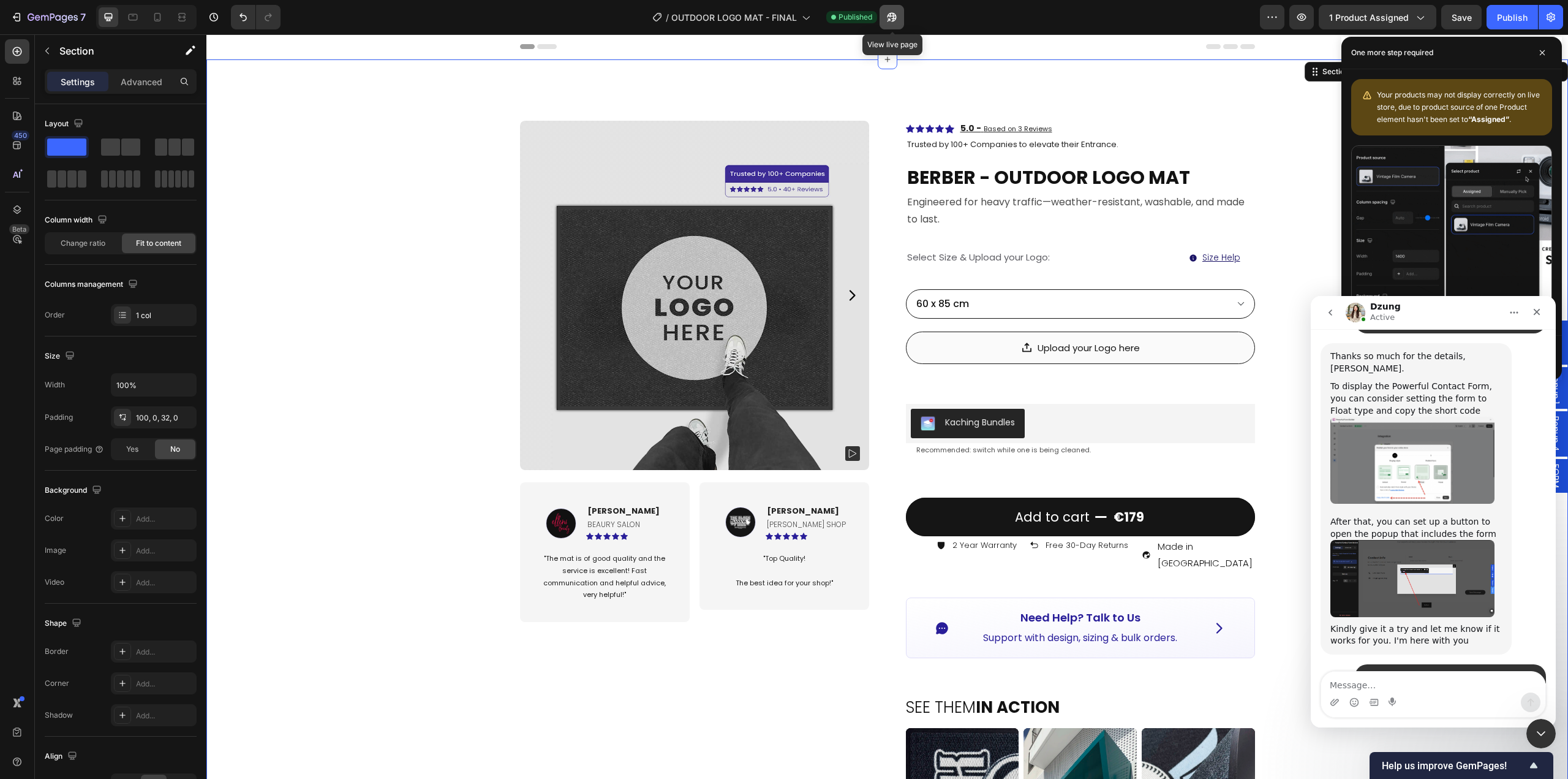
click at [893, 21] on icon "button" at bounding box center [892, 17] width 9 height 9
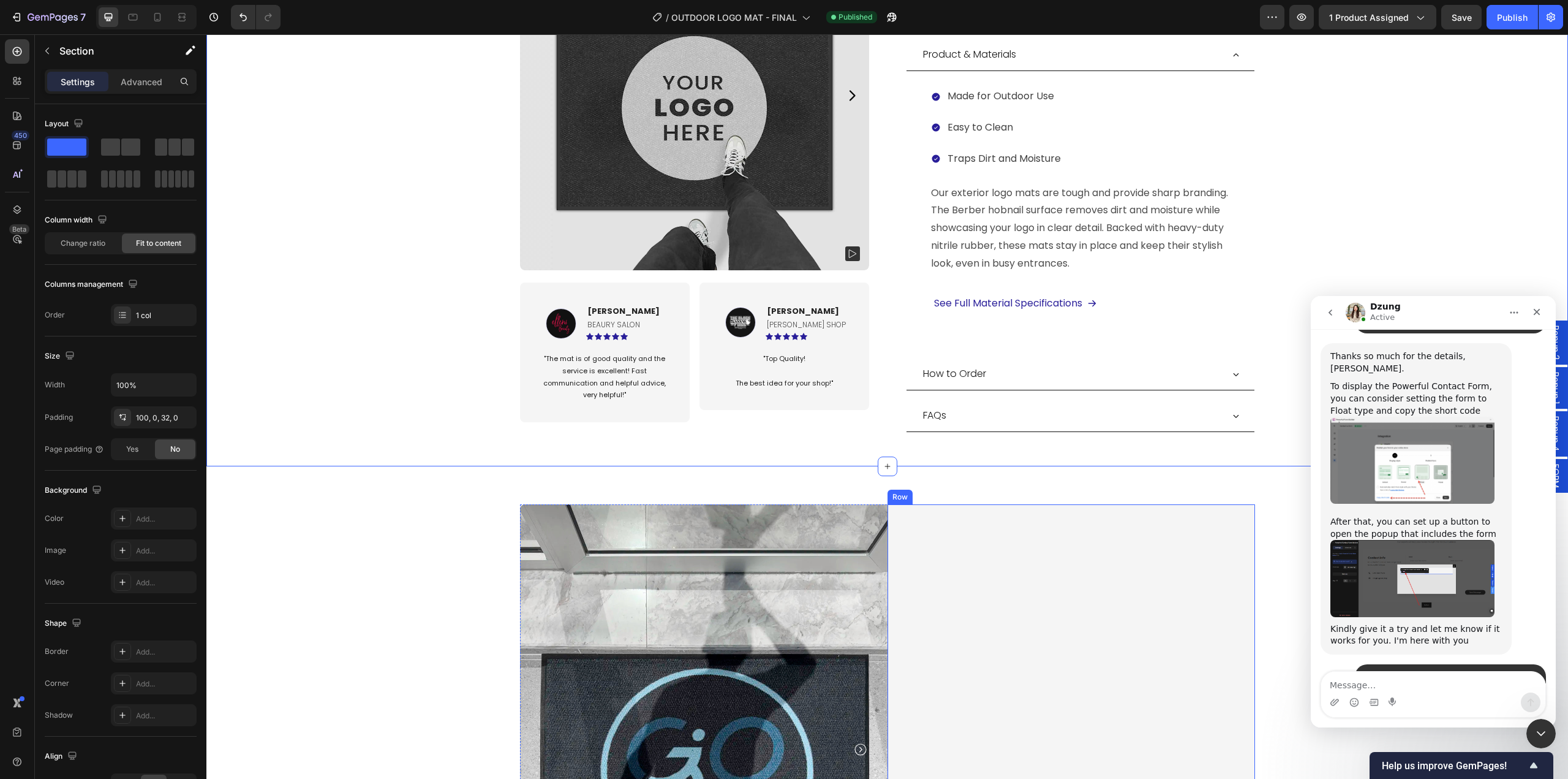
scroll to position [674, 0]
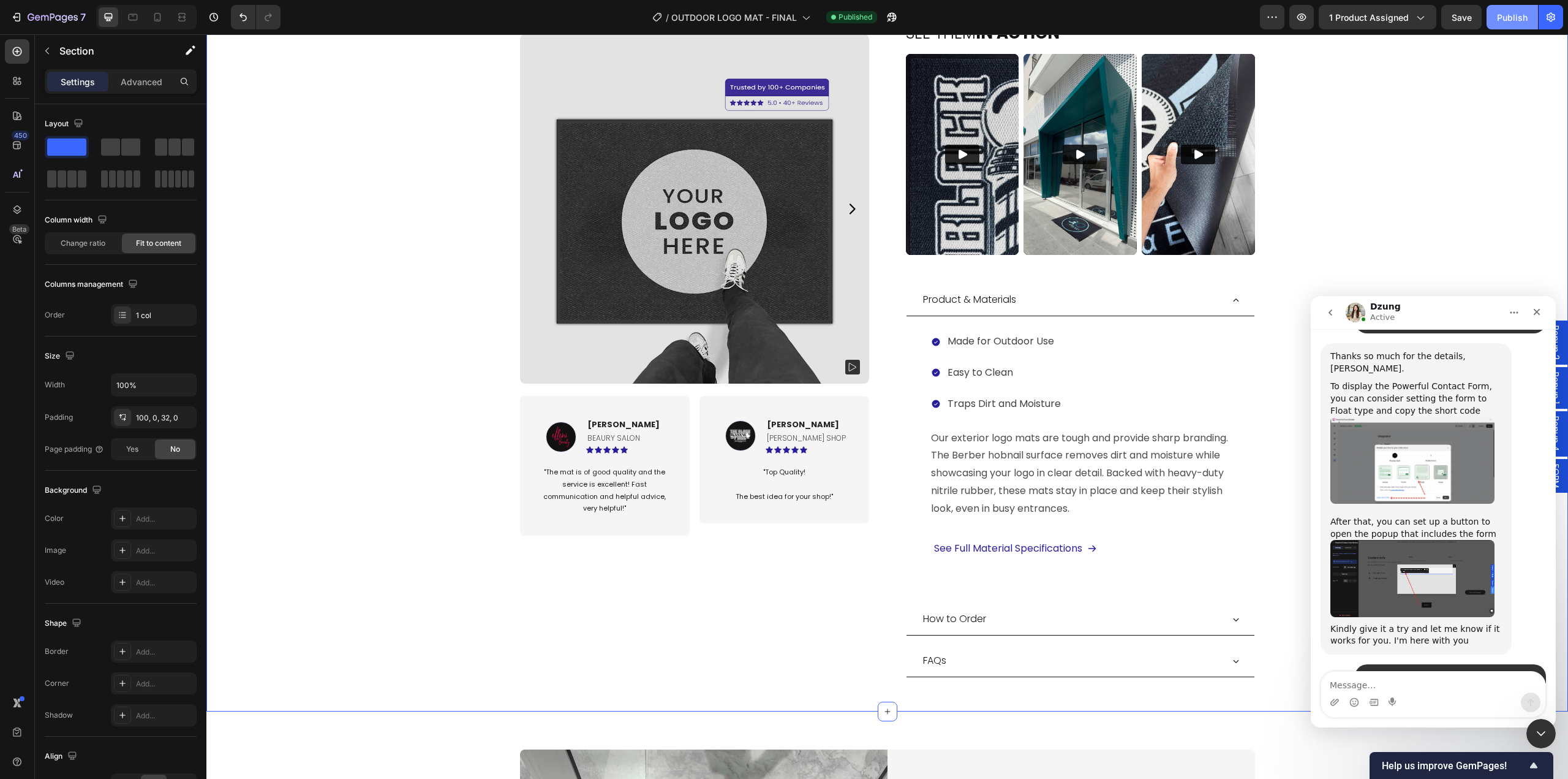
click at [1499, 19] on div "Publish" at bounding box center [1513, 17] width 31 height 13
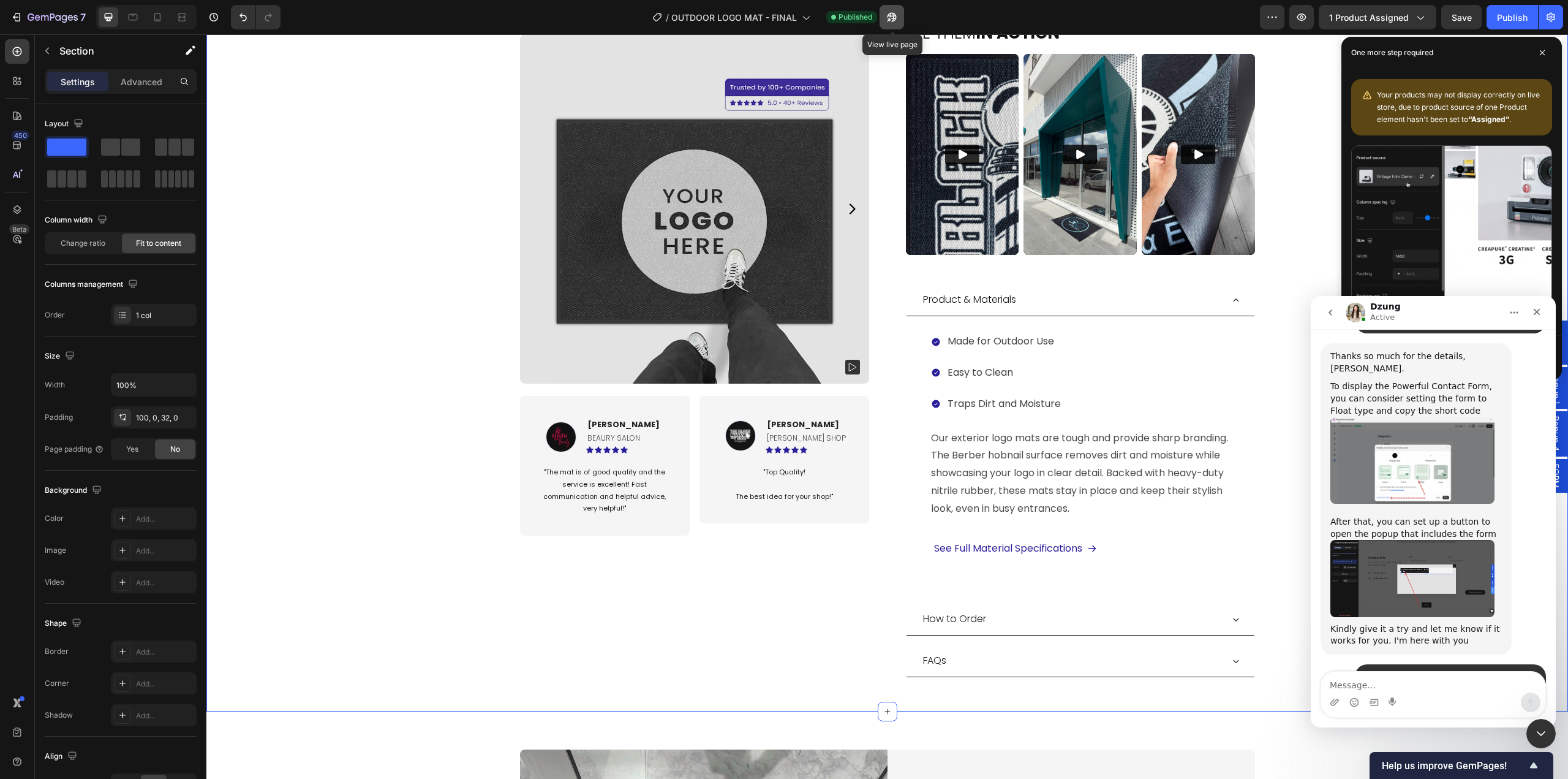
click at [892, 24] on button "button" at bounding box center [892, 17] width 24 height 24
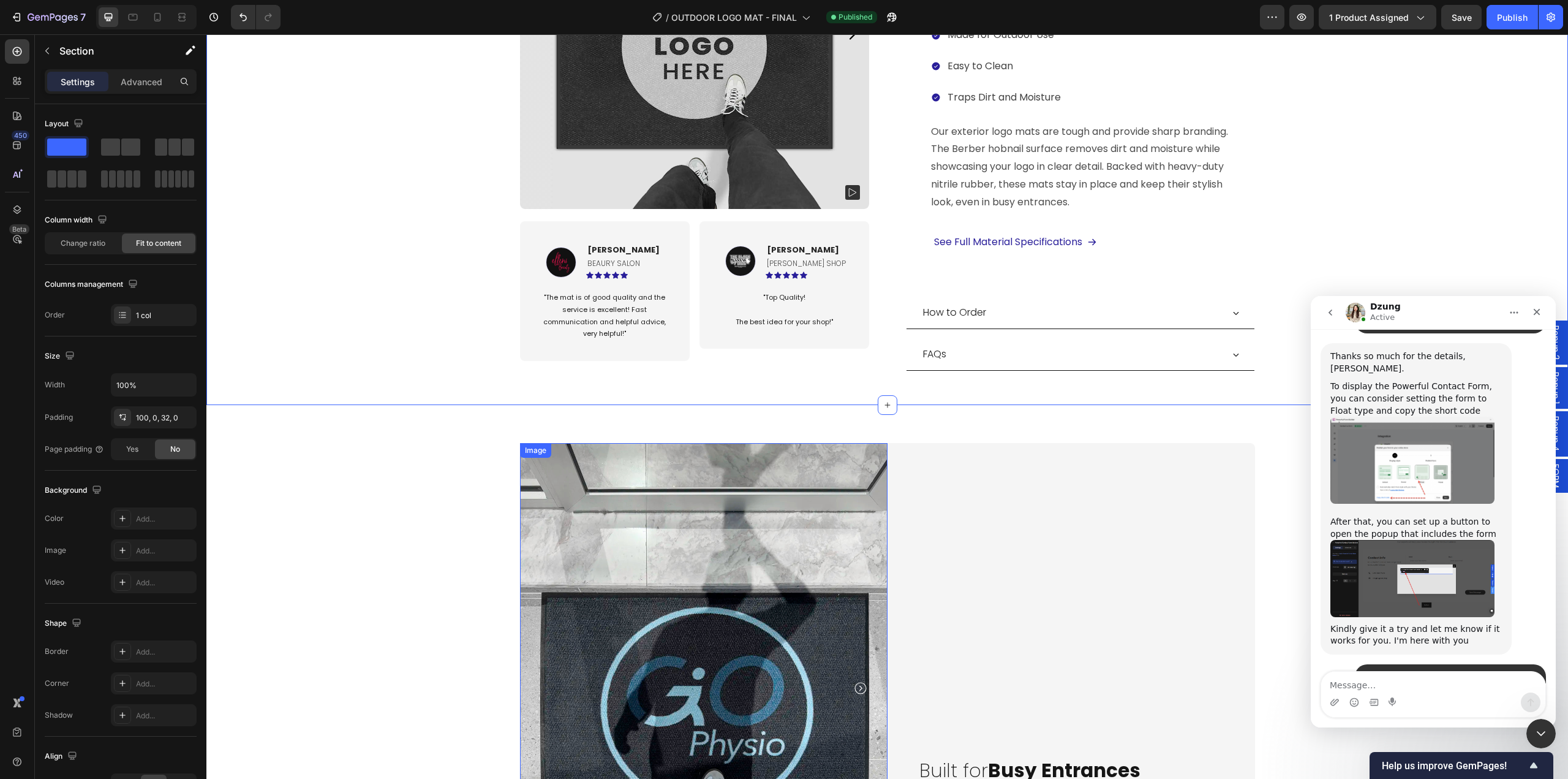
scroll to position [1103, 0]
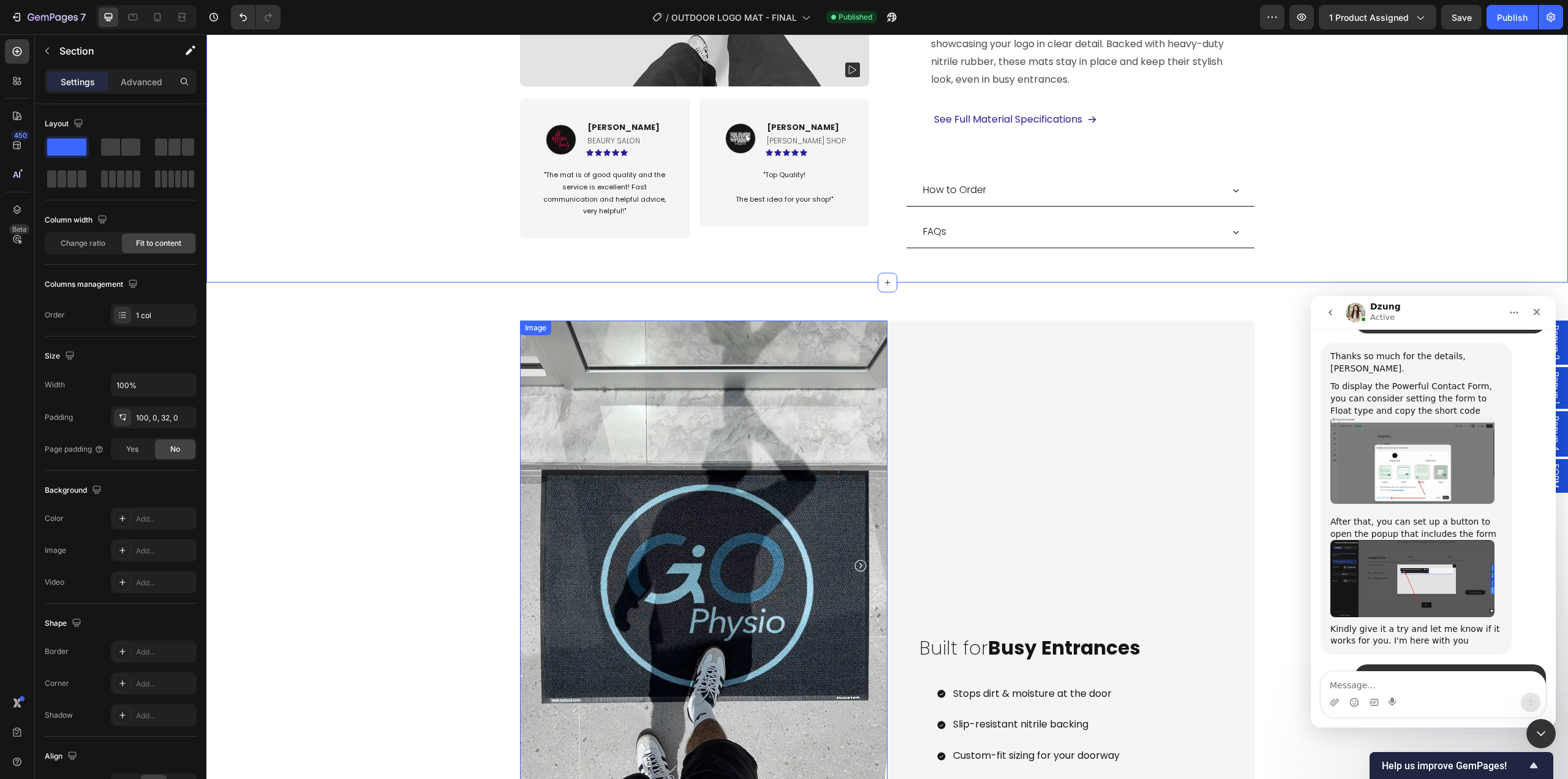
click at [474, 464] on div "Image Image Carousel Carousel Built for Busy Entrances Heading Stops dirt & moi…" at bounding box center [887, 571] width 1362 height 539
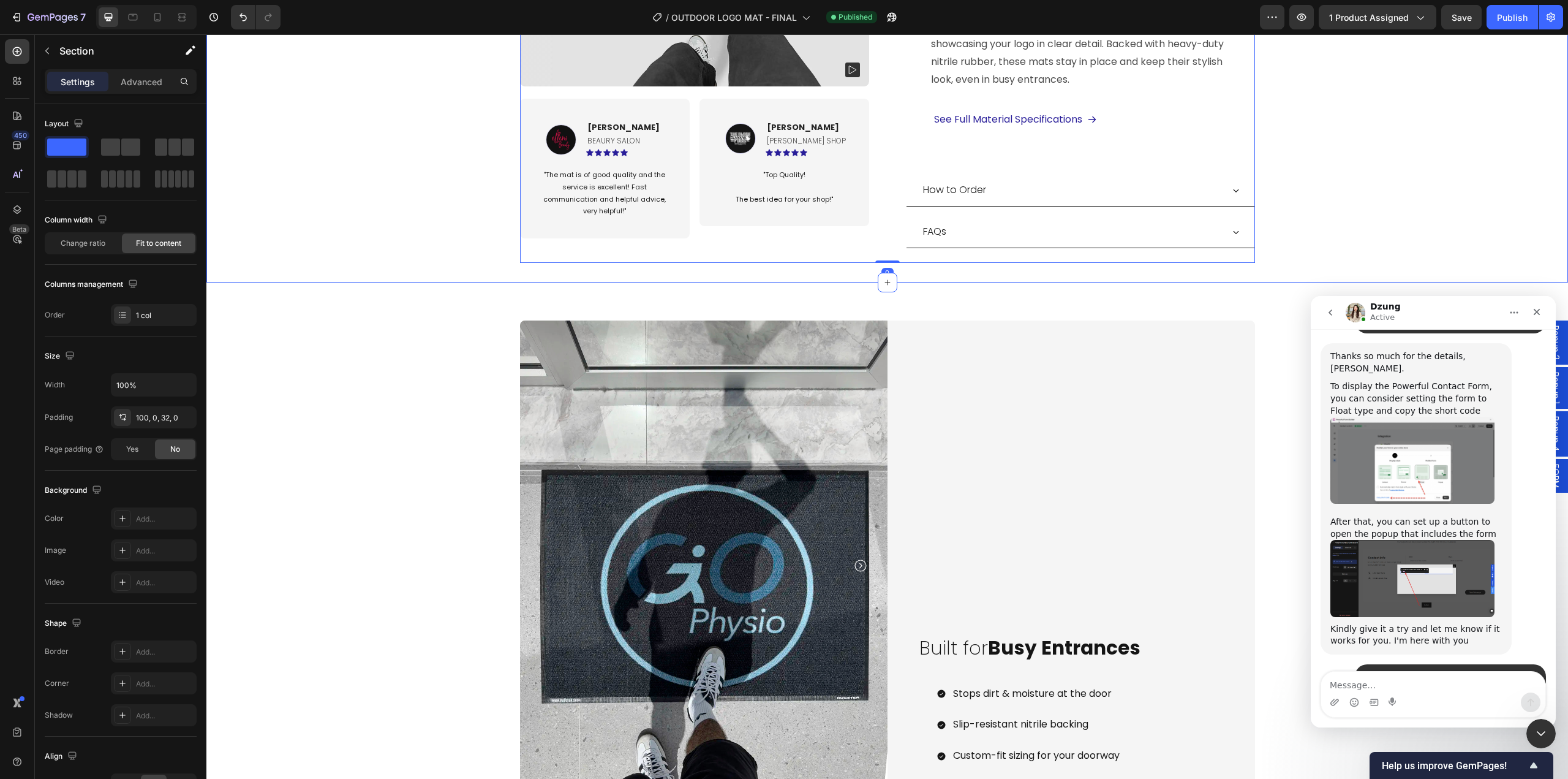
click at [163, 389] on input "100%" at bounding box center [154, 385] width 85 height 22
type input "1200"
click at [1503, 18] on div "Publish" at bounding box center [1513, 17] width 31 height 13
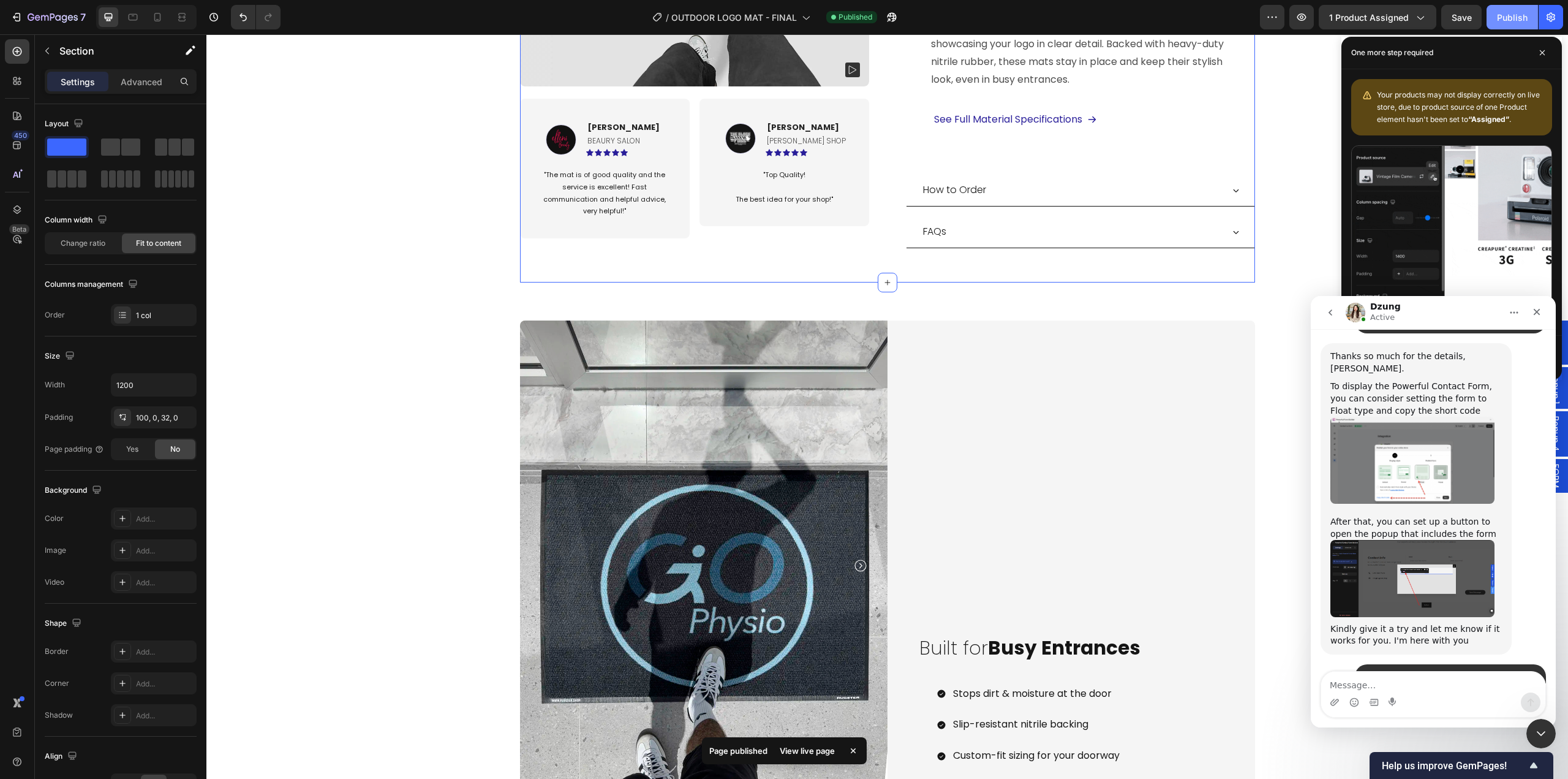
click at [1503, 14] on div "Publish" at bounding box center [1513, 17] width 31 height 13
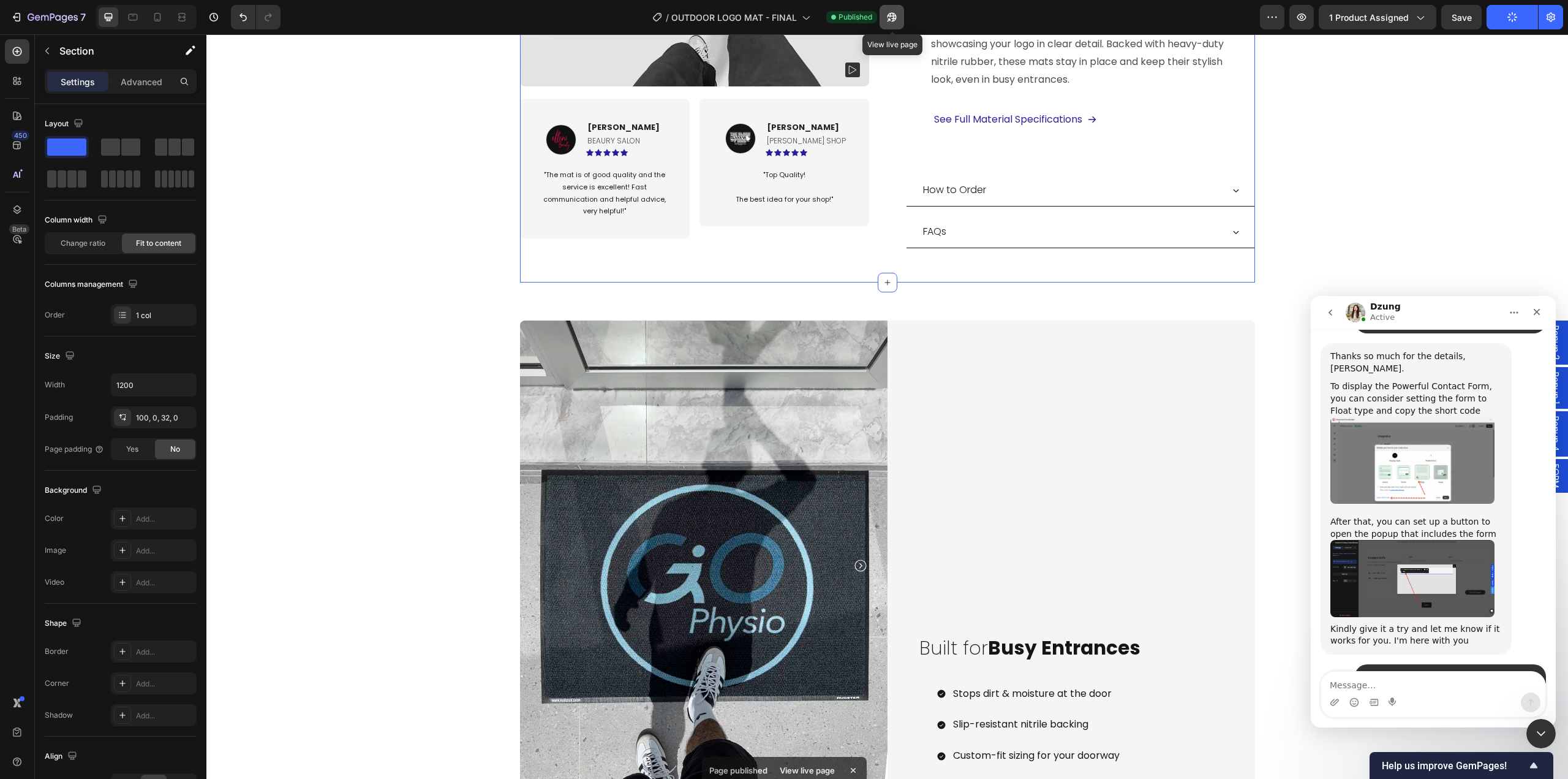
click at [897, 15] on icon "button" at bounding box center [892, 17] width 9 height 9
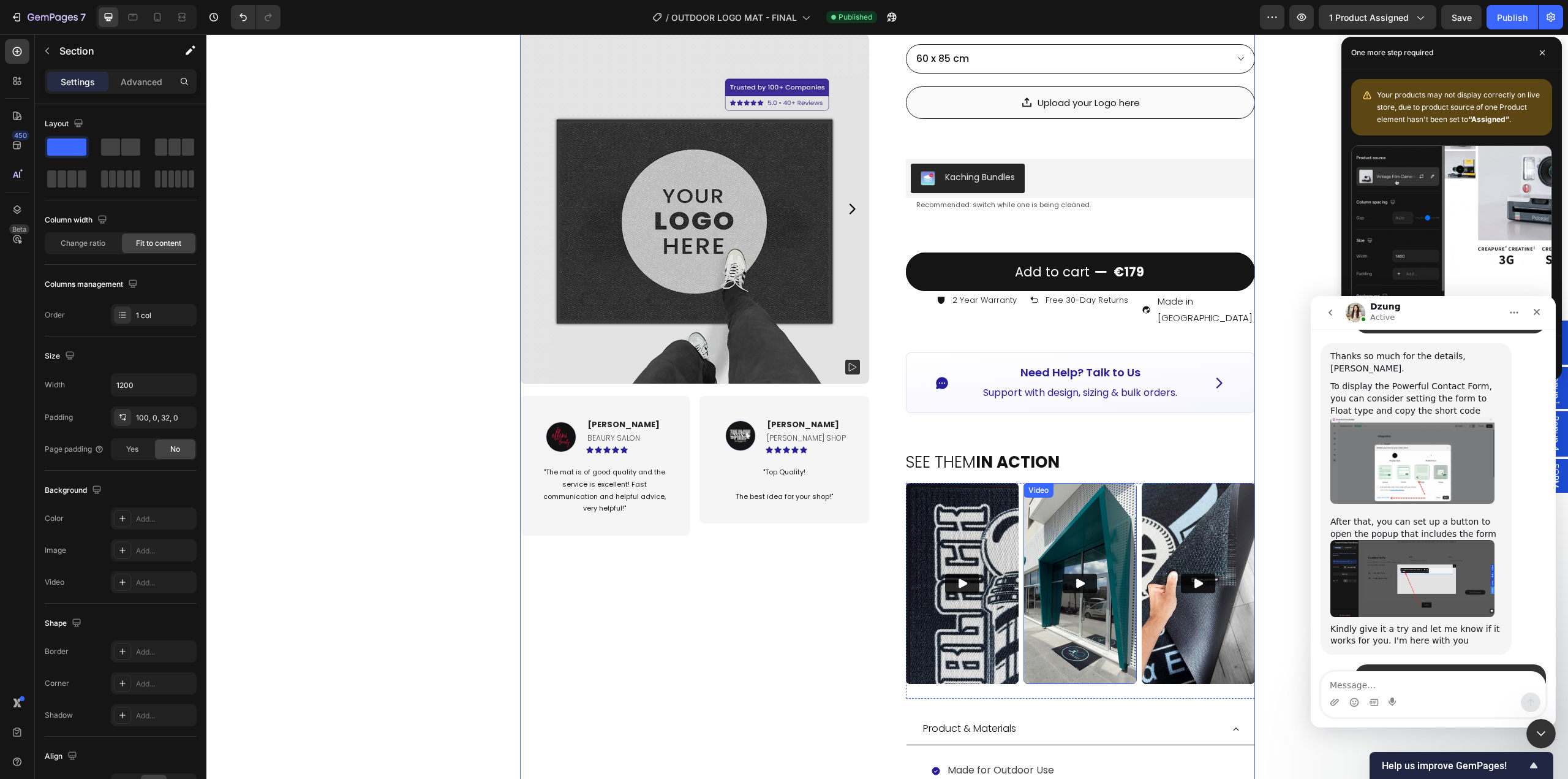
scroll to position [0, 0]
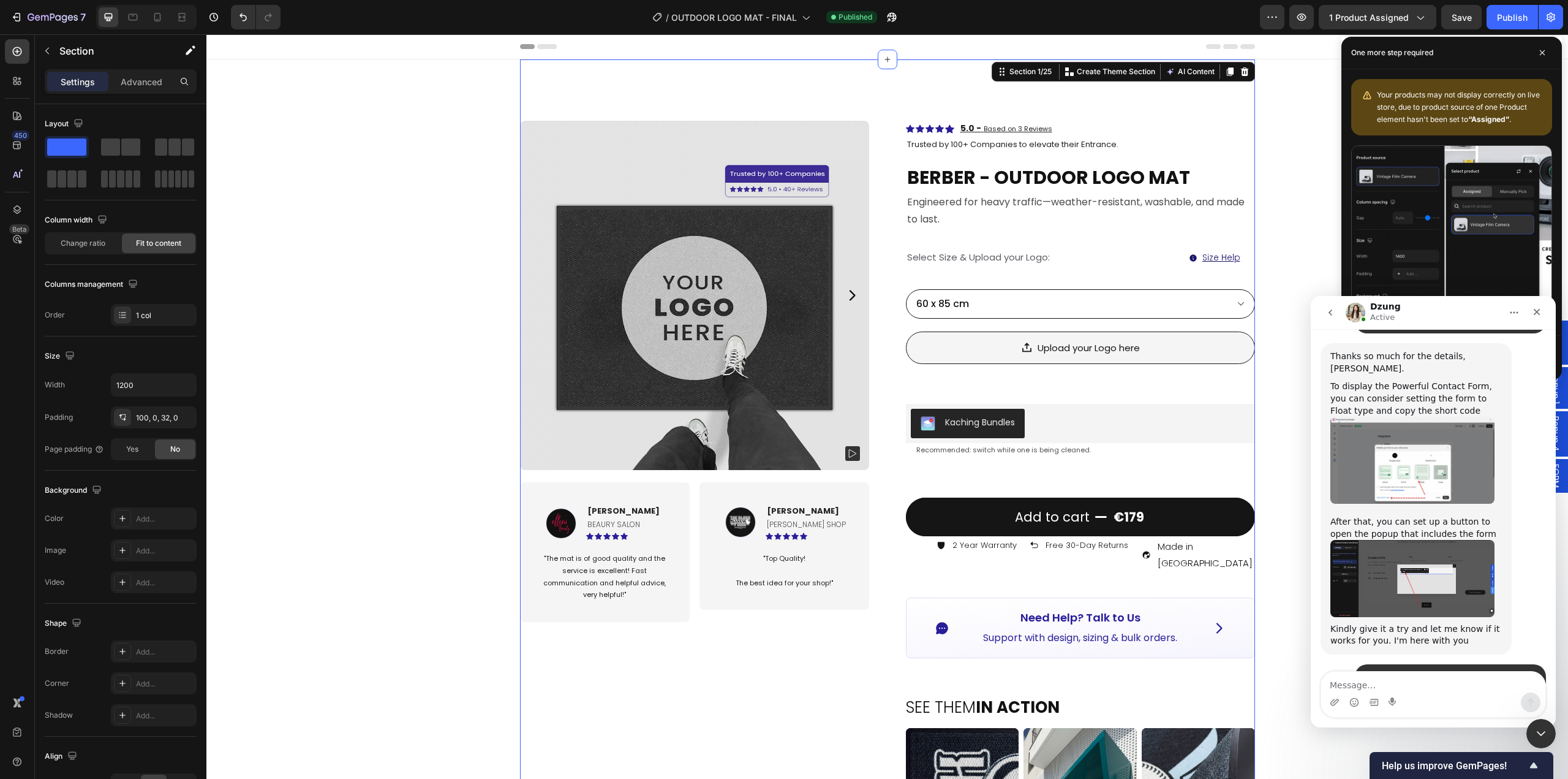
click at [1243, 342] on div "Upload your Logo here" at bounding box center [1080, 348] width 349 height 33
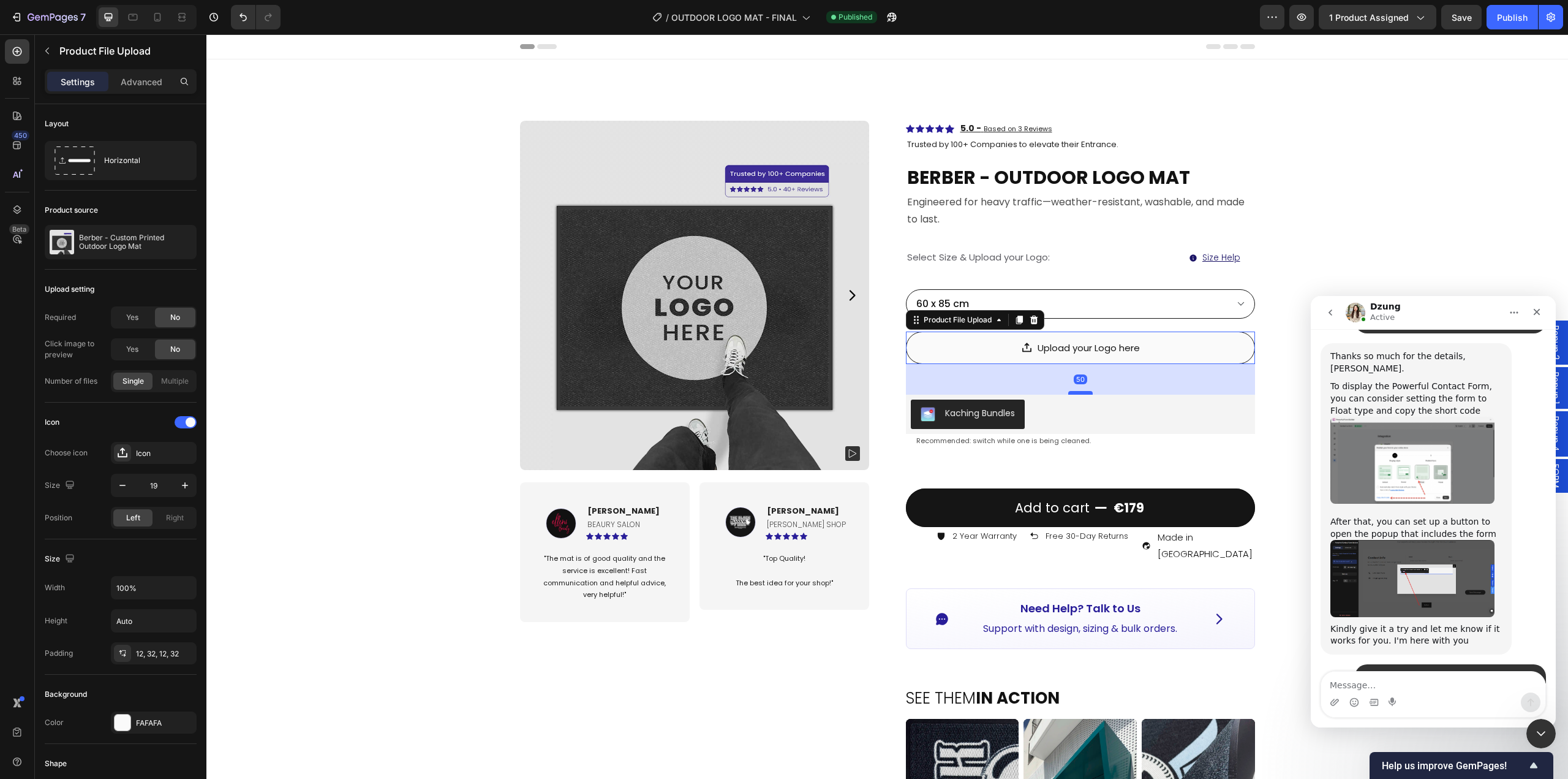
drag, startPoint x: 1080, startPoint y: 400, endPoint x: 1080, endPoint y: 391, distance: 9.0
click at [1080, 391] on div at bounding box center [1081, 393] width 24 height 4
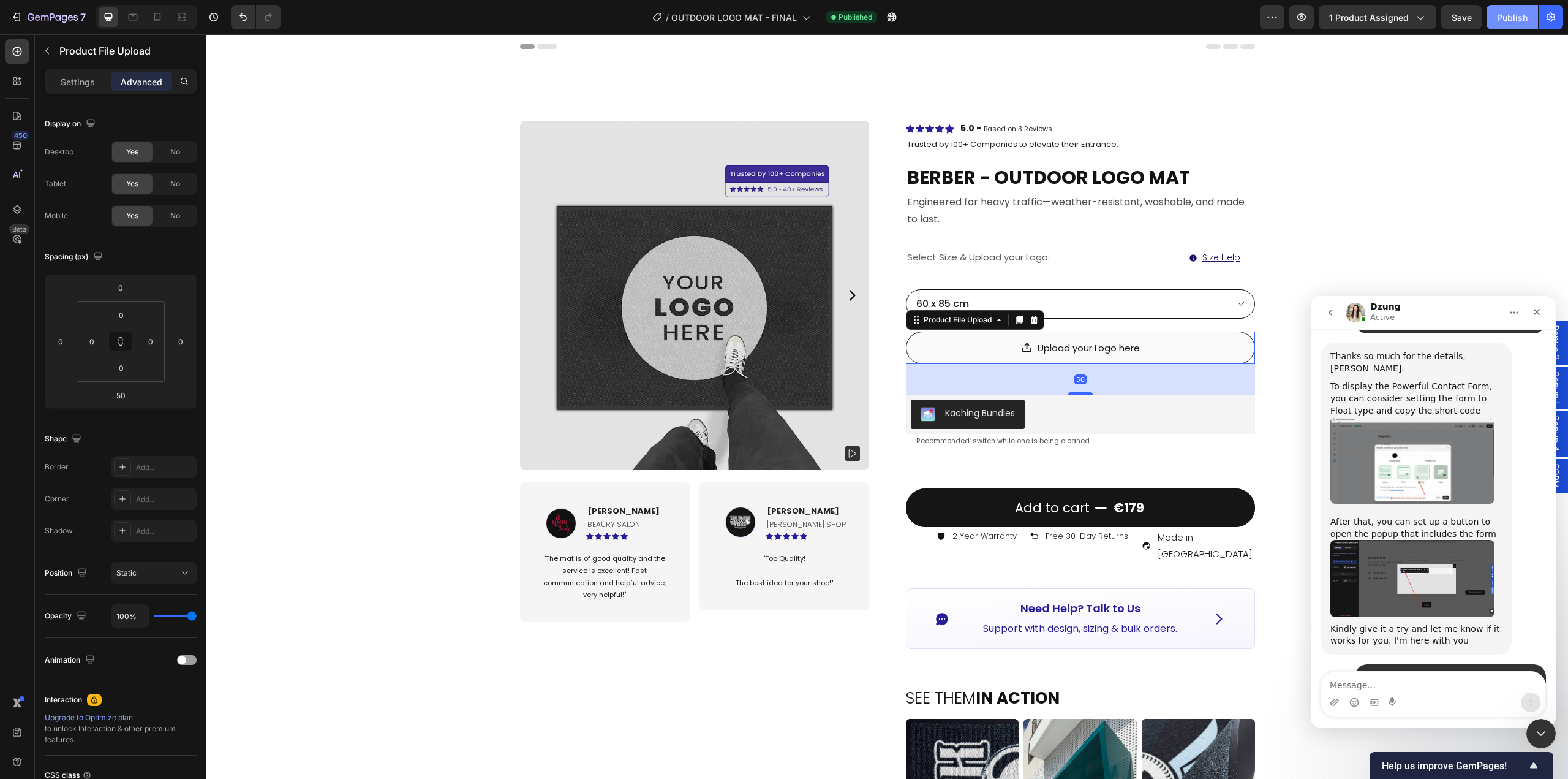
click at [1502, 18] on div "Publish" at bounding box center [1513, 17] width 31 height 13
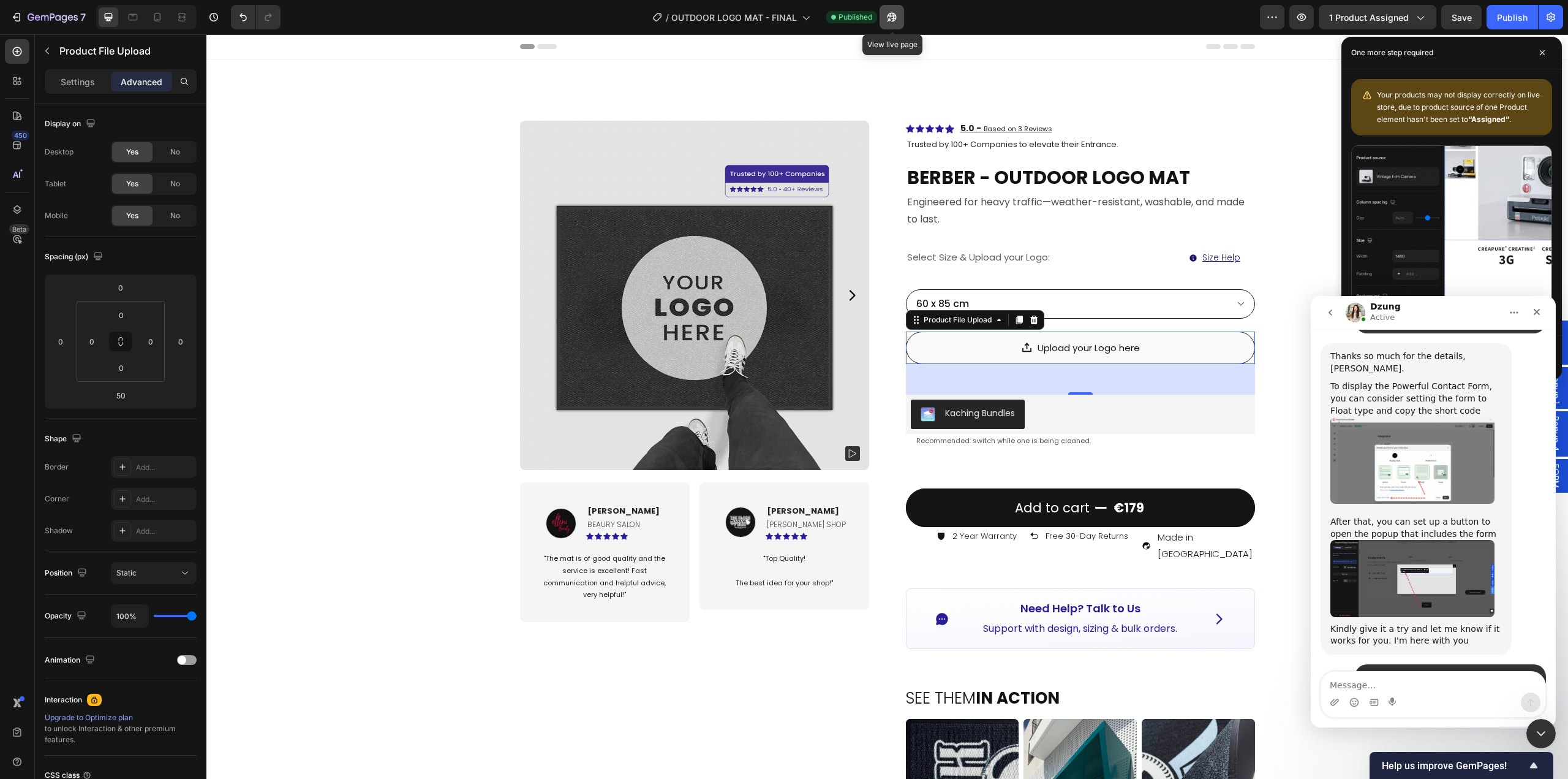
click at [900, 23] on button "button" at bounding box center [892, 17] width 24 height 24
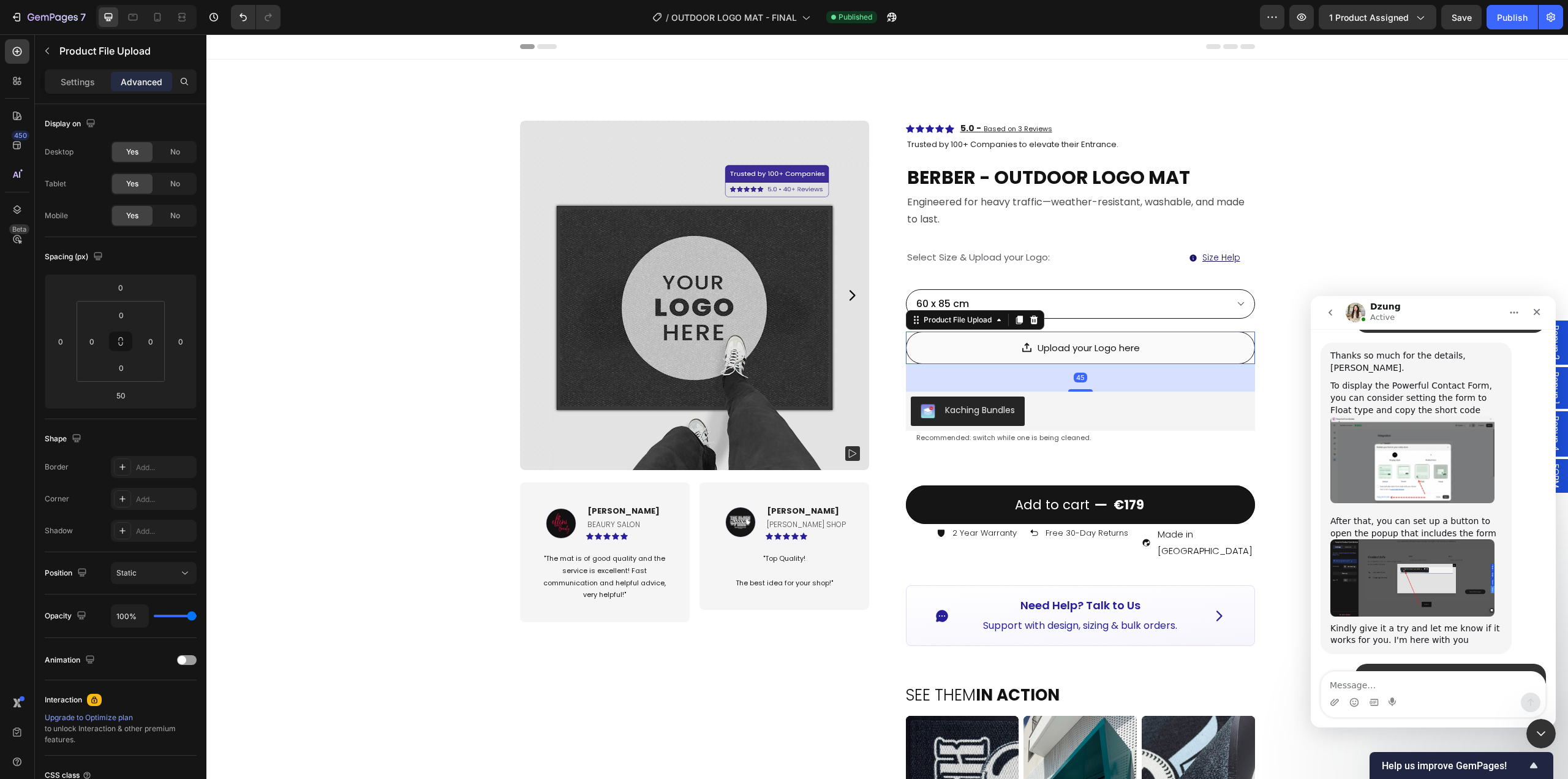
scroll to position [12277, 0]
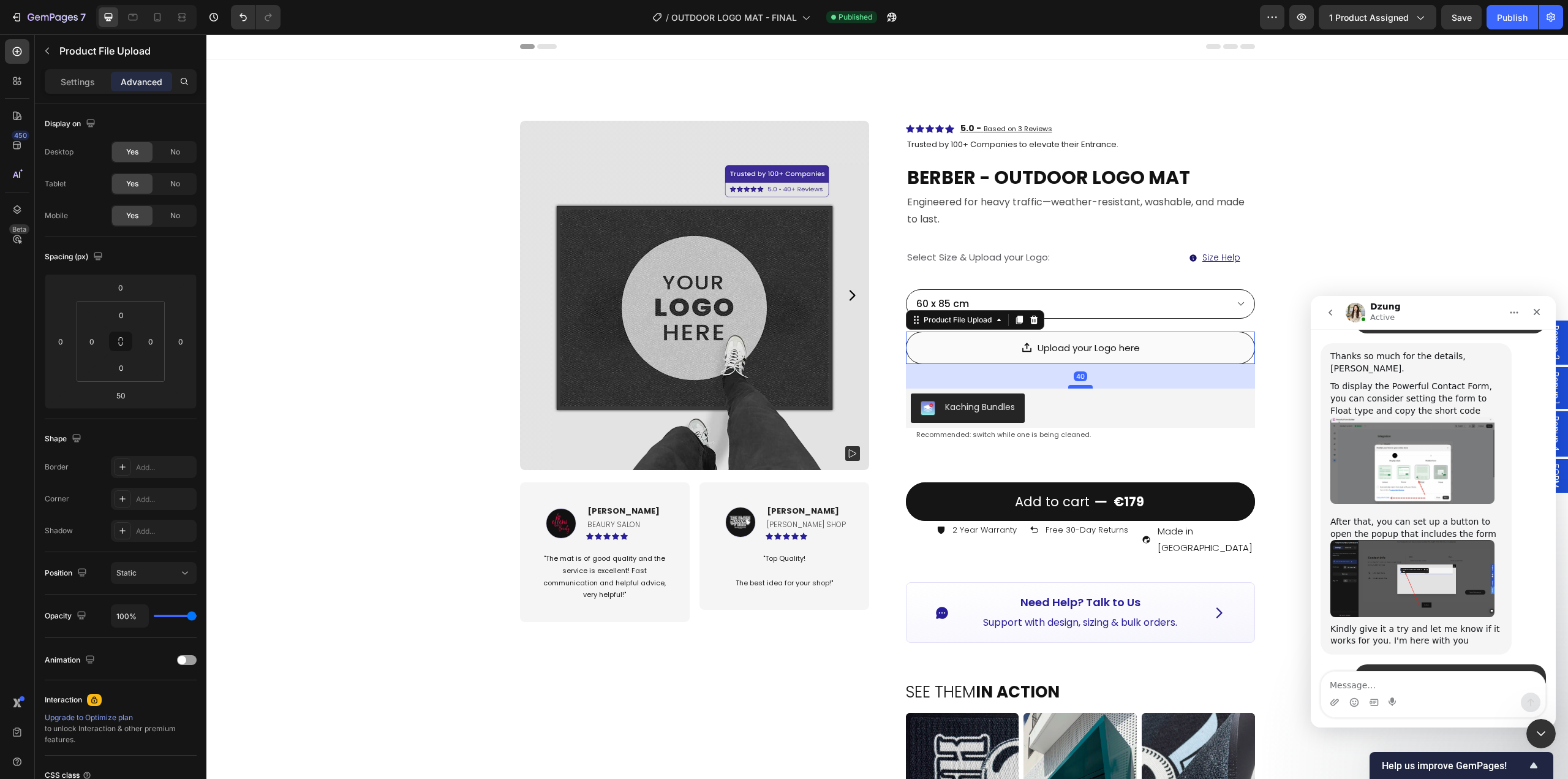
drag, startPoint x: 1080, startPoint y: 393, endPoint x: 1080, endPoint y: 387, distance: 6.0
click at [1080, 387] on div at bounding box center [1081, 387] width 24 height 4
type input "40"
click at [1502, 15] on div "Publish" at bounding box center [1513, 17] width 31 height 13
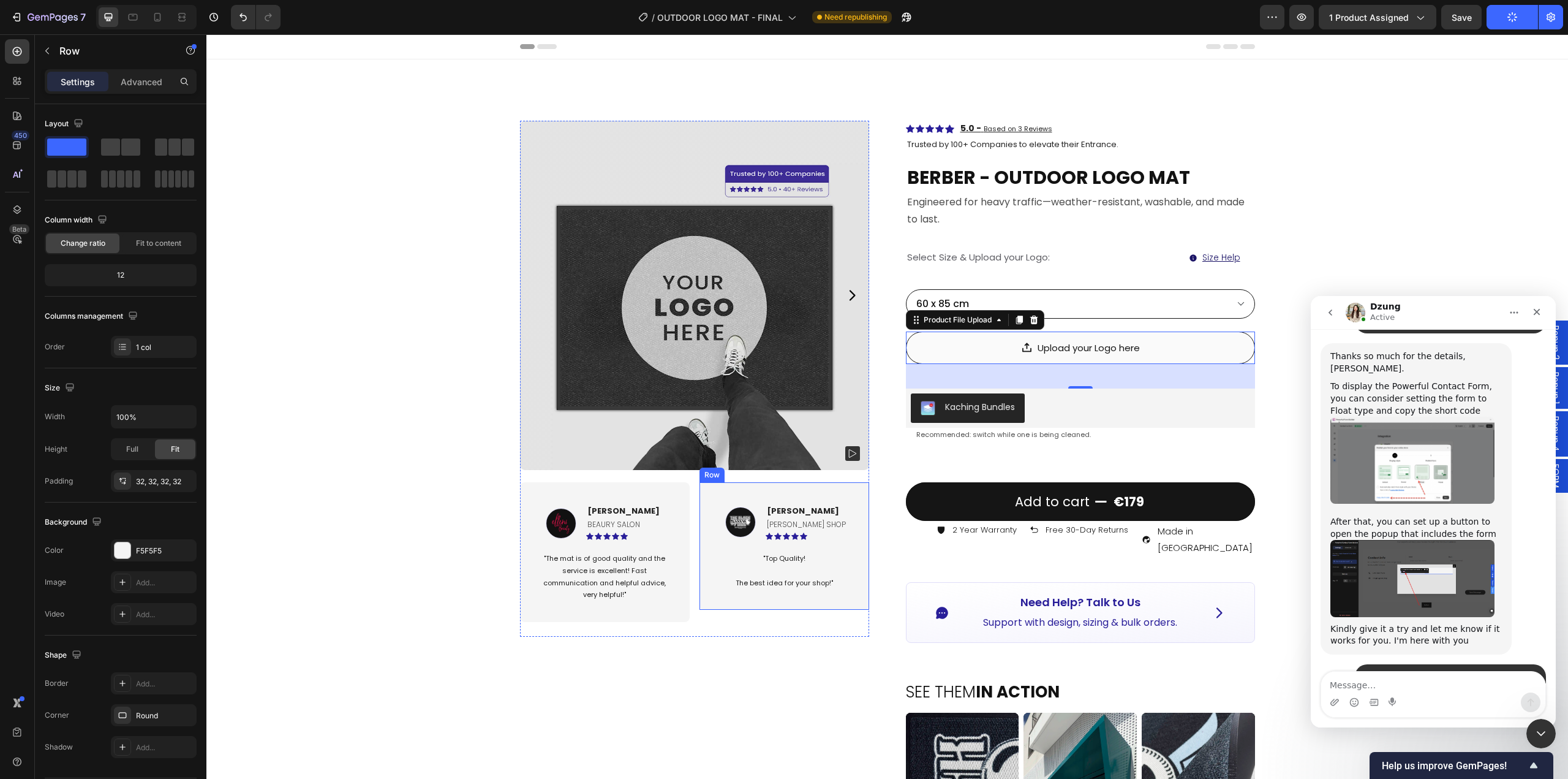
click at [783, 605] on div "Image [PERSON_NAME] Text block [PERSON_NAME] SHOP Text Block Icon Icon Icon Ico…" at bounding box center [785, 546] width 170 height 127
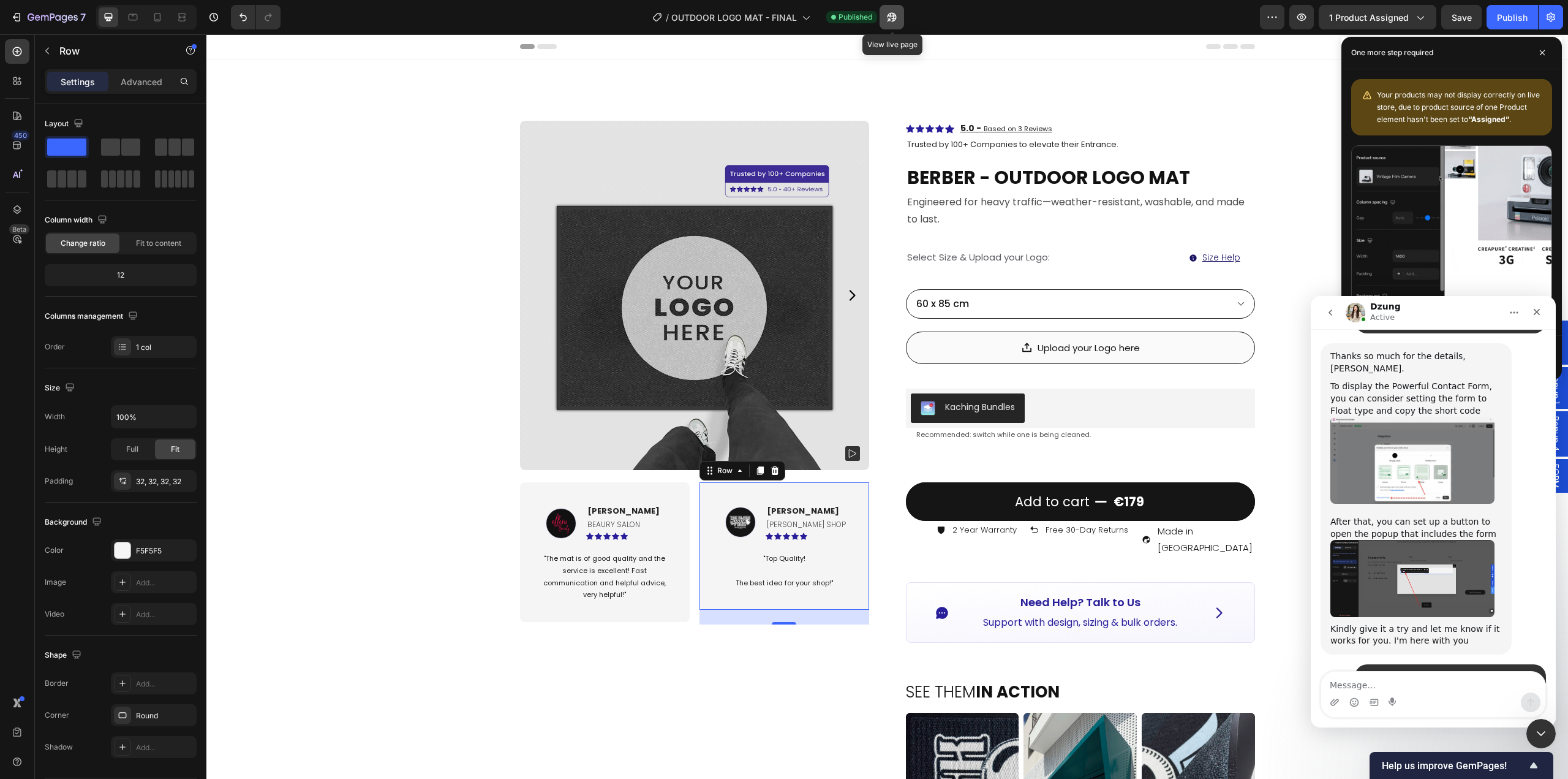
click at [889, 16] on icon "button" at bounding box center [892, 17] width 9 height 9
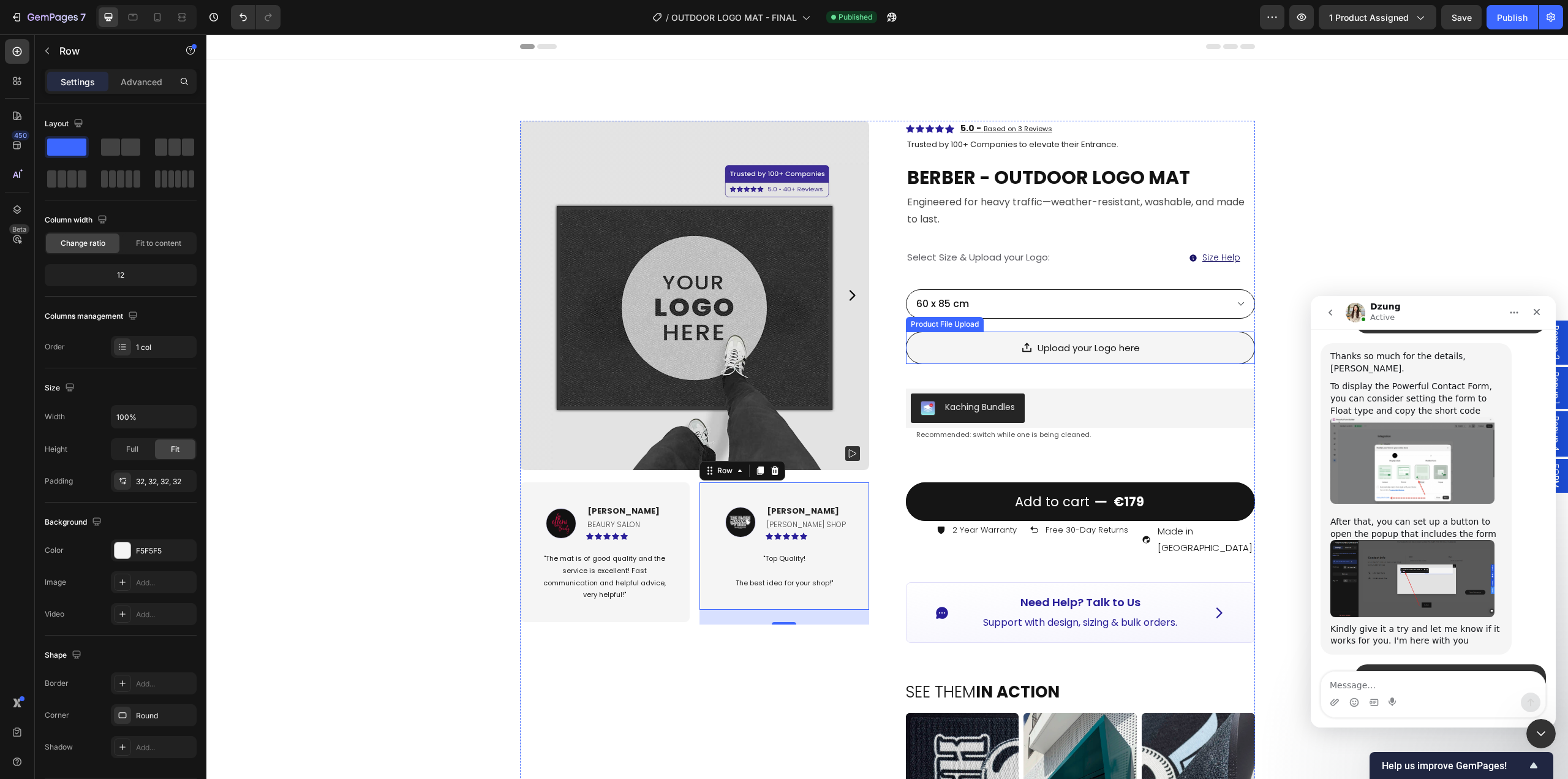
click at [1209, 355] on div "Upload your Logo here" at bounding box center [1080, 348] width 349 height 33
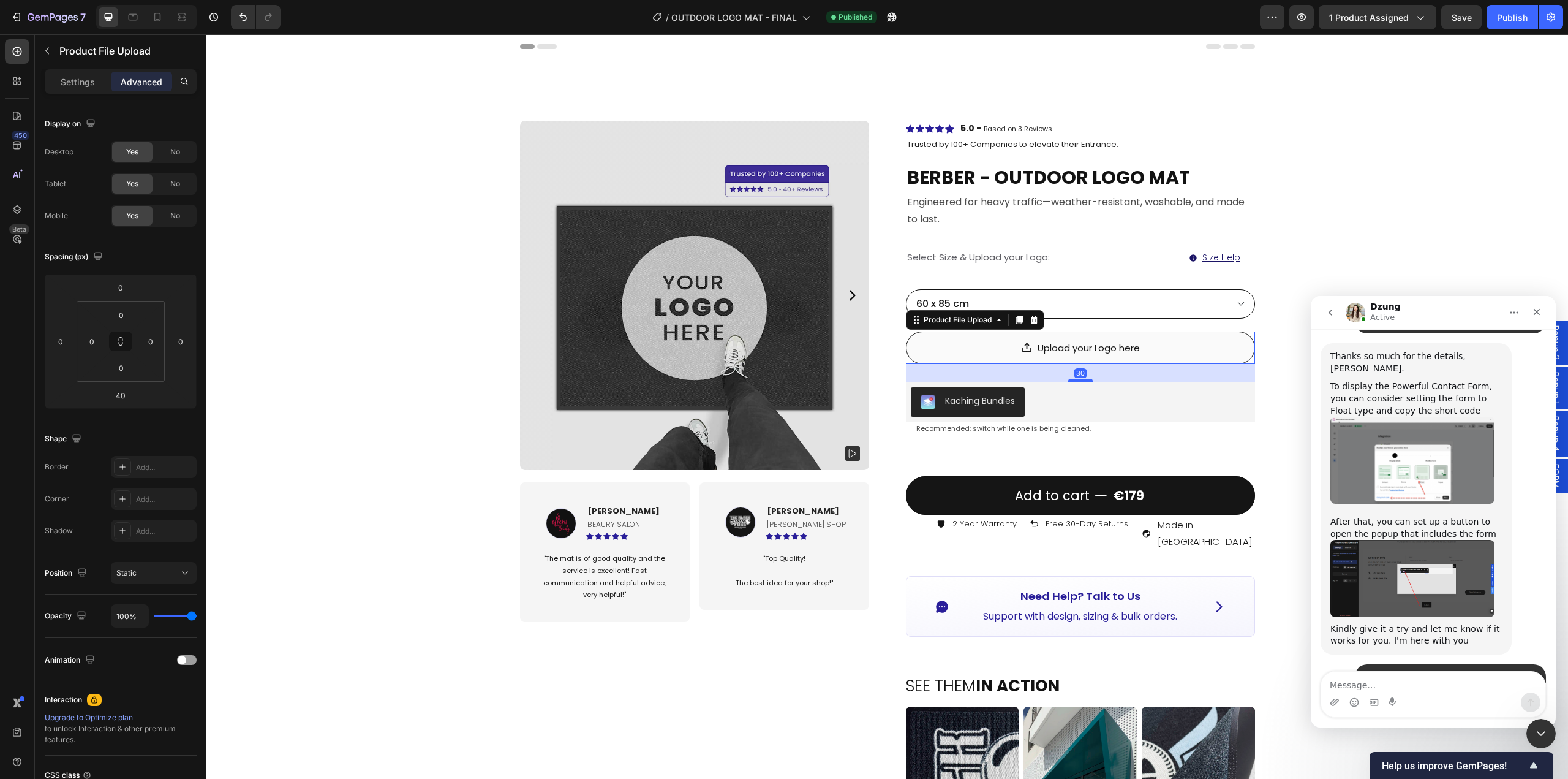
drag, startPoint x: 1079, startPoint y: 387, endPoint x: 1673, endPoint y: 67, distance: 674.7
click at [1076, 381] on div at bounding box center [1081, 381] width 24 height 4
type input "30"
drag, startPoint x: 1517, startPoint y: 21, endPoint x: 1359, endPoint y: 16, distance: 158.1
click at [1517, 21] on div "Publish" at bounding box center [1513, 17] width 31 height 13
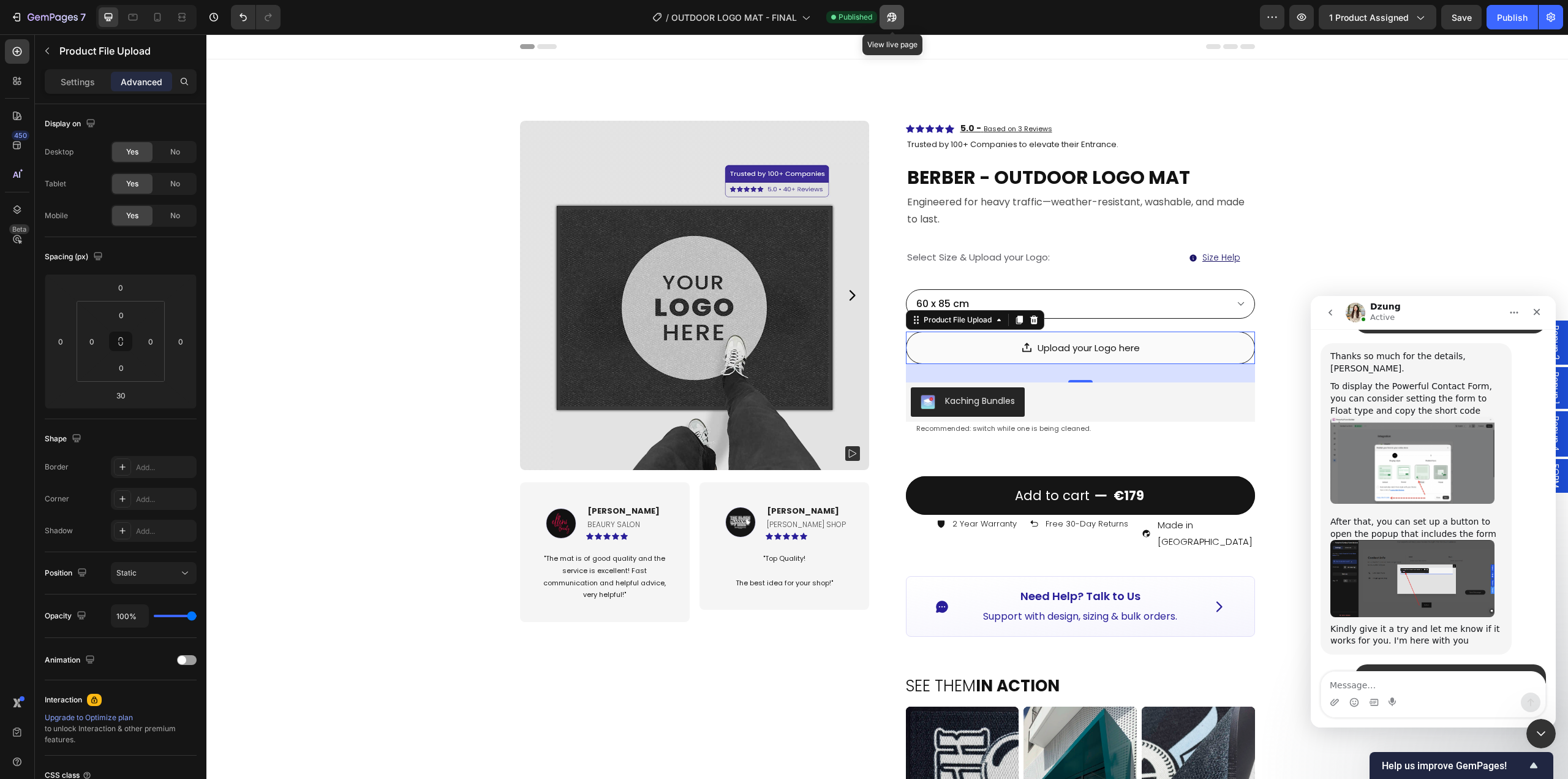
click at [898, 15] on icon "button" at bounding box center [891, 17] width 12 height 12
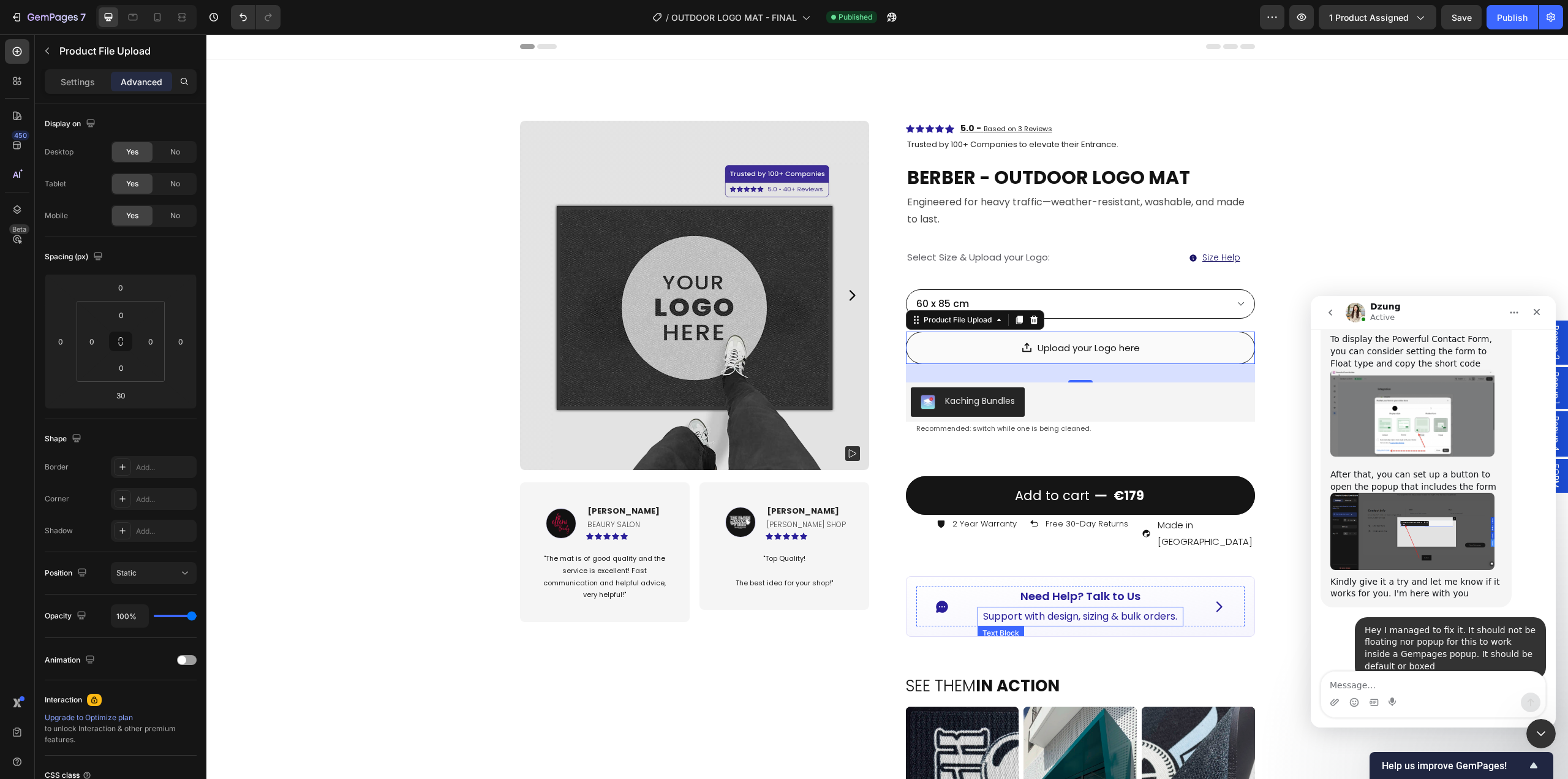
drag, startPoint x: 1132, startPoint y: 604, endPoint x: 1095, endPoint y: 609, distance: 37.3
click at [1132, 608] on p "Support with design, sizing & bulk orders." at bounding box center [1080, 617] width 203 height 18
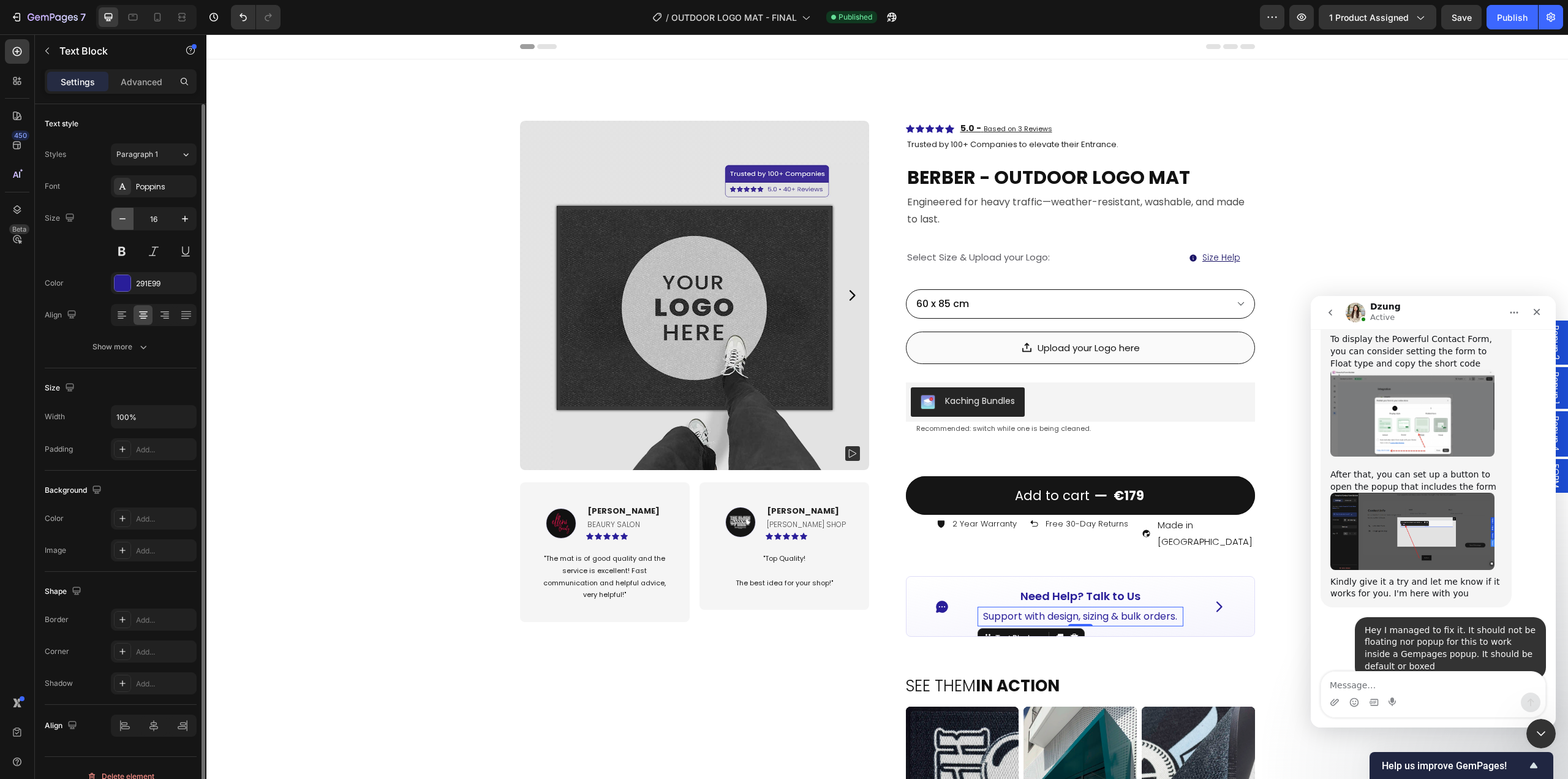
click at [125, 225] on button "button" at bounding box center [122, 219] width 22 height 22
type input "15"
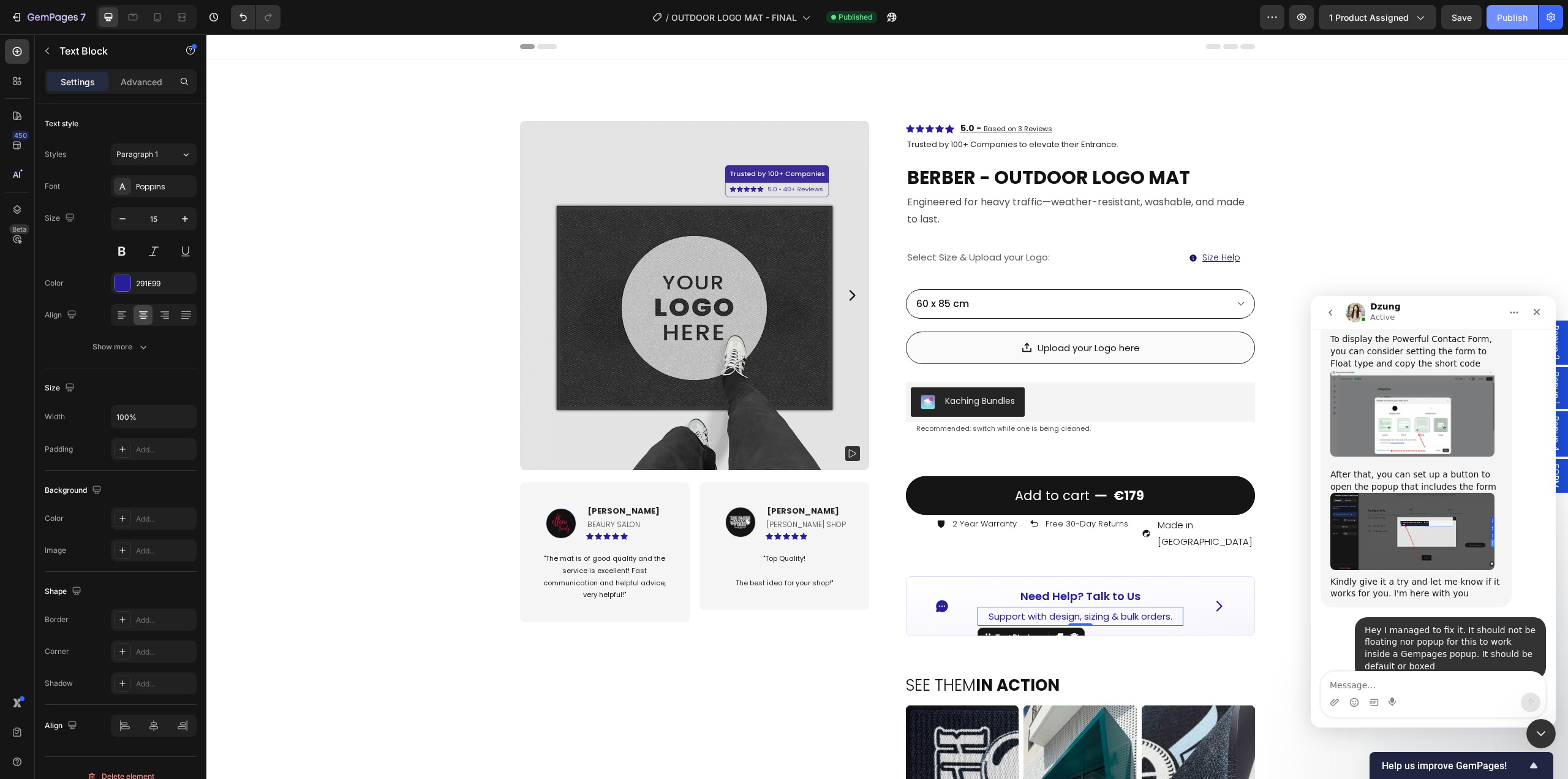
click at [1504, 16] on div "Publish" at bounding box center [1513, 17] width 31 height 13
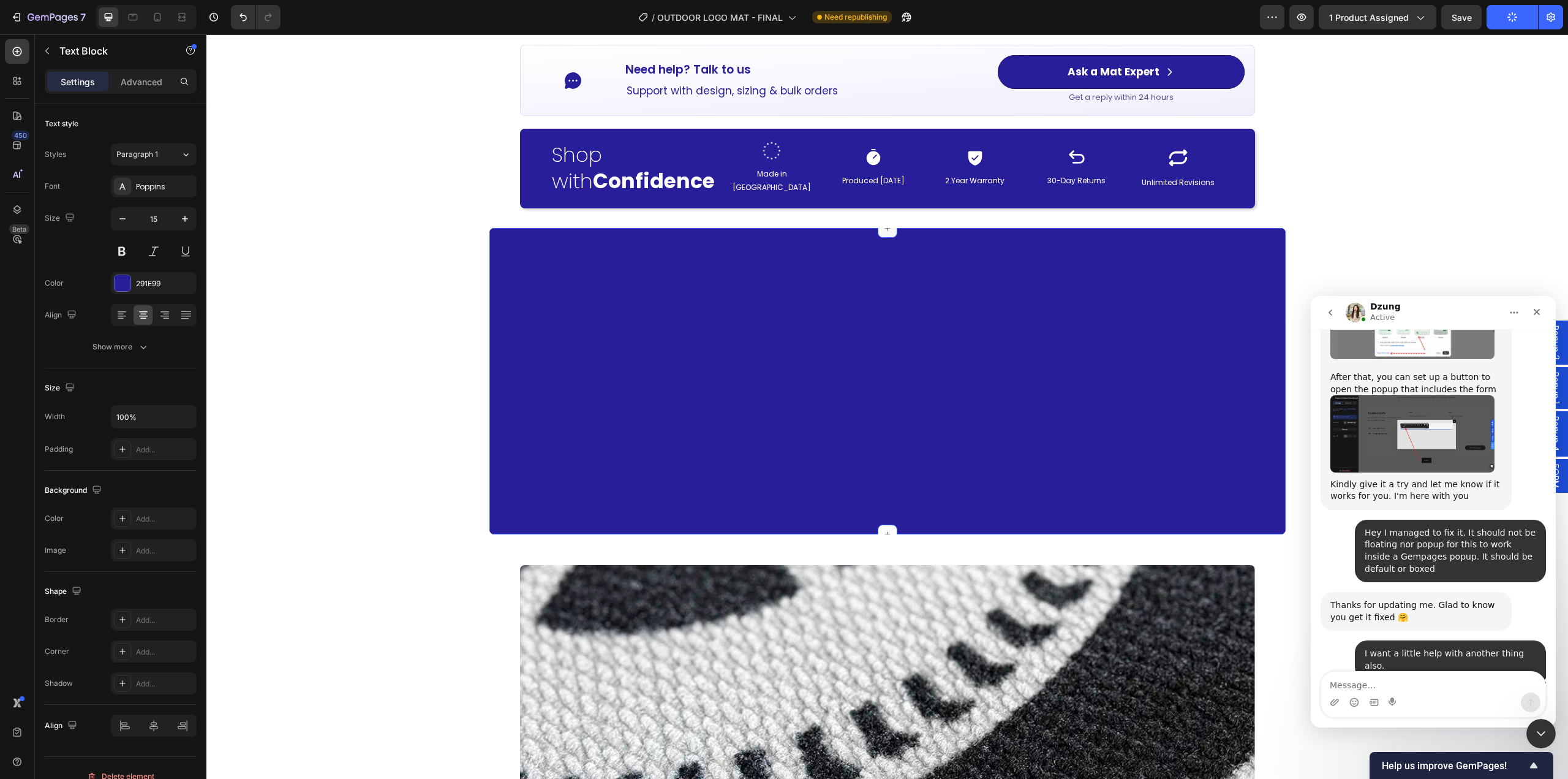
scroll to position [1777, 0]
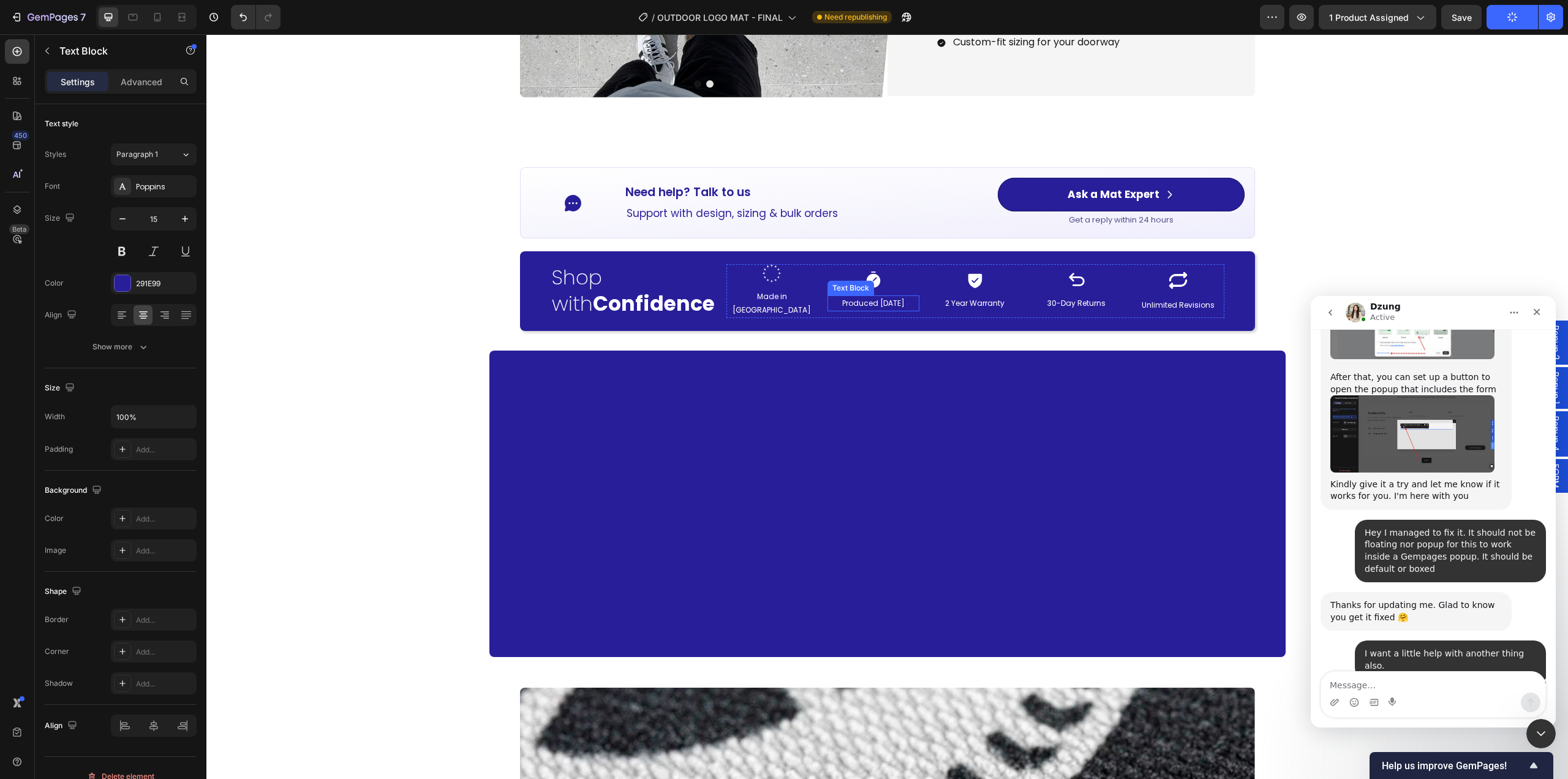
click at [892, 300] on p "Produced [DATE]" at bounding box center [873, 303] width 89 height 13
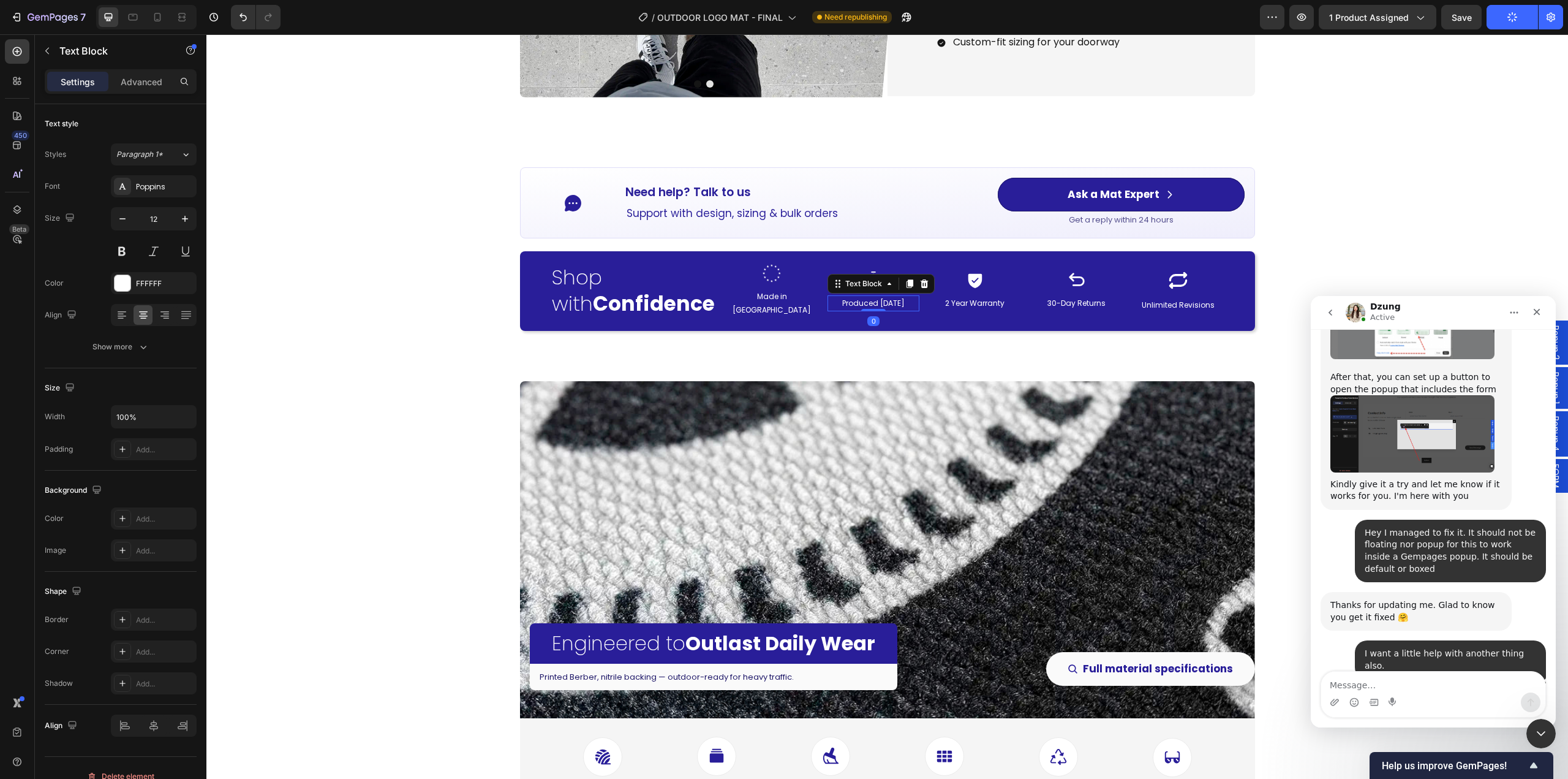
click at [892, 300] on p "Produced [DATE]" at bounding box center [873, 303] width 89 height 13
click at [1366, 198] on div "Icon Need help? Talk to us Button Support with design, sizing & bulk orders Tex…" at bounding box center [887, 249] width 1362 height 164
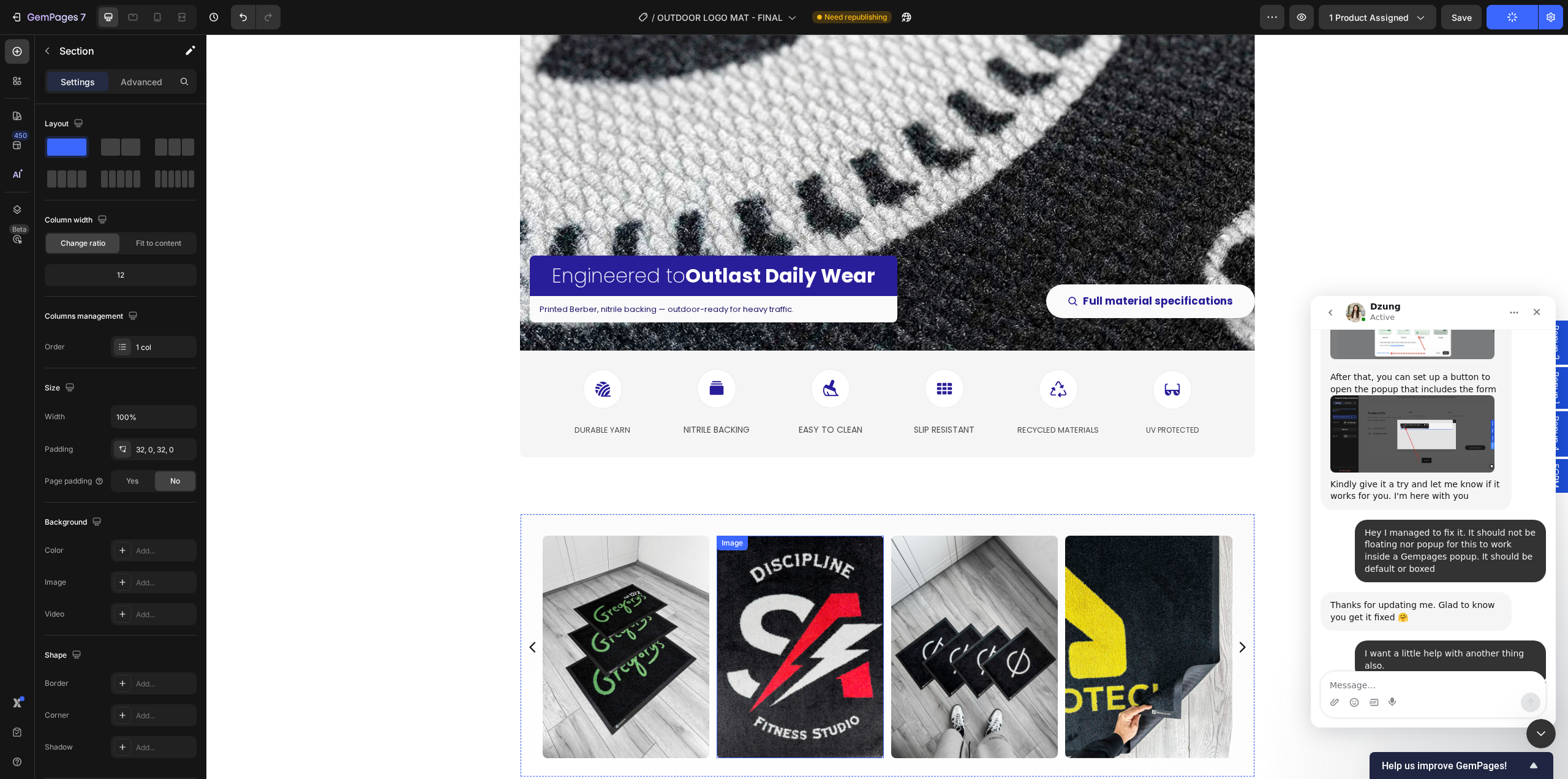
scroll to position [2757, 0]
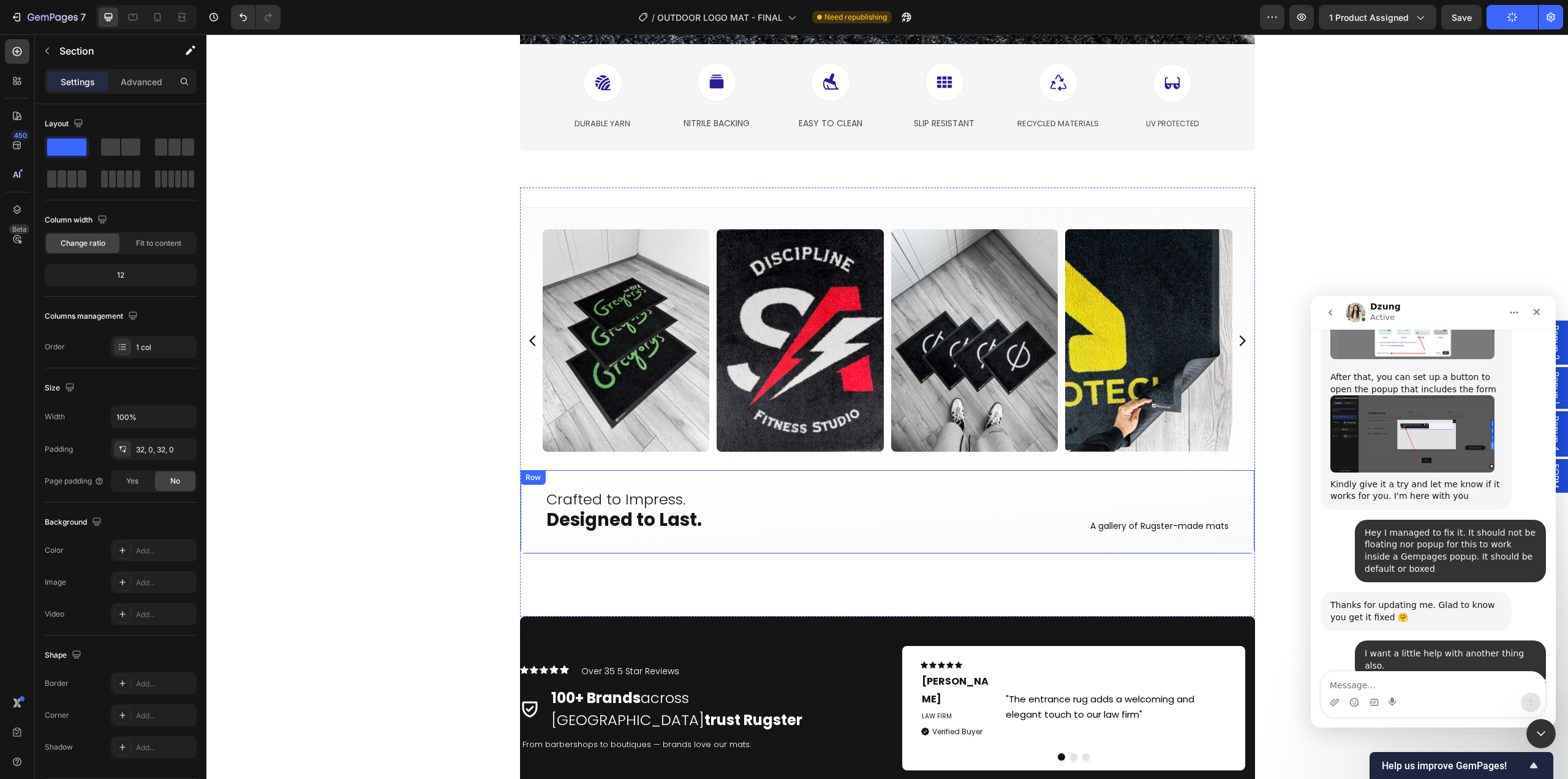
click at [526, 524] on div "Crafted to Impress. Designed to Last. Heading A gallery of Rugster-made mats Te…" at bounding box center [887, 512] width 735 height 84
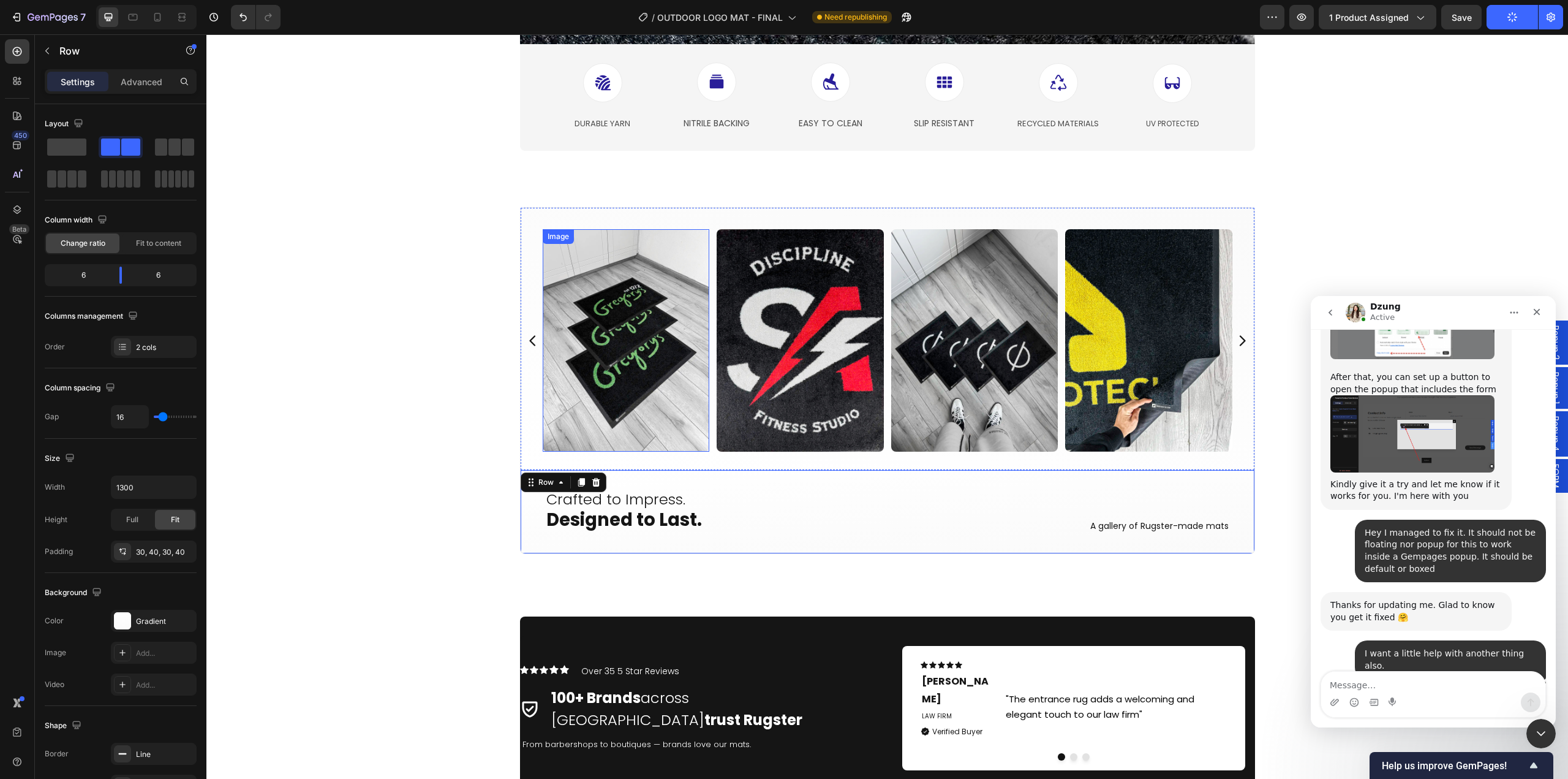
click at [527, 416] on div "Image Image Image Image Image Image Image Image Image Image Image Image Image I…" at bounding box center [887, 341] width 728 height 222
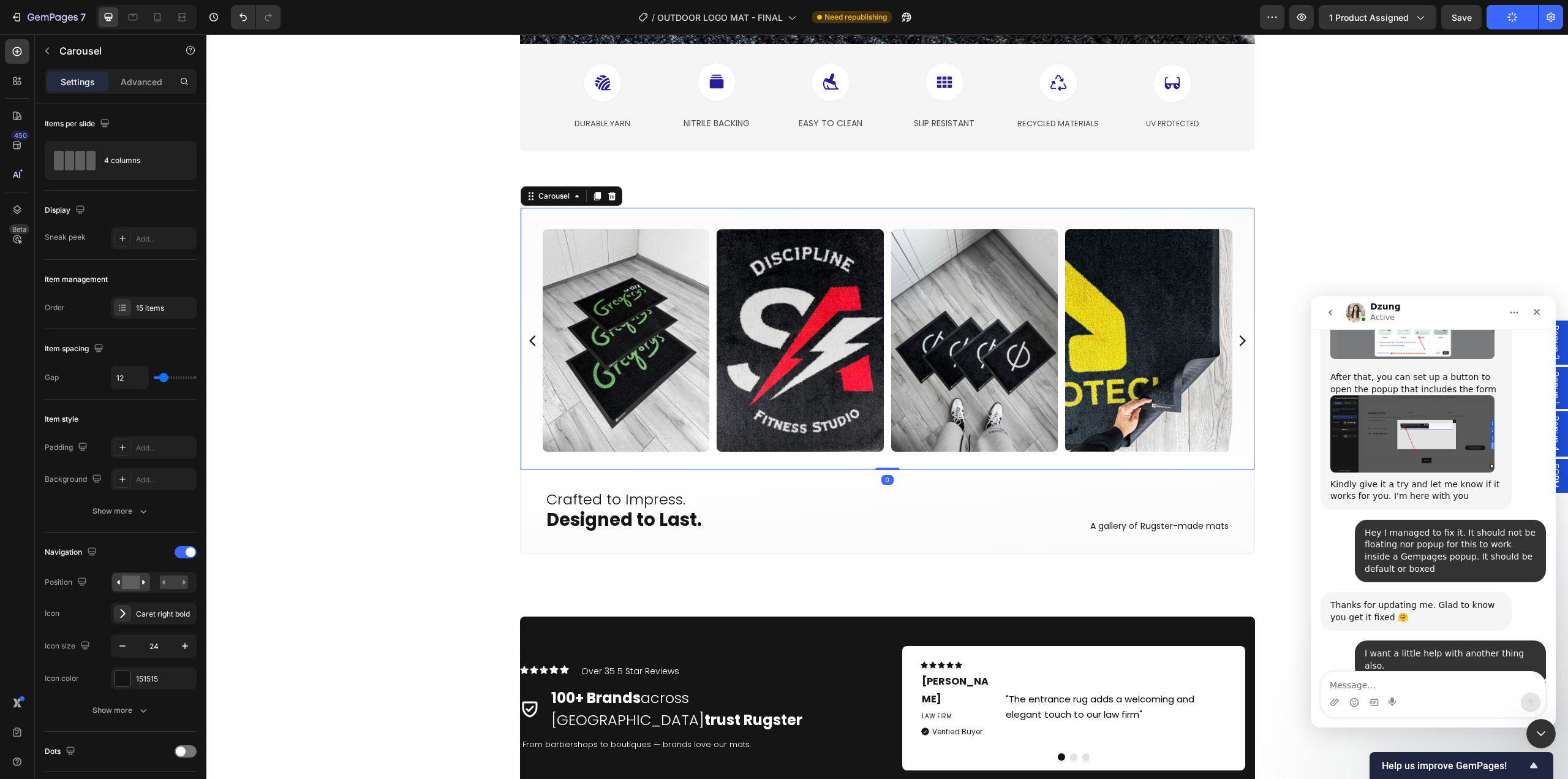
click at [446, 454] on div "Product Images Icon Icon Icon Icon Icon Icon List Hoz 5.0 - 33 Reviews Text blo…" at bounding box center [887, 495] width 1362 height 6386
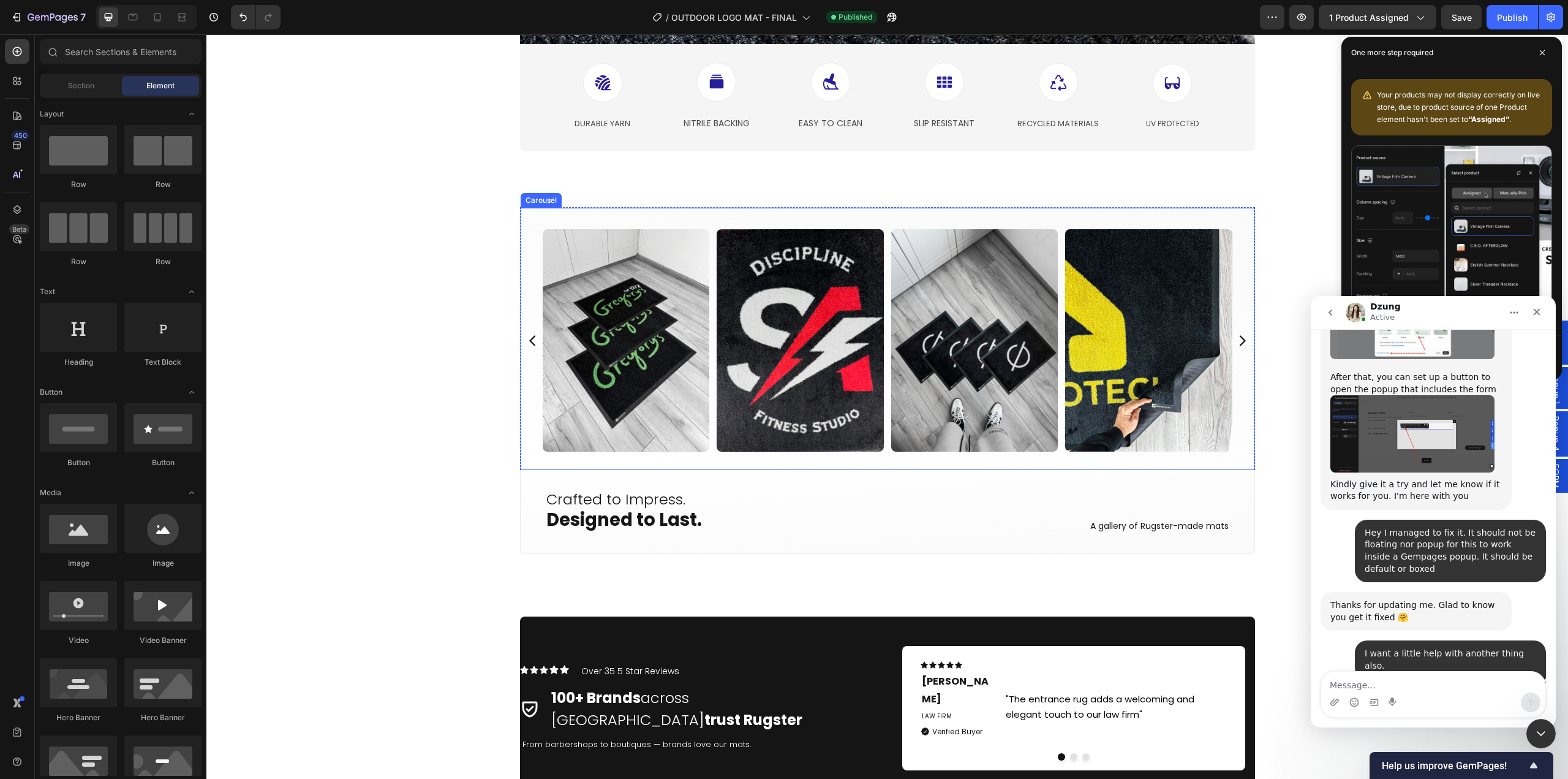
click at [705, 457] on div "Image Image Image Image Image Image Image Image Image Image Image Image Image I…" at bounding box center [887, 338] width 735 height 263
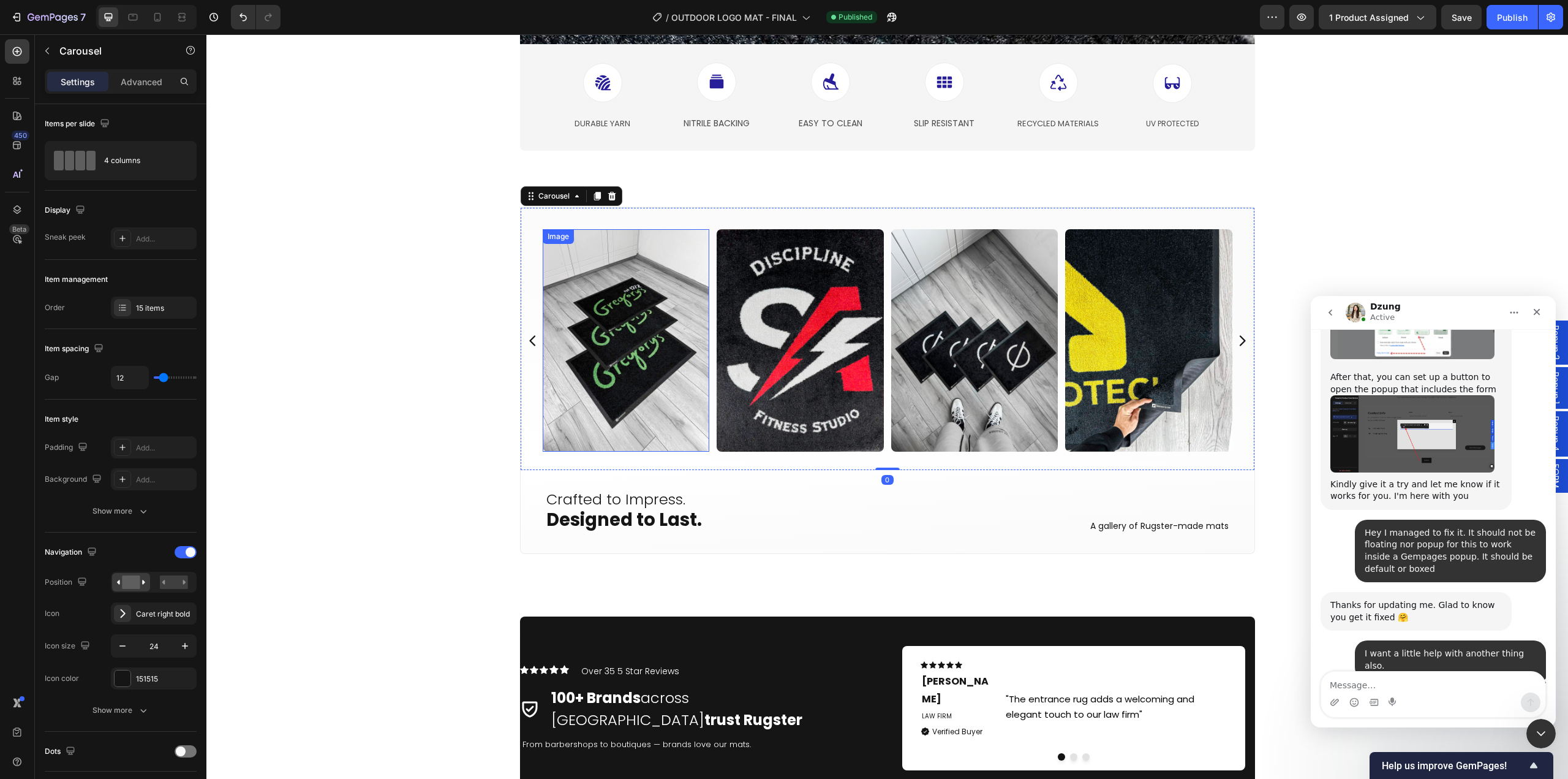
click at [610, 386] on img at bounding box center [627, 341] width 167 height 222
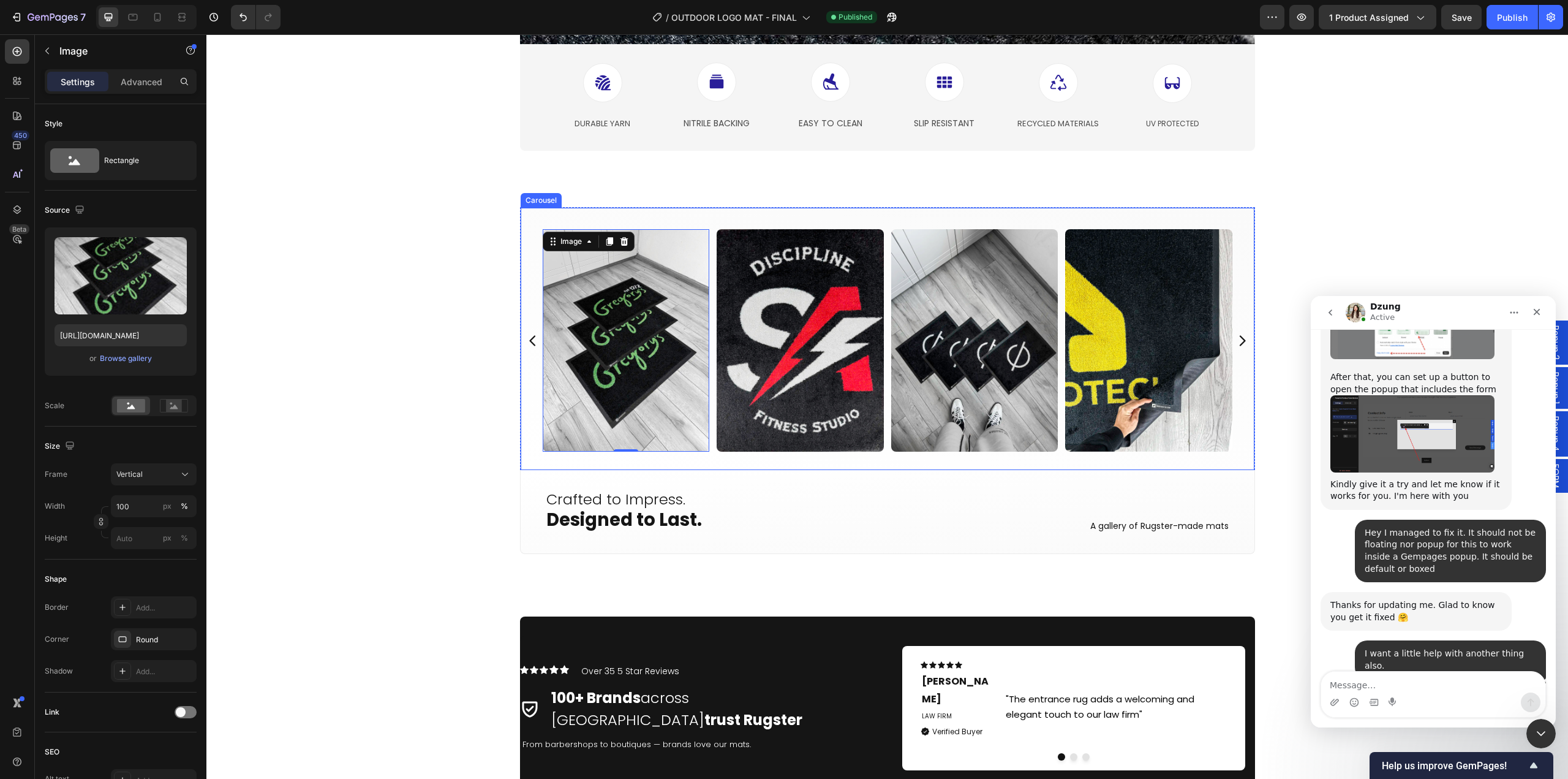
click at [704, 461] on div "Image 0 Image Image Image Image Image Image Image Image Image Image Image Image…" at bounding box center [887, 338] width 735 height 263
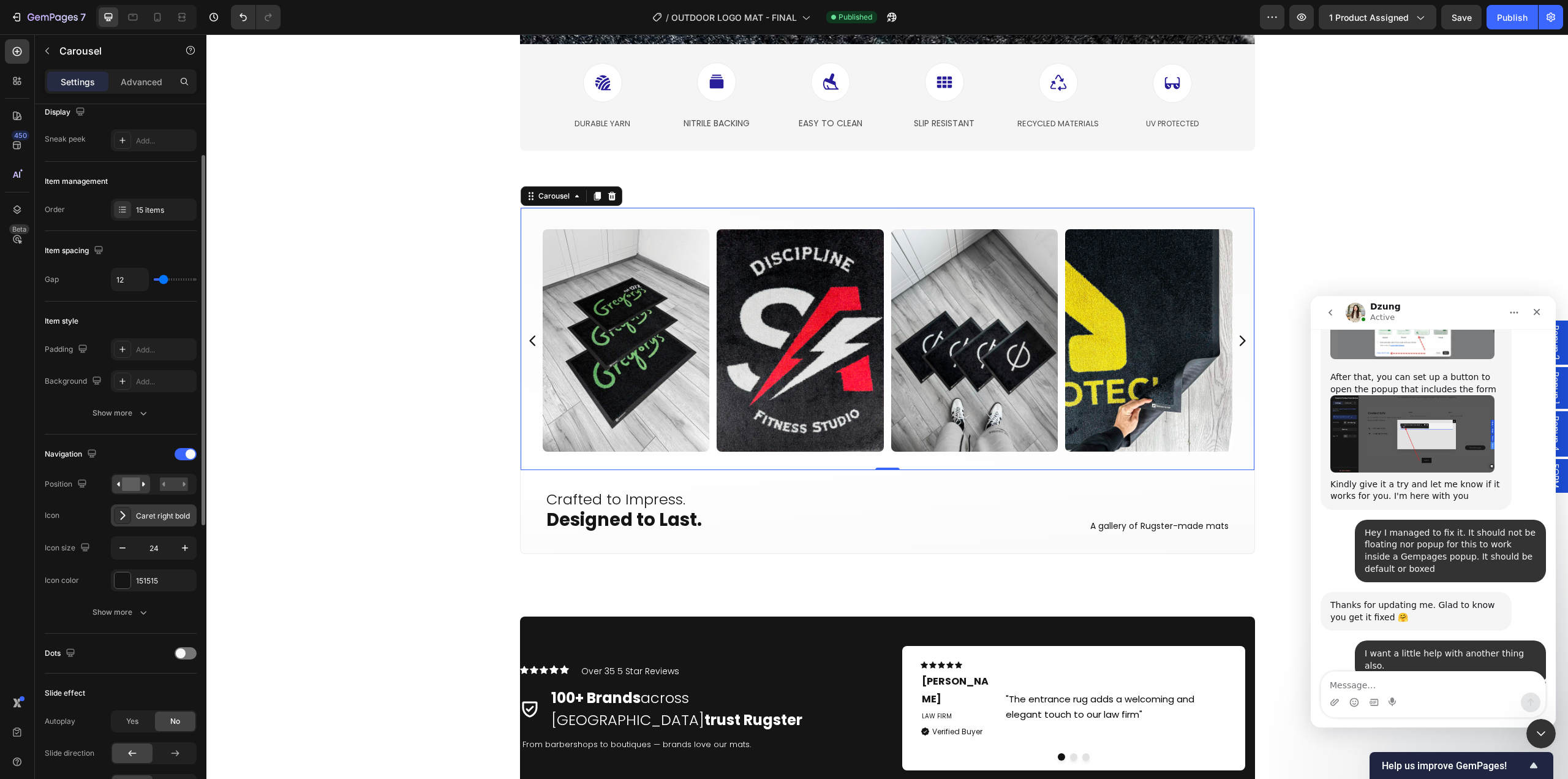
scroll to position [0, 0]
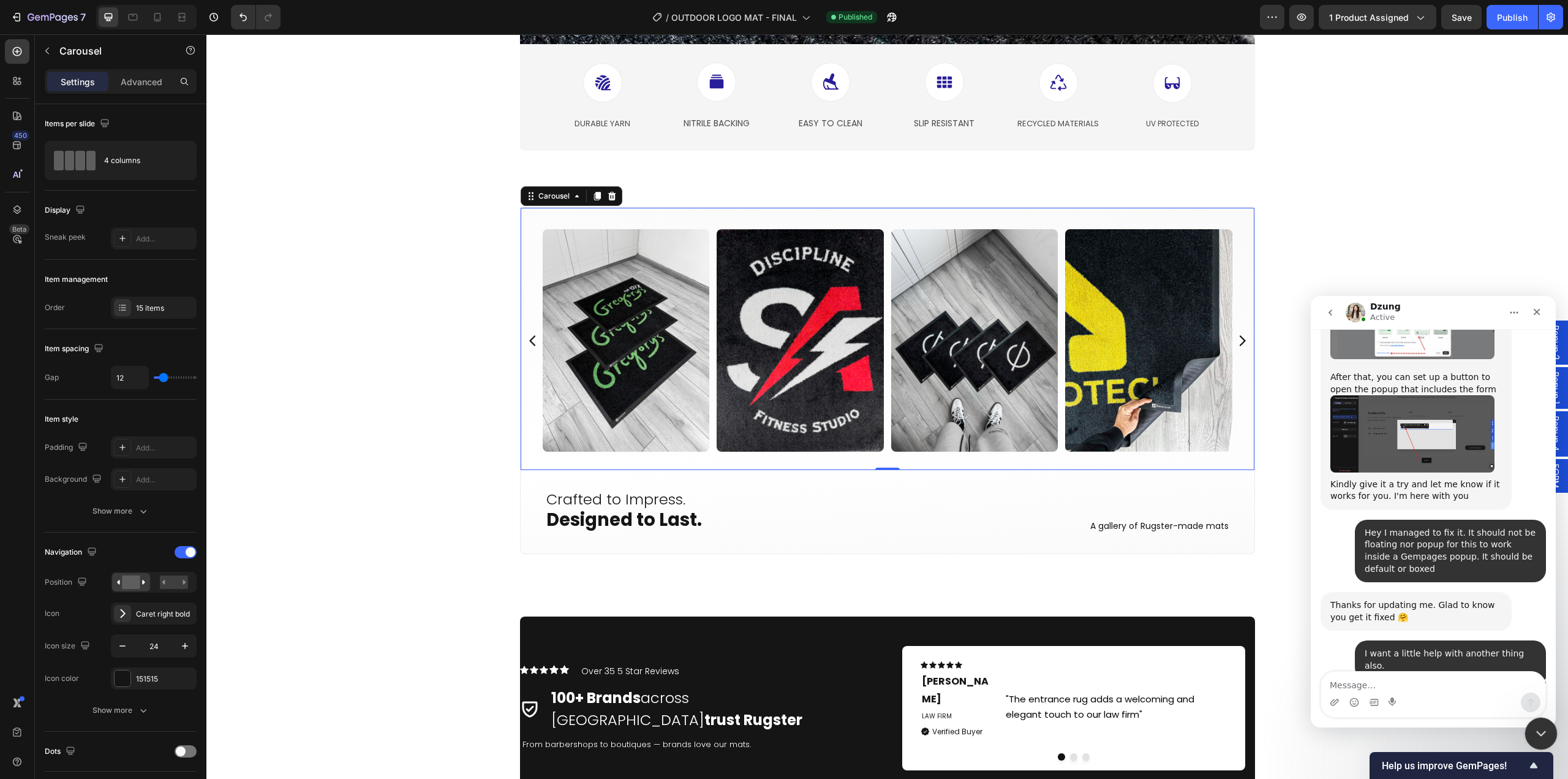
click at [1533, 731] on icon "Close Intercom Messenger" at bounding box center [1539, 731] width 15 height 15
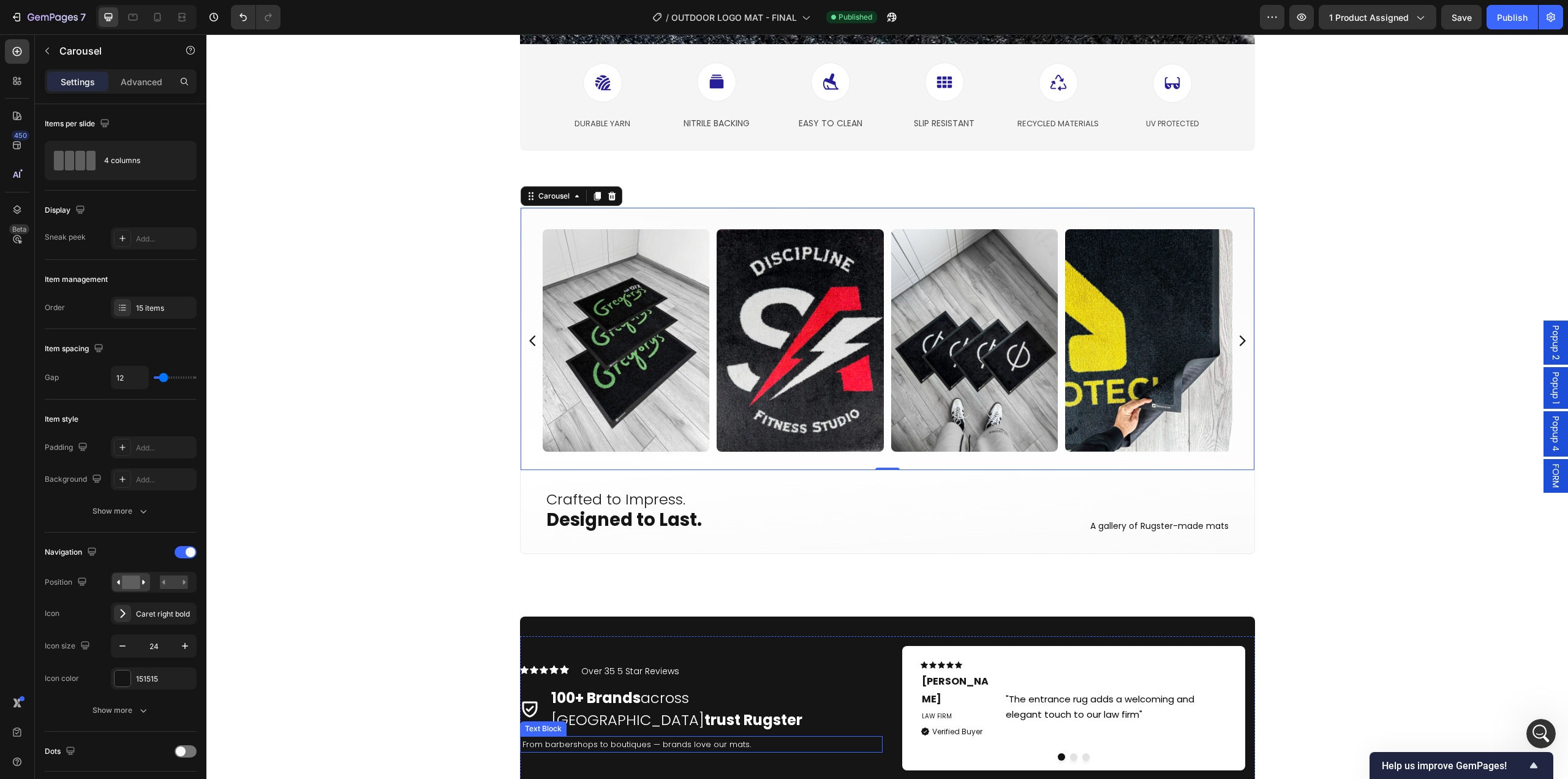
scroll to position [2941, 0]
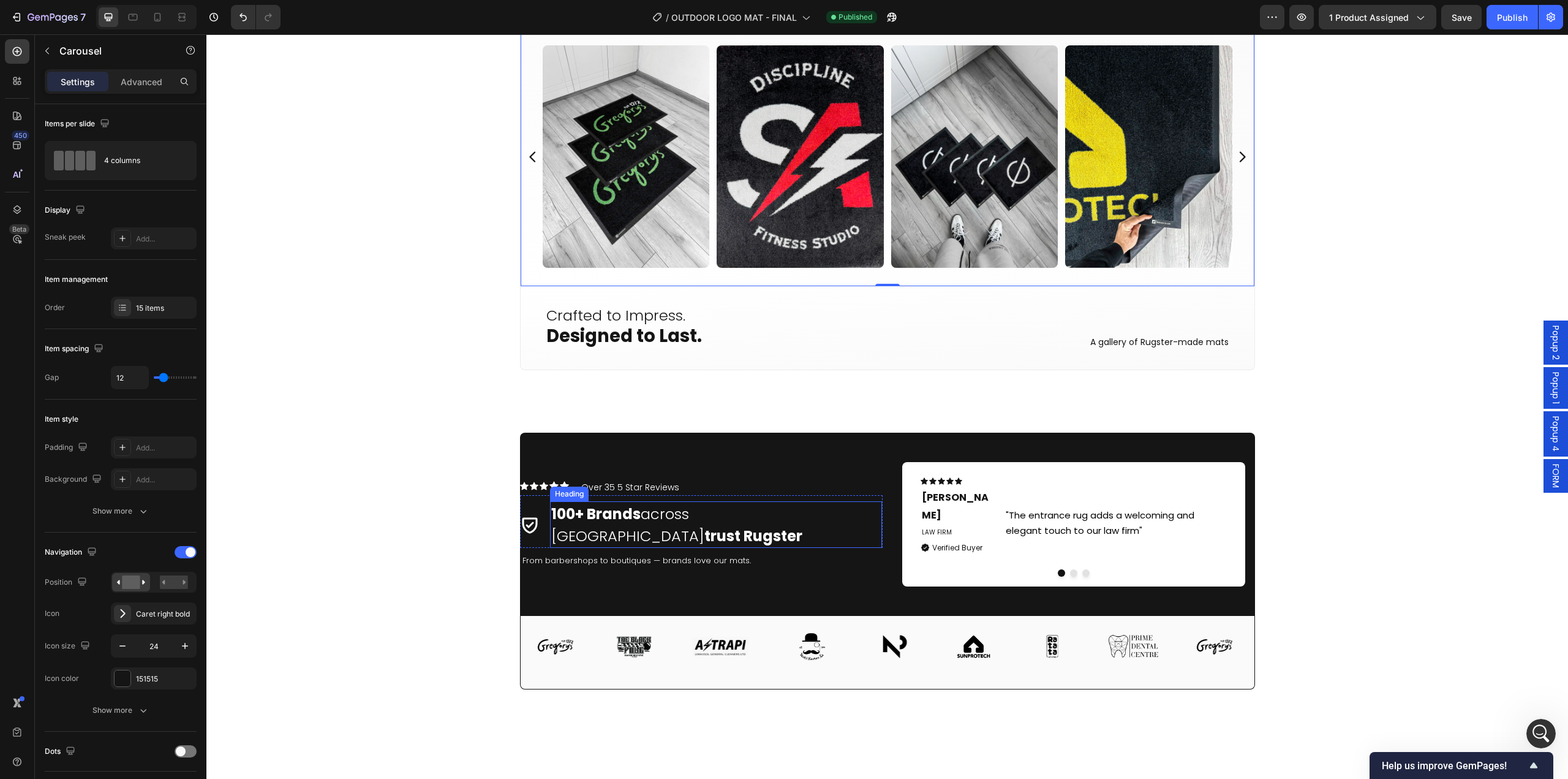
click at [803, 526] on strong "trust Rugster" at bounding box center [753, 535] width 98 height 20
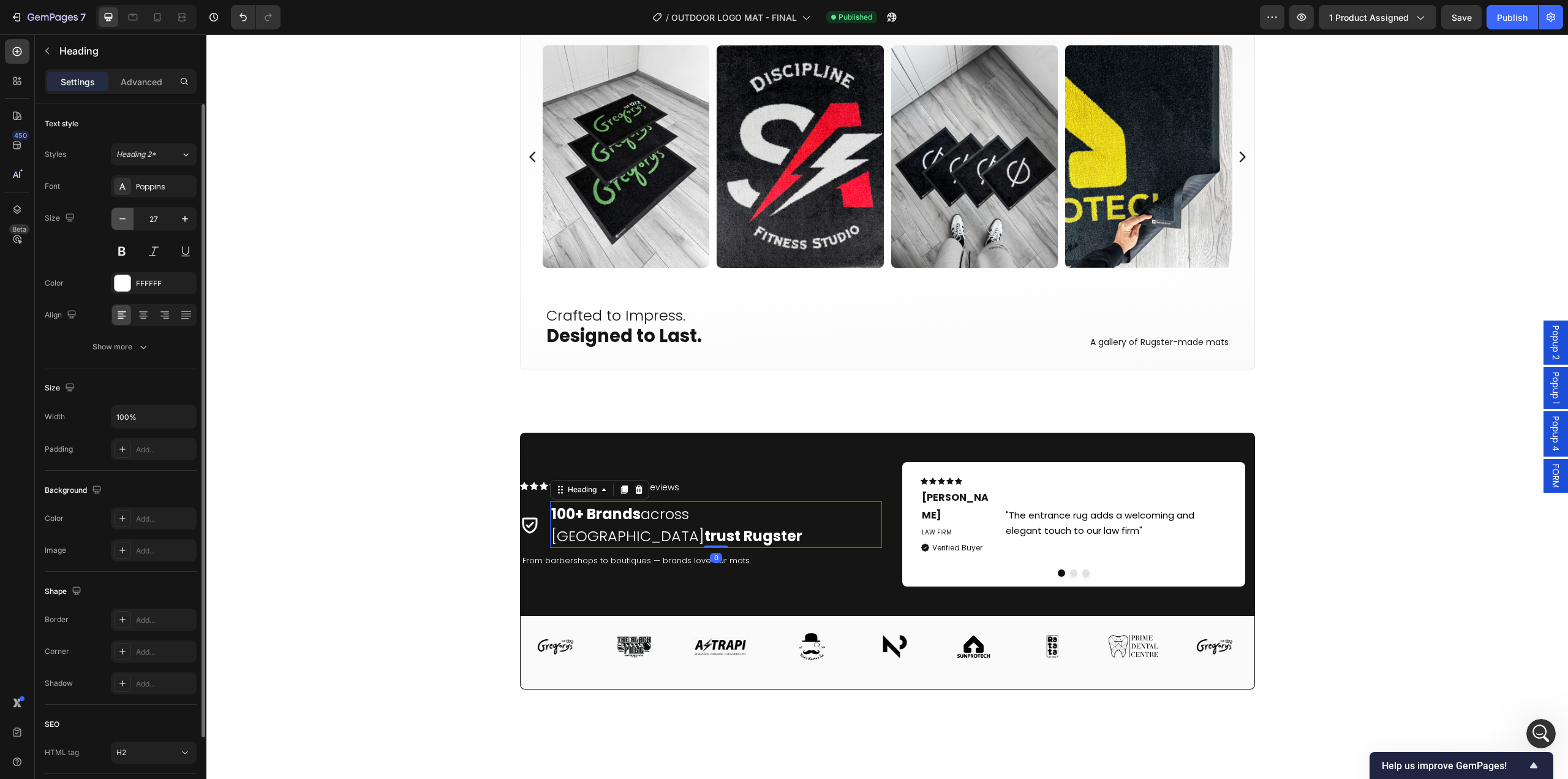
click at [130, 226] on button "button" at bounding box center [122, 219] width 22 height 22
click at [129, 226] on button "button" at bounding box center [122, 219] width 22 height 22
type input "25"
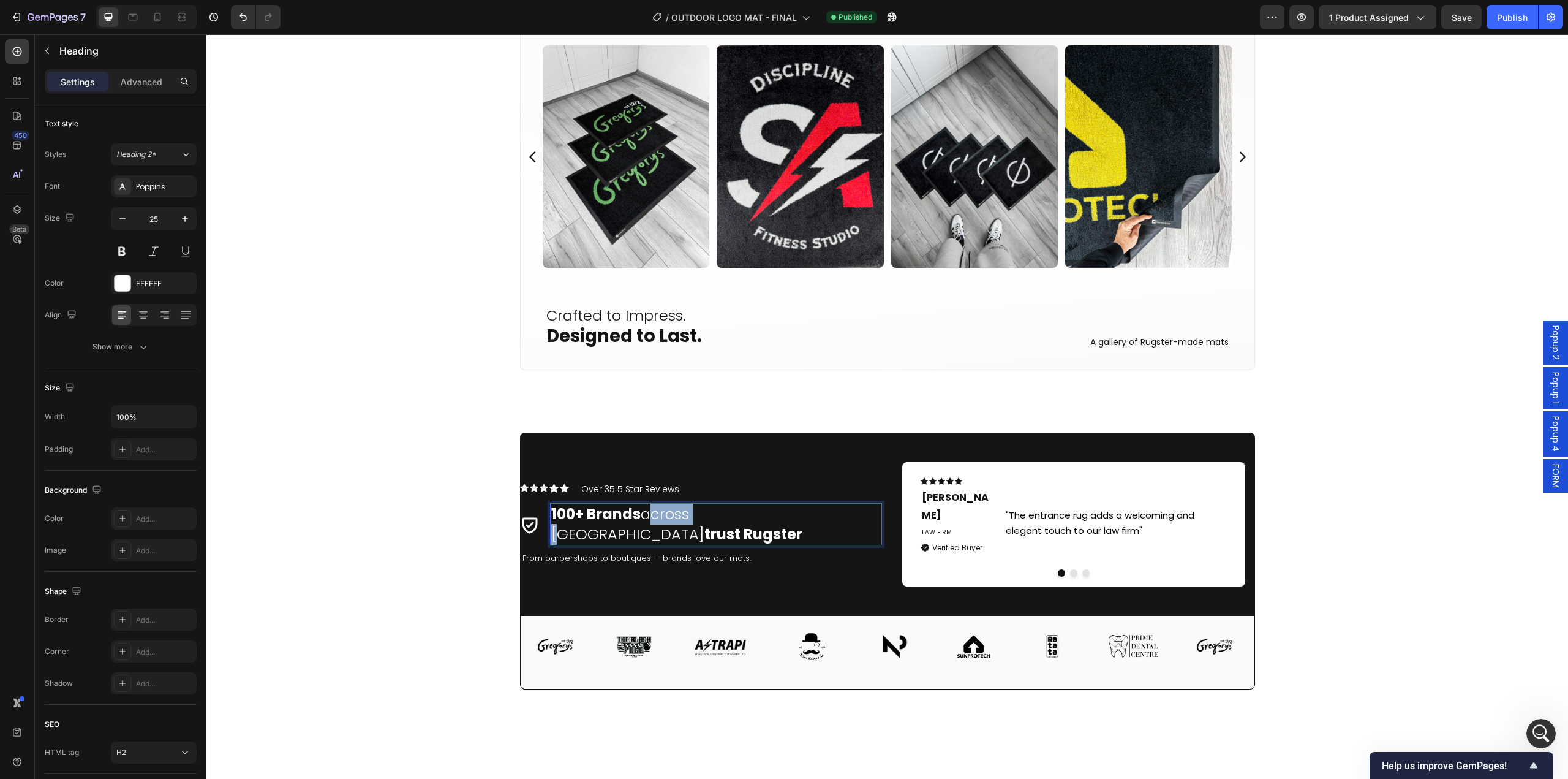
click at [658, 520] on span "100+ Brands across [GEOGRAPHIC_DATA] trust Rugster" at bounding box center [677, 524] width 251 height 40
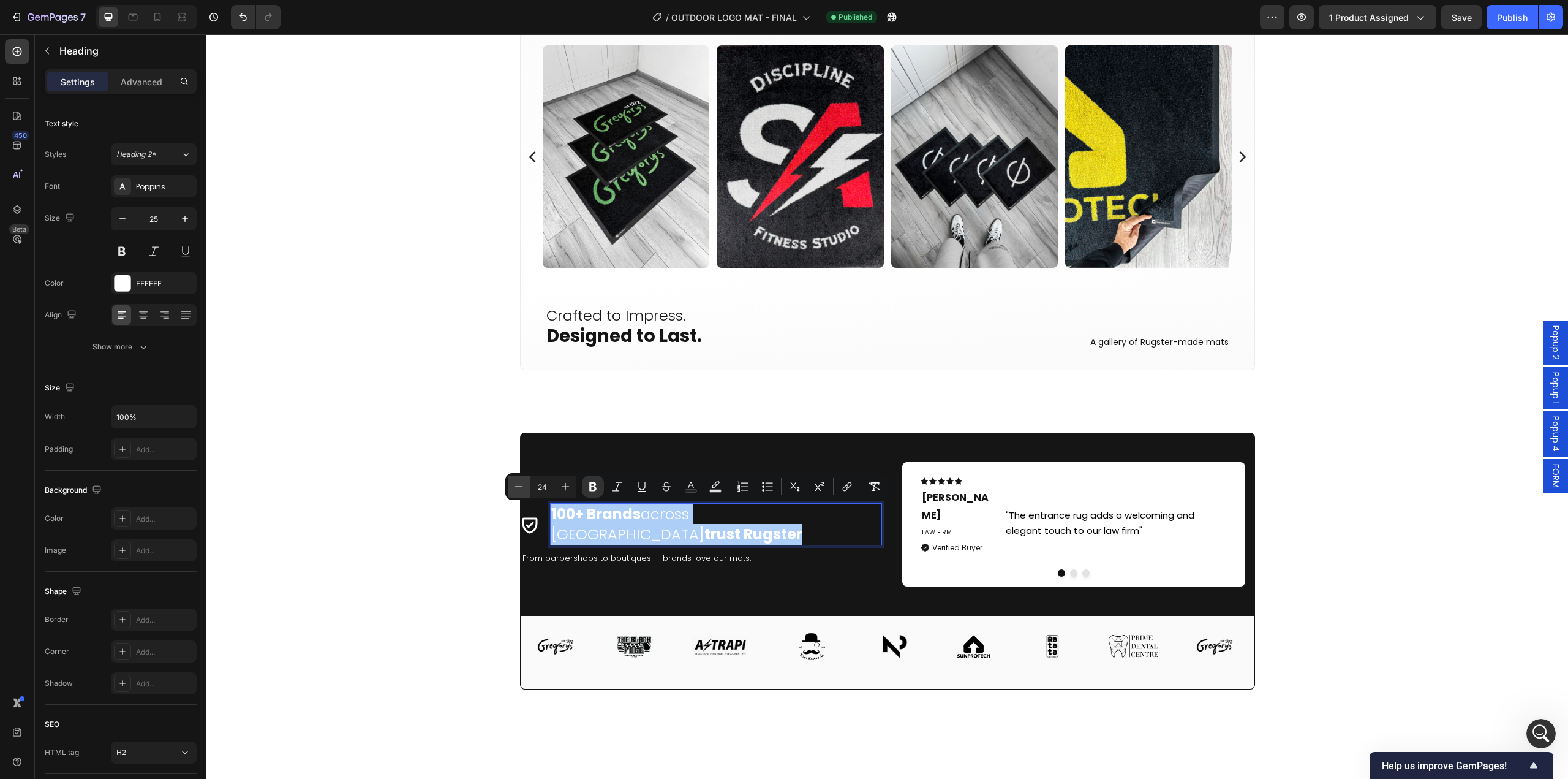
click at [517, 483] on icon "Editor contextual toolbar" at bounding box center [519, 486] width 12 height 12
type input "22"
click at [449, 577] on div "Product Images Icon Icon Icon Icon Icon Icon List Hoz 5.0 - 33 Reviews Text blo…" at bounding box center [887, 158] width 1362 height 6079
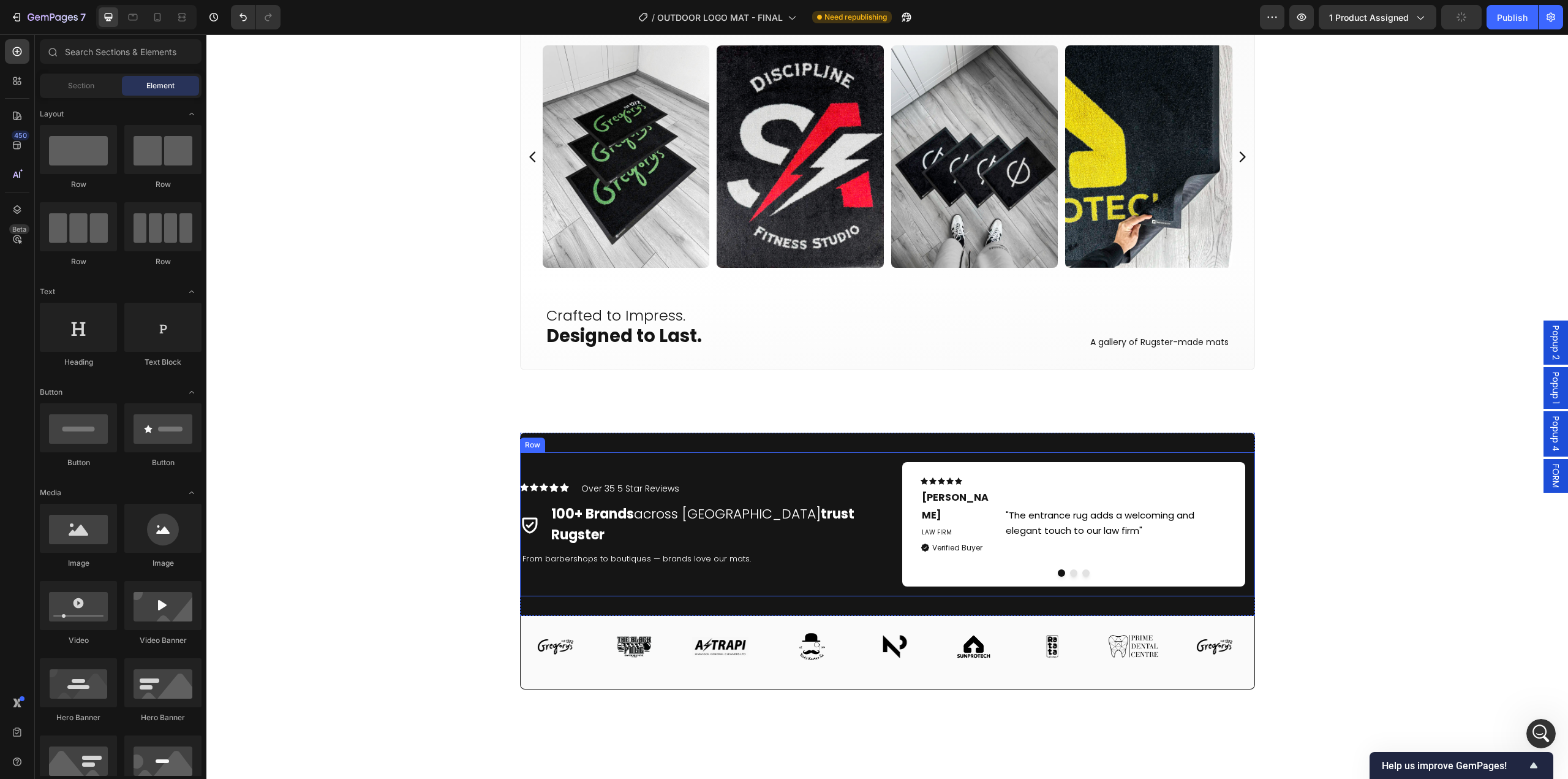
click at [546, 564] on div "Icon Icon Icon Icon Icon Icon List Hoz Over 35 5 Star Reviews Text block Row Ic…" at bounding box center [701, 524] width 362 height 143
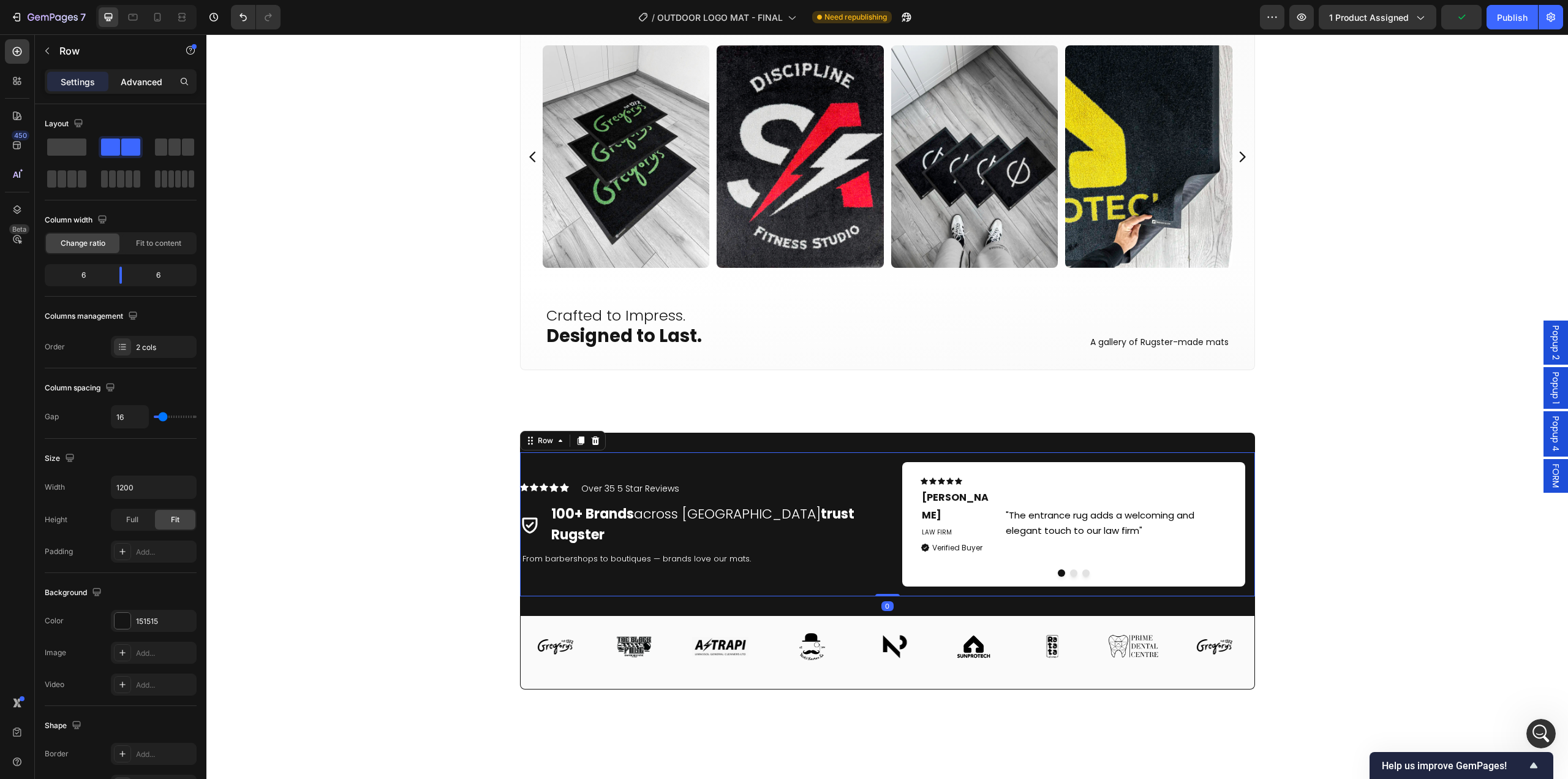
click at [138, 87] on p "Advanced" at bounding box center [141, 82] width 42 height 13
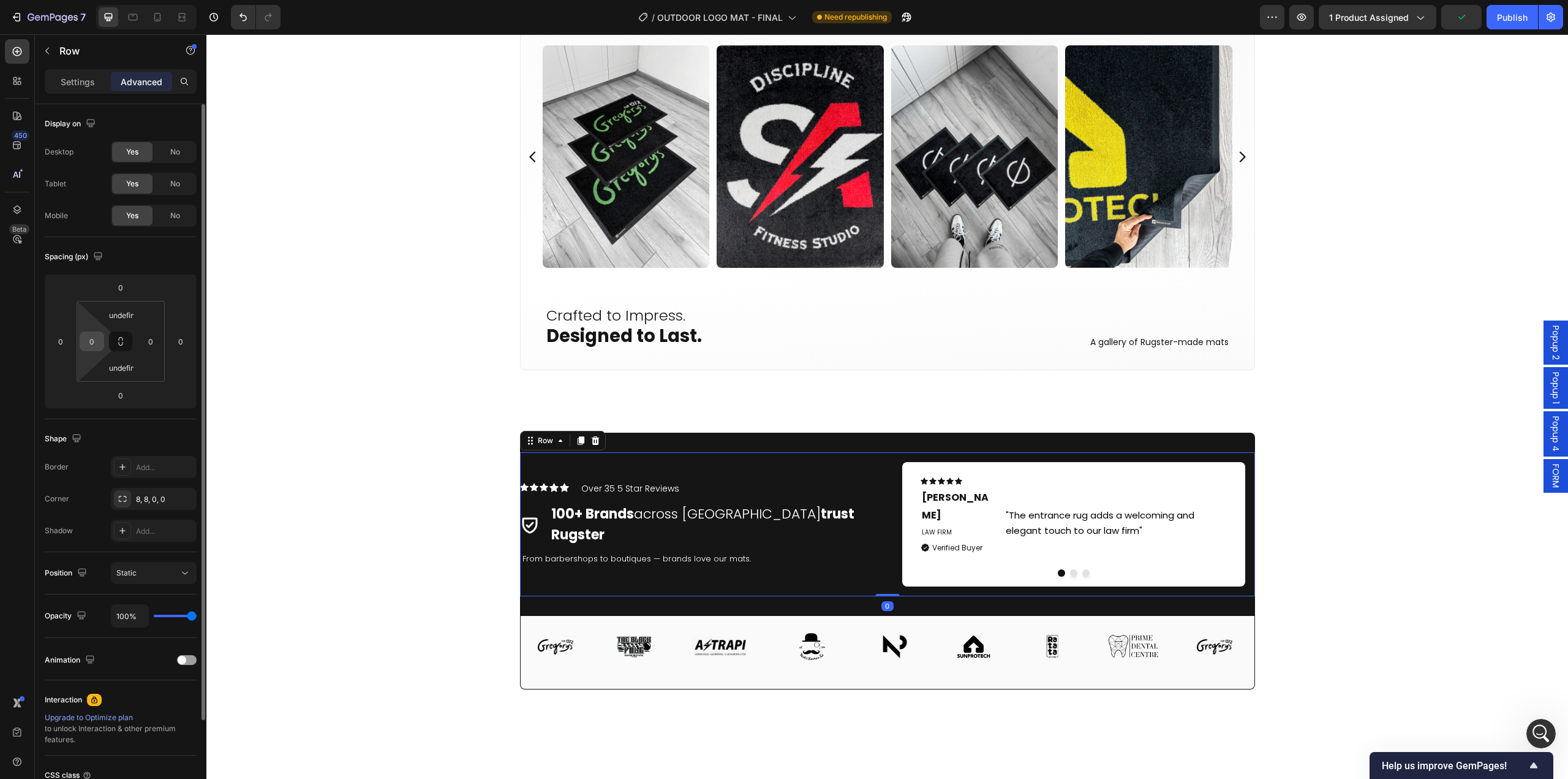
click at [96, 345] on input "0" at bounding box center [92, 341] width 19 height 19
type input "29"
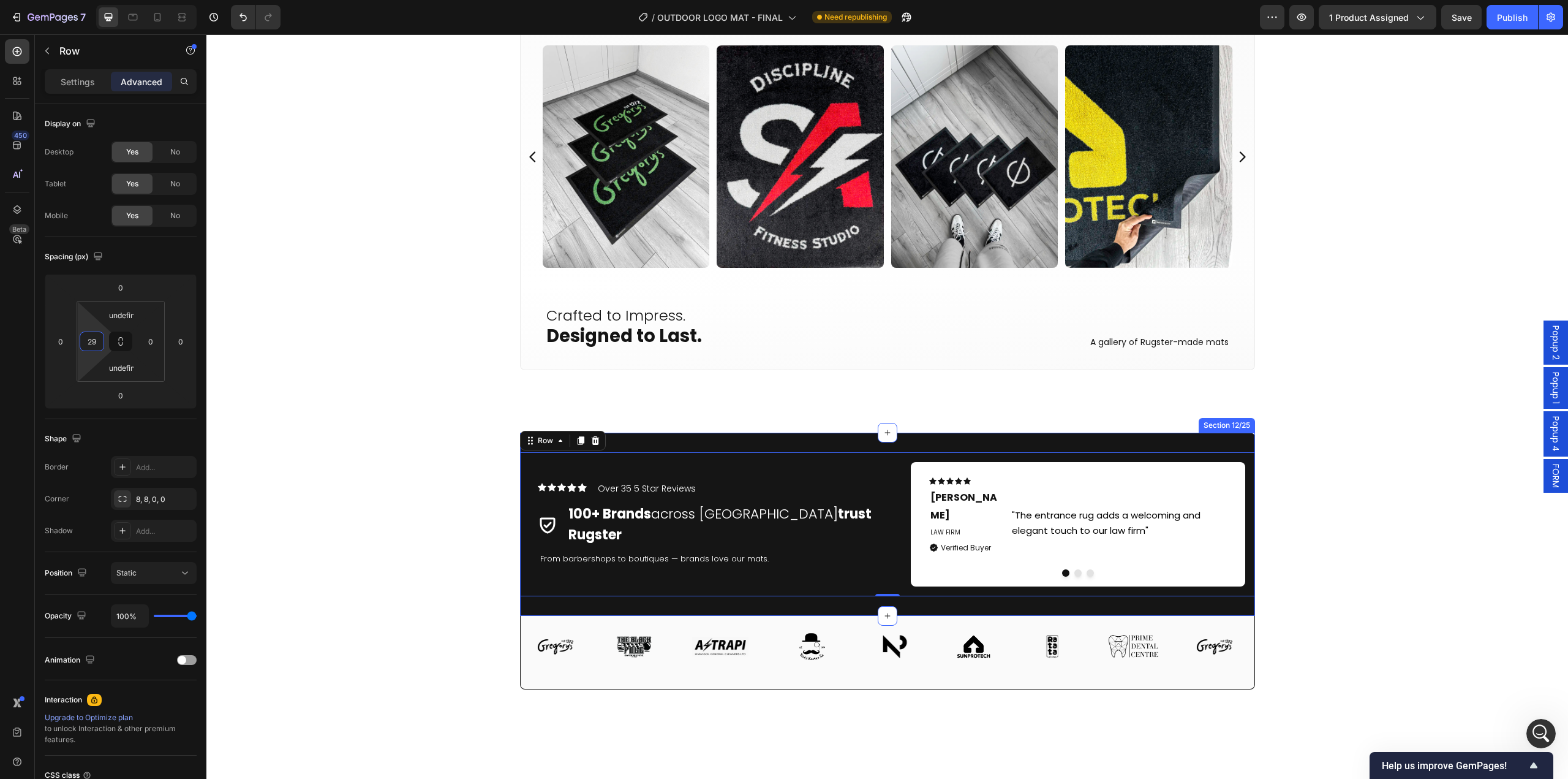
click at [416, 561] on div "Product Images Icon Icon Icon Icon Icon Icon List Hoz 5.0 - 33 Reviews Text blo…" at bounding box center [887, 158] width 1362 height 6079
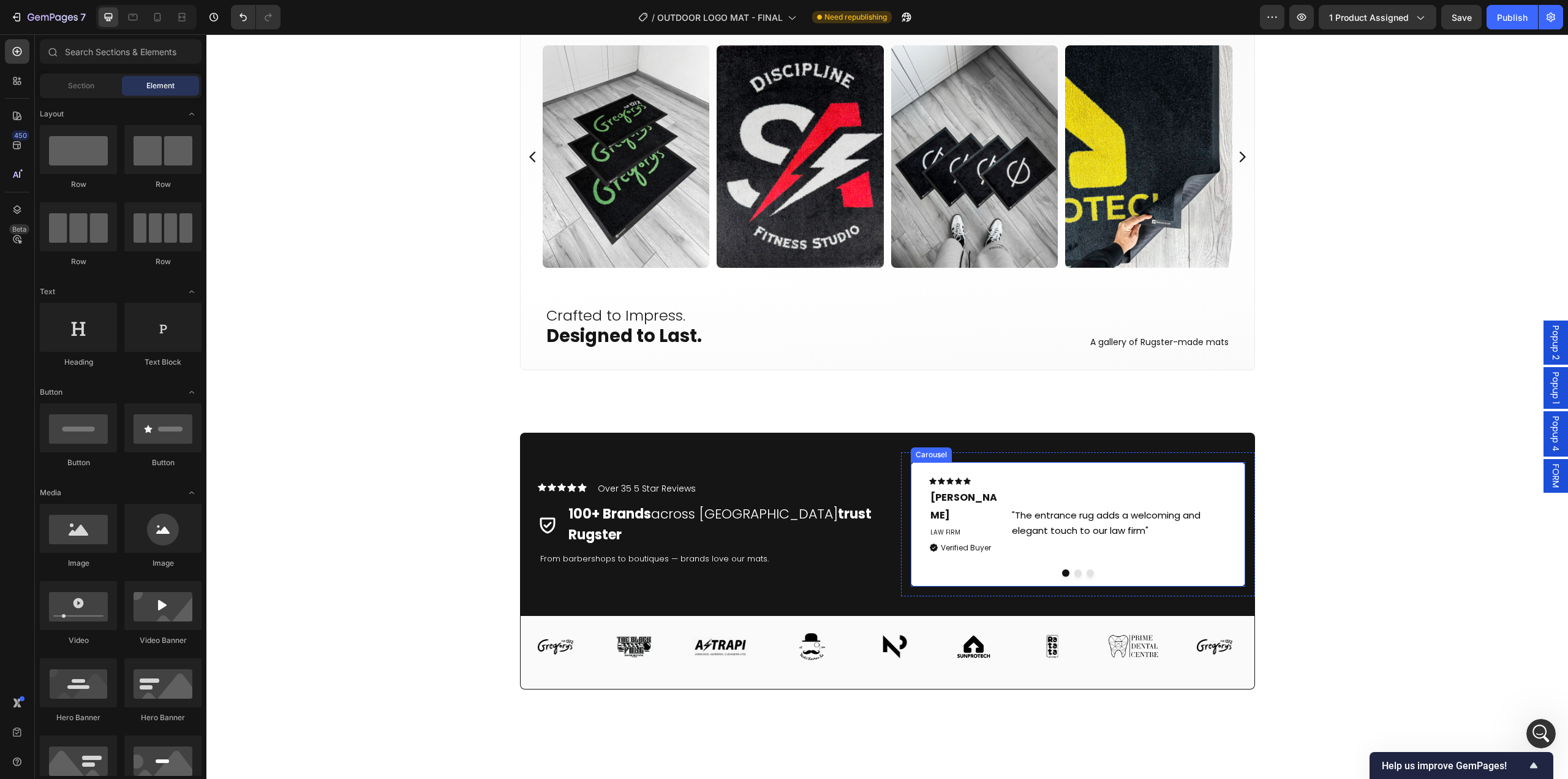
click at [1075, 569] on button "Dot" at bounding box center [1078, 573] width 7 height 7
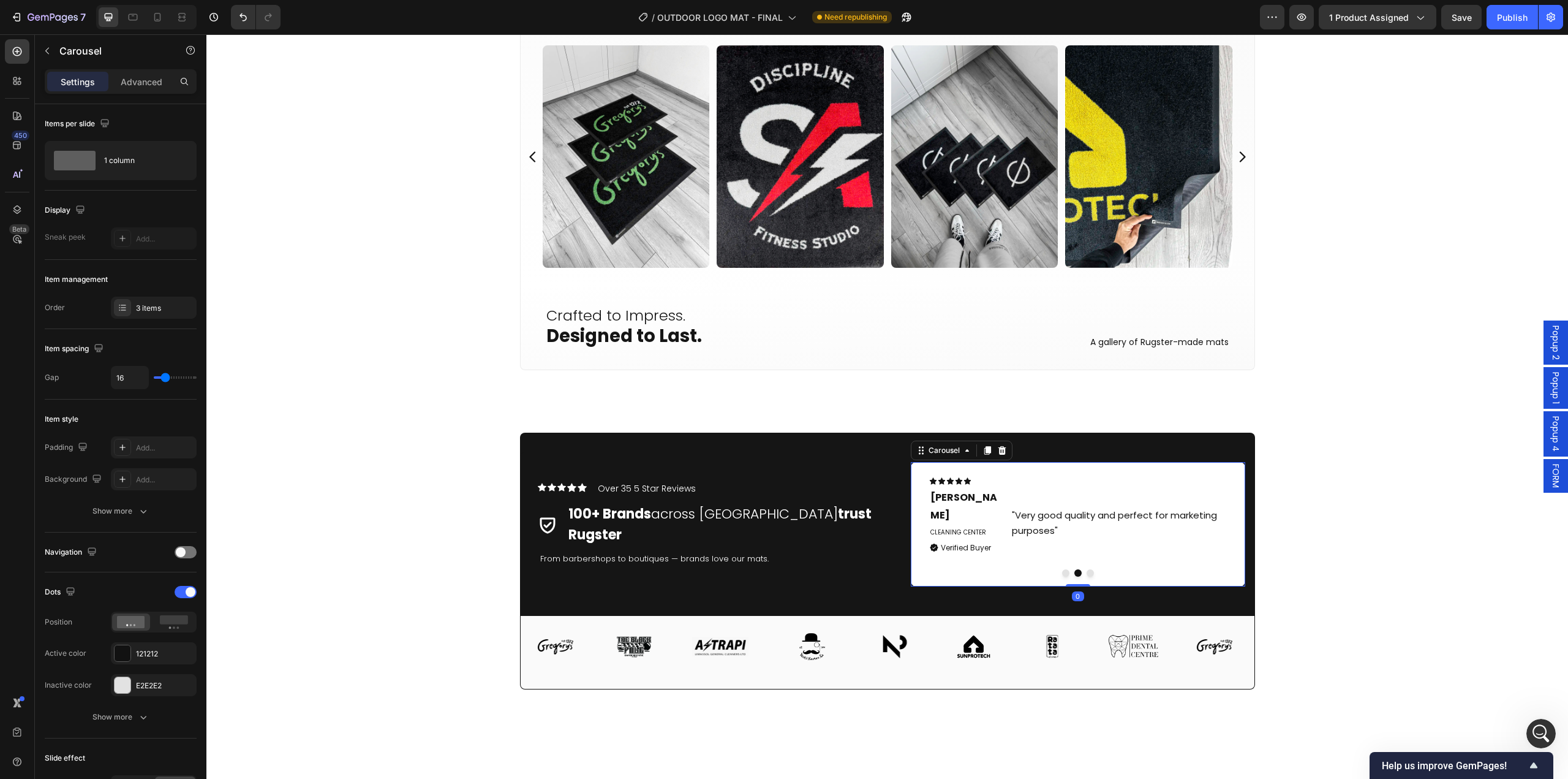
click at [1087, 569] on button "Dot" at bounding box center [1090, 573] width 7 height 7
click at [1512, 16] on div "Publish" at bounding box center [1513, 17] width 31 height 13
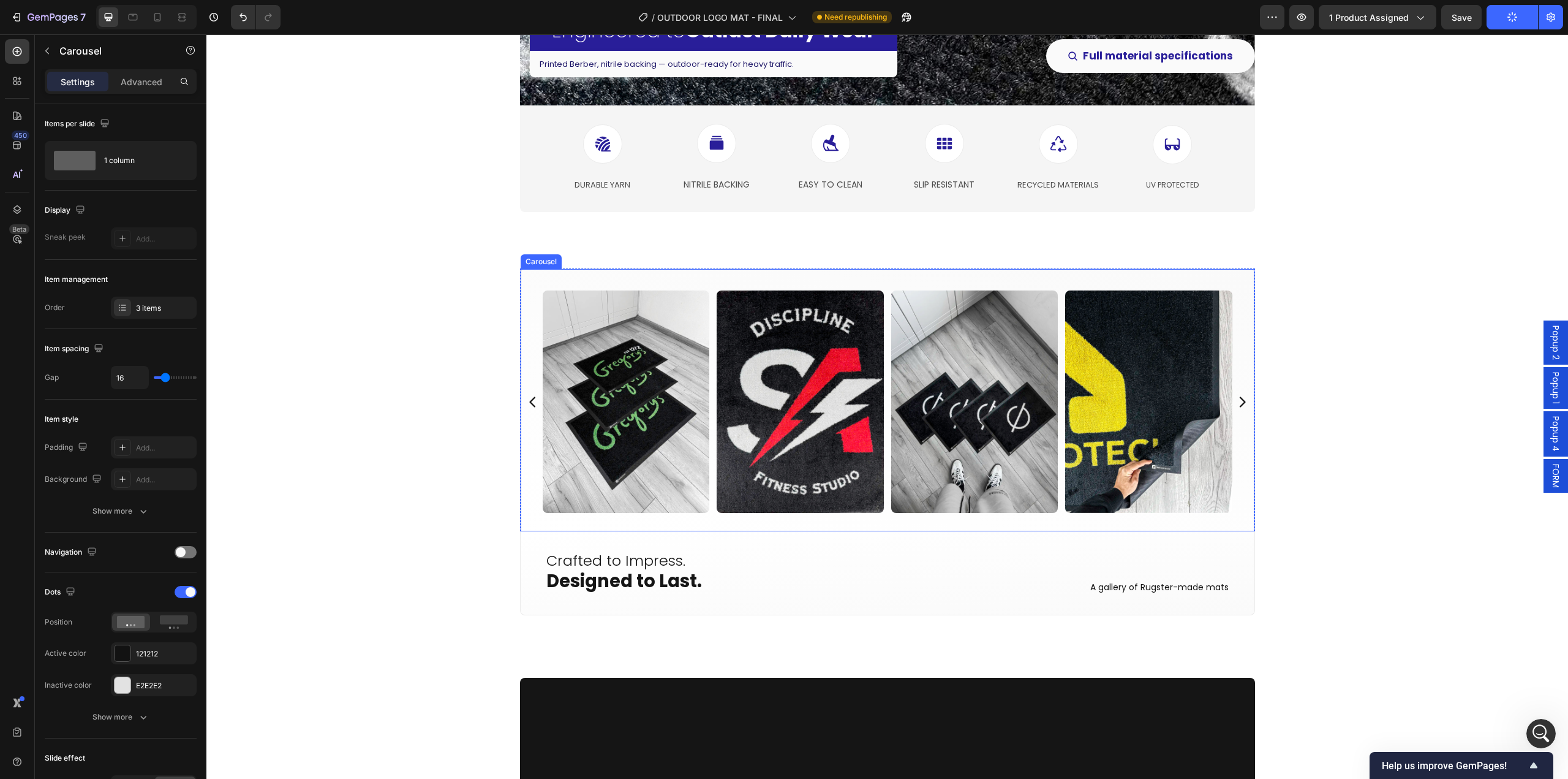
scroll to position [2574, 0]
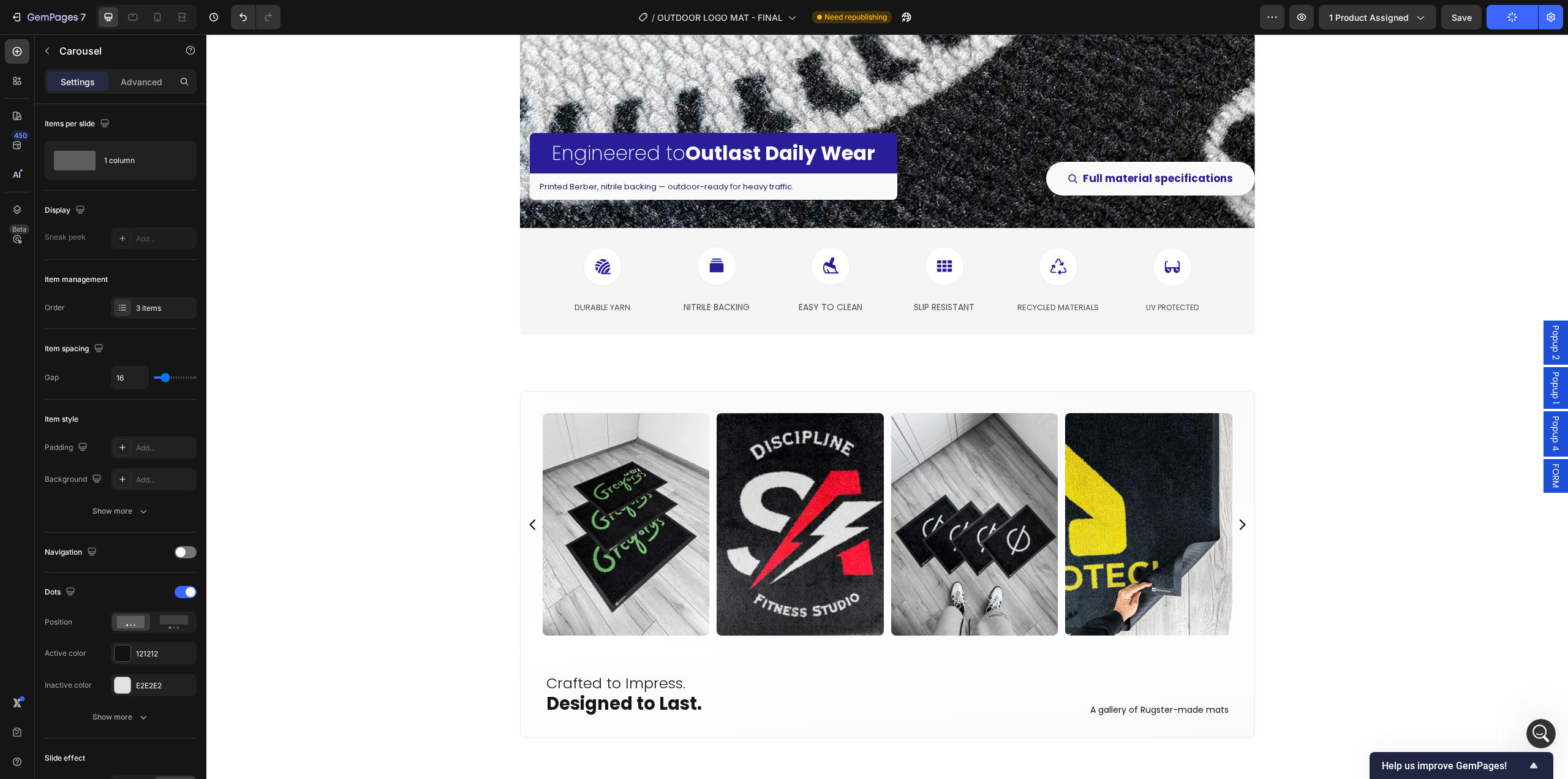
click at [429, 418] on div "Product Images Icon Icon Icon Icon Icon Icon List Hoz 5.0 - 33 Reviews Text blo…" at bounding box center [887, 670] width 1362 height 6368
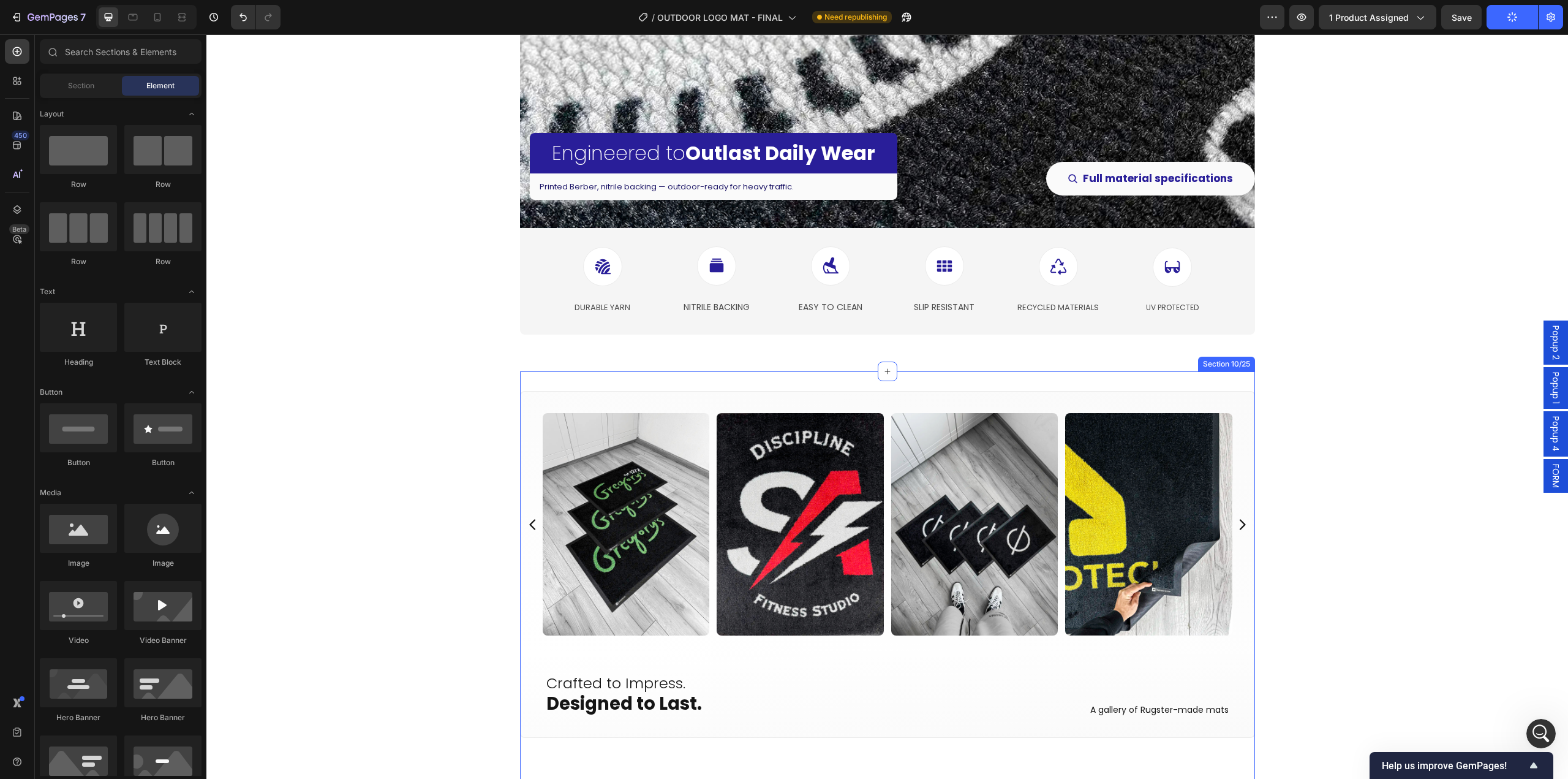
click at [546, 383] on div "Image Image Image Image Image Image Image Image Image Image Image Image Image I…" at bounding box center [887, 586] width 735 height 429
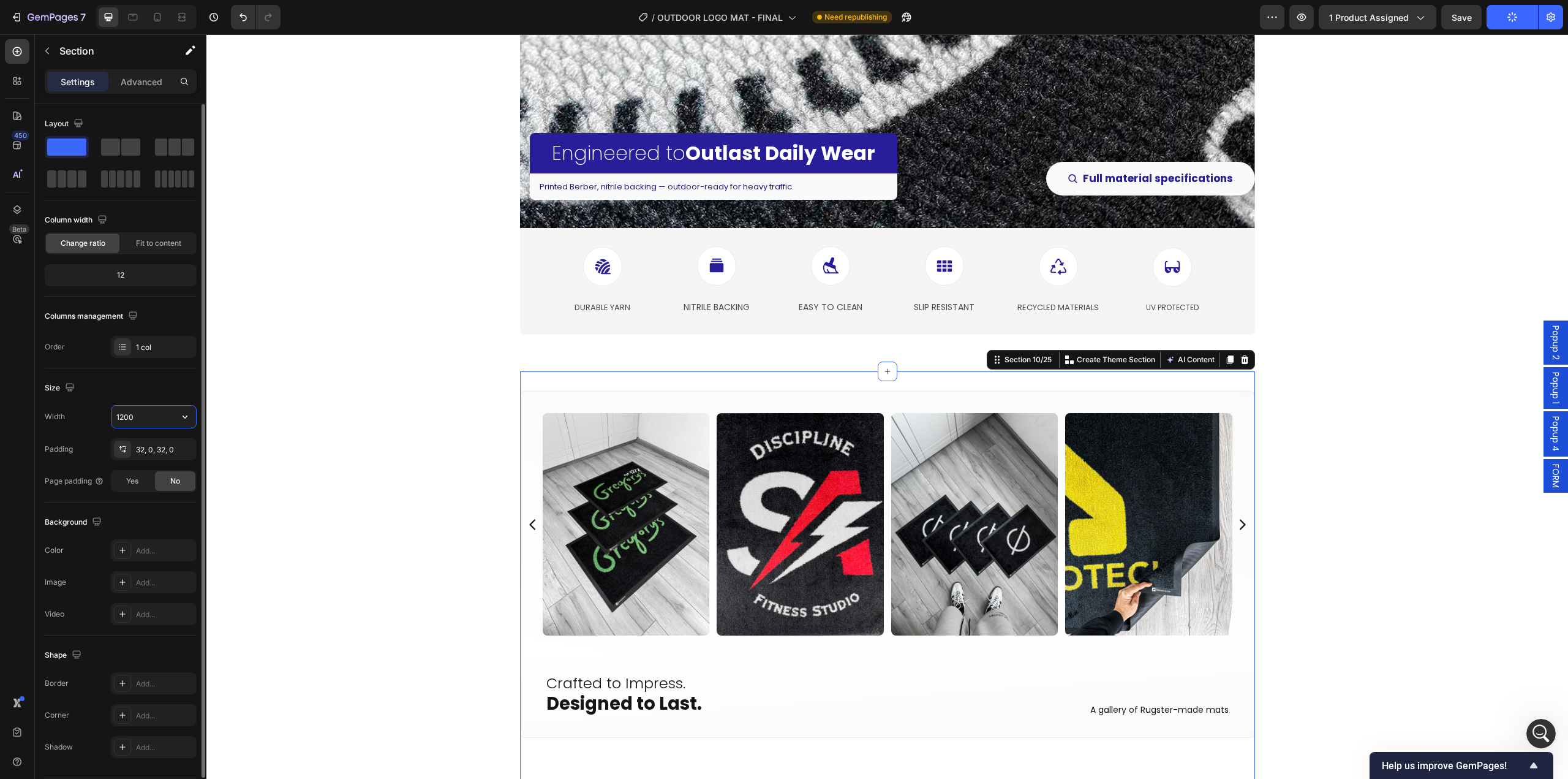
click at [159, 416] on input "1200" at bounding box center [154, 416] width 85 height 22
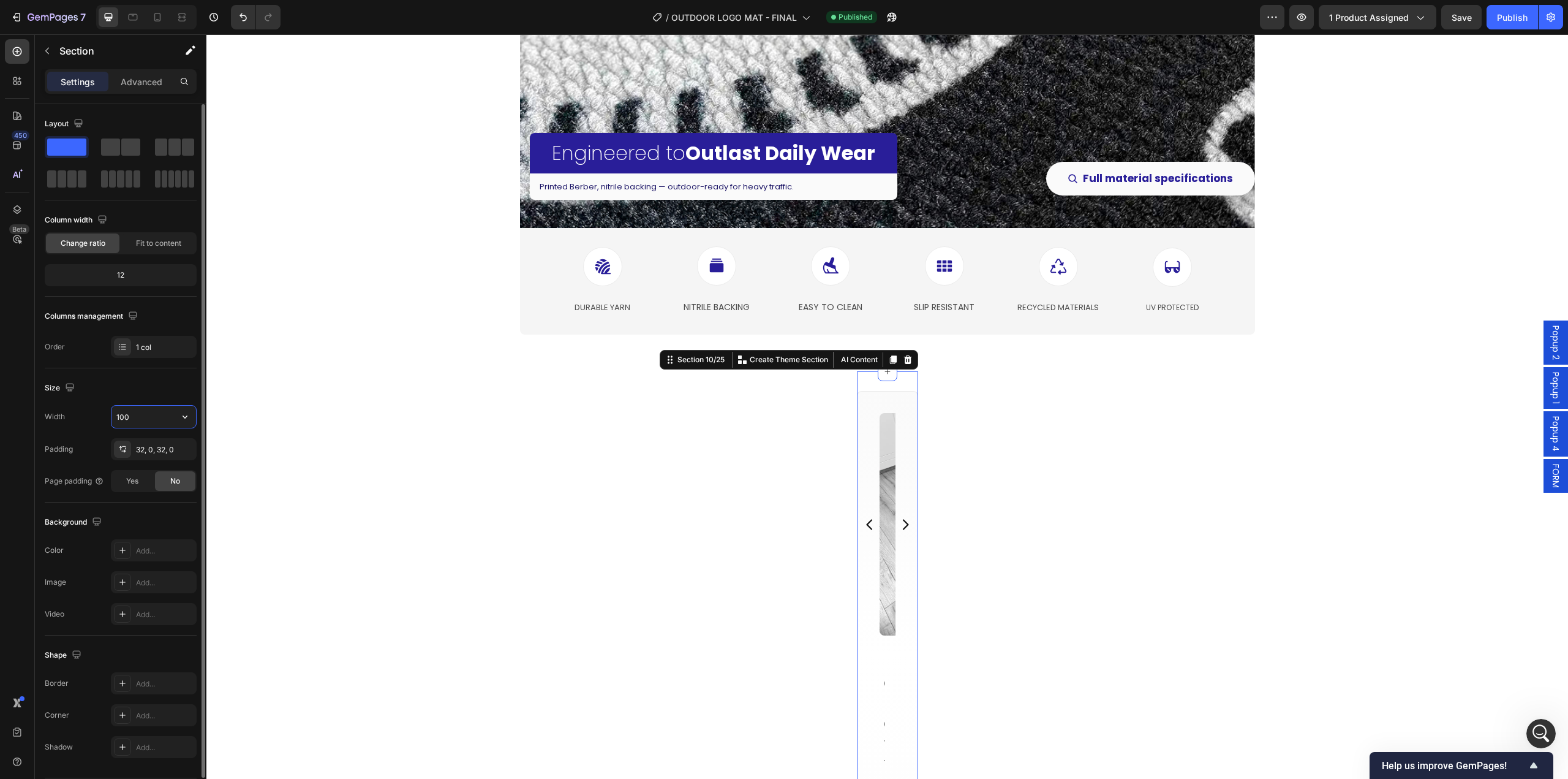
type input "100%"
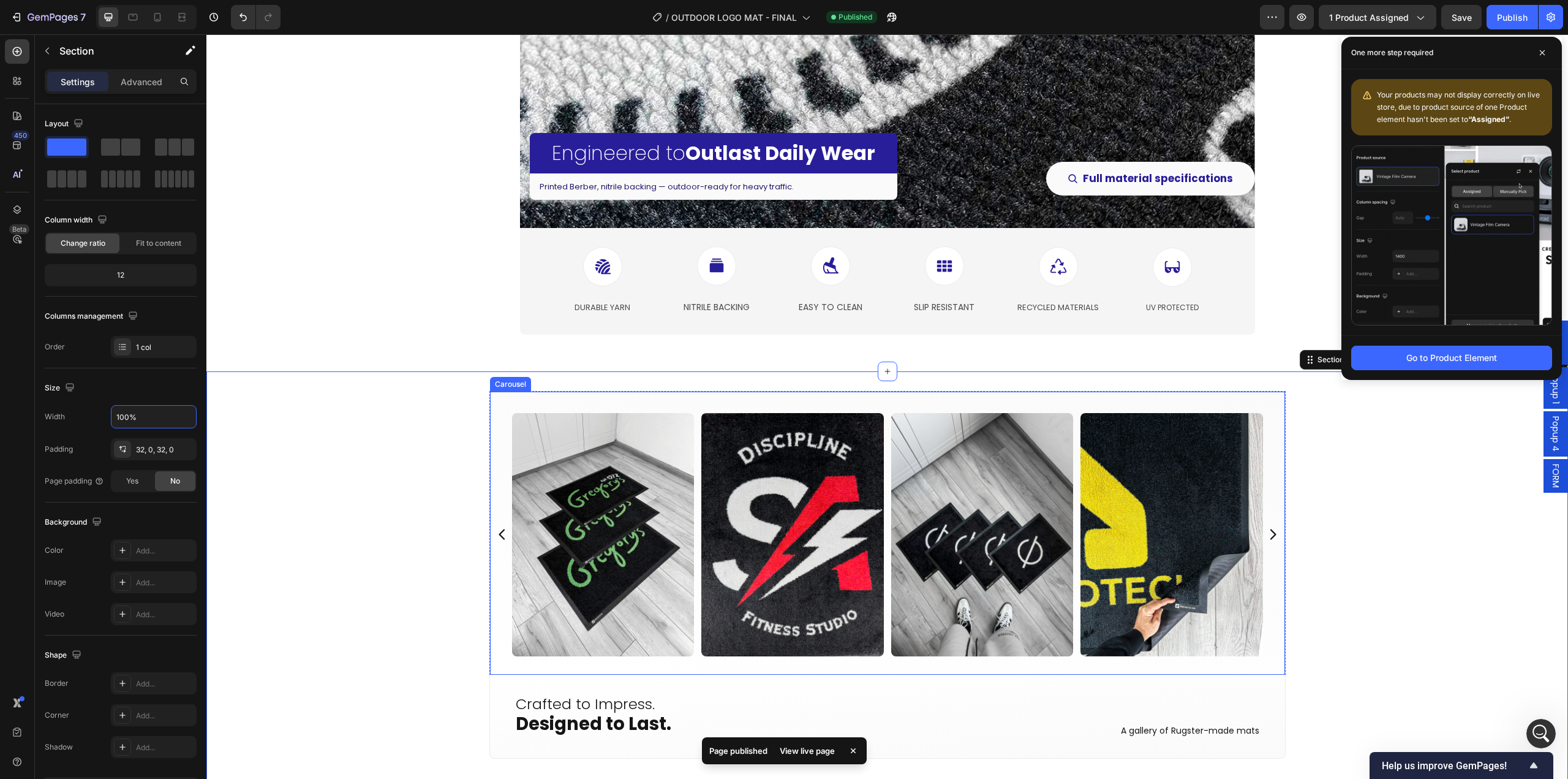
click at [497, 400] on div "Image Image Image Image Image Image Image Image Image Image Image Image Image I…" at bounding box center [887, 532] width 796 height 283
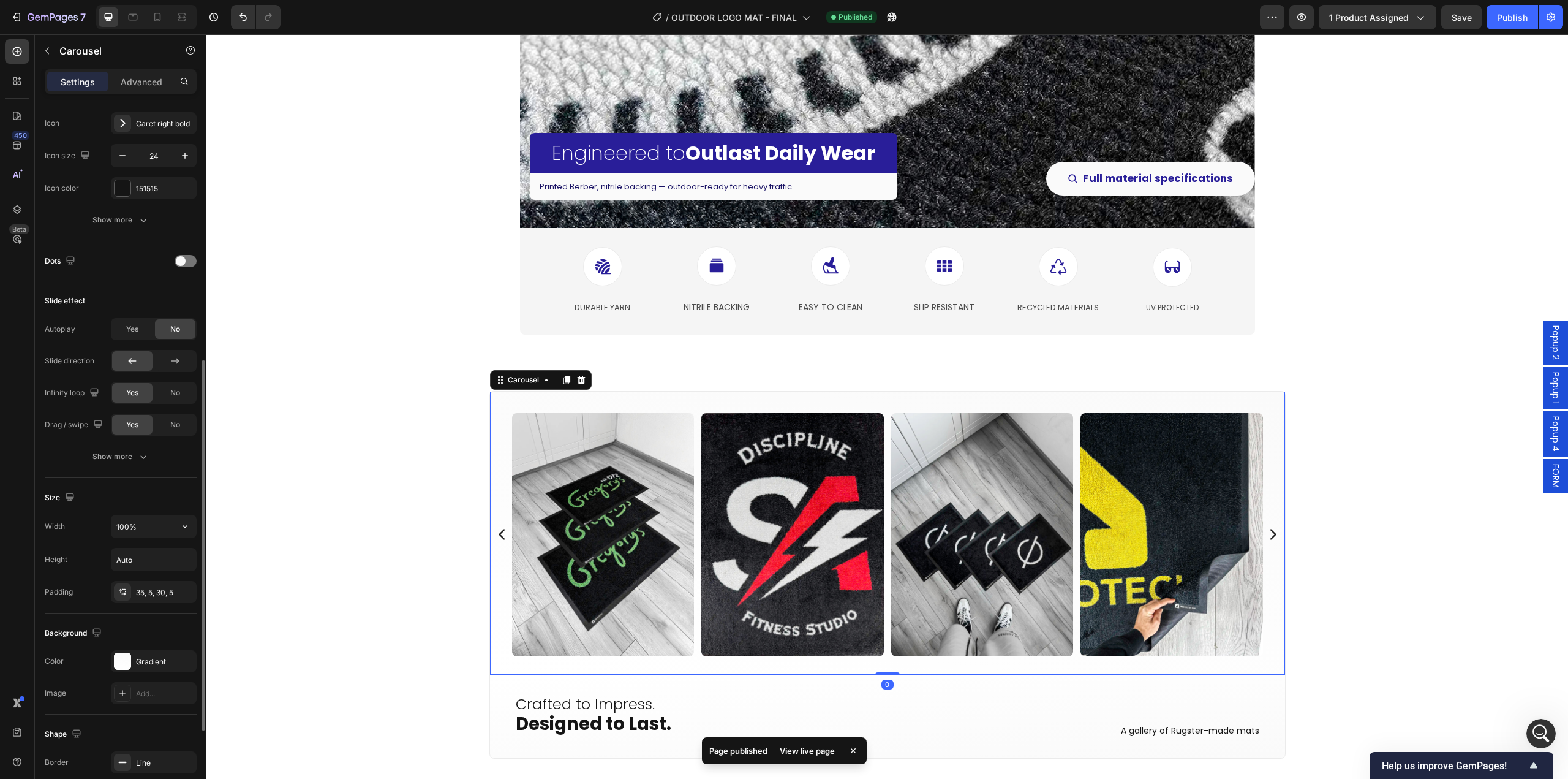
scroll to position [551, 0]
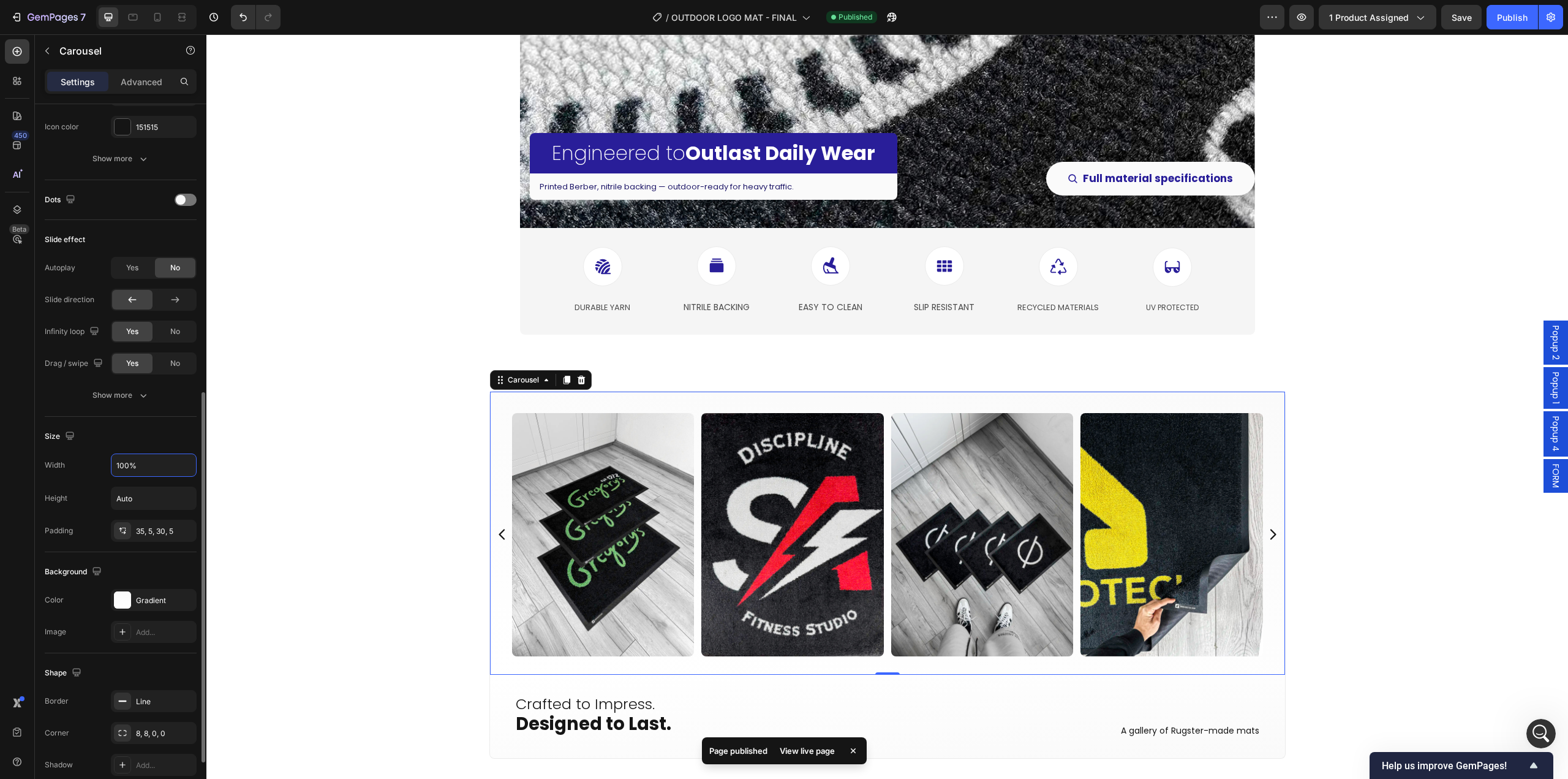
drag, startPoint x: 147, startPoint y: 465, endPoint x: 93, endPoint y: 467, distance: 54.0
click at [94, 467] on div "Width 100%" at bounding box center [121, 465] width 152 height 23
drag, startPoint x: 139, startPoint y: 467, endPoint x: 84, endPoint y: 462, distance: 55.2
click at [87, 462] on div "Width 100%" at bounding box center [121, 465] width 152 height 23
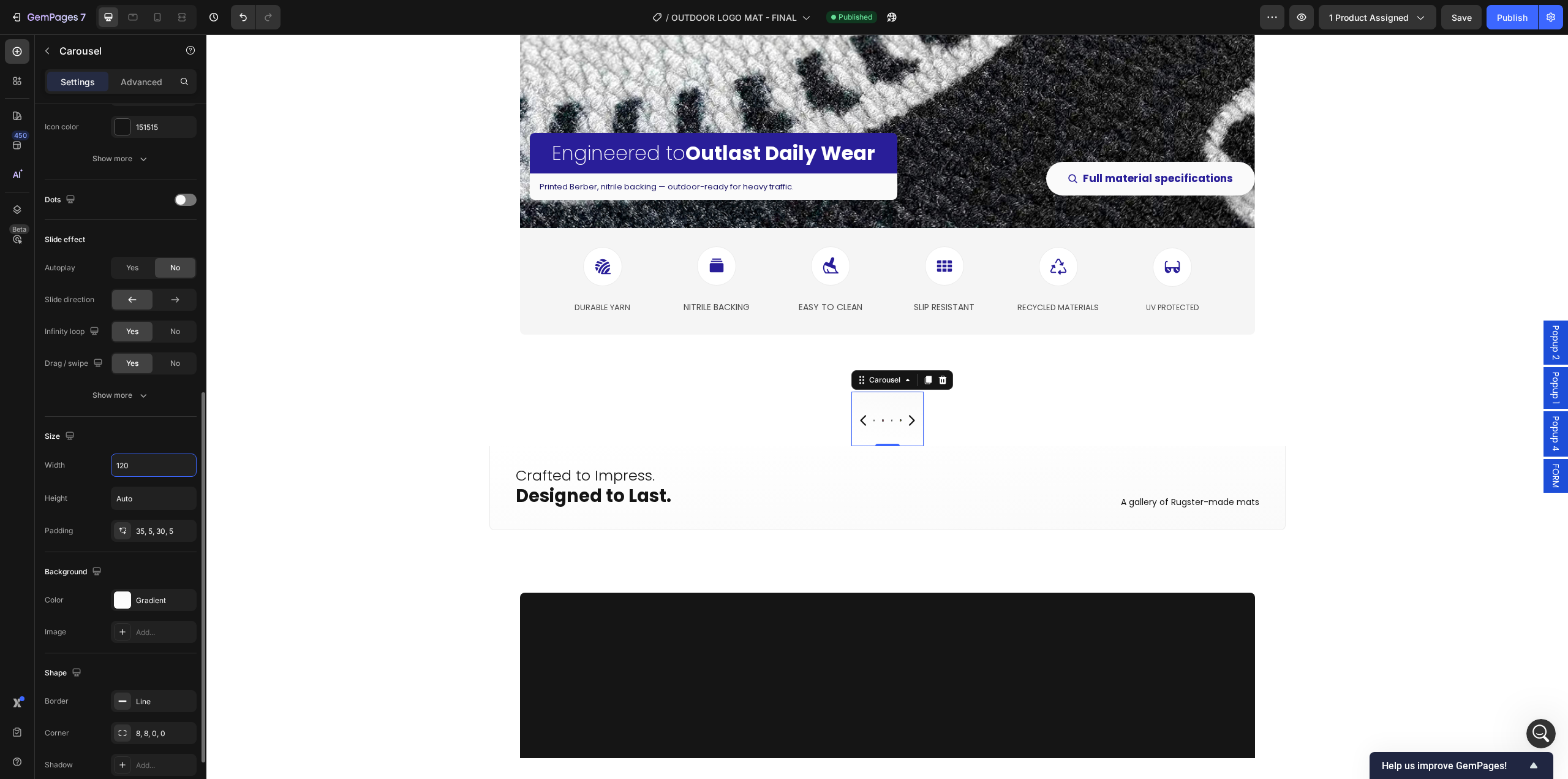
type input "1200"
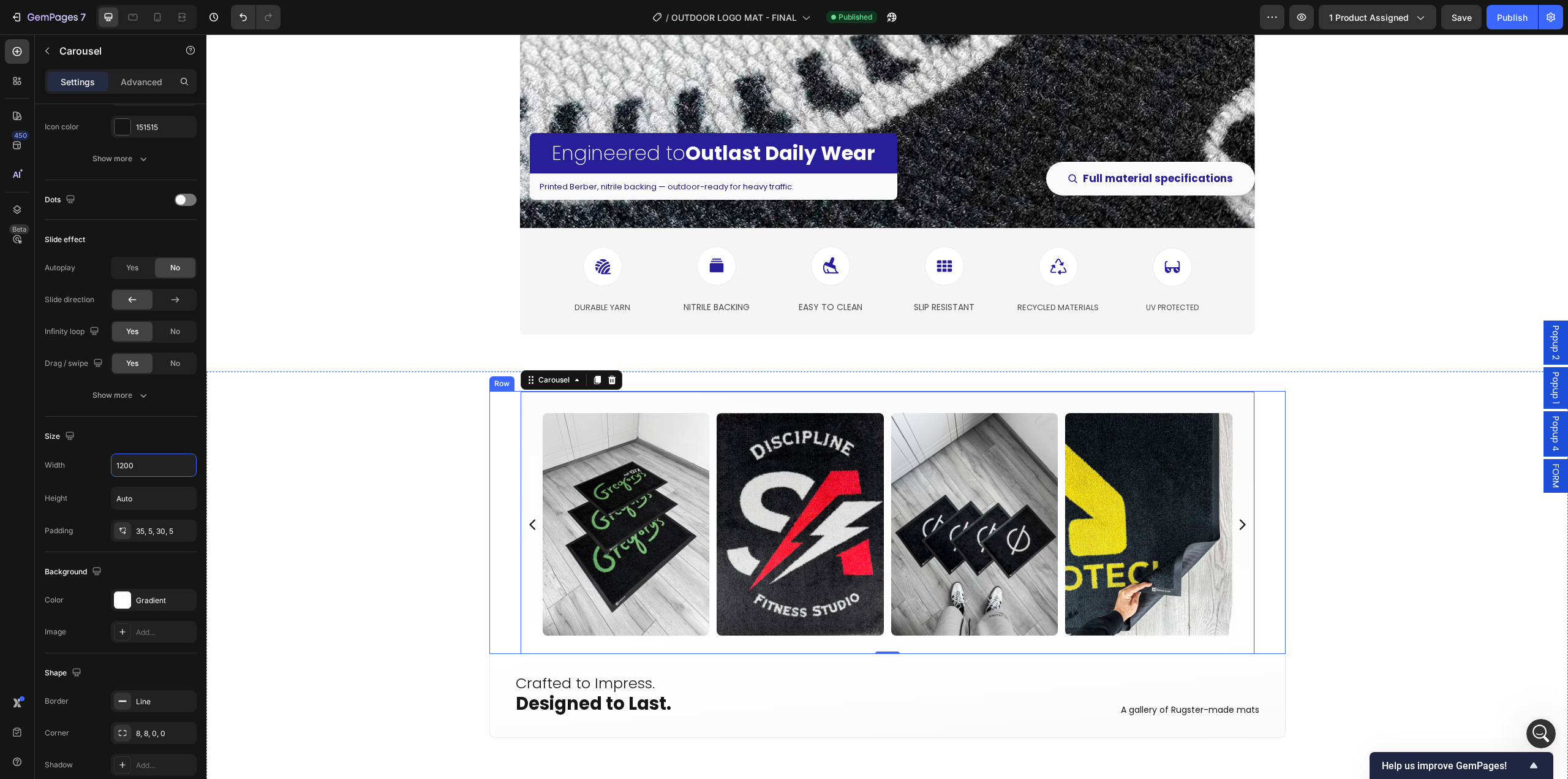
click at [477, 603] on div "Image Image Image Image Image Image Image Image Image Image Image Image Image I…" at bounding box center [887, 586] width 1362 height 390
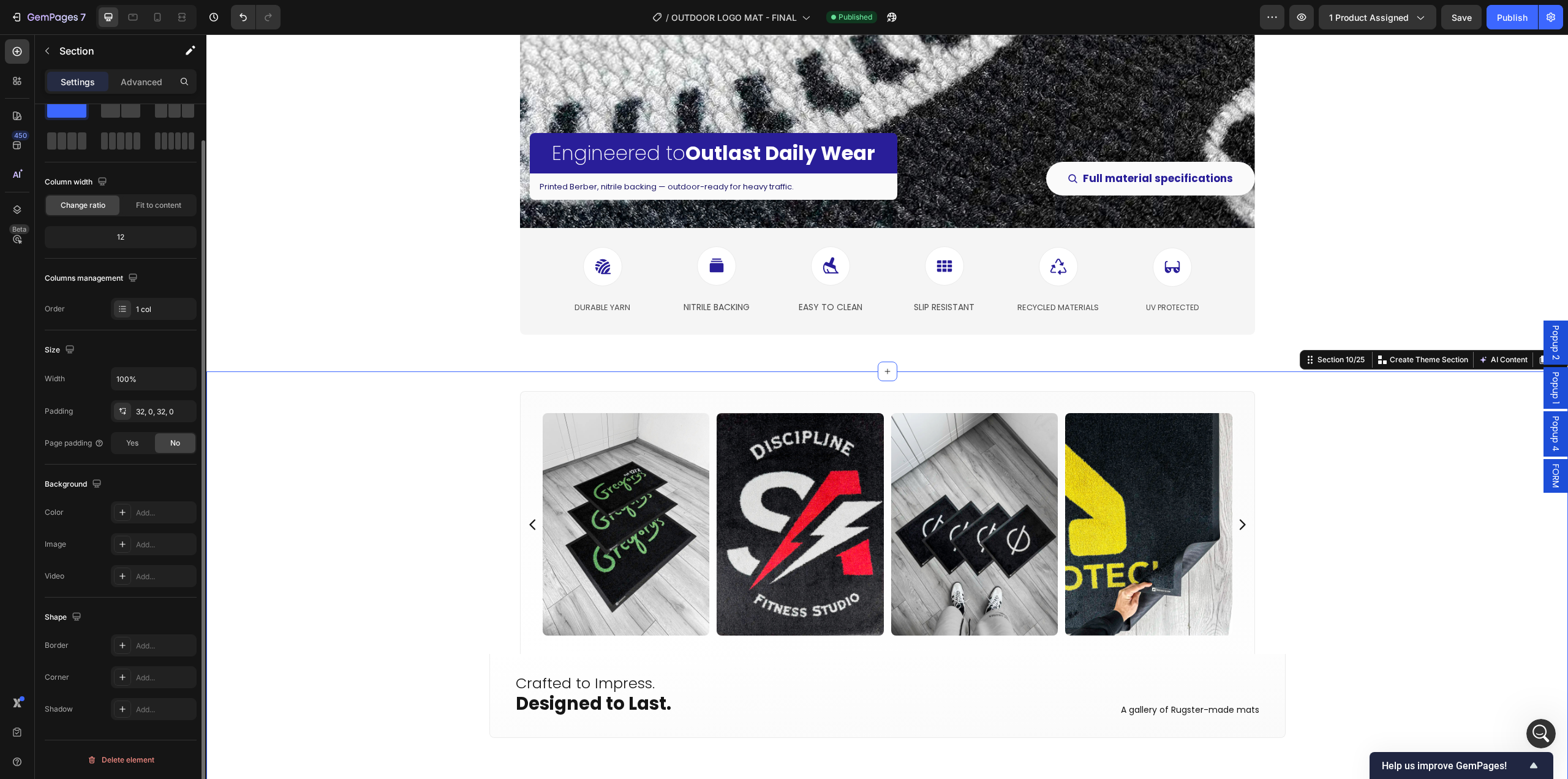
scroll to position [0, 0]
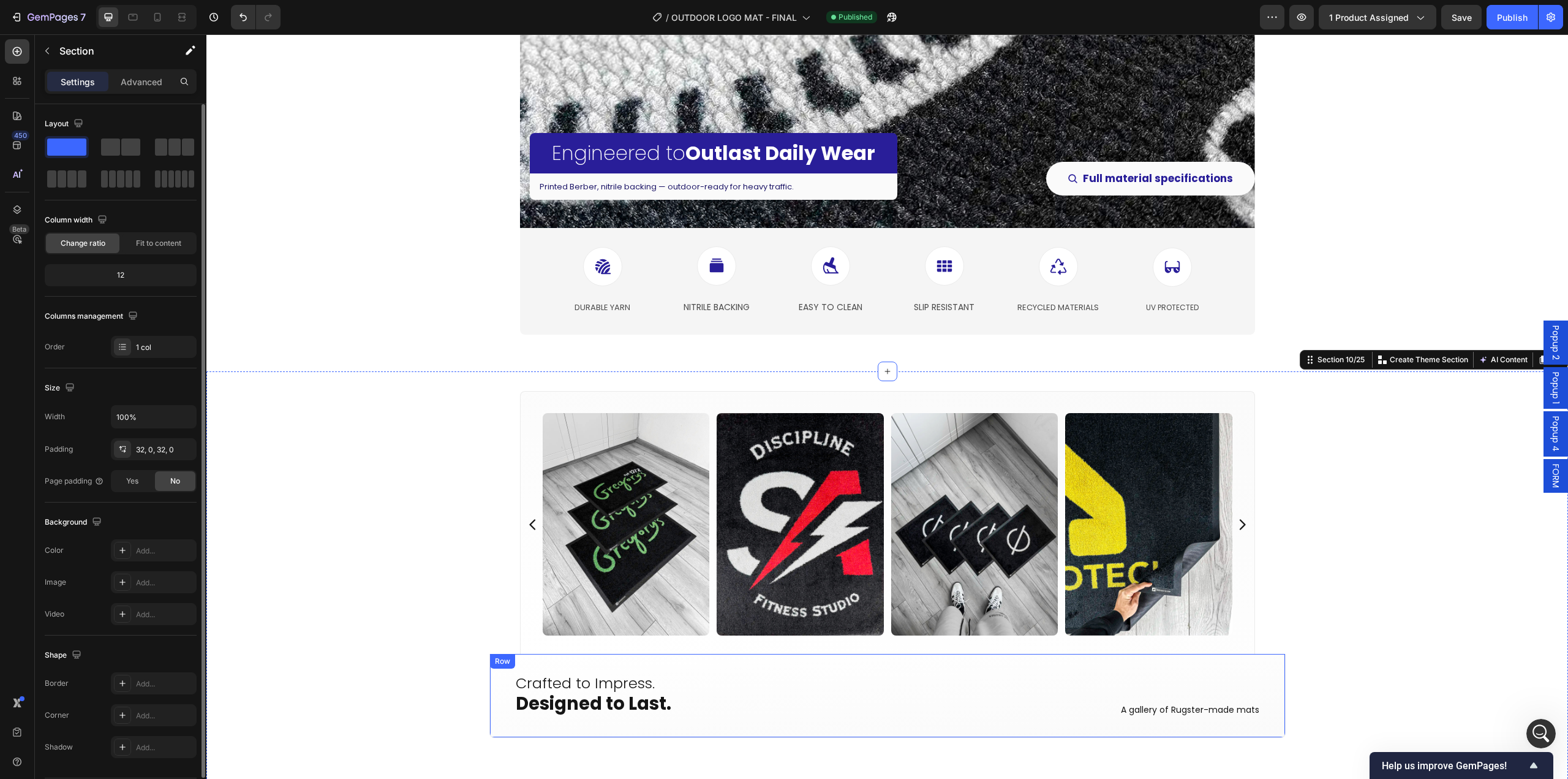
click at [492, 710] on div "Crafted to Impress. Designed to Last. Heading A gallery of Rugster-made mats Te…" at bounding box center [887, 695] width 796 height 84
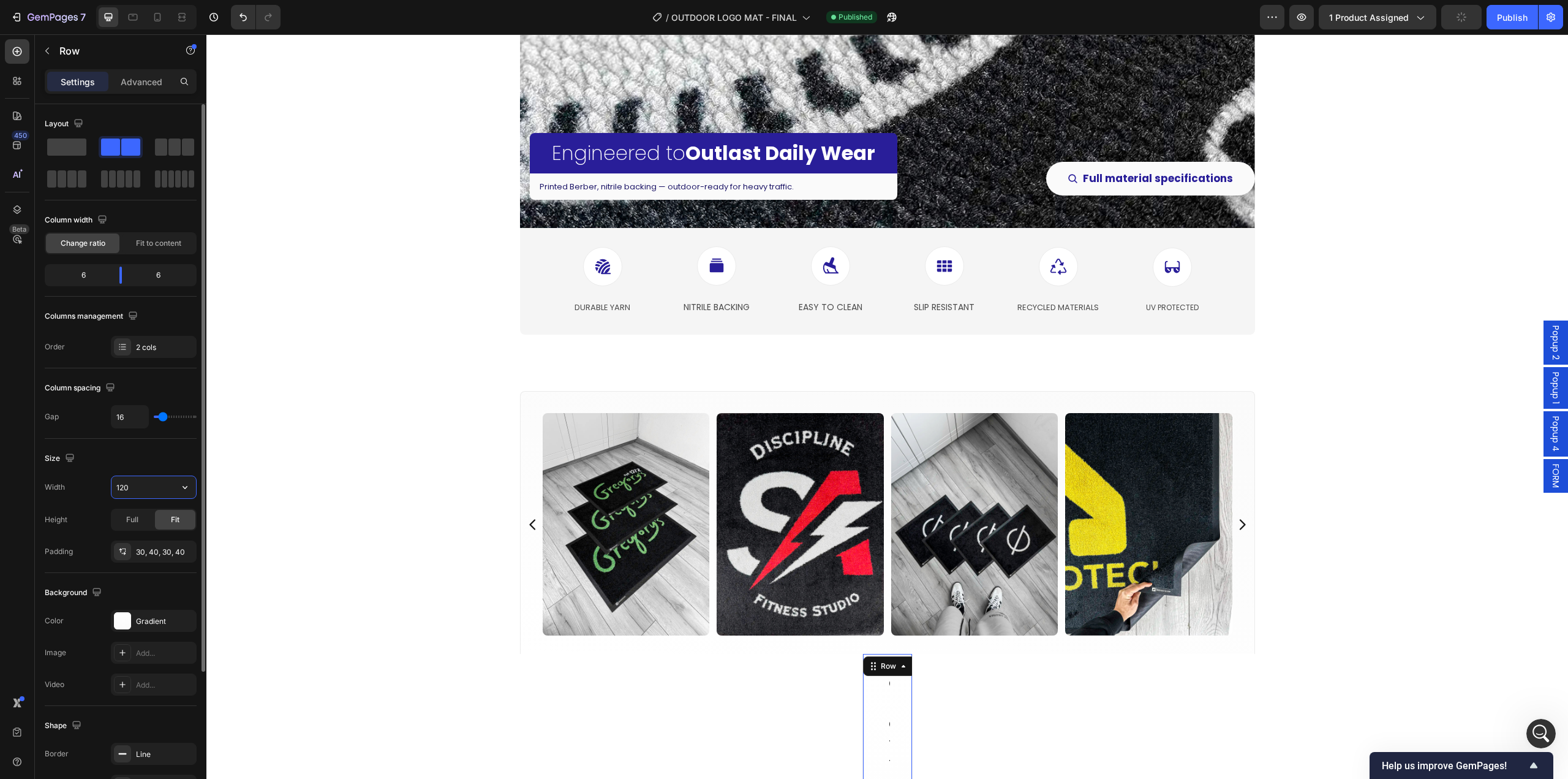
type input "1200"
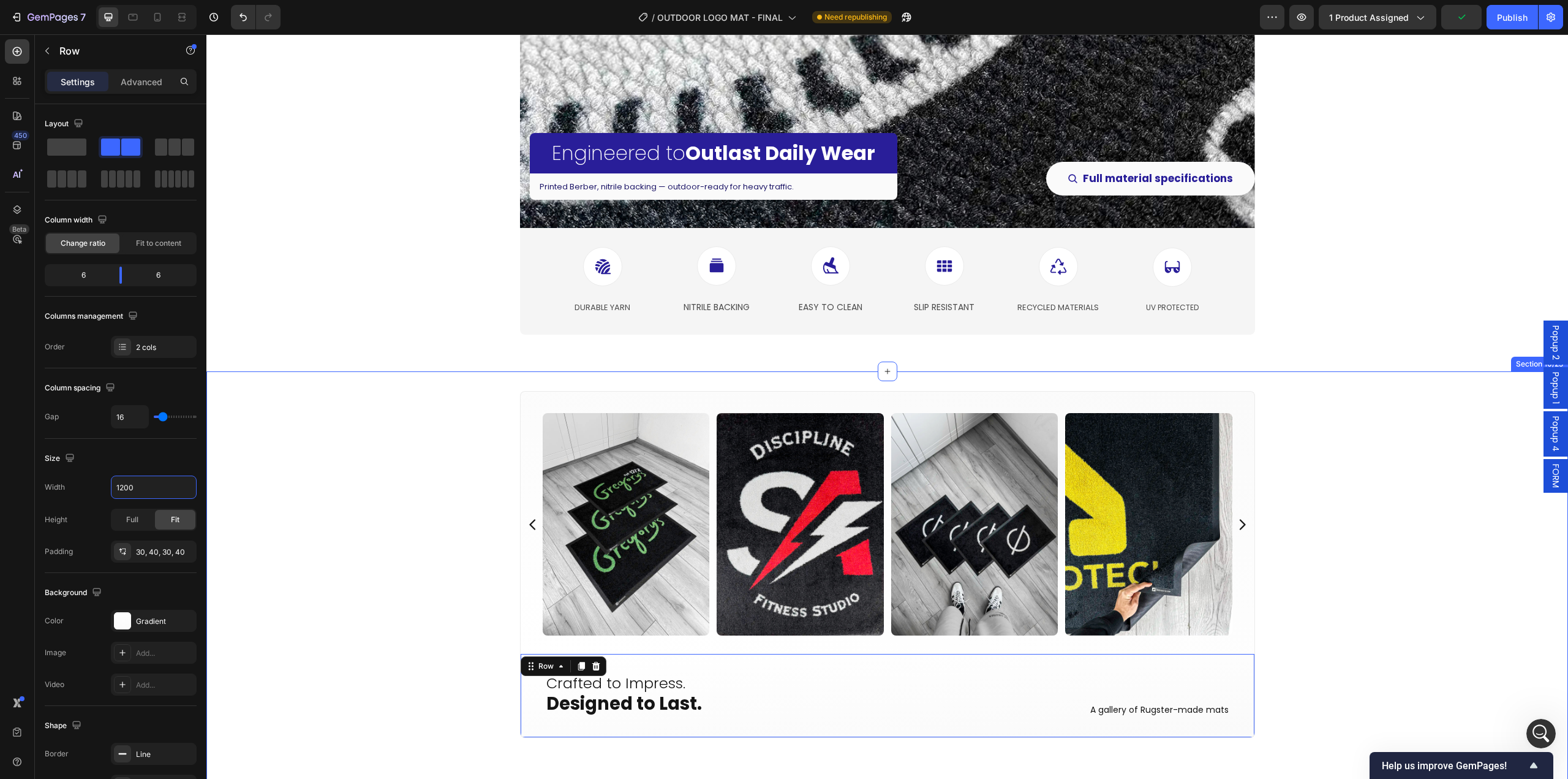
click at [429, 627] on div "Image Image Image Image Image Image Image Image Image Image Image Image Image I…" at bounding box center [887, 586] width 1362 height 390
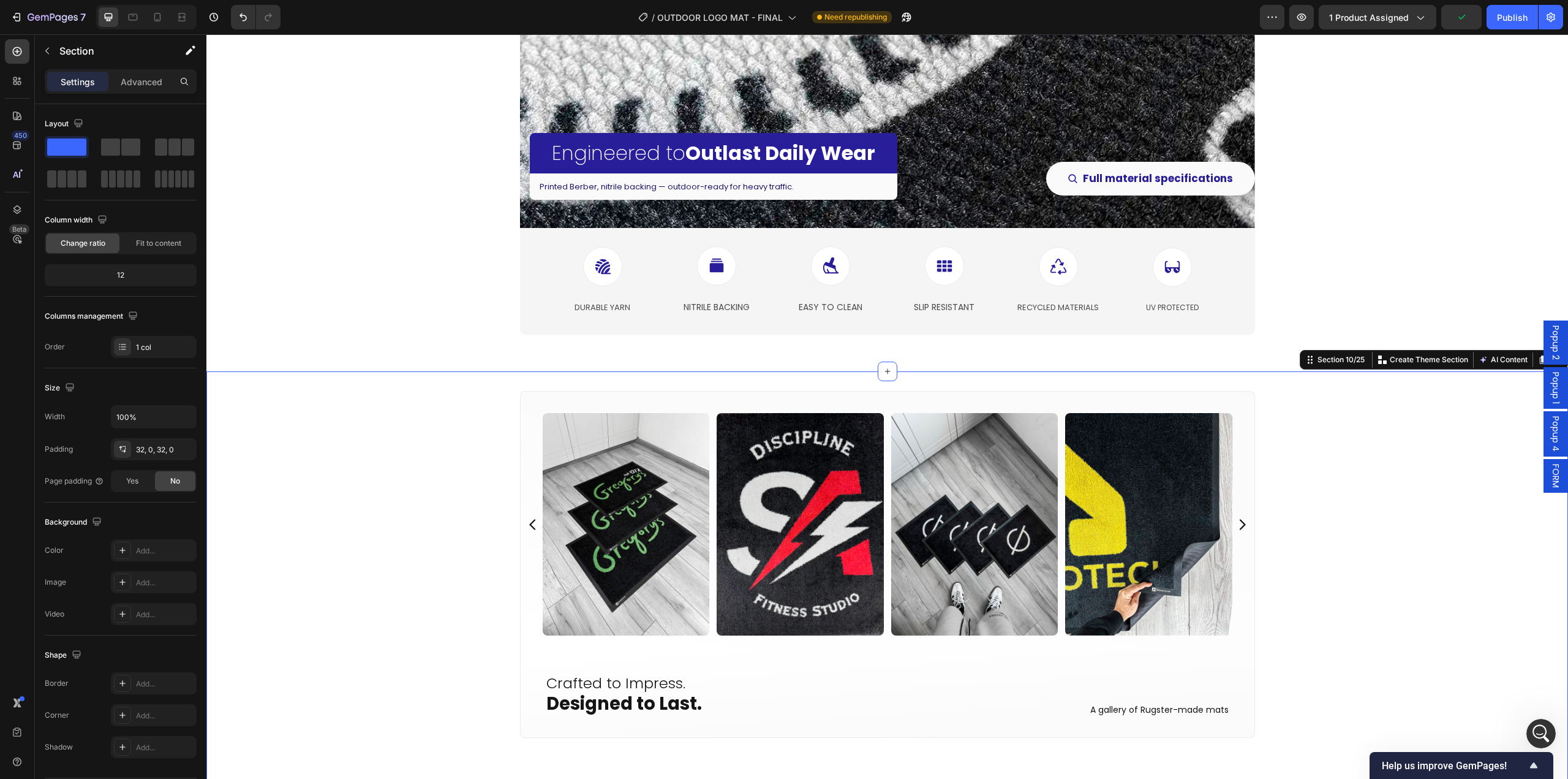
click at [423, 637] on div "Image Image Image Image Image Image Image Image Image Image Image Image Image I…" at bounding box center [887, 586] width 1362 height 390
click at [141, 547] on div "Add..." at bounding box center [165, 550] width 58 height 11
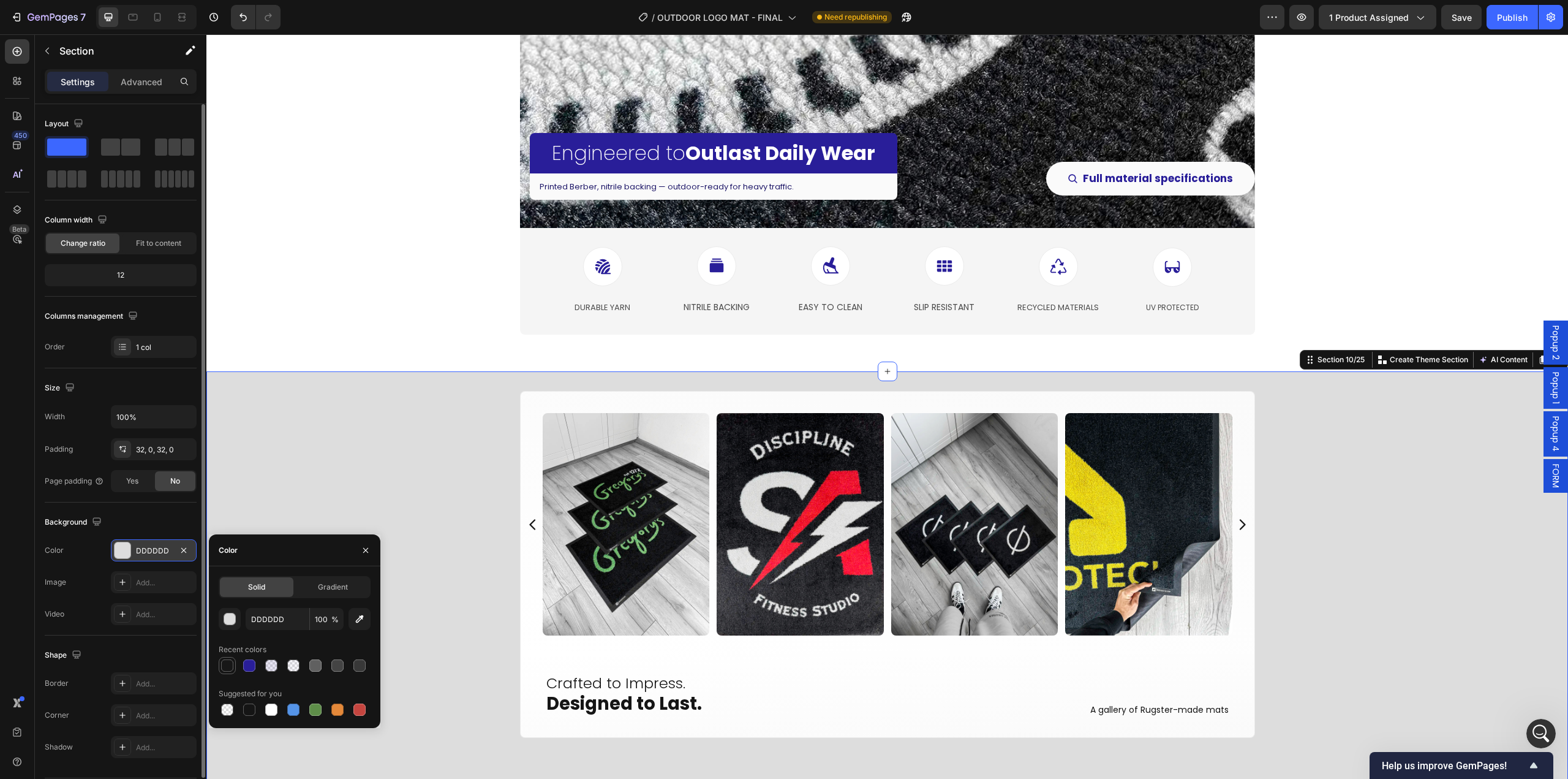
click at [225, 666] on div at bounding box center [227, 665] width 12 height 12
type input "171717"
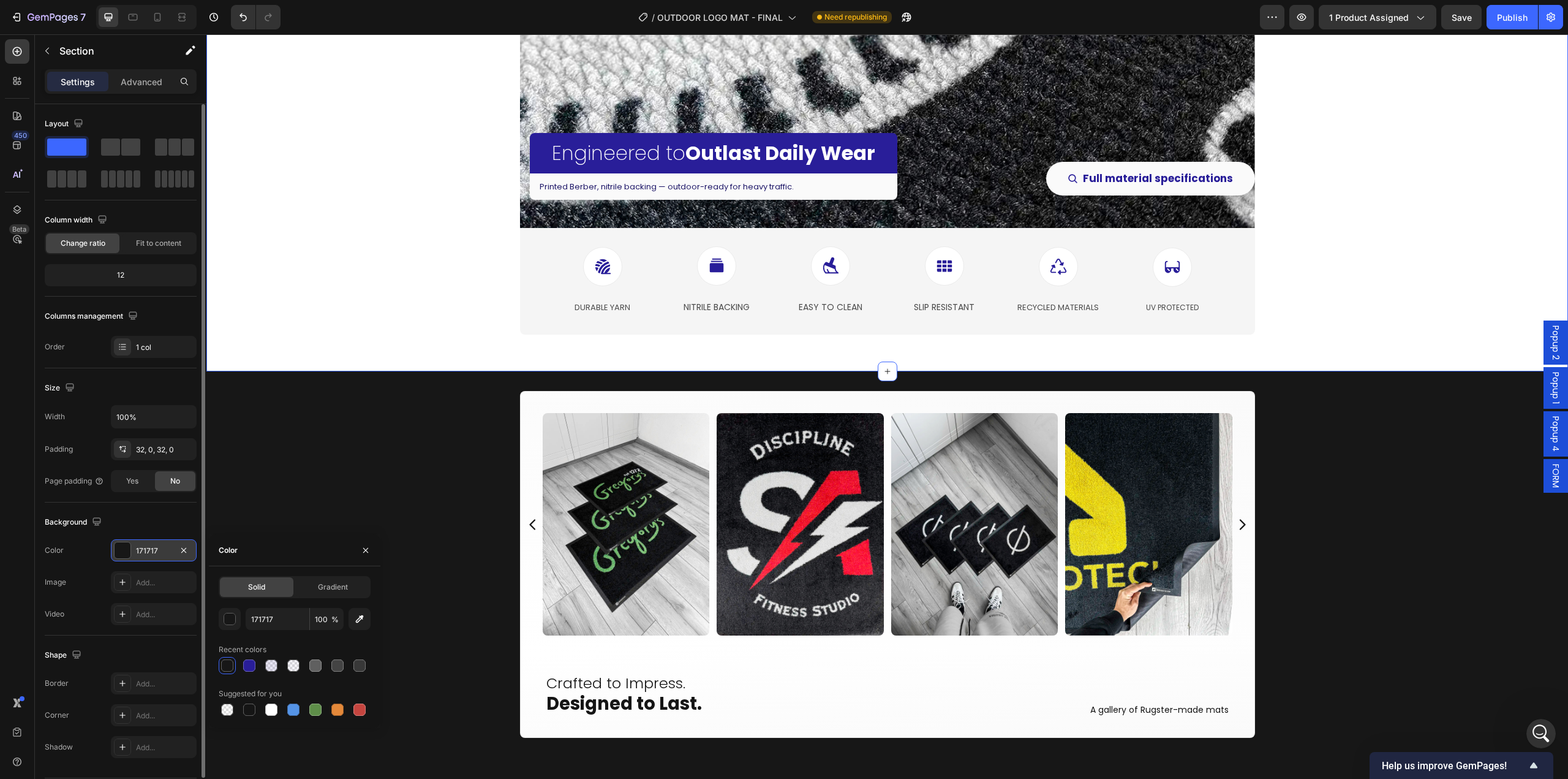
click at [346, 314] on div "Engineered to Outlast Daily Wear Heading Printed Berber, nitrile backing — outd…" at bounding box center [887, 122] width 1362 height 499
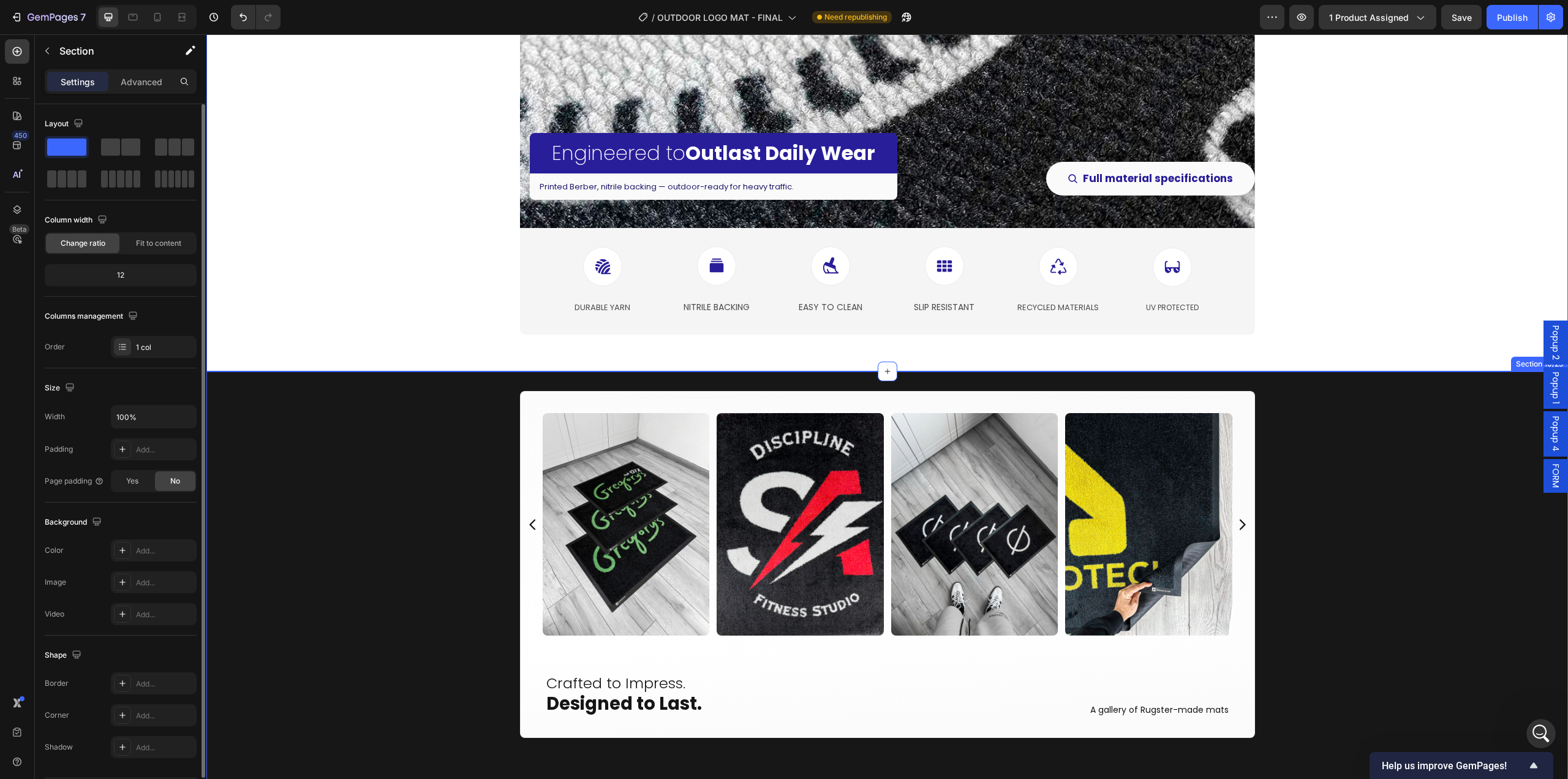
scroll to position [2390, 0]
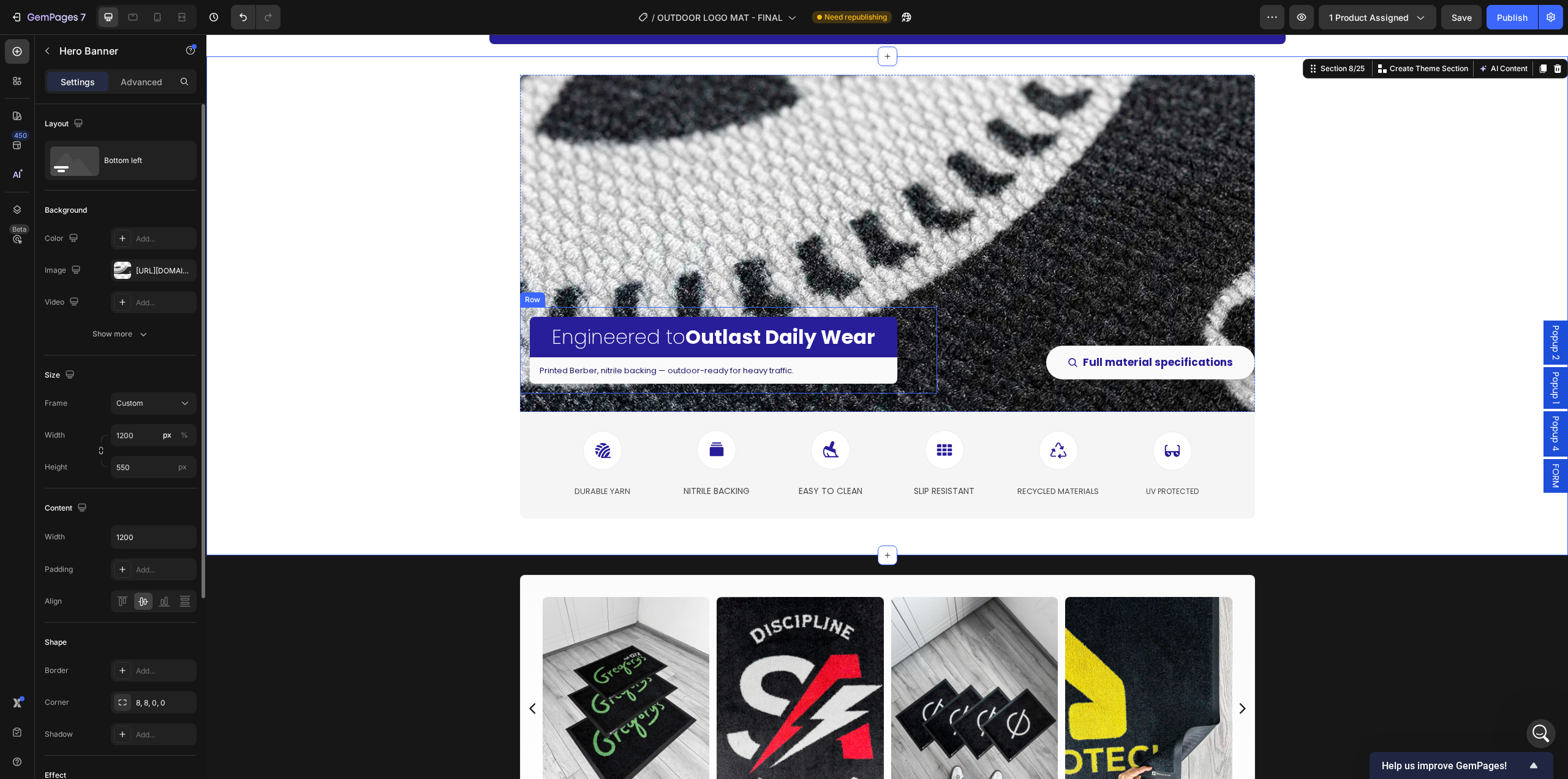
click at [637, 269] on div "Overlay" at bounding box center [887, 243] width 735 height 337
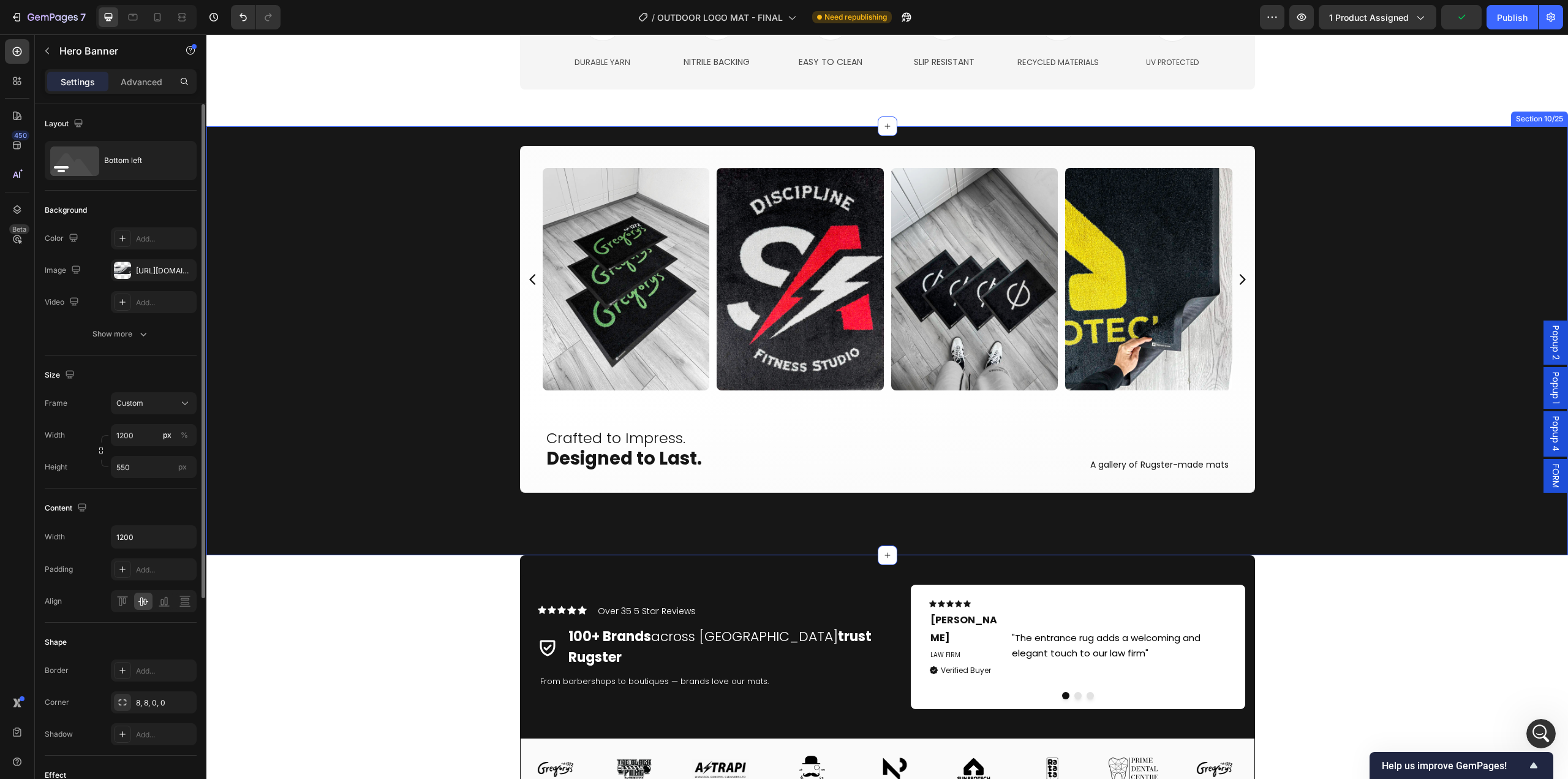
scroll to position [3002, 0]
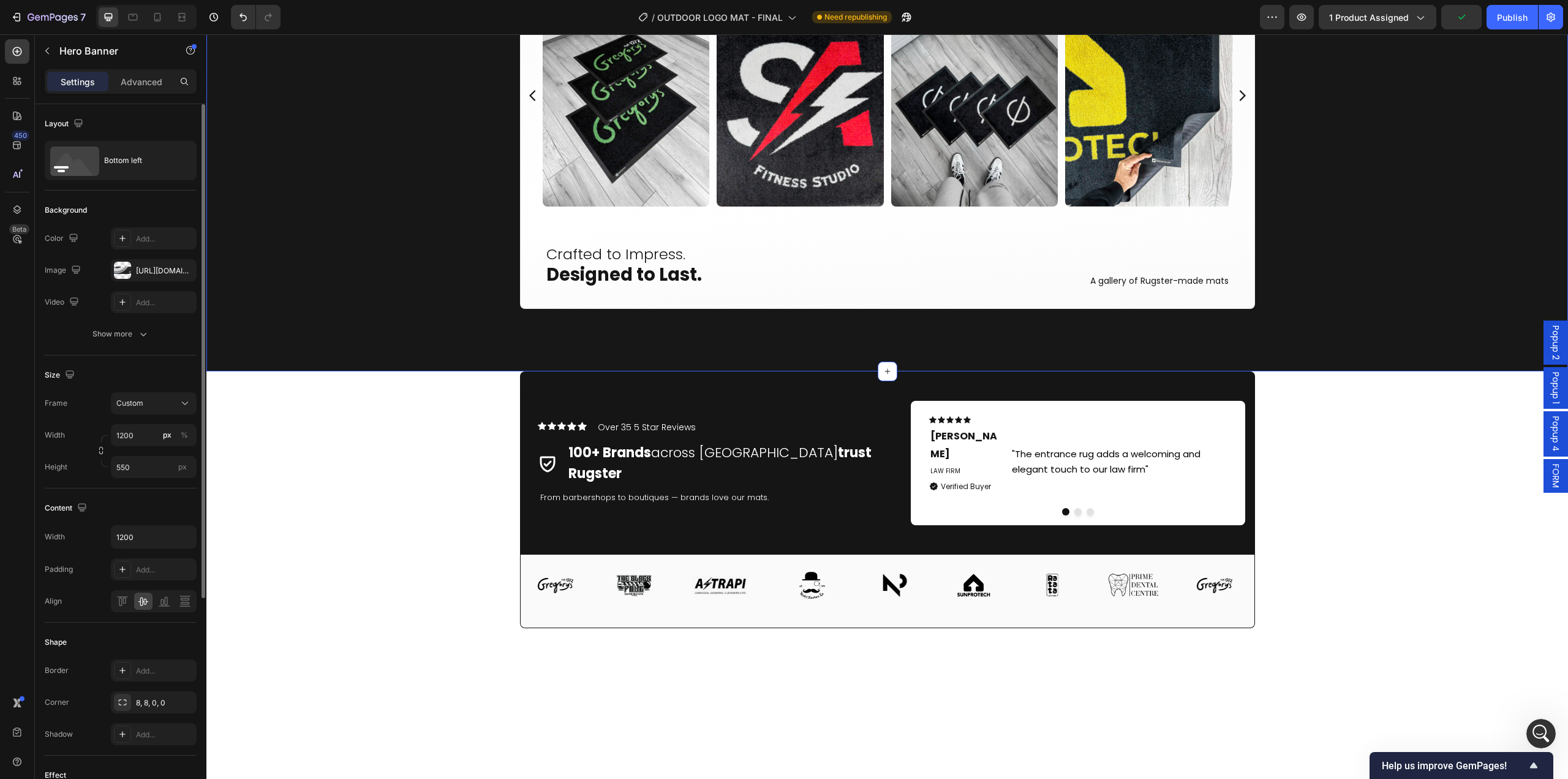
click at [812, 346] on div "Image Image Image Image Image Image Image Image Image Image Image Image Image I…" at bounding box center [887, 157] width 1362 height 390
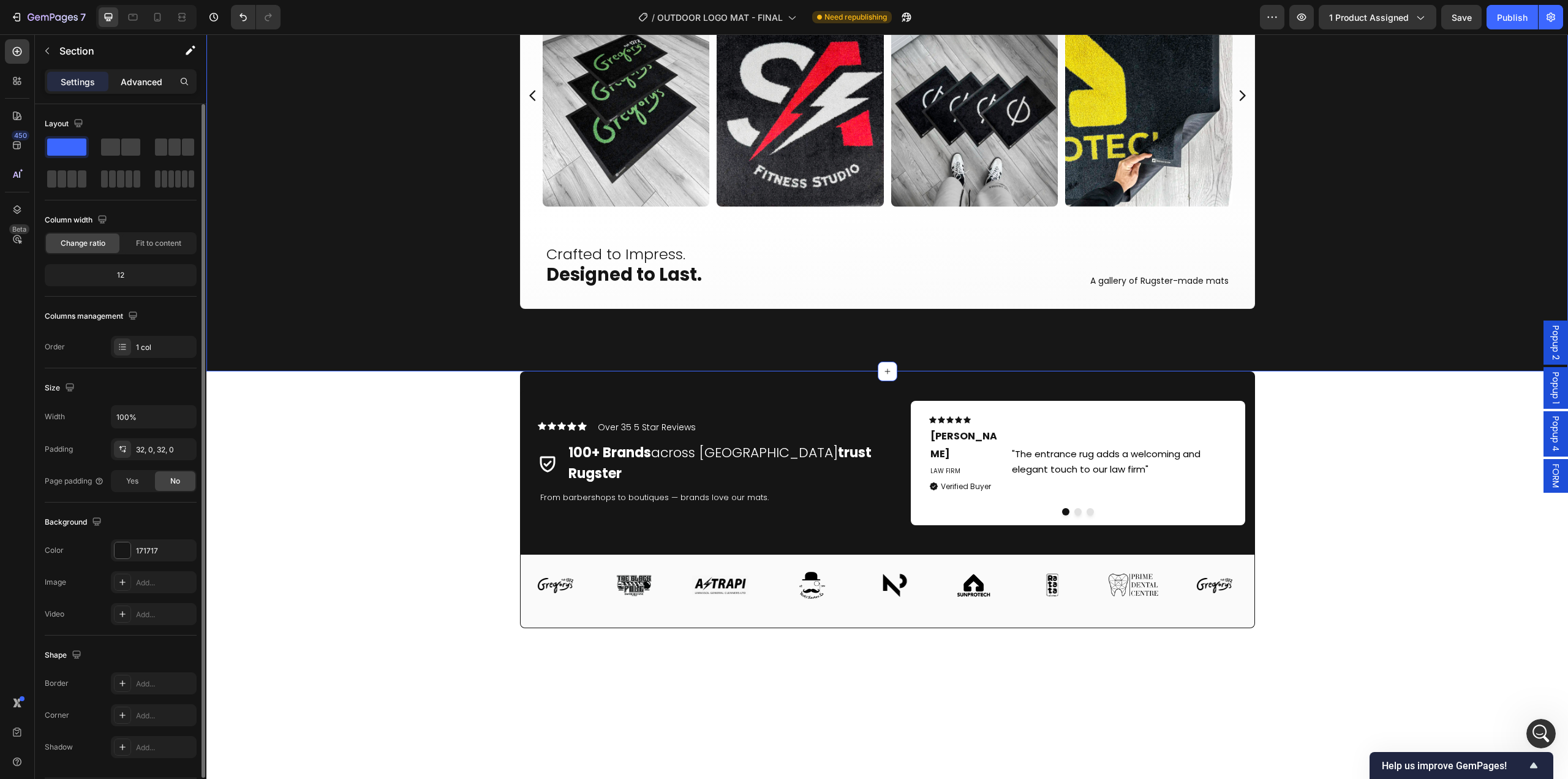
click at [147, 88] on div "Advanced" at bounding box center [141, 82] width 61 height 20
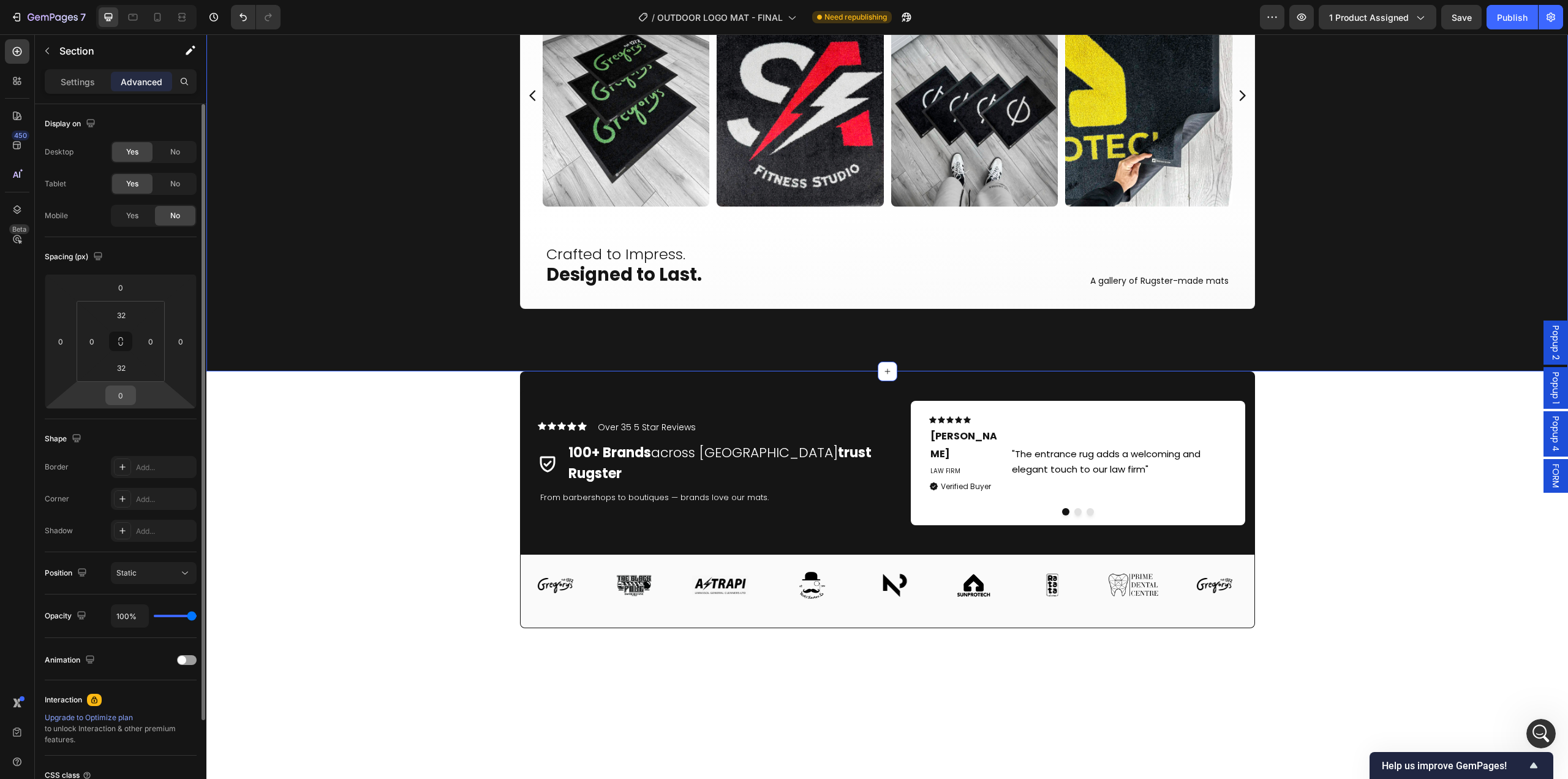
click at [126, 391] on input "0" at bounding box center [121, 395] width 24 height 19
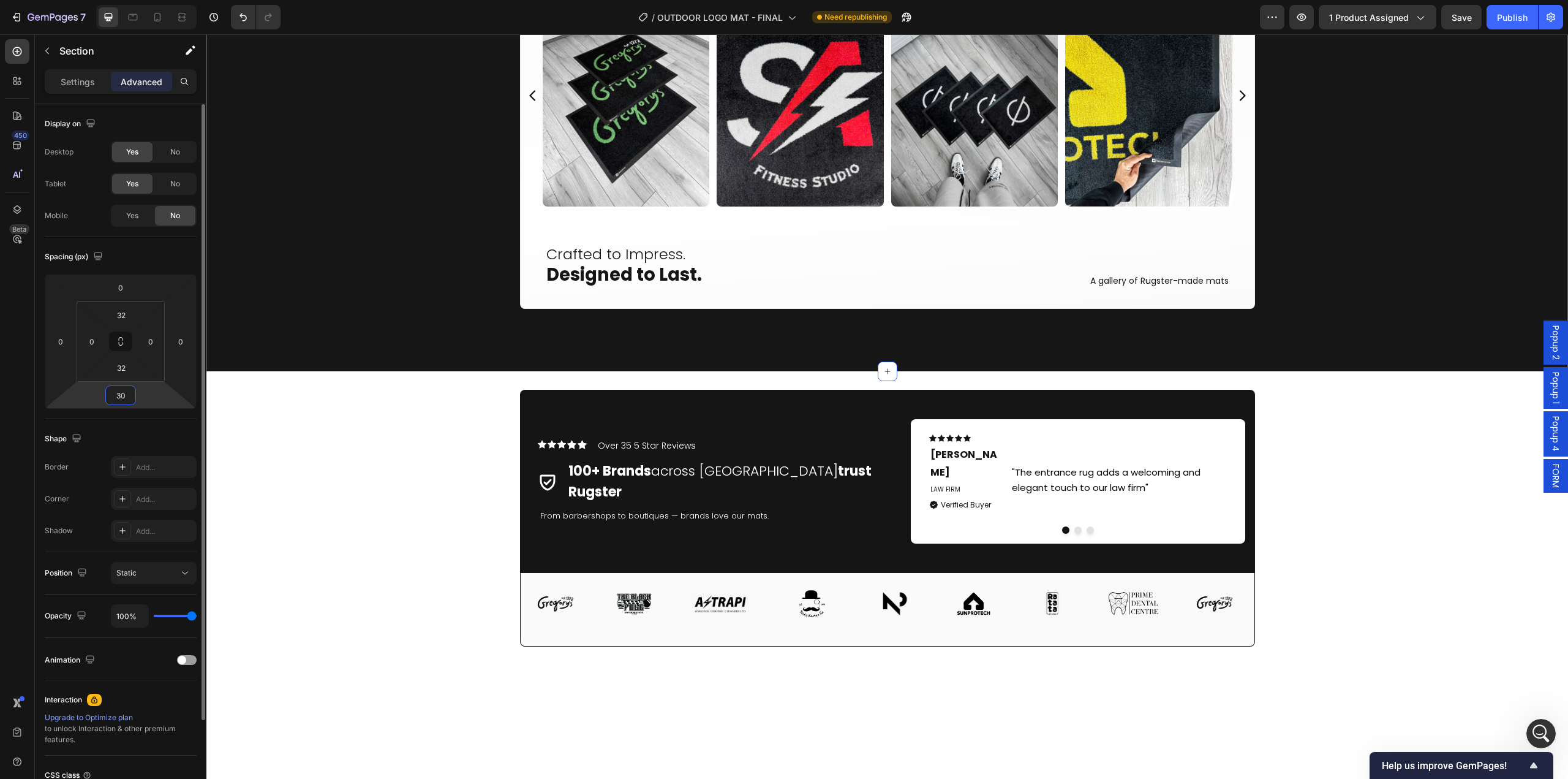
type input "3"
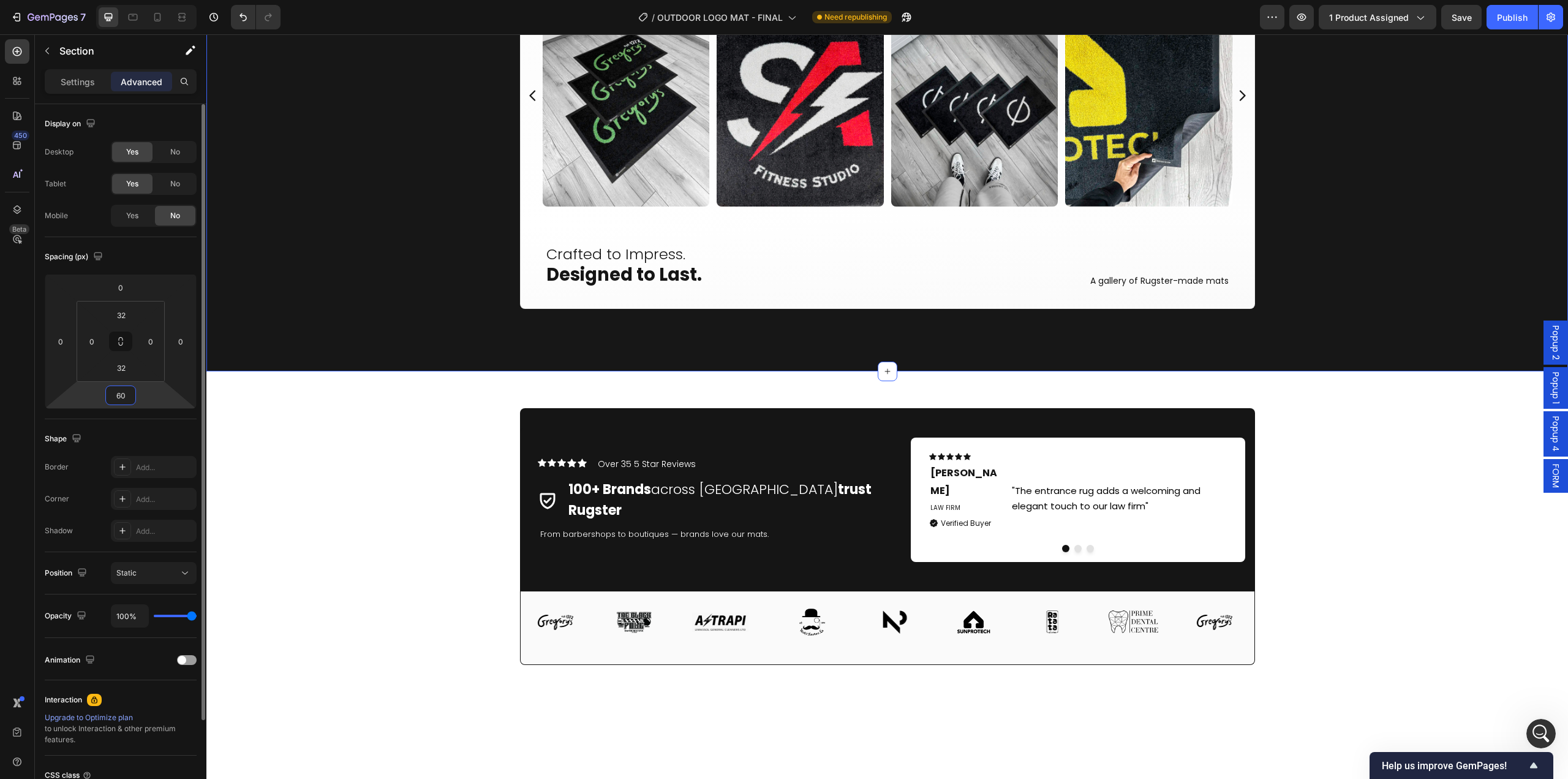
type input "6"
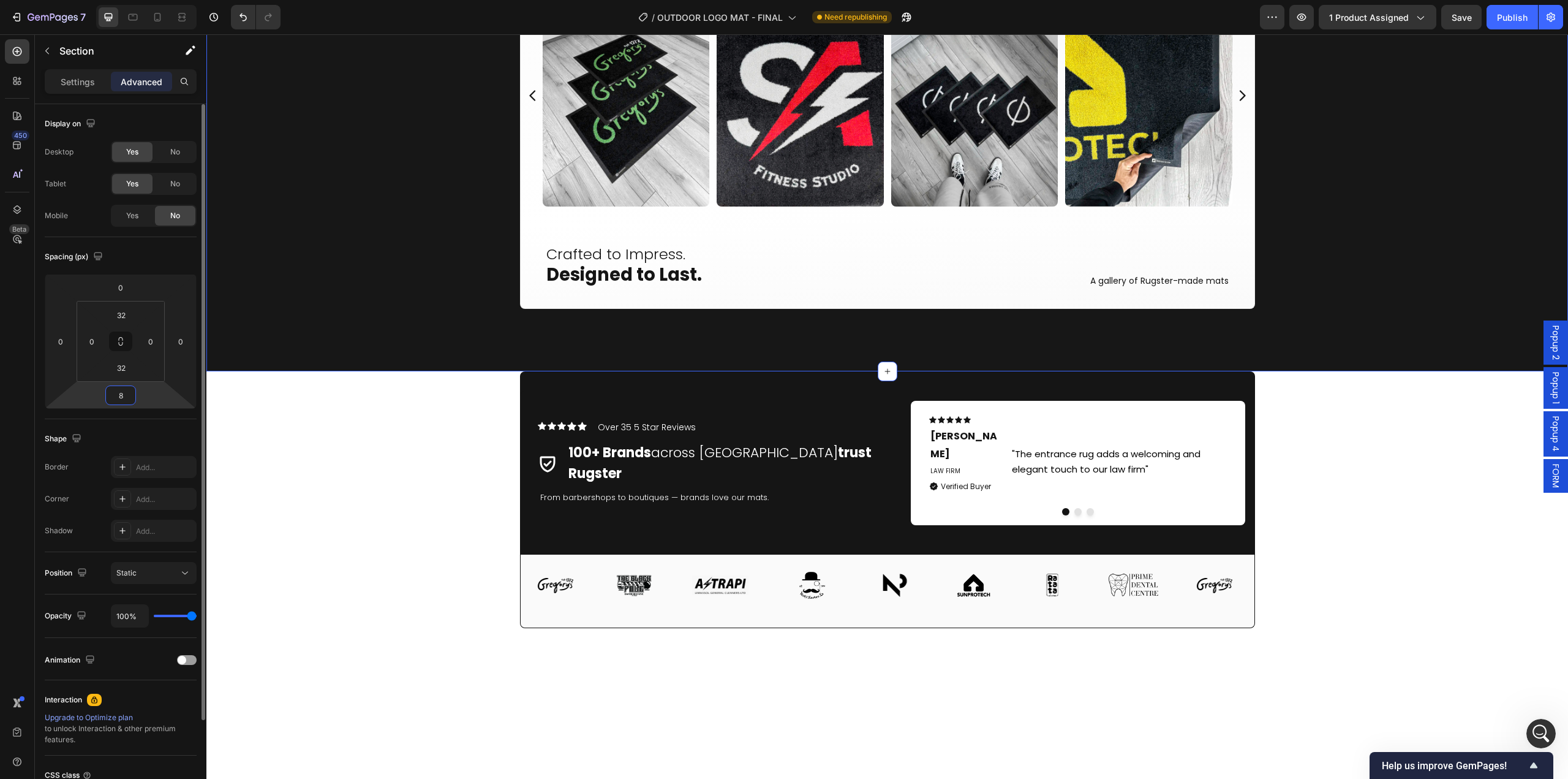
type input "80"
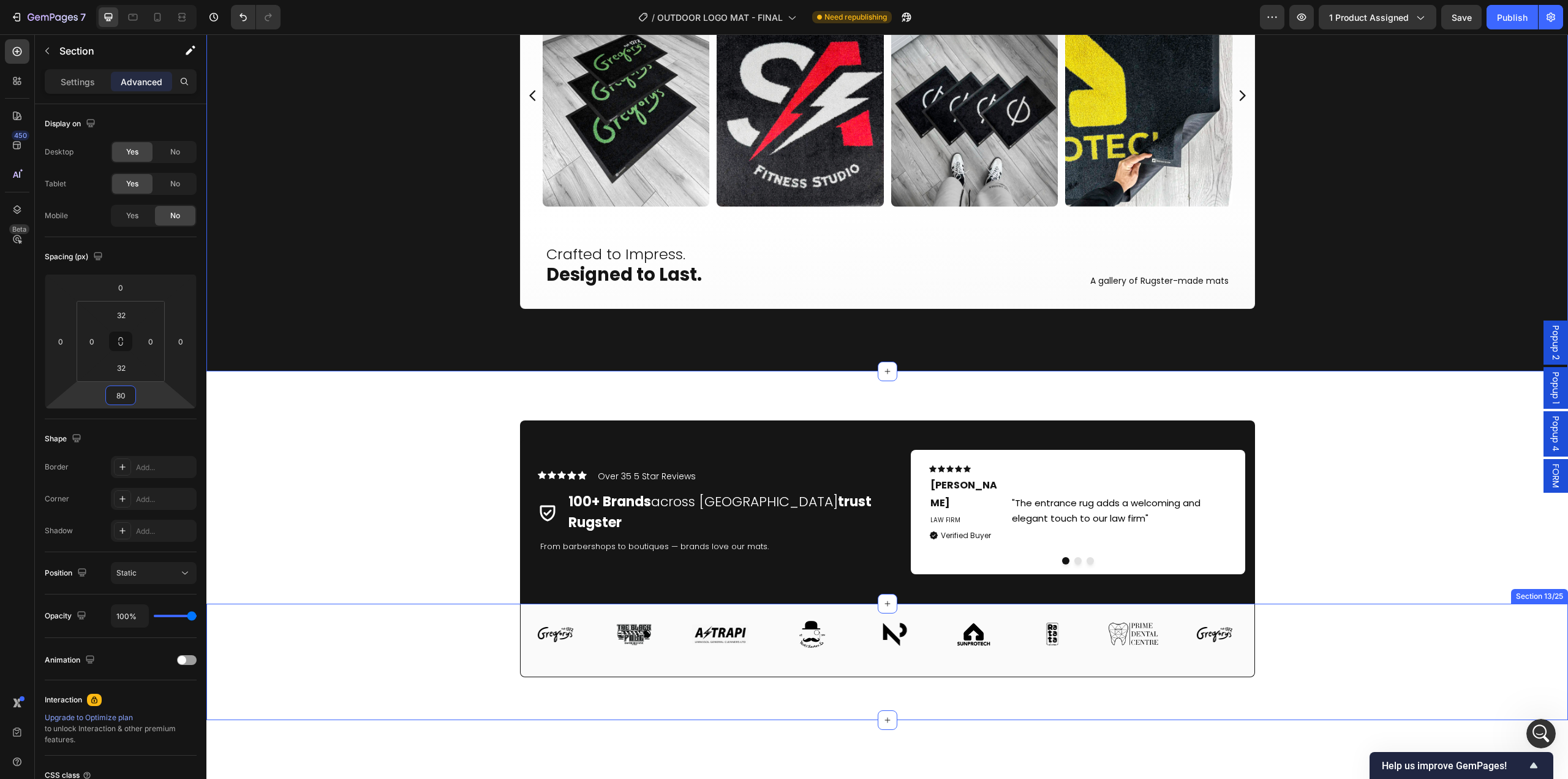
click at [1391, 659] on div "Image Image Image Image Image Image Image Image Image Image Image Image Image I…" at bounding box center [887, 661] width 1362 height 116
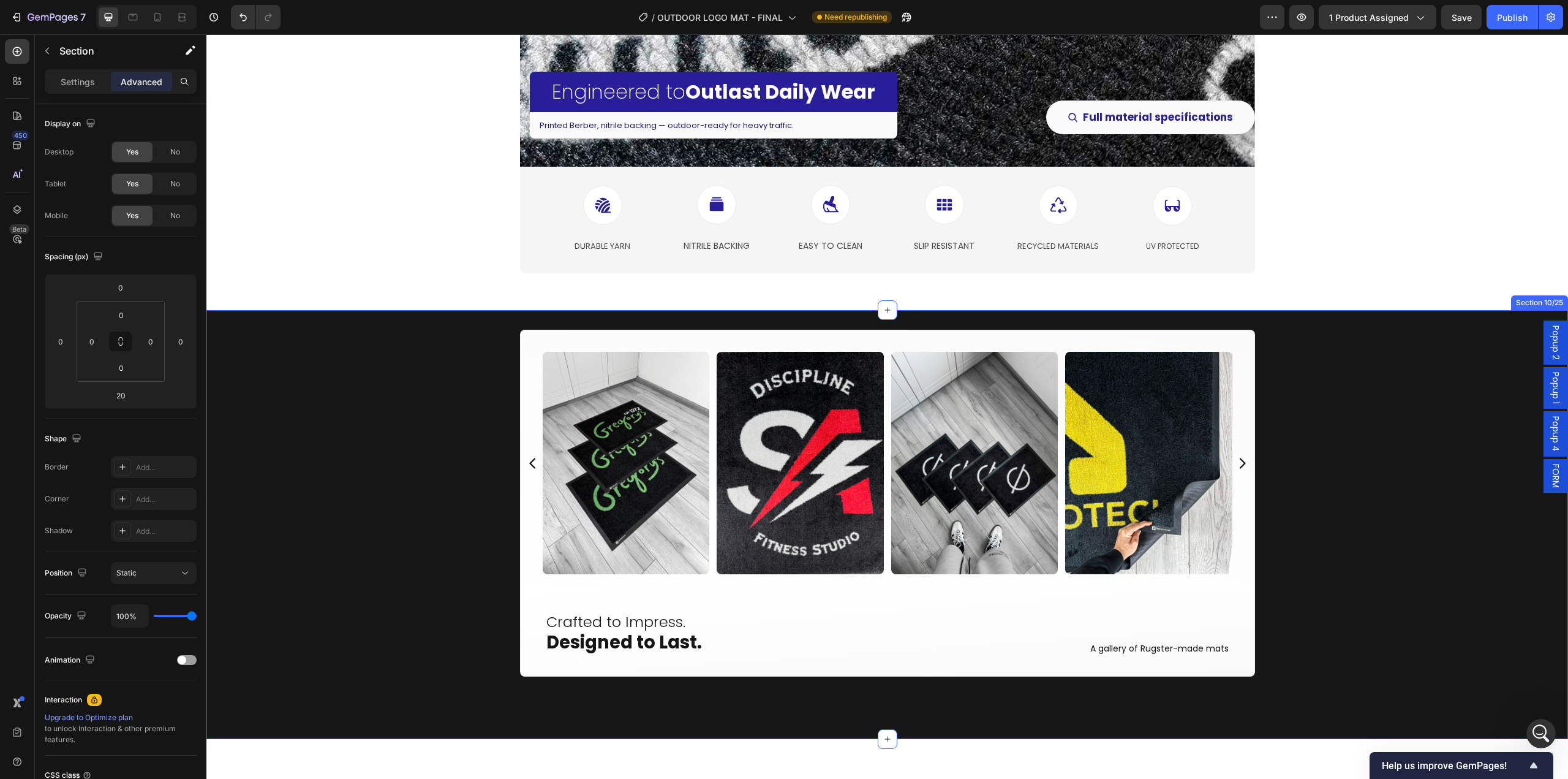
scroll to position [2696, 0]
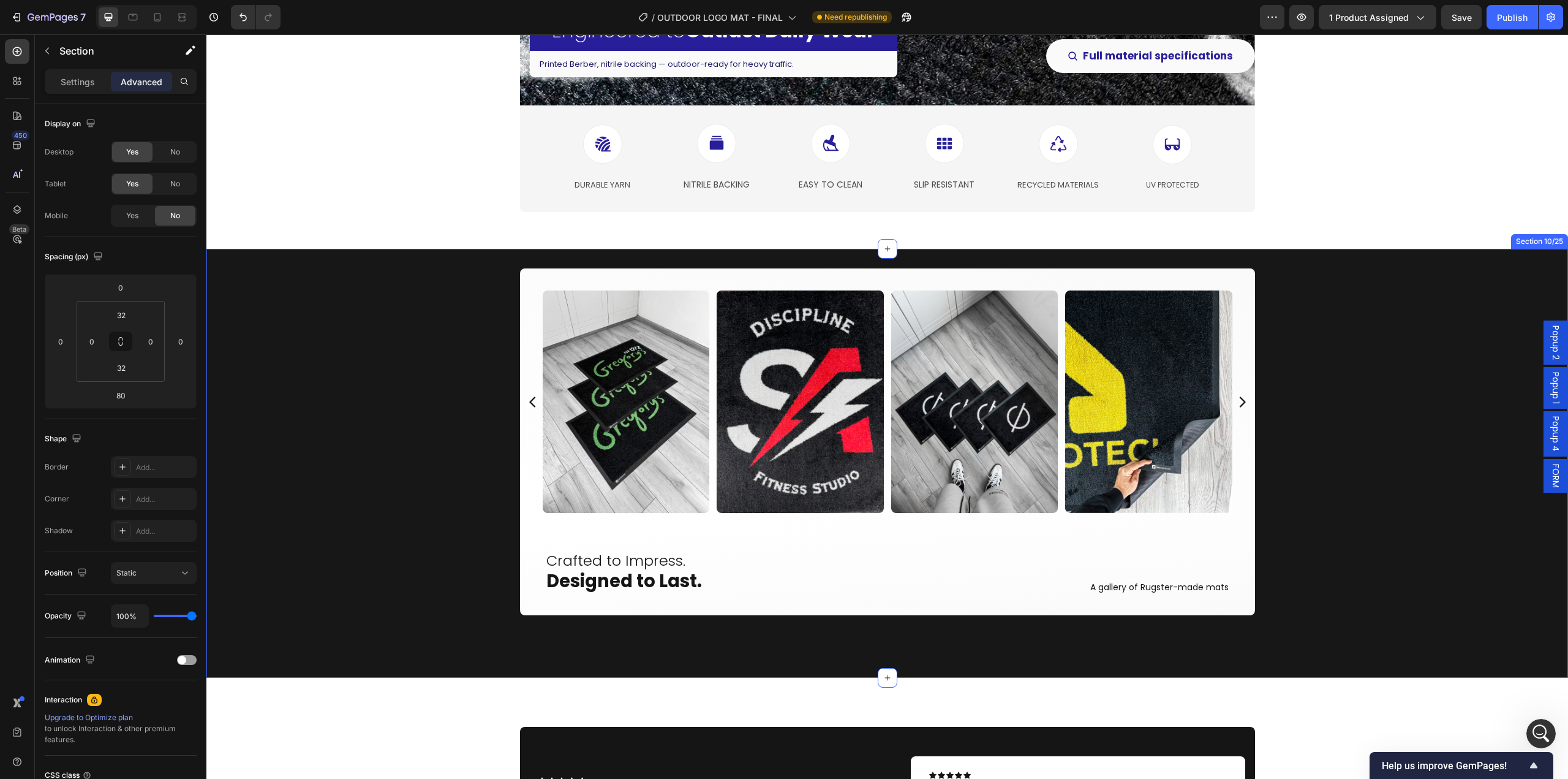
click at [344, 629] on div "Image Image Image Image Image Image Image Image Image Image Image Image Image I…" at bounding box center [887, 463] width 1362 height 390
click at [76, 75] on p "Settings" at bounding box center [77, 82] width 34 height 13
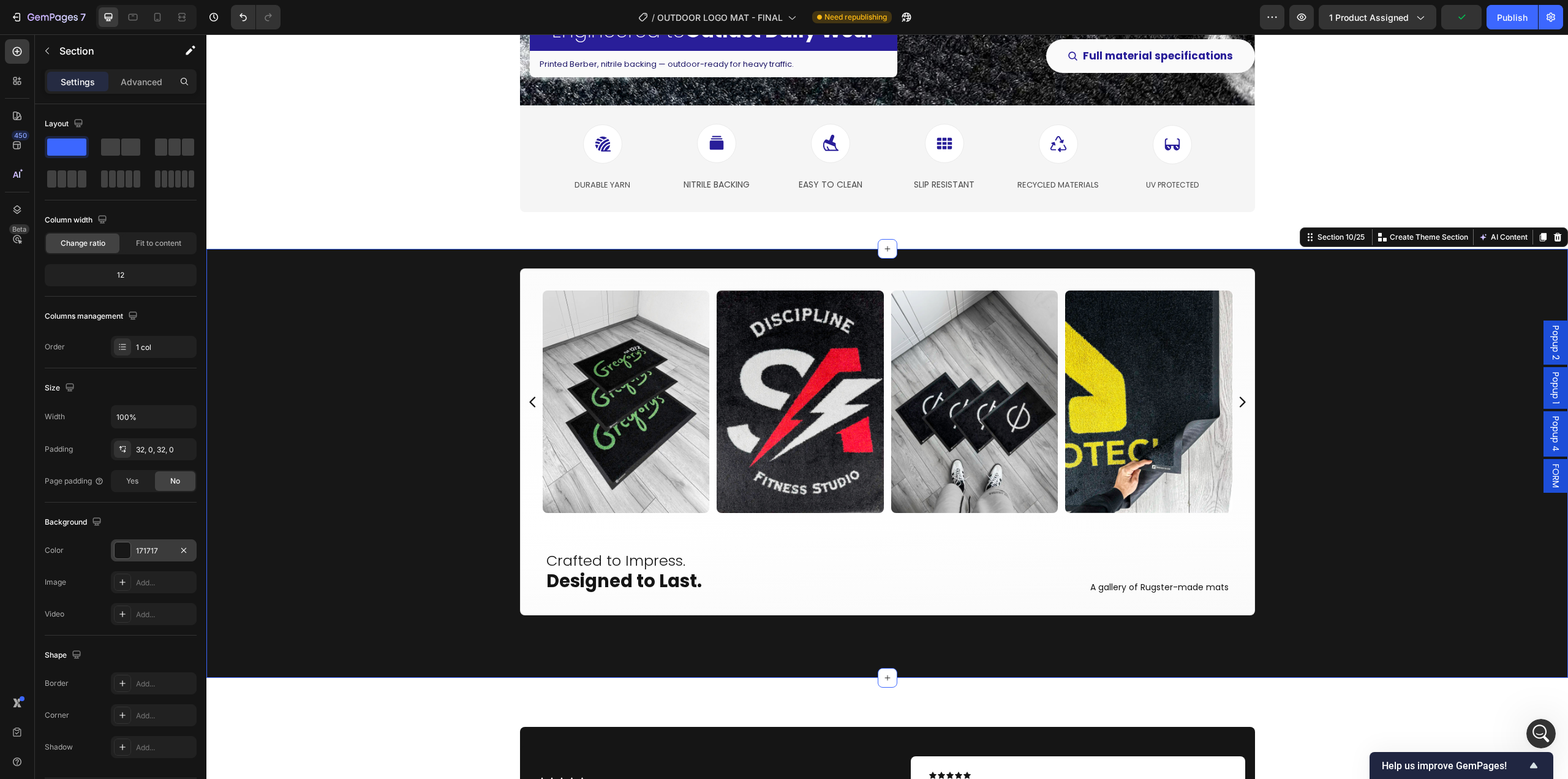
click at [149, 551] on div "171717" at bounding box center [154, 550] width 35 height 11
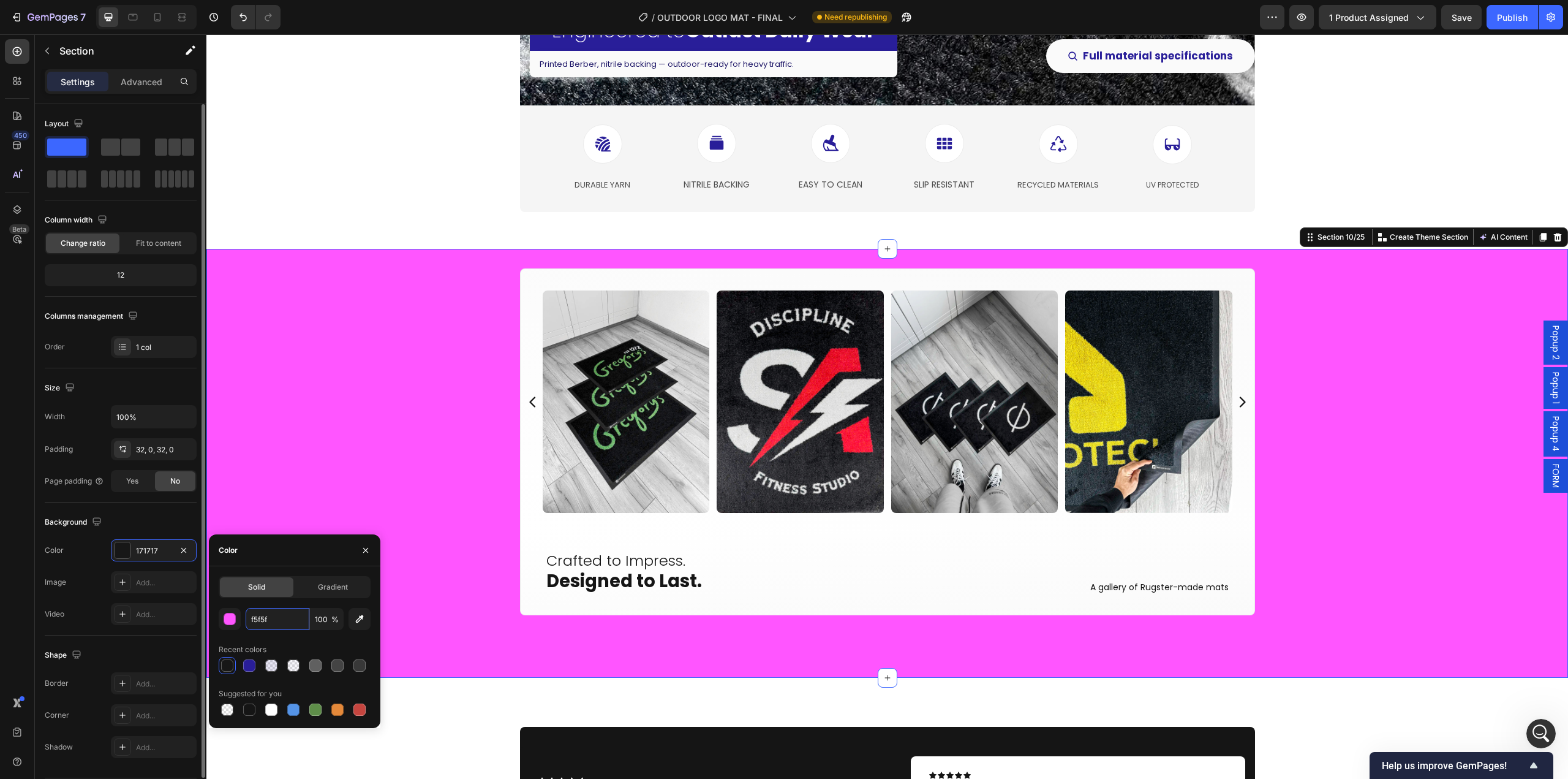
type input "f5f5f5"
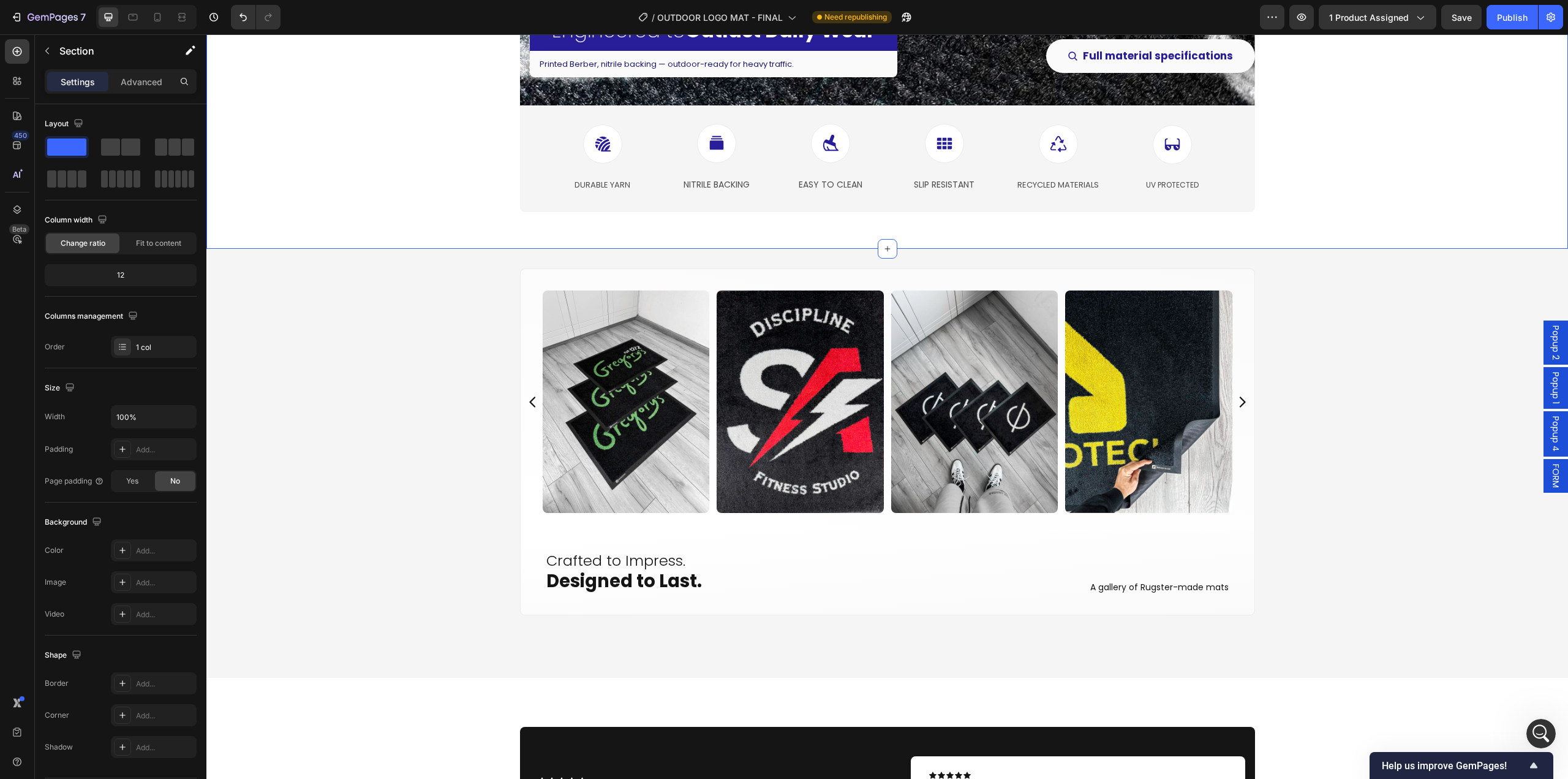
scroll to position [2757, 0]
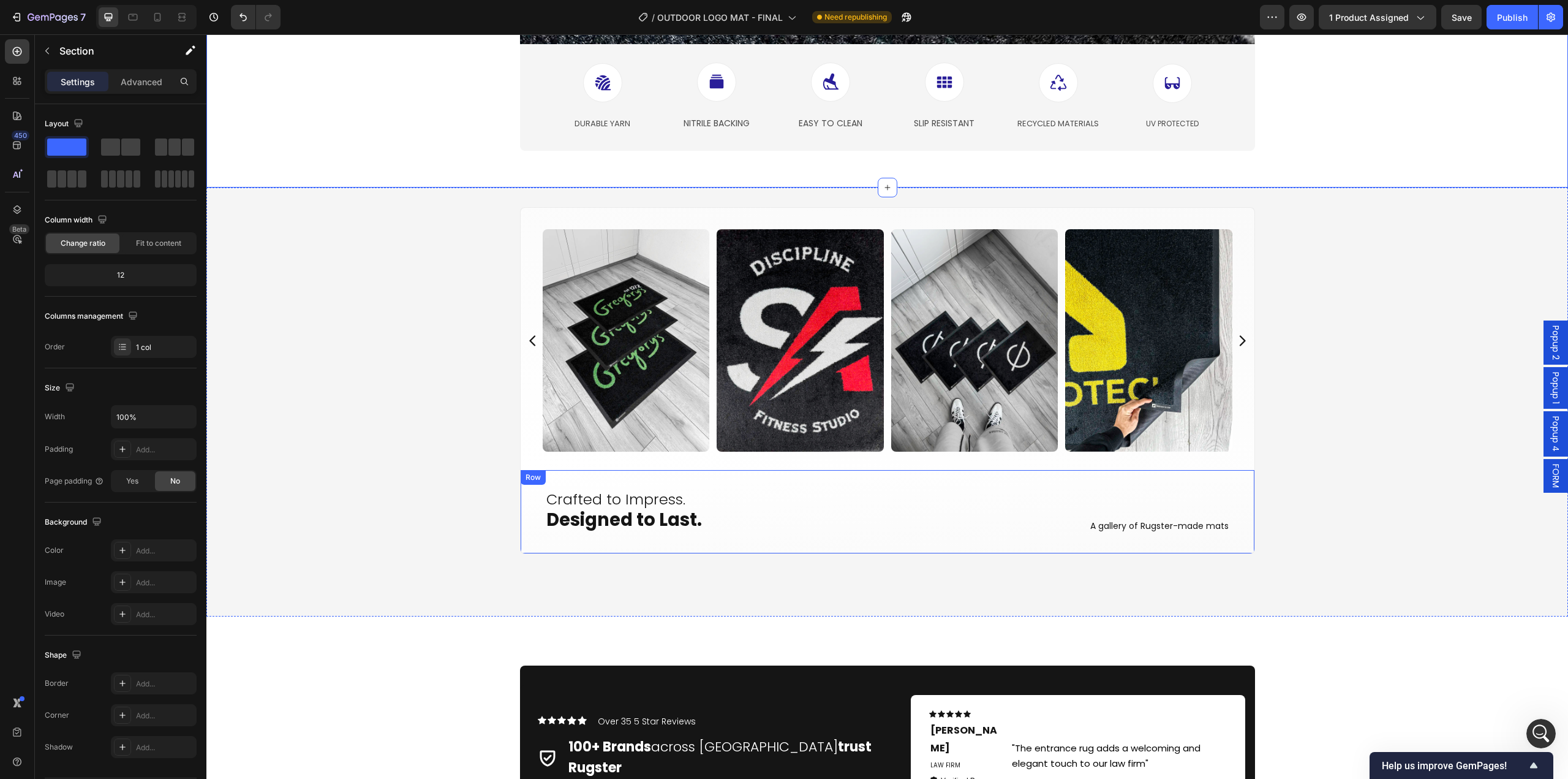
click at [531, 545] on div "Crafted to Impress. Designed to Last. Heading A gallery of Rugster-made mats Te…" at bounding box center [887, 512] width 735 height 84
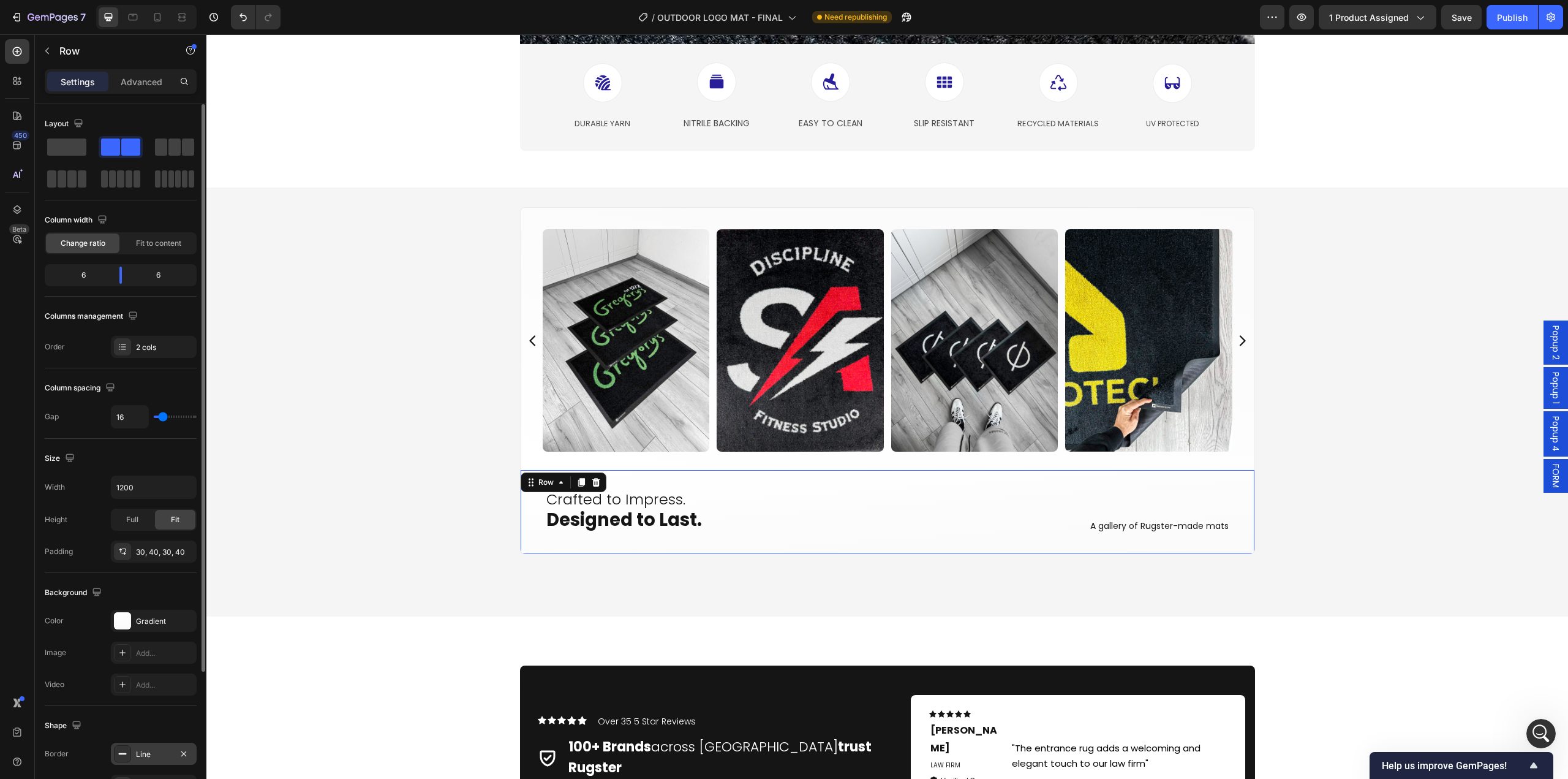
scroll to position [123, 0]
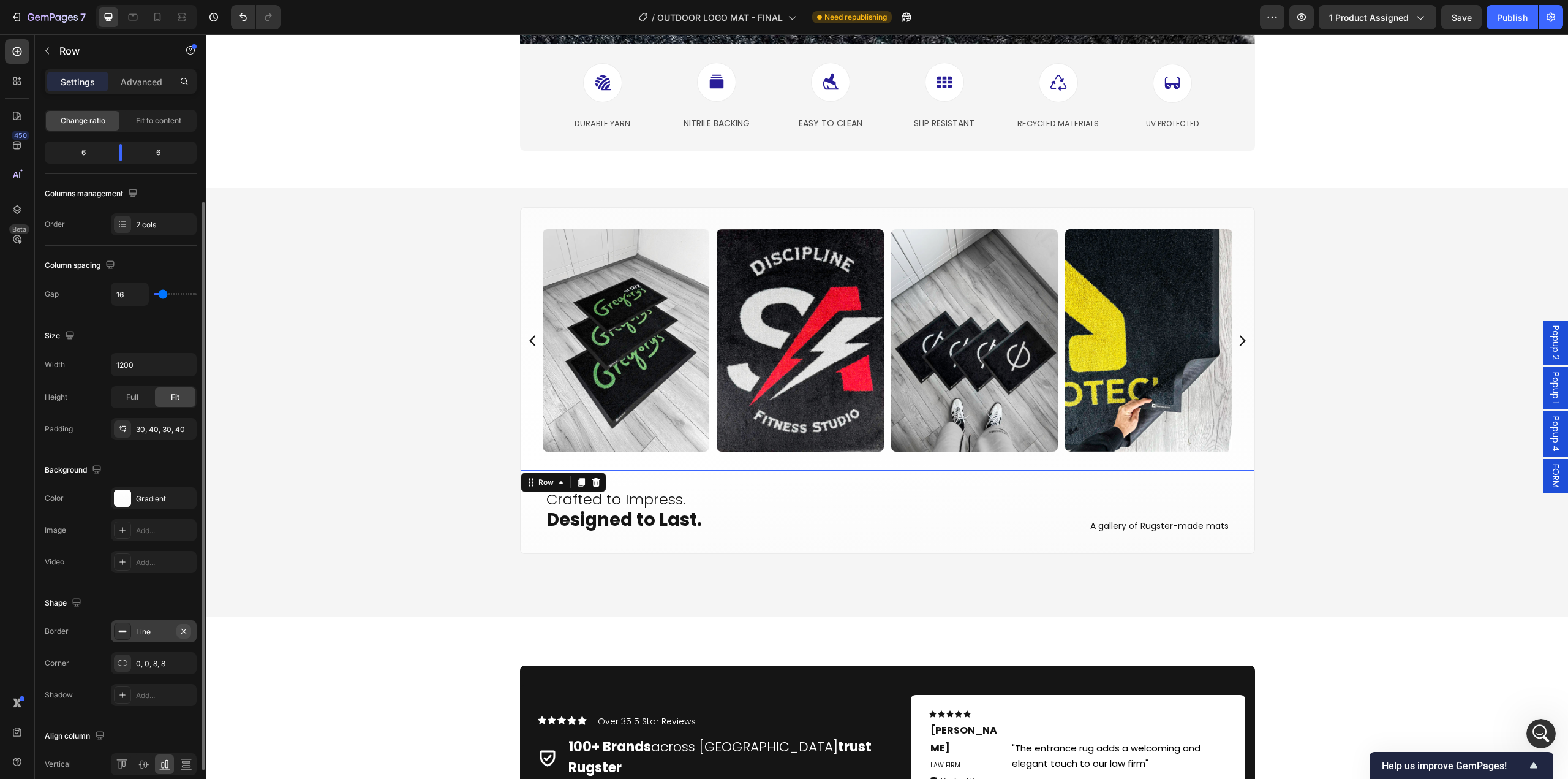
click at [184, 626] on icon "button" at bounding box center [183, 631] width 10 height 10
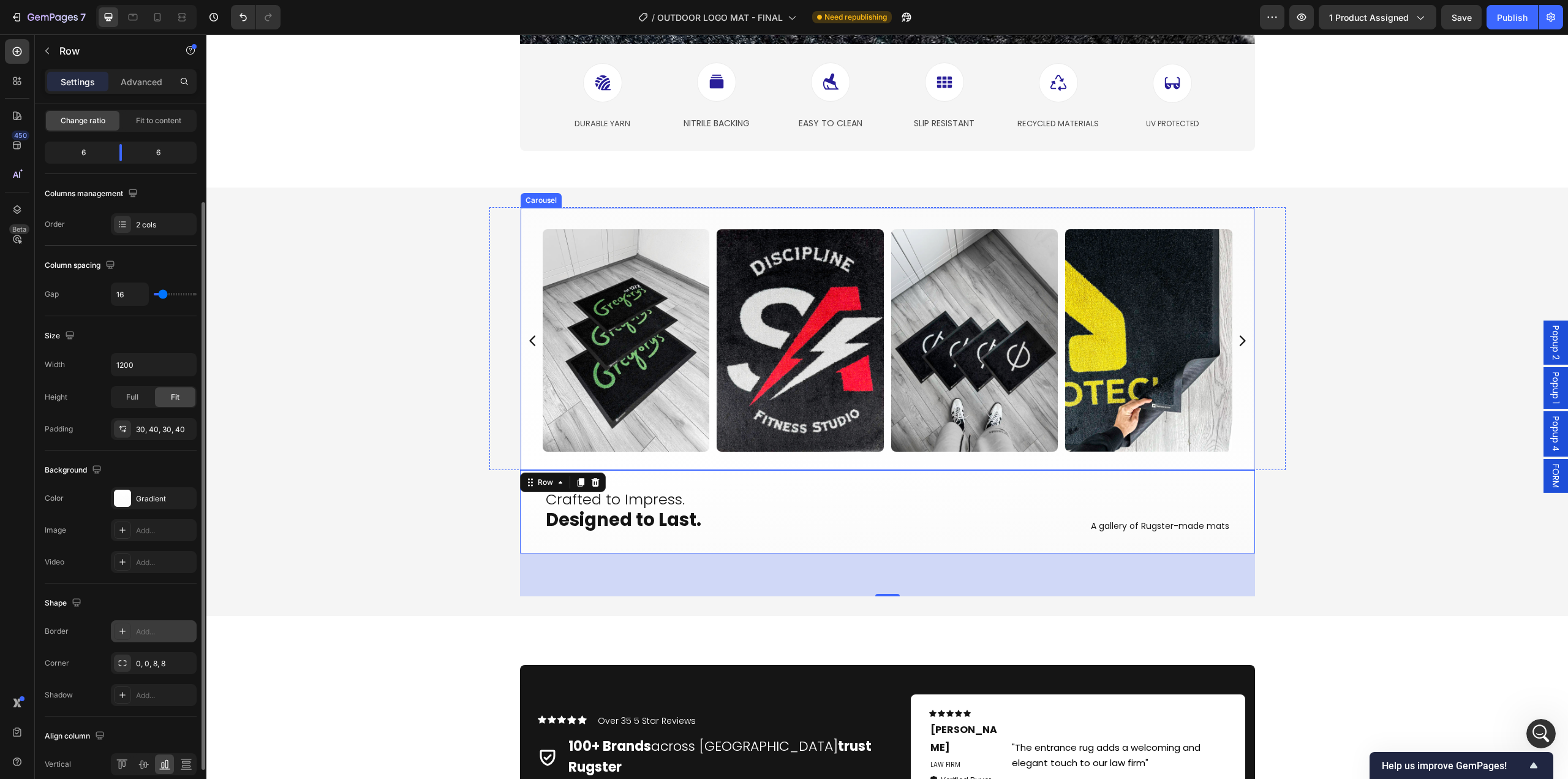
click at [524, 436] on div "Image Image Image Image Image Image Image Image Image Image Image Image Image I…" at bounding box center [887, 341] width 728 height 222
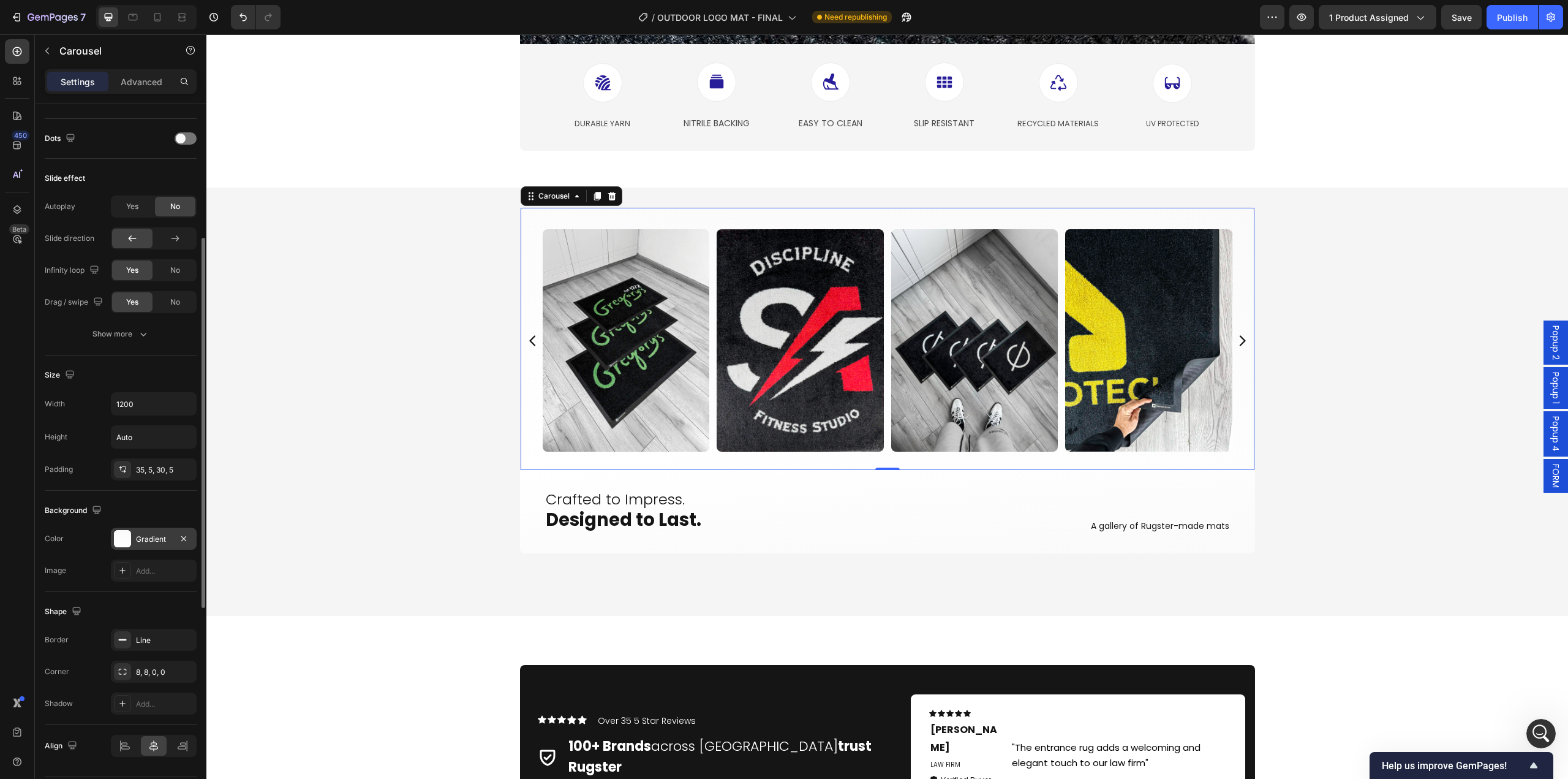
scroll to position [649, 0]
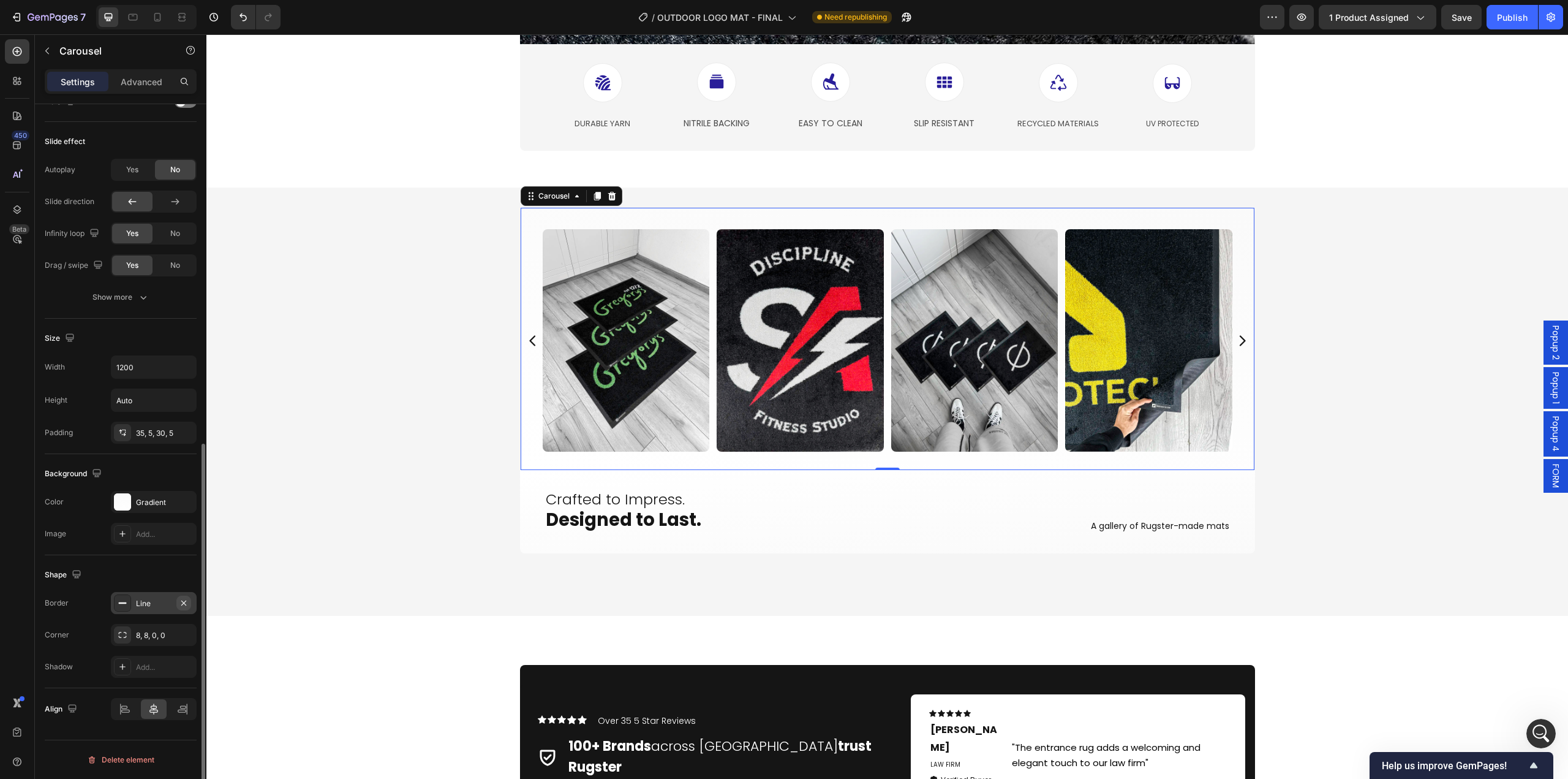
click at [183, 602] on icon "button" at bounding box center [183, 602] width 10 height 10
click at [446, 636] on div "Product Images Icon Icon Icon Icon Icon Icon List Hoz 5.0 - 33 Reviews Text blo…" at bounding box center [887, 519] width 1362 height 6434
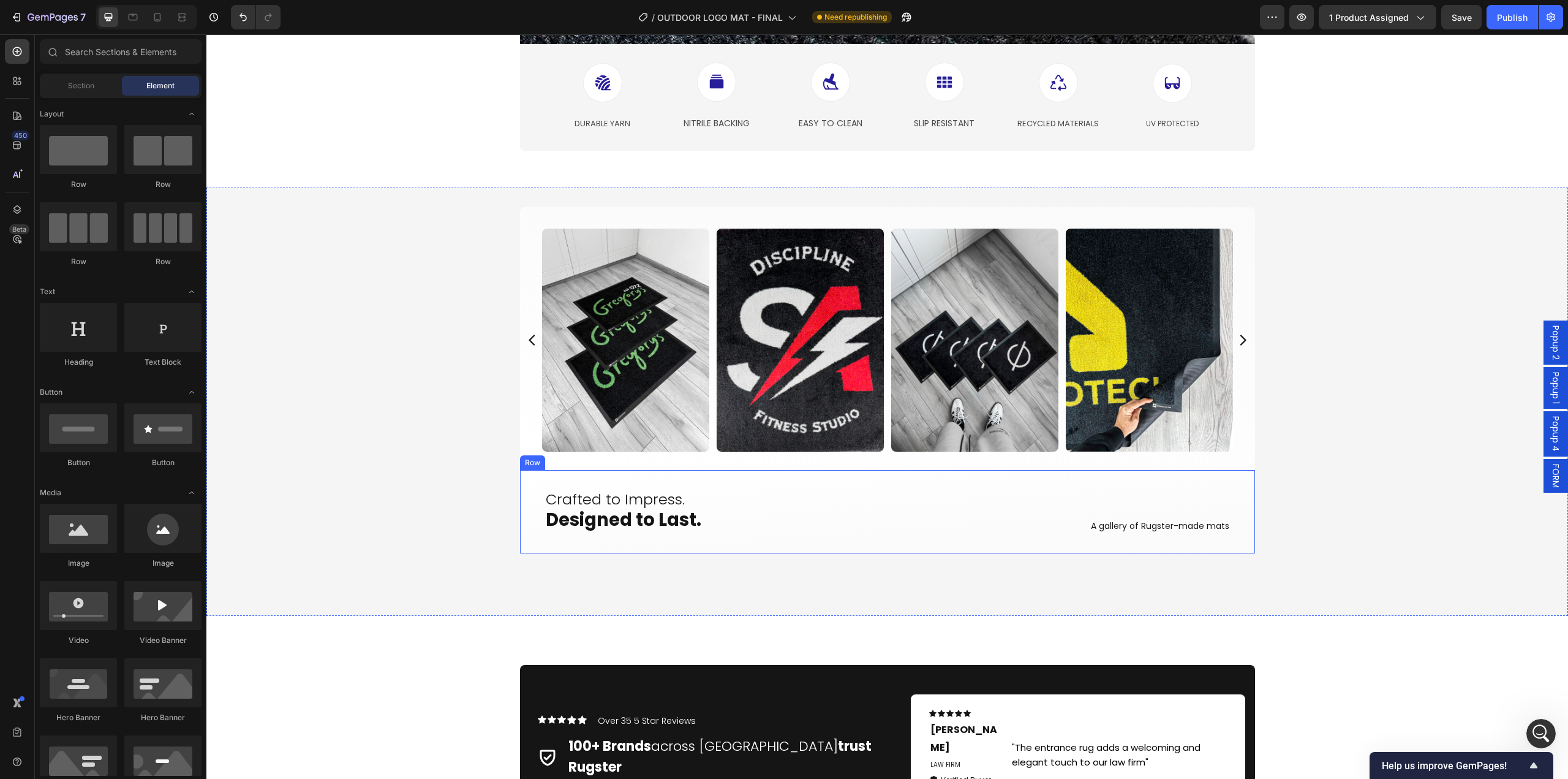
click at [546, 544] on div "Crafted to Impress. Designed to Last. Heading A gallery of Rugster-made mats Te…" at bounding box center [887, 512] width 735 height 84
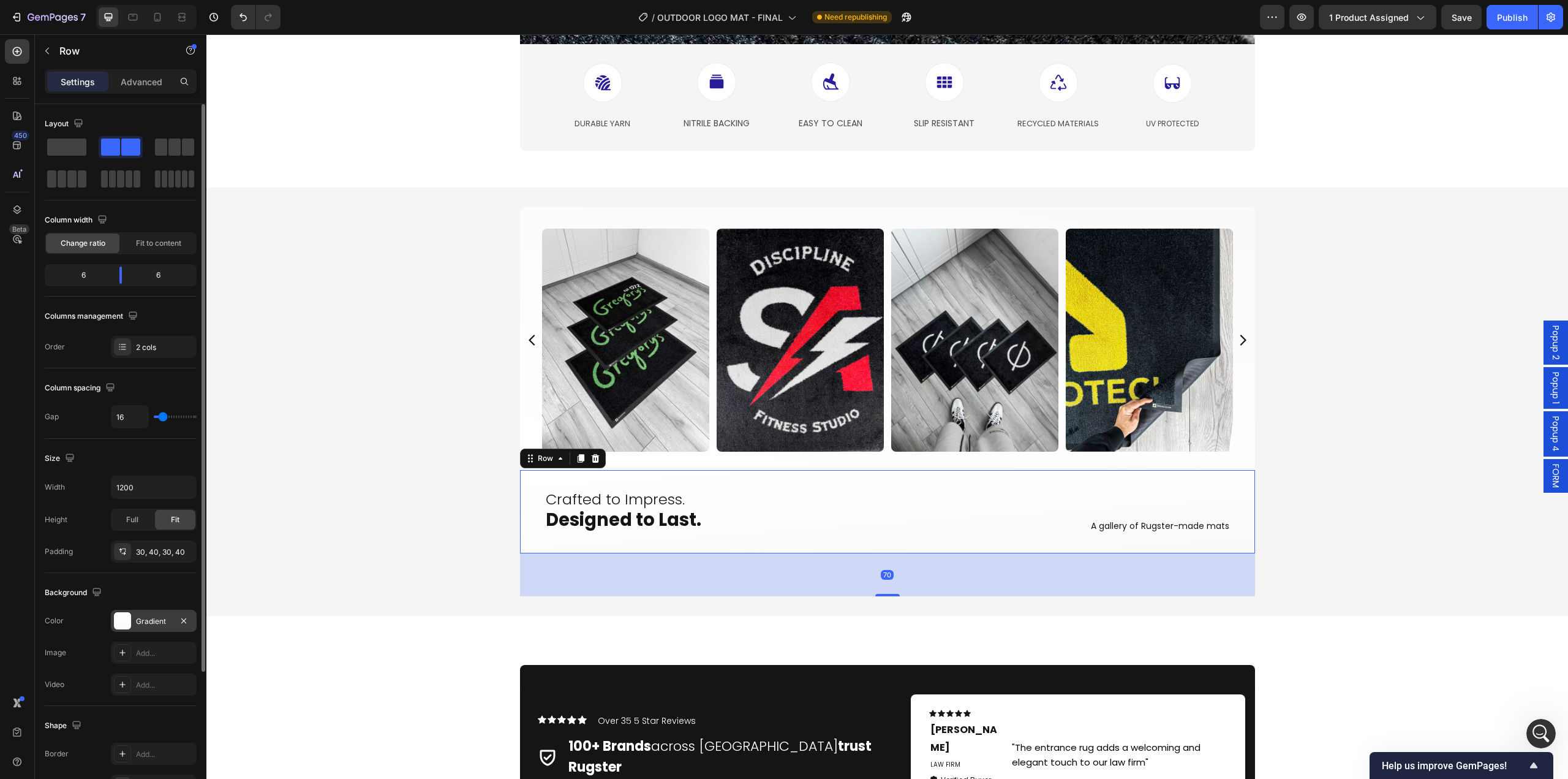
click at [150, 622] on div "Gradient" at bounding box center [154, 621] width 35 height 11
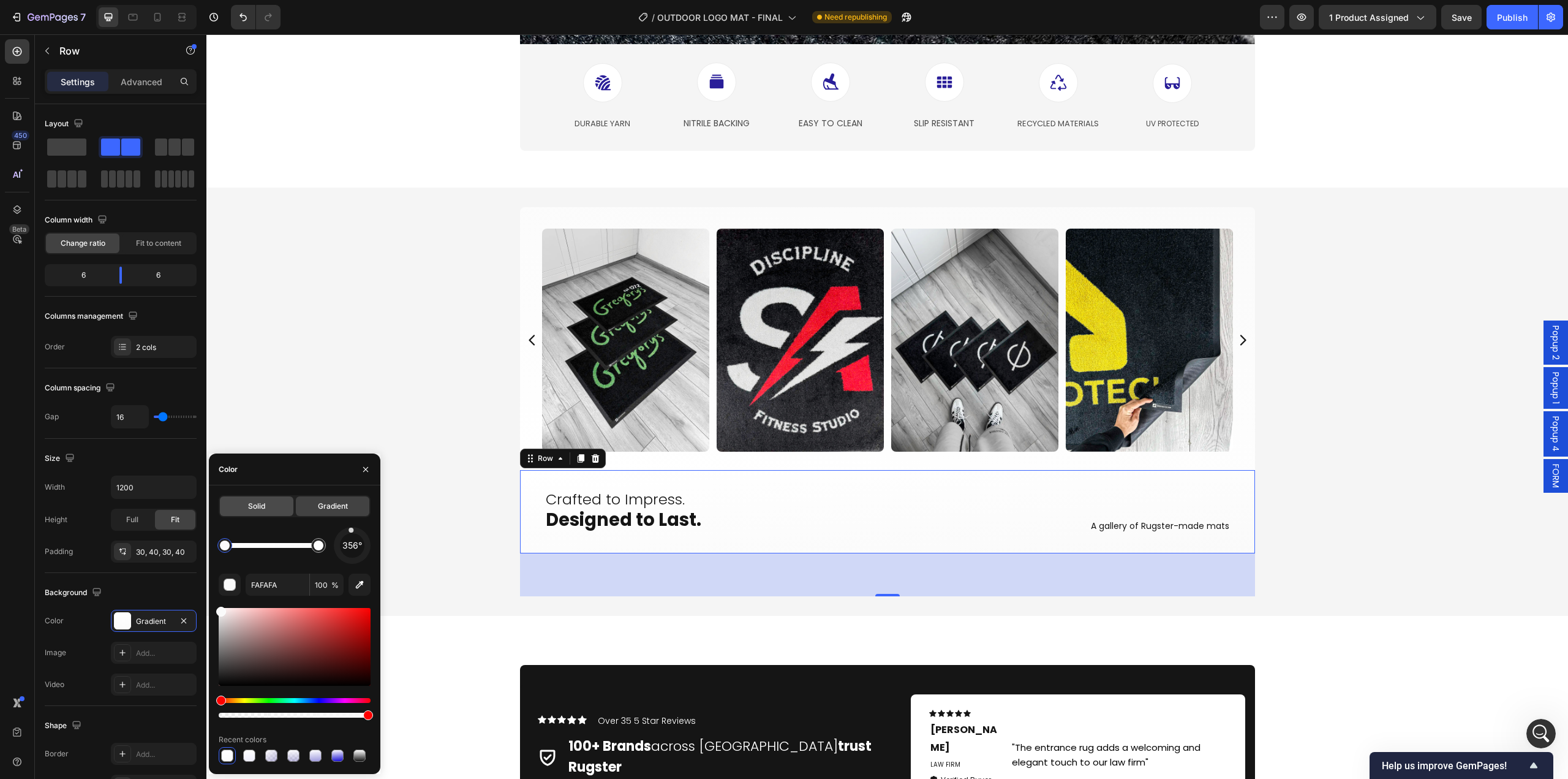
drag, startPoint x: 262, startPoint y: 514, endPoint x: 56, endPoint y: 483, distance: 208.3
click at [262, 514] on div "Solid" at bounding box center [256, 506] width 73 height 20
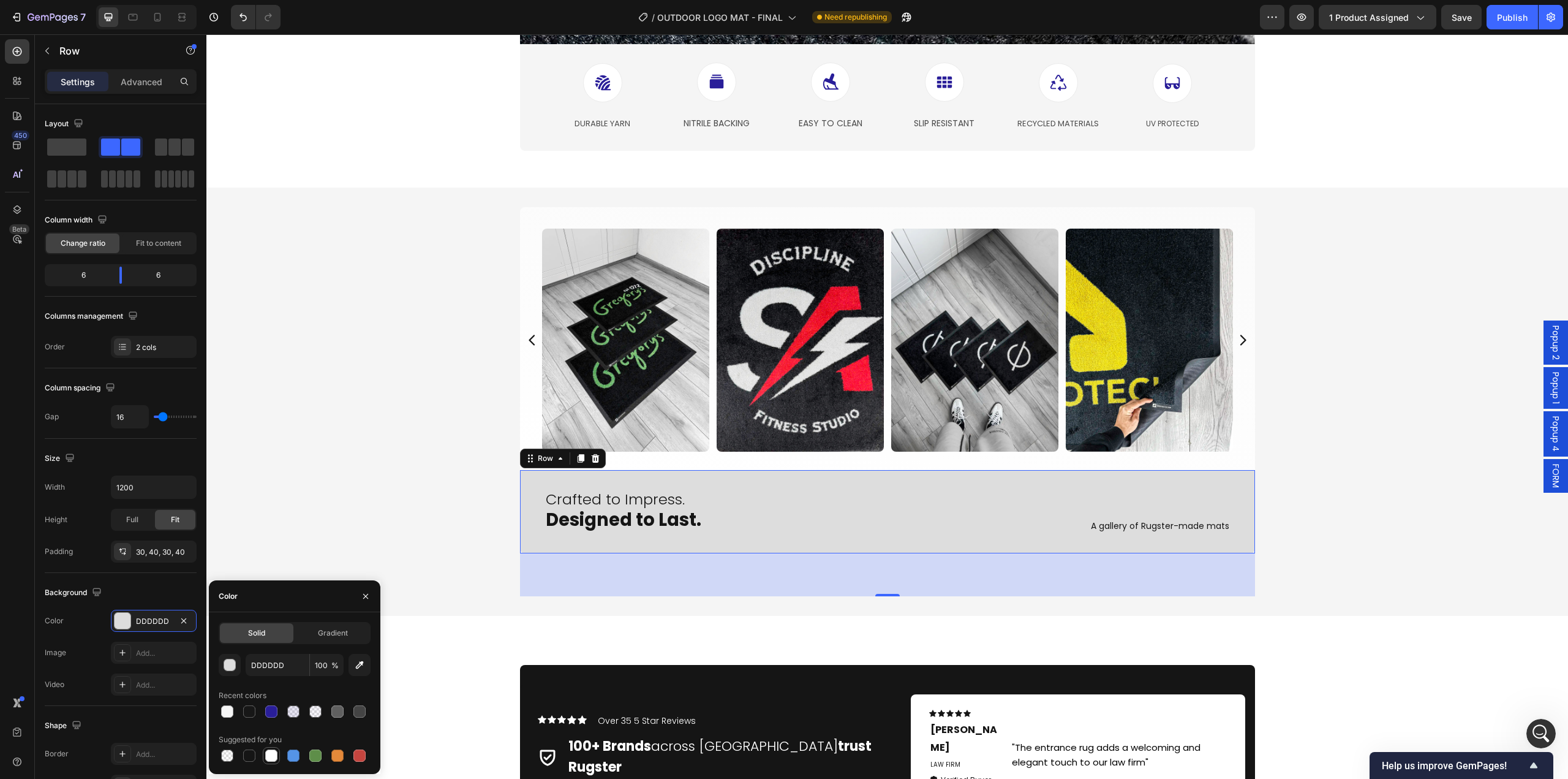
click at [274, 759] on div at bounding box center [271, 755] width 12 height 12
type input "FFFFFF"
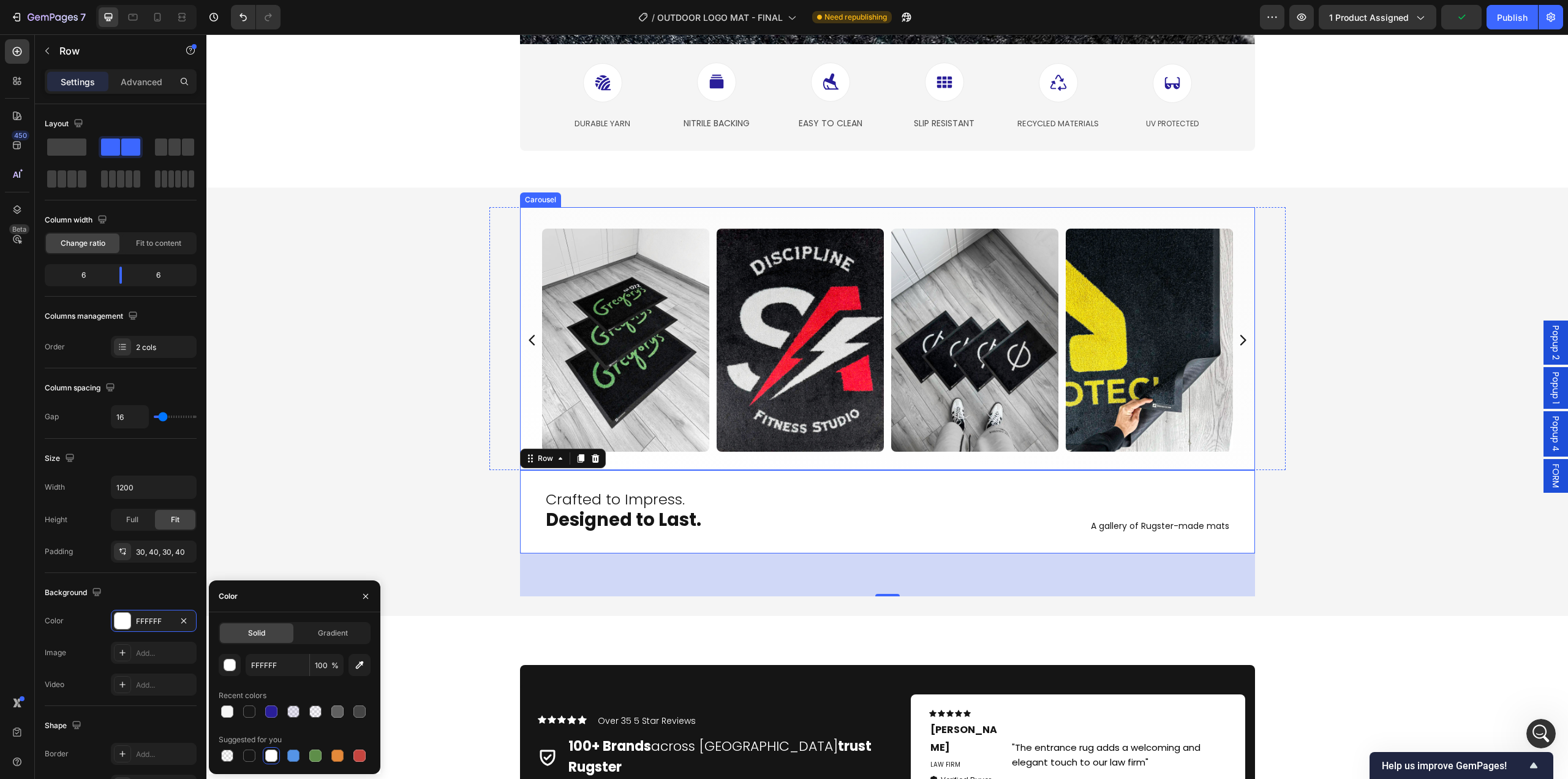
click at [525, 433] on div "Image Image Image Image Image Image Image Image Image Image Image Image Image I…" at bounding box center [887, 340] width 729 height 223
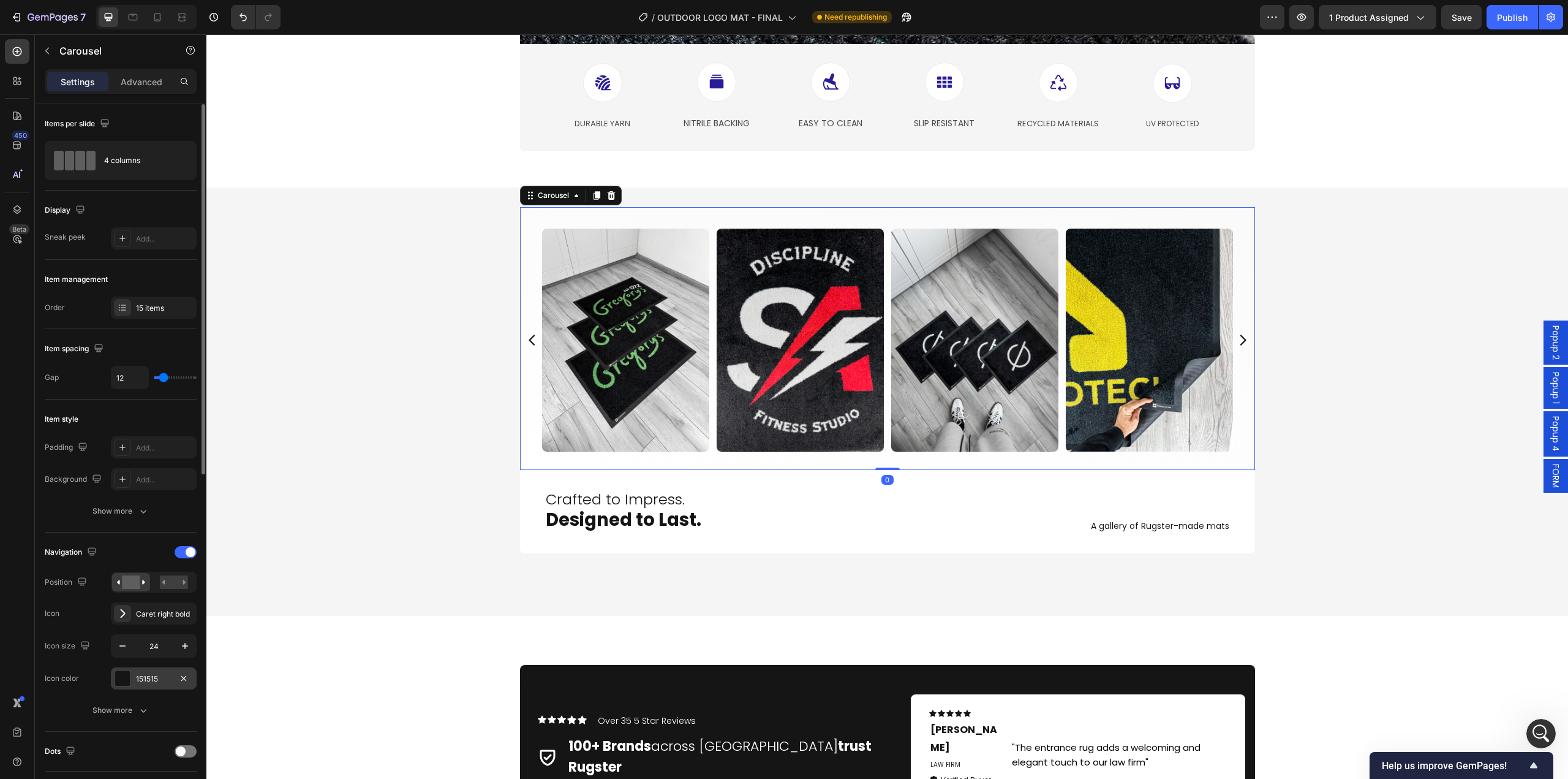
click at [139, 675] on div "151515" at bounding box center [154, 679] width 35 height 11
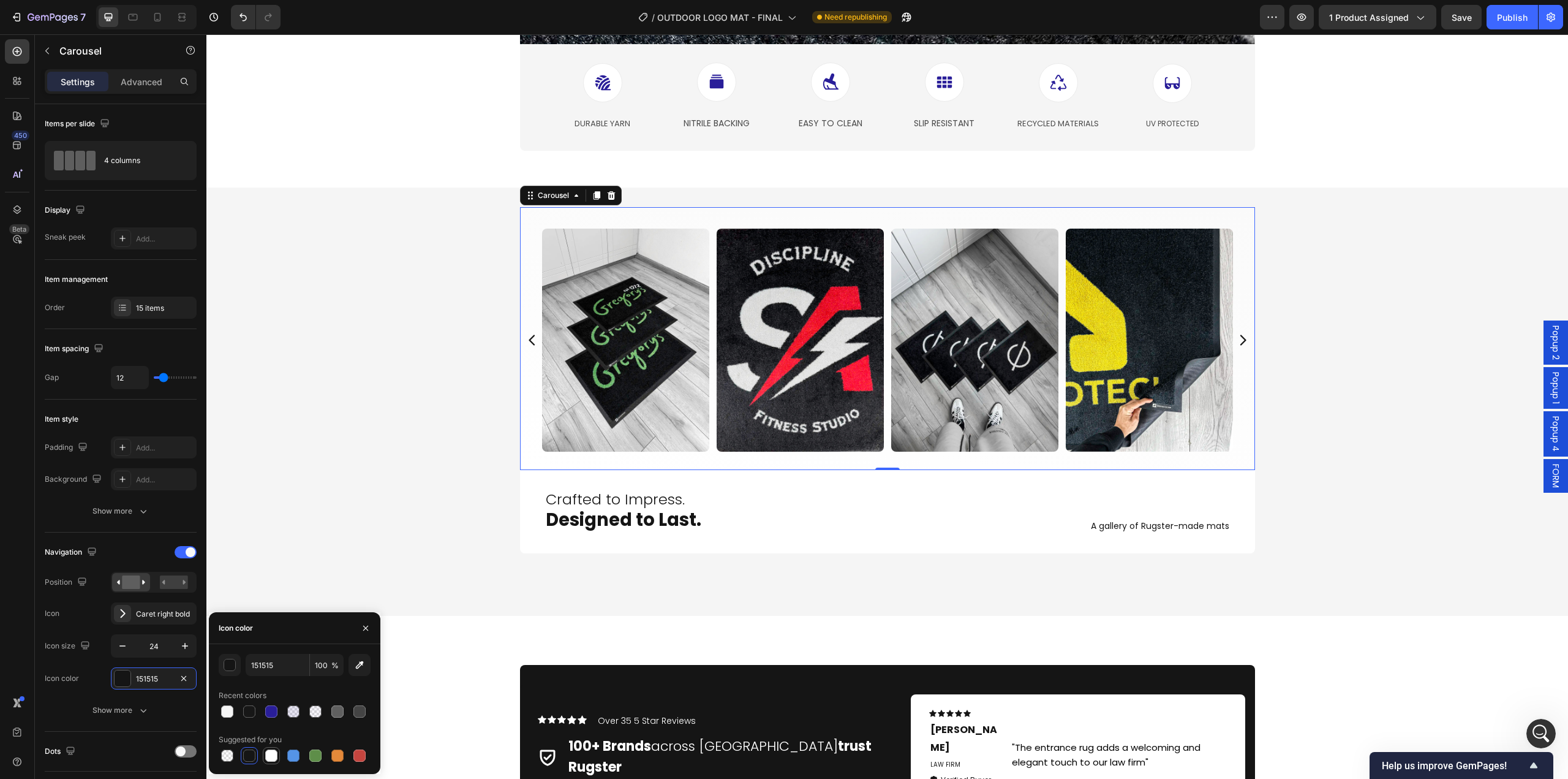
drag, startPoint x: 276, startPoint y: 753, endPoint x: 216, endPoint y: 741, distance: 61.2
click at [276, 753] on div at bounding box center [271, 755] width 12 height 12
type input "FFFFFF"
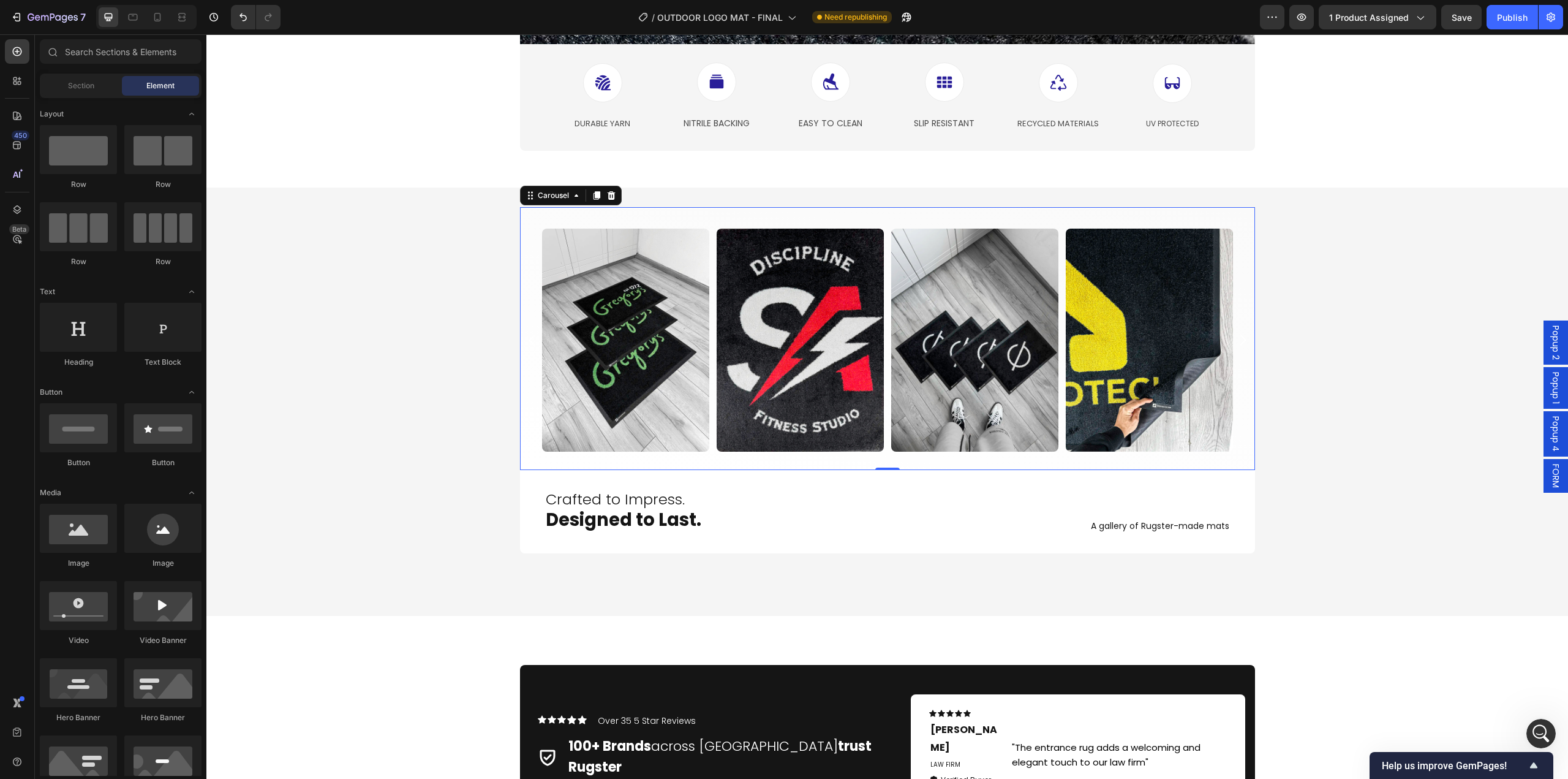
click at [432, 681] on div "Product Images Icon Icon Icon Icon Icon Icon List Hoz 5.0 - 33 Reviews Text blo…" at bounding box center [887, 519] width 1362 height 6434
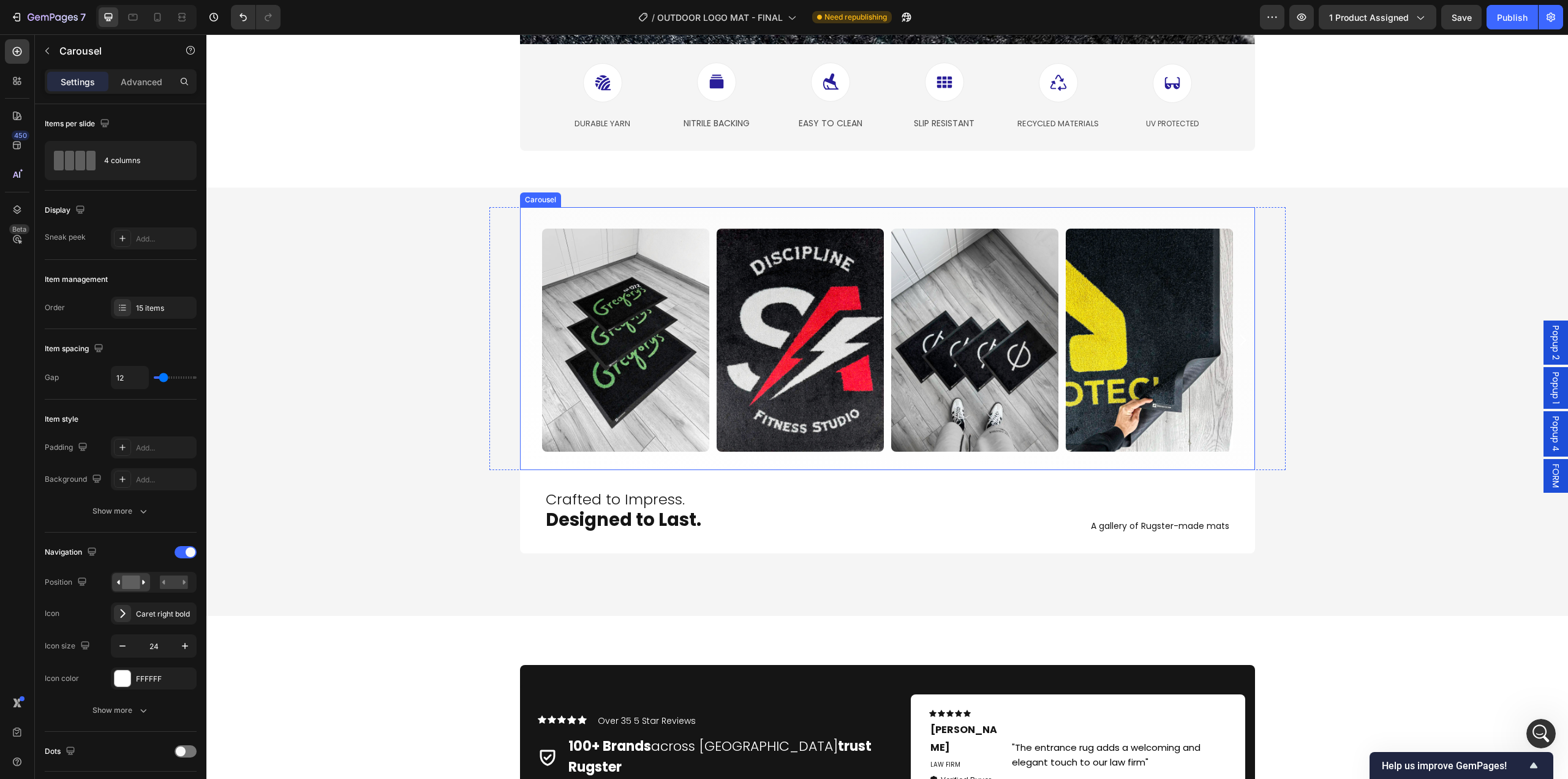
click at [525, 356] on div "Image Image Image Image Image Image Image Image Image Image Image Image Image I…" at bounding box center [887, 340] width 729 height 223
click at [151, 683] on div "FFFFFF" at bounding box center [154, 679] width 35 height 11
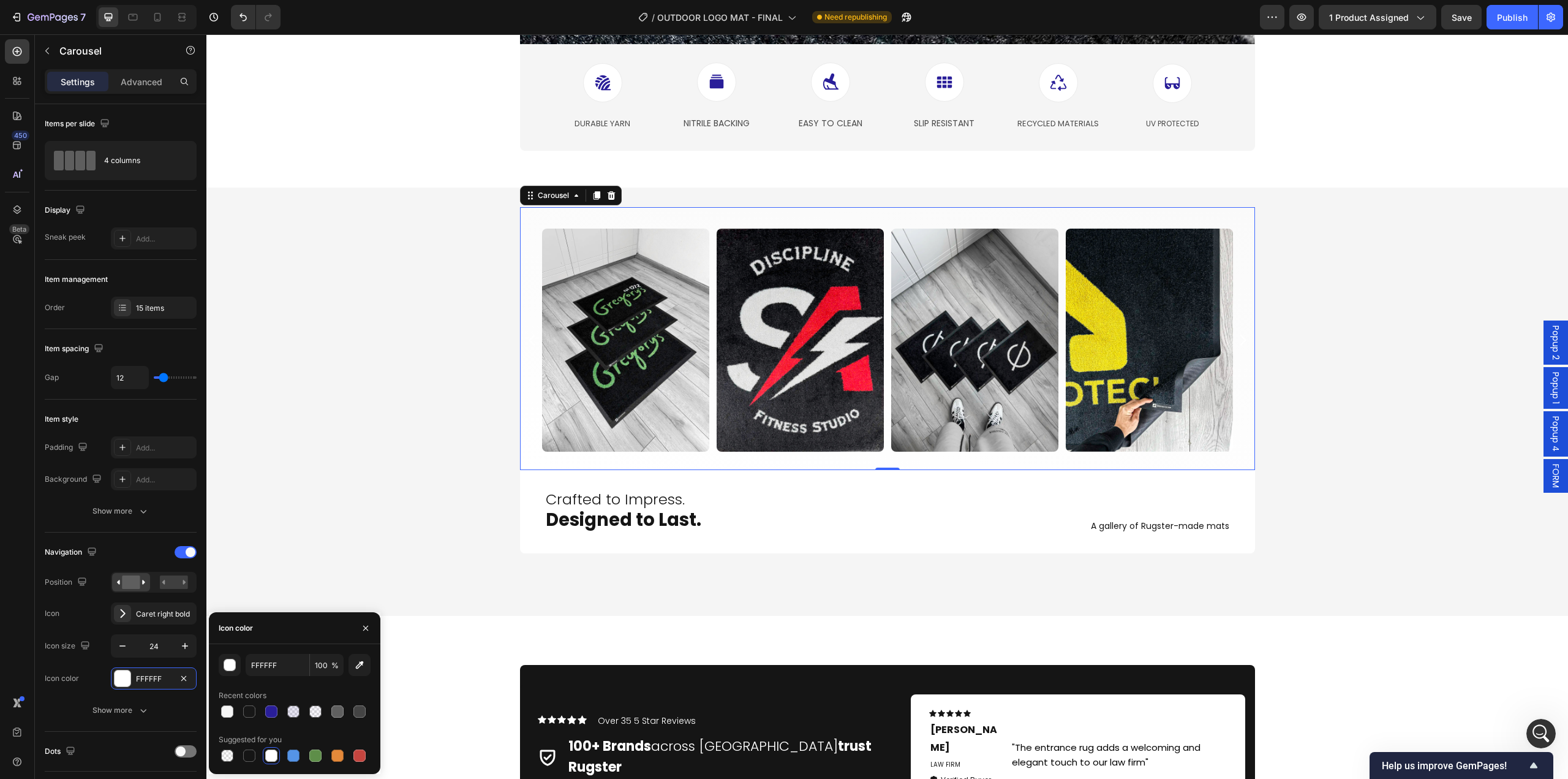
click at [360, 713] on div at bounding box center [359, 711] width 12 height 12
type input "444444"
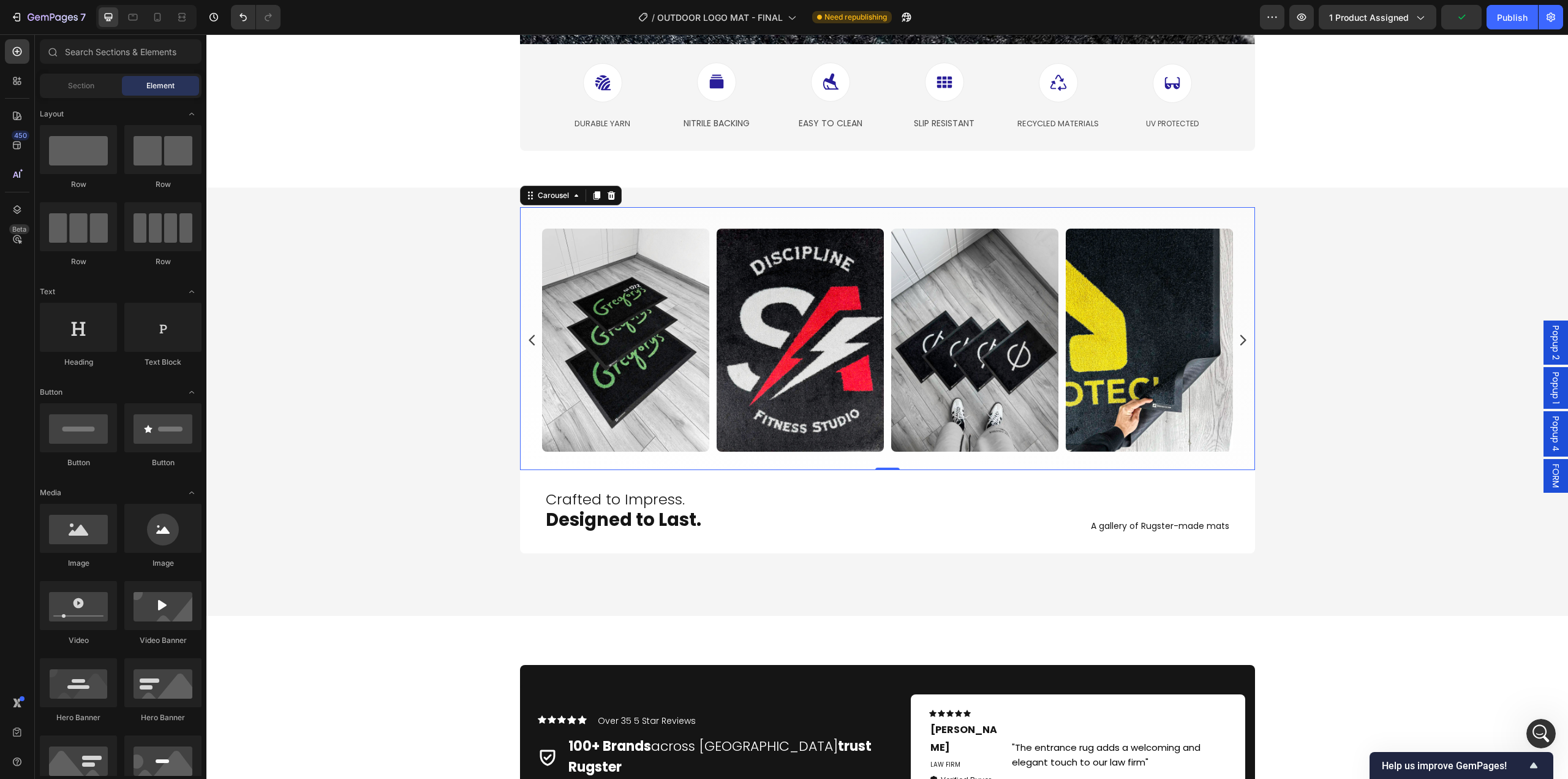
click at [433, 687] on div "Product Images Icon Icon Icon Icon Icon Icon List Hoz 5.0 - 33 Reviews Text blo…" at bounding box center [887, 519] width 1362 height 6434
click at [573, 546] on div "Crafted to Impress. Designed to Last. Heading A gallery of Rugster-made mats Te…" at bounding box center [887, 512] width 735 height 84
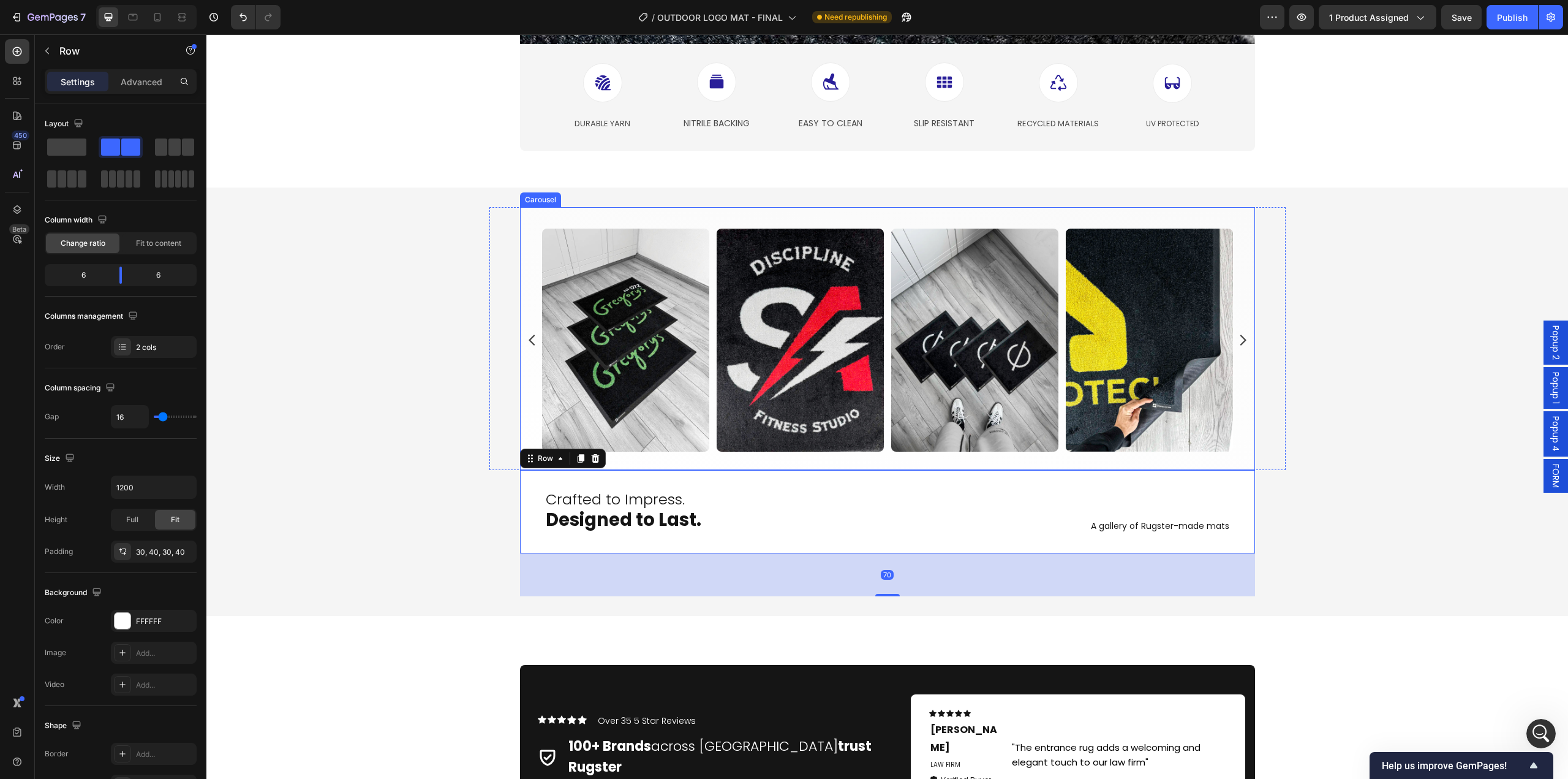
click at [523, 420] on div "Image Image Image Image Image Image Image Image Image Image Image Image Image I…" at bounding box center [887, 340] width 729 height 223
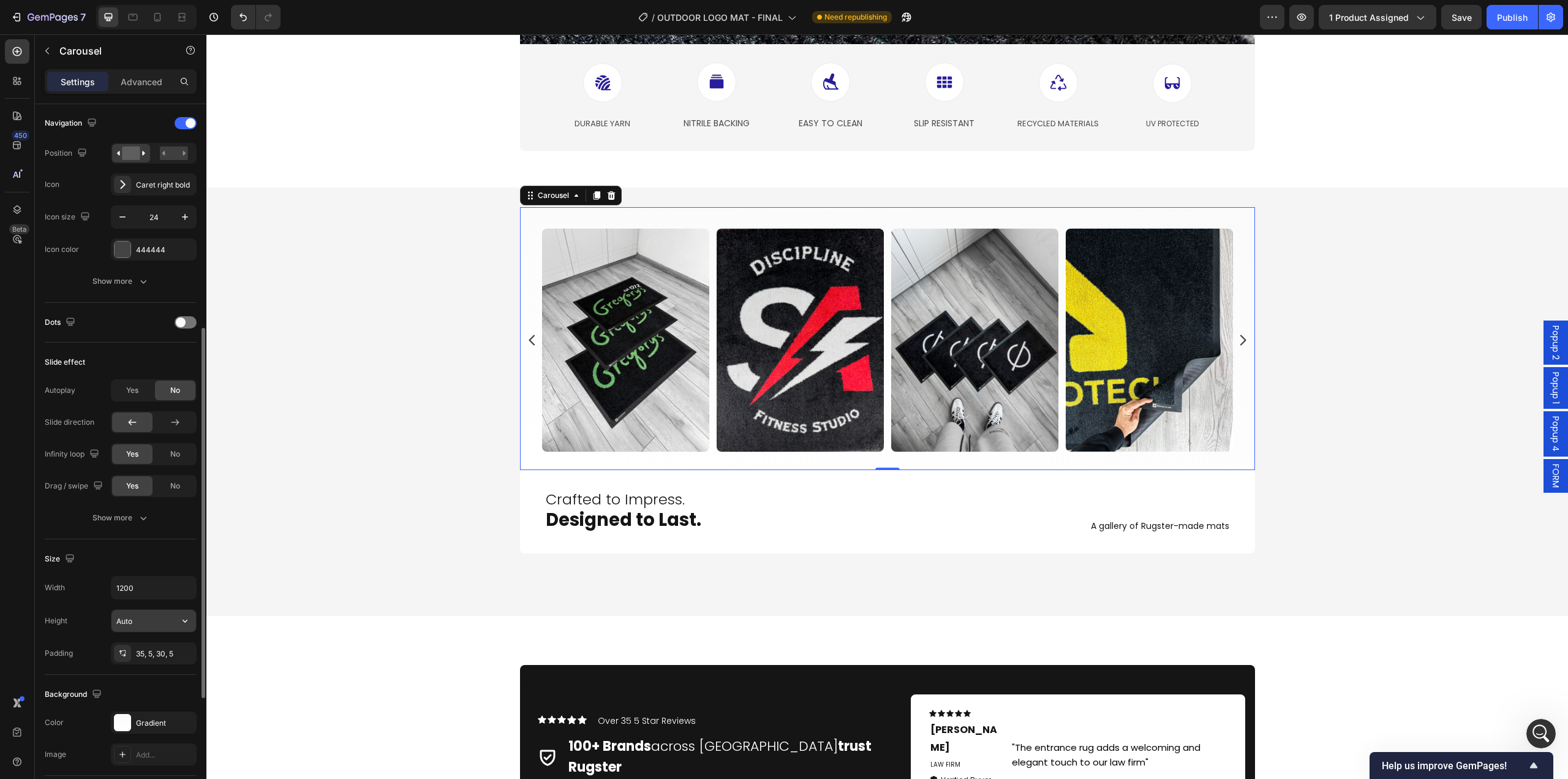
scroll to position [490, 0]
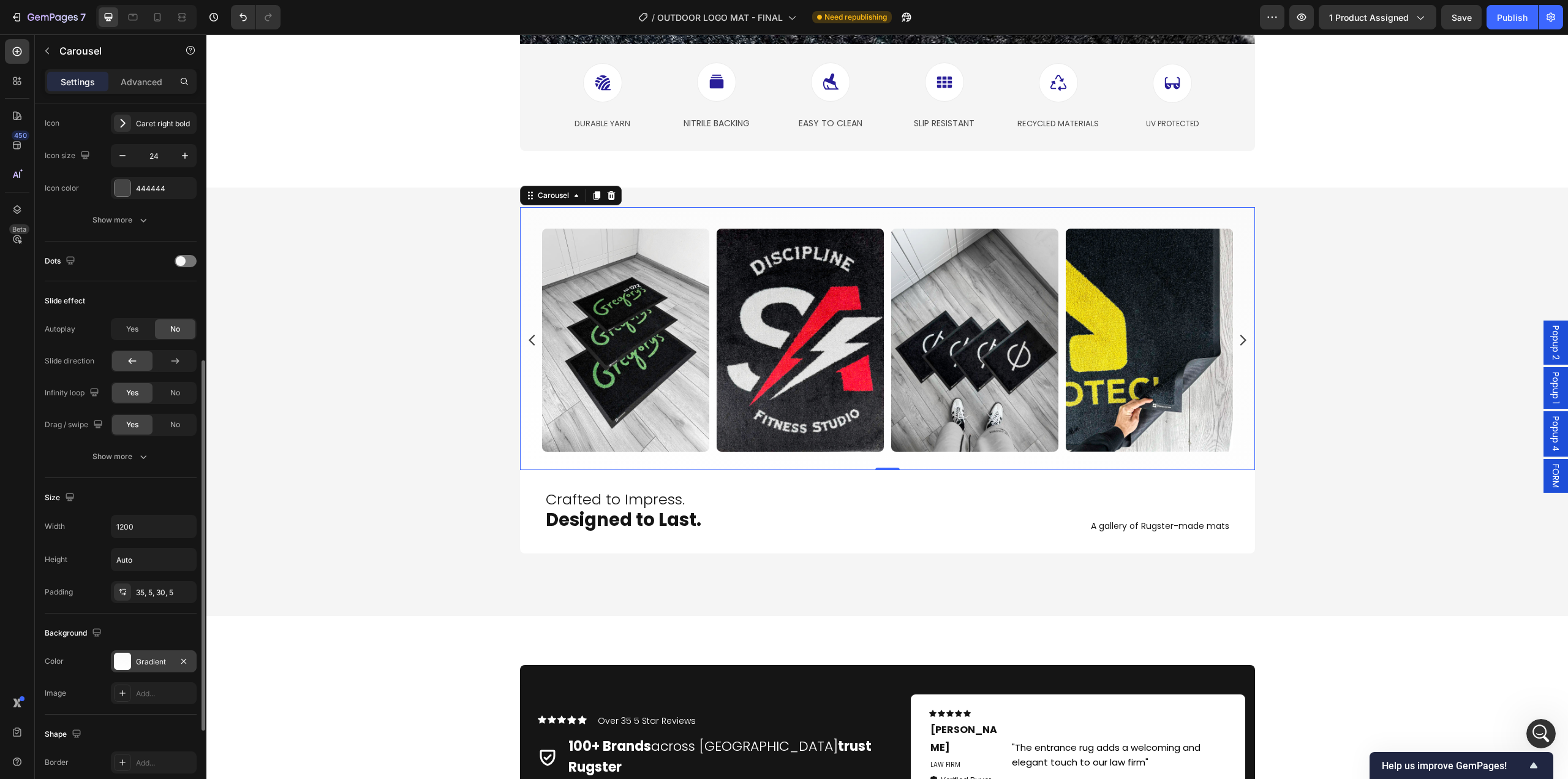
click at [161, 661] on div "Gradient" at bounding box center [154, 661] width 35 height 11
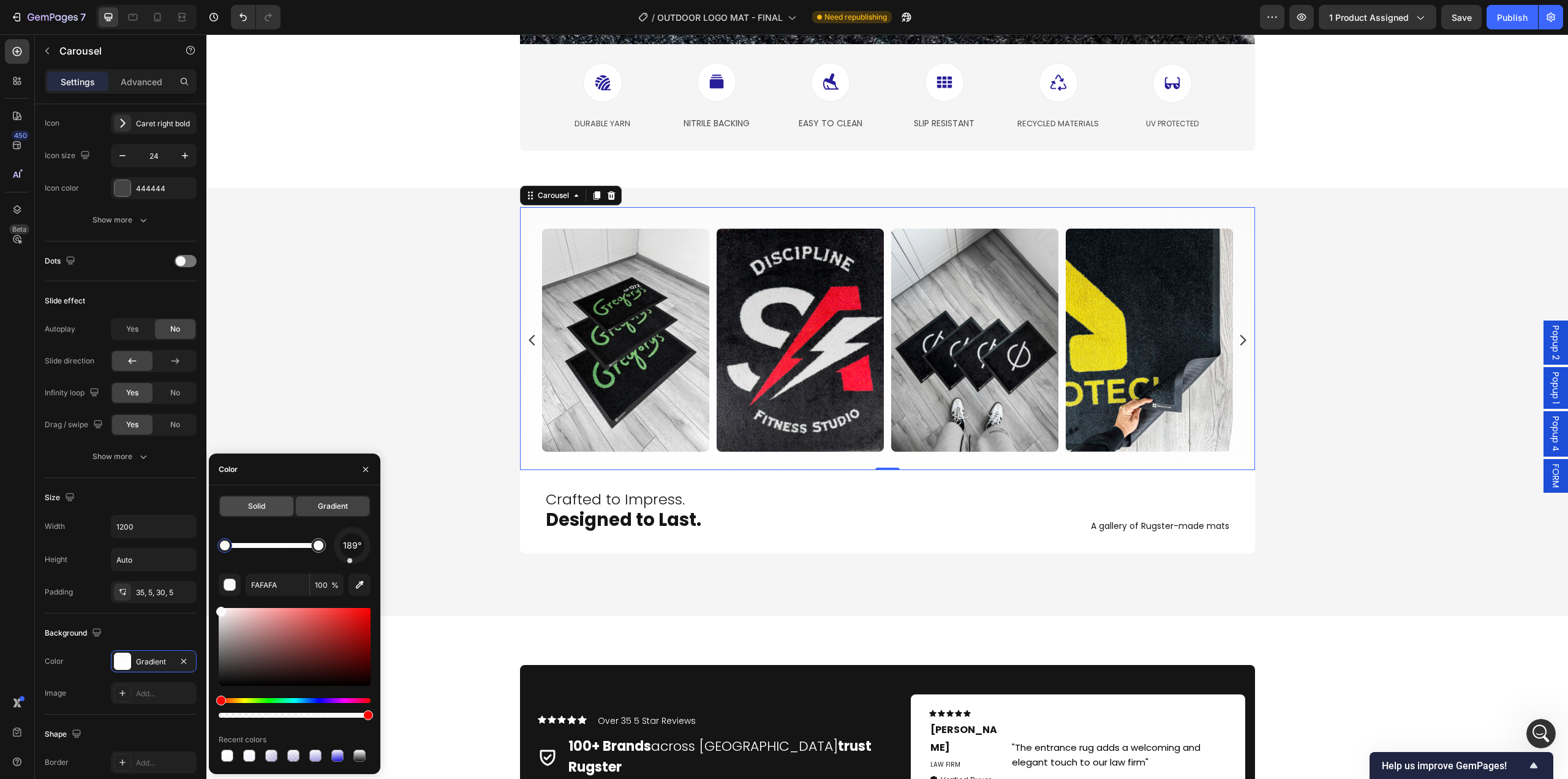
click at [256, 508] on span "Solid" at bounding box center [256, 506] width 17 height 11
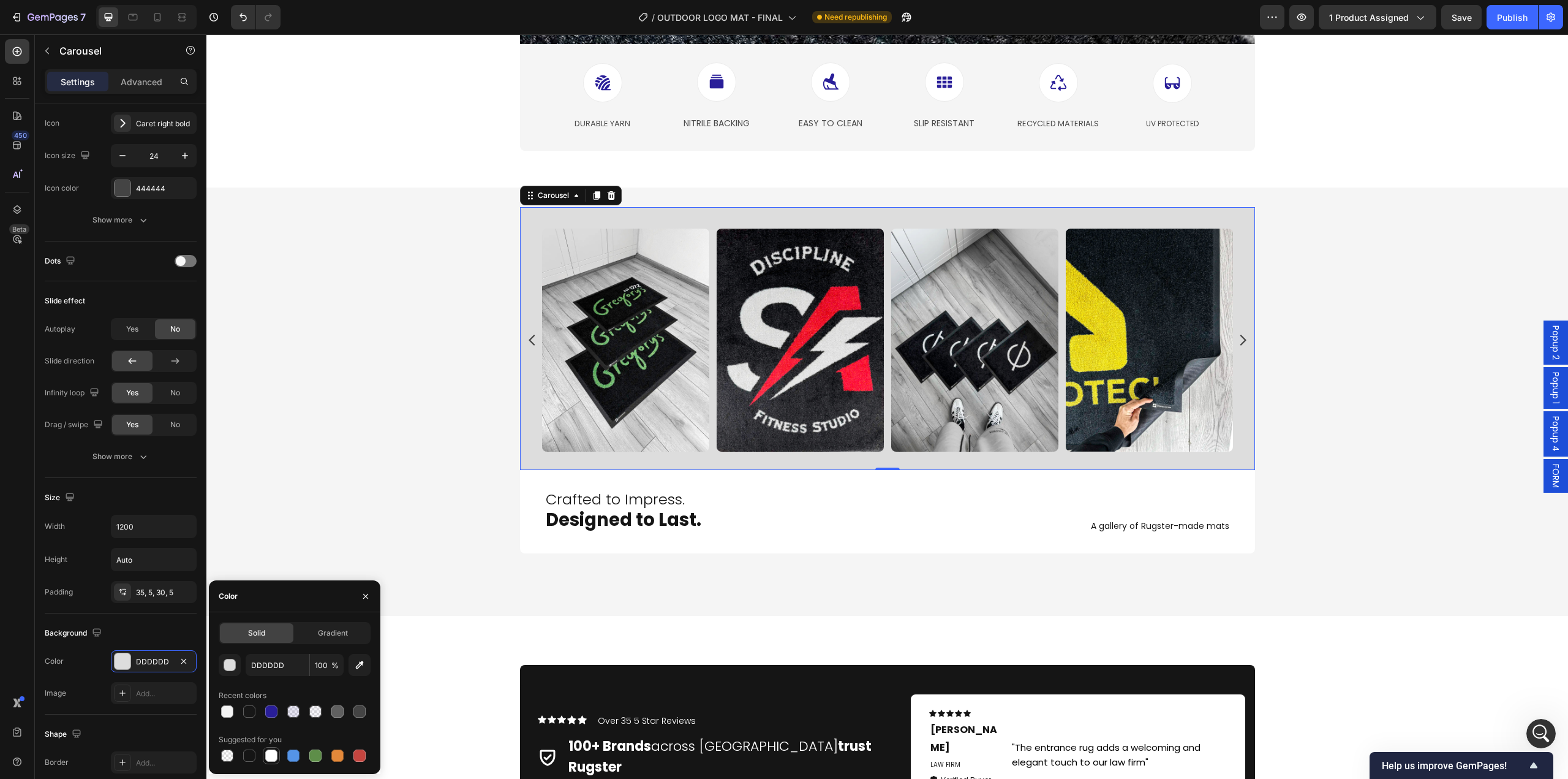
click at [269, 760] on div at bounding box center [271, 755] width 12 height 12
type input "FFFFFF"
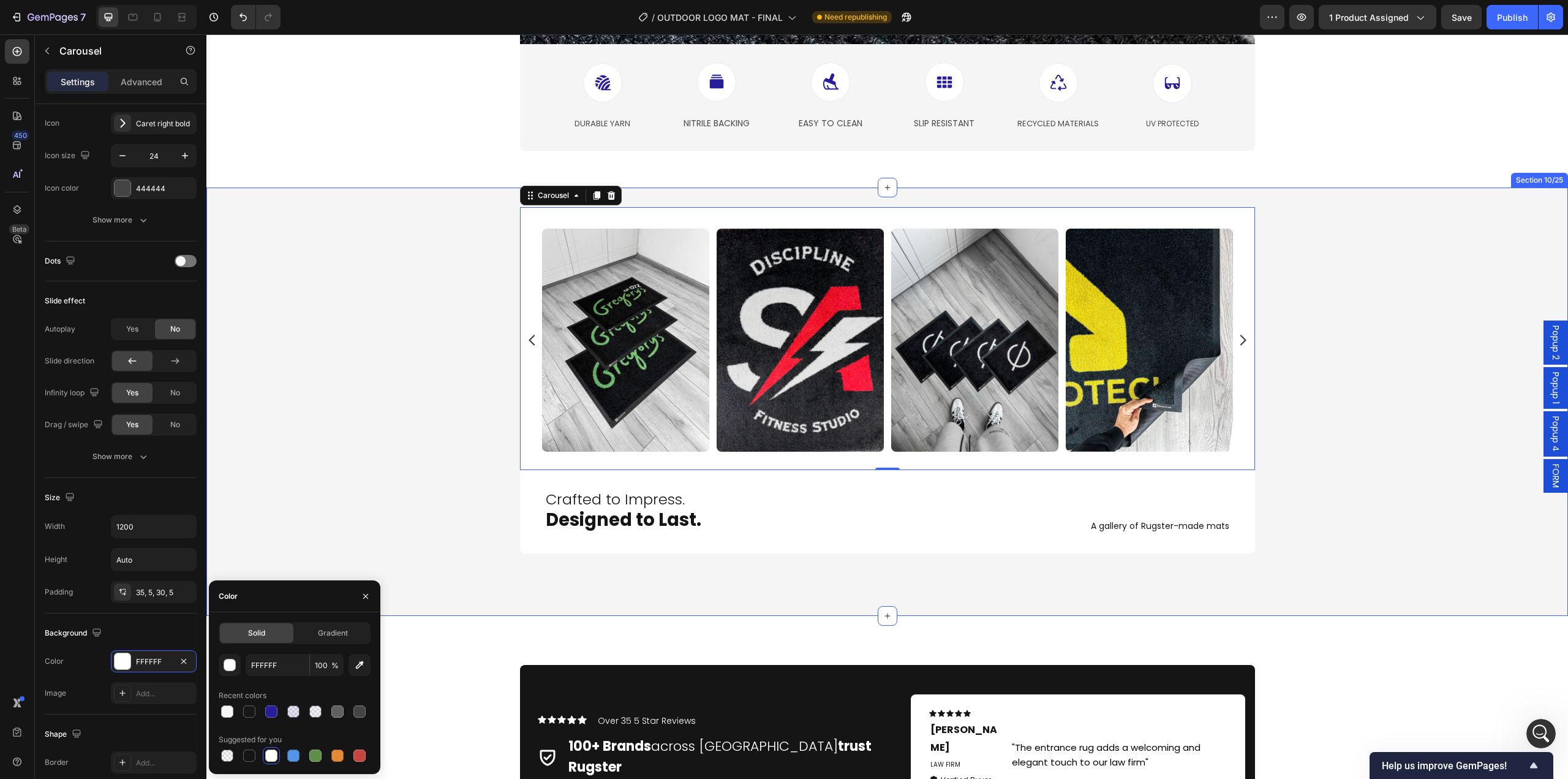
click at [402, 481] on div "Image Image Image Image Image Image Image Image Image Image Image Image Image I…" at bounding box center [887, 401] width 1362 height 389
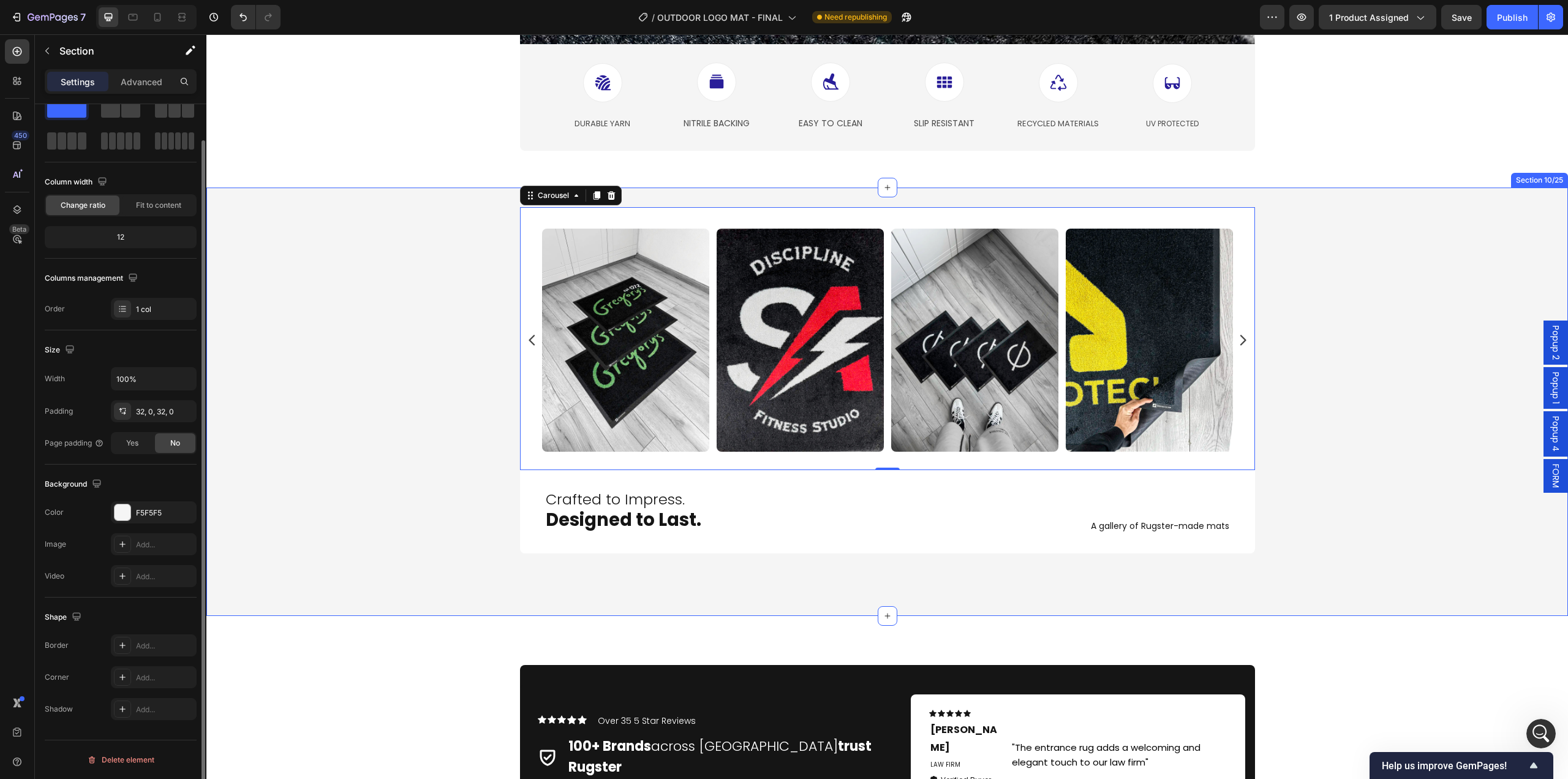
scroll to position [0, 0]
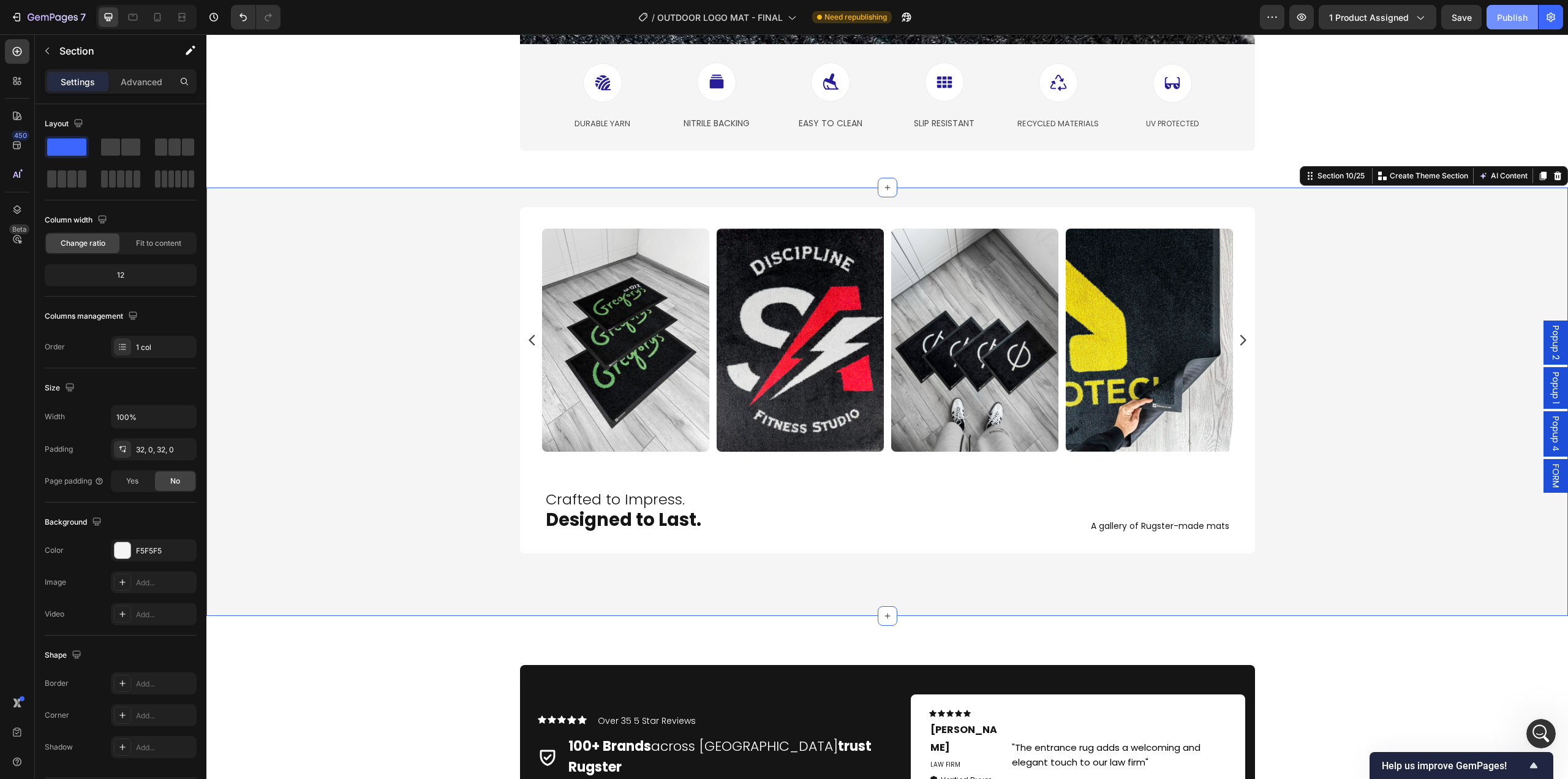
click at [1511, 20] on div "Publish" at bounding box center [1513, 17] width 31 height 13
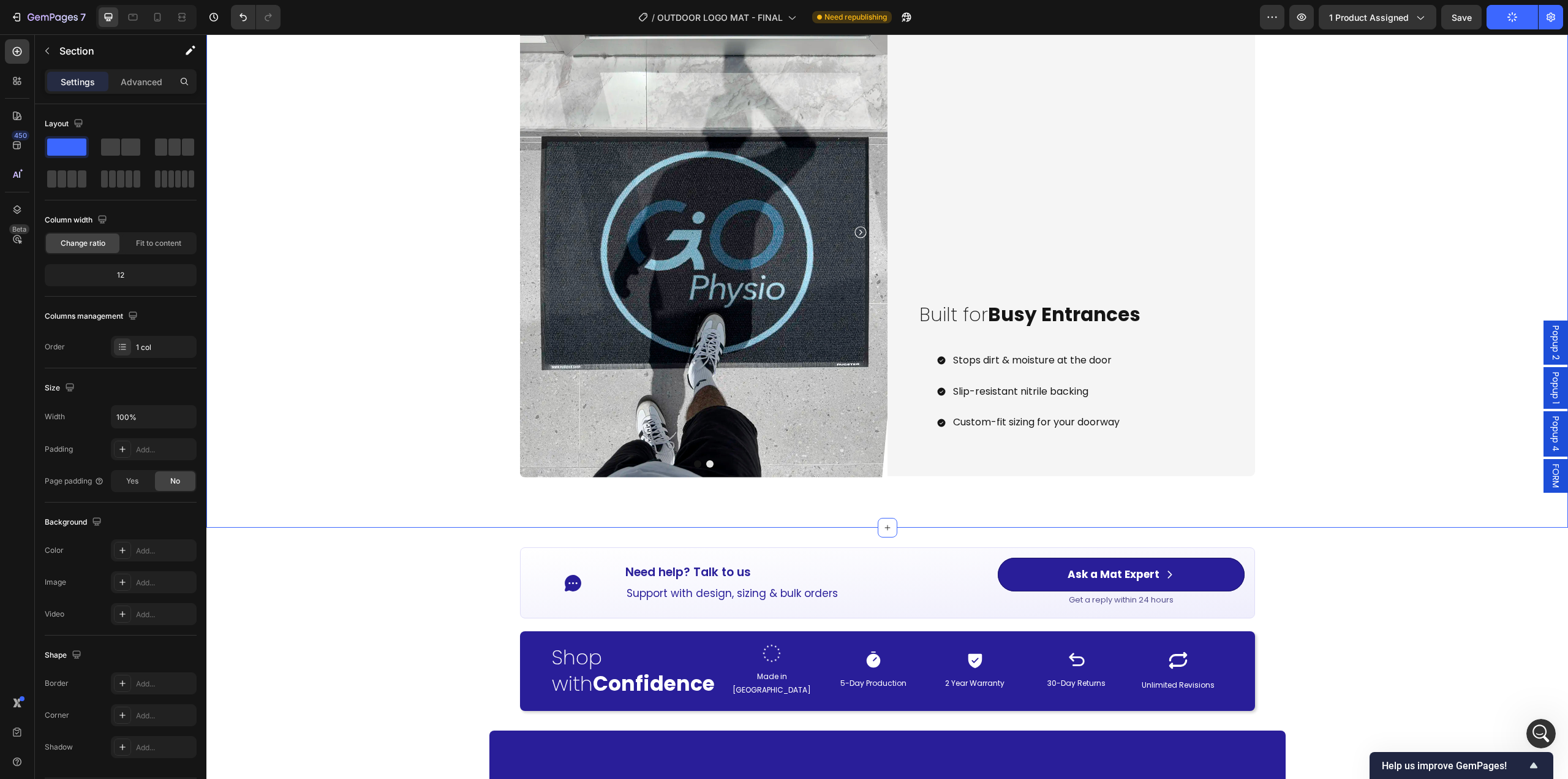
scroll to position [1458, 0]
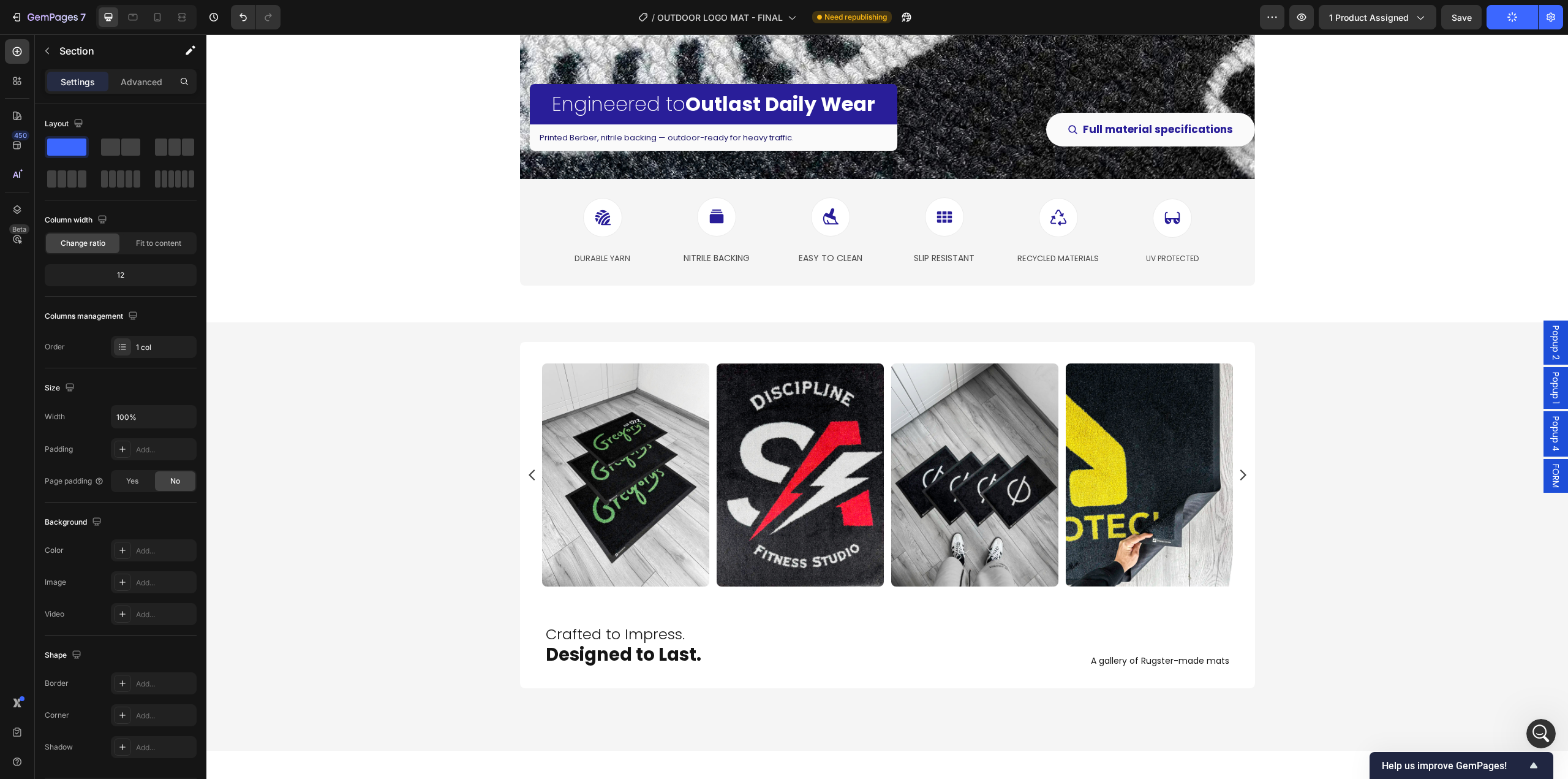
scroll to position [2745, 0]
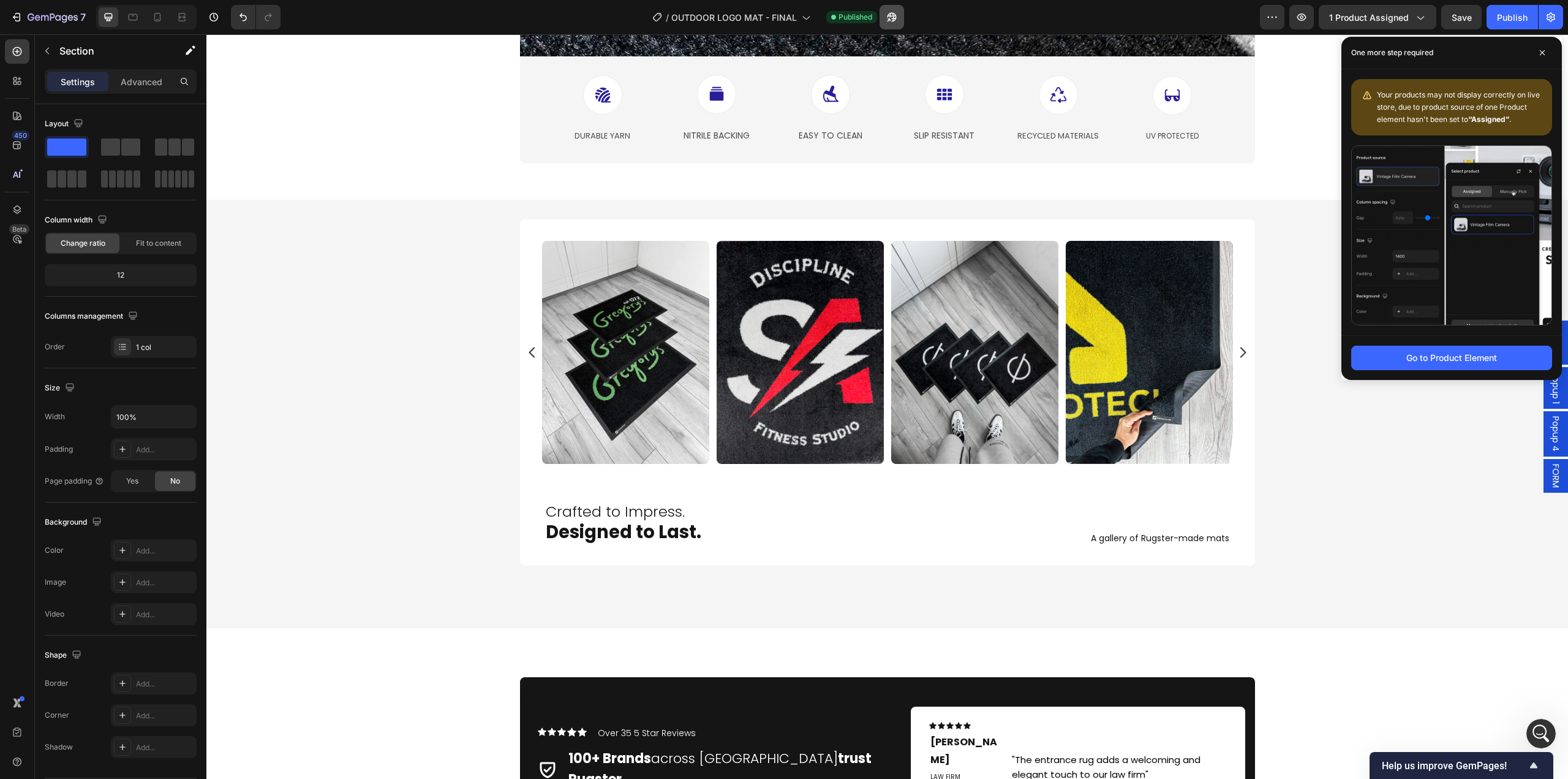
click at [898, 18] on icon "button" at bounding box center [891, 17] width 12 height 12
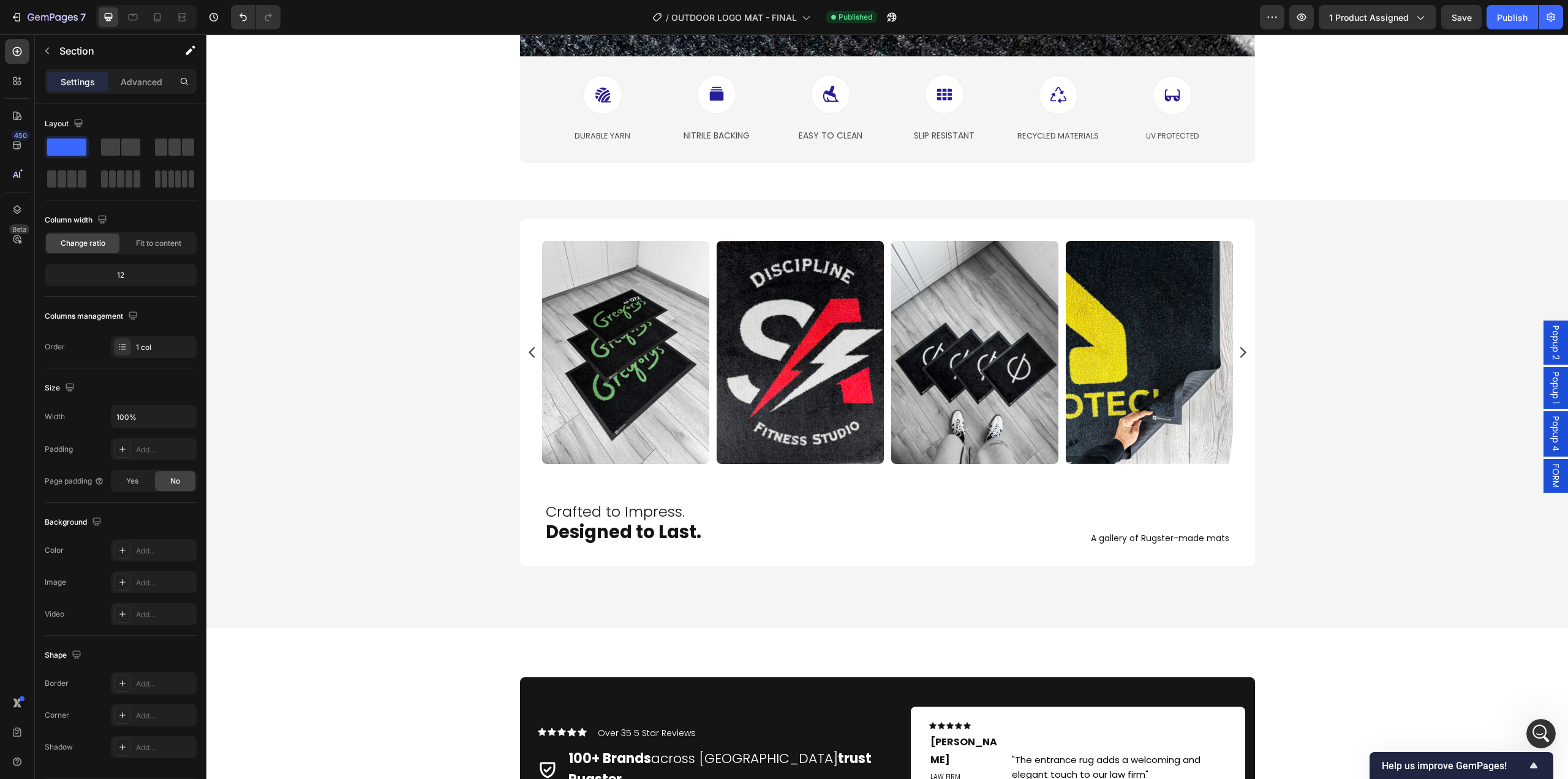
scroll to position [12373, 0]
